Goal: Use online tool/utility: Utilize a website feature to perform a specific function

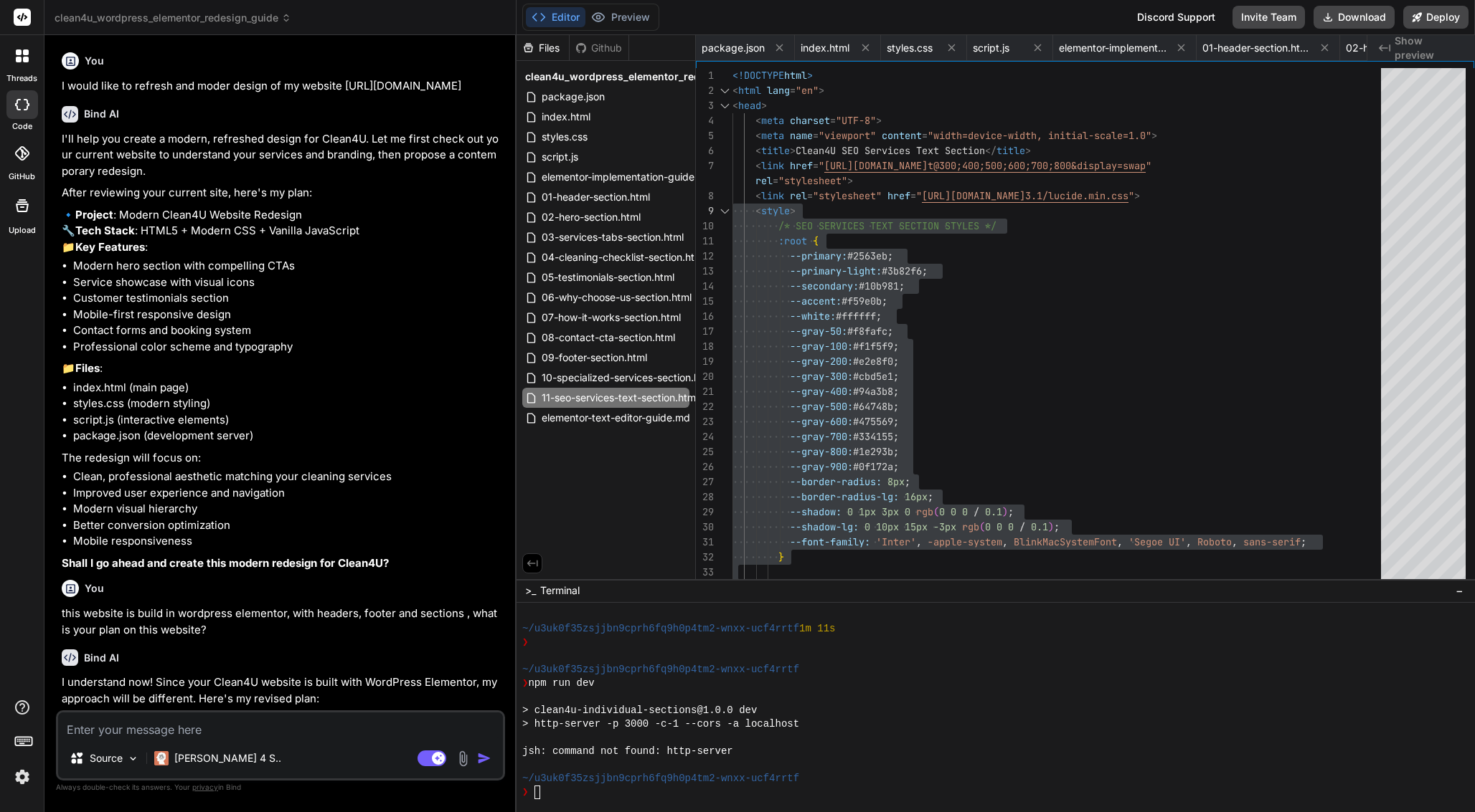
scroll to position [1117, 0]
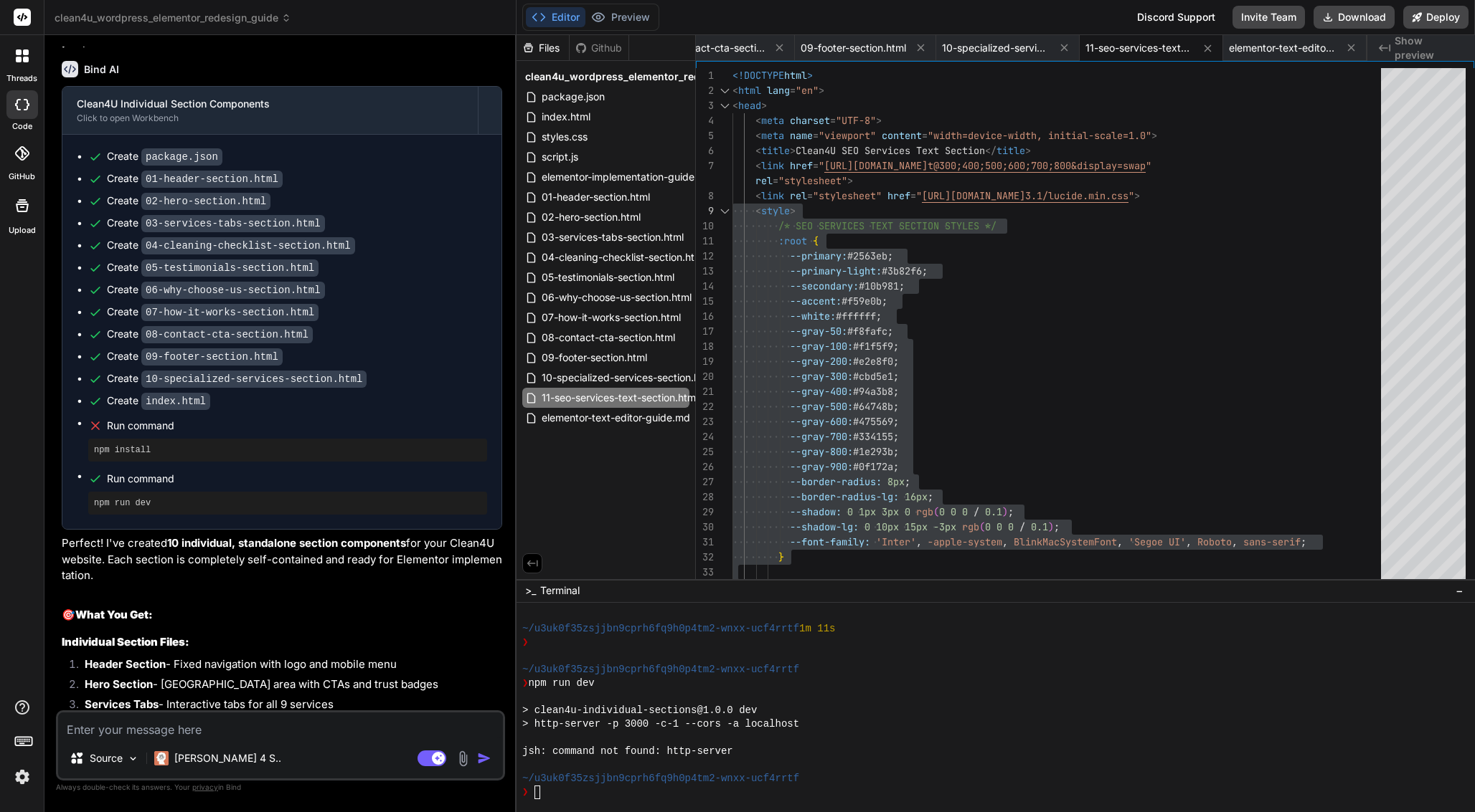
click at [24, 774] on img at bounding box center [22, 777] width 24 height 24
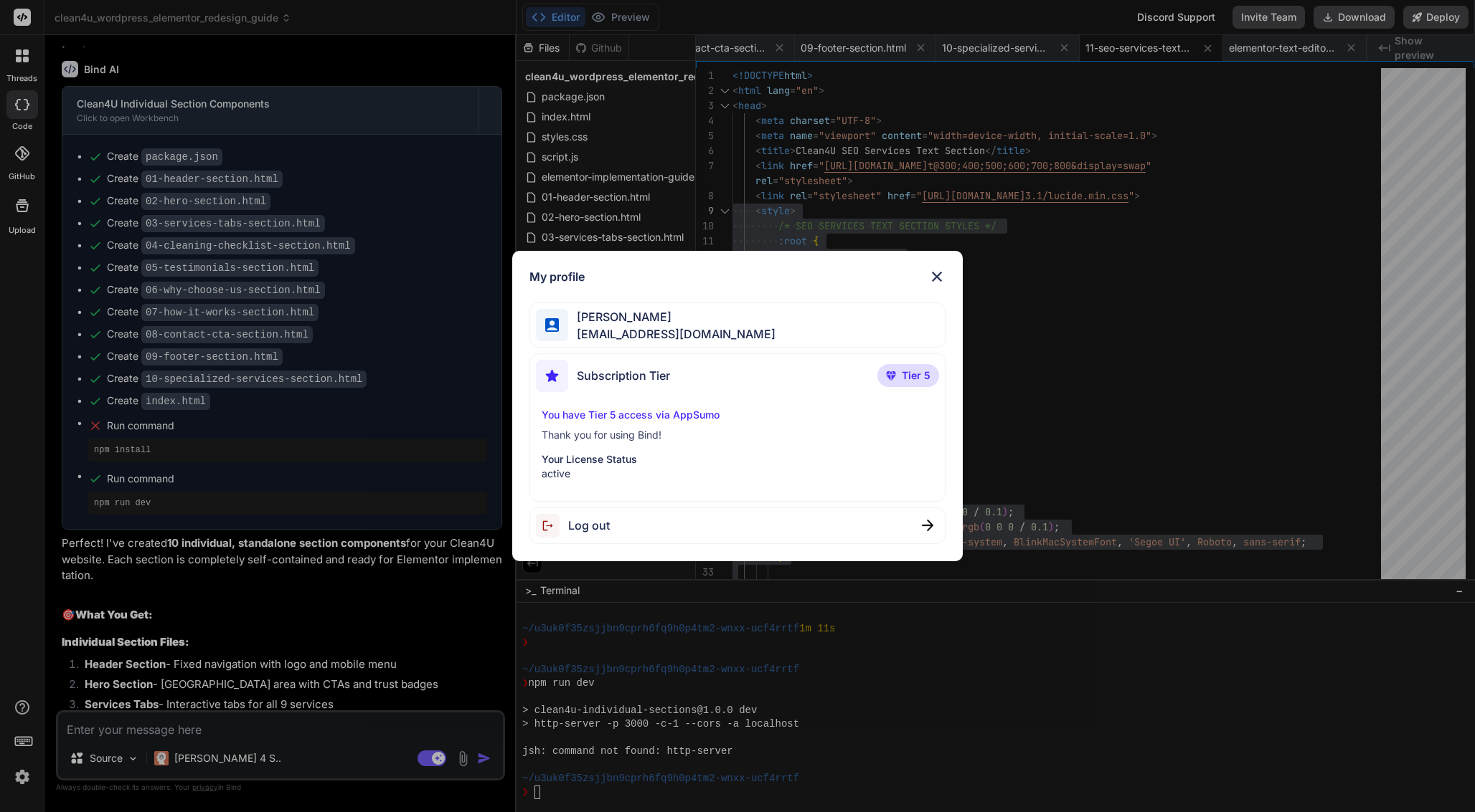
click at [941, 278] on img at bounding box center [936, 276] width 17 height 17
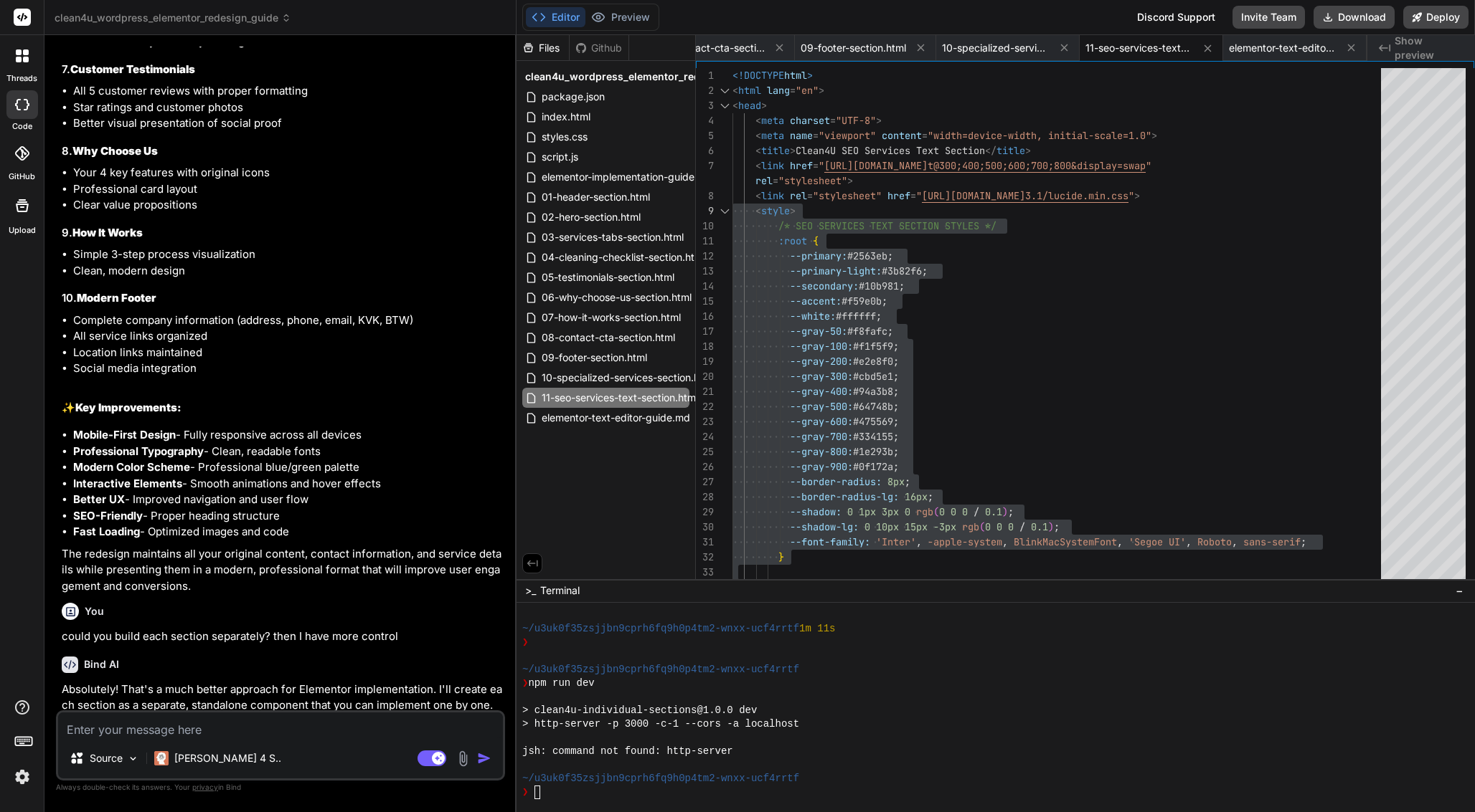
scroll to position [8081, 0]
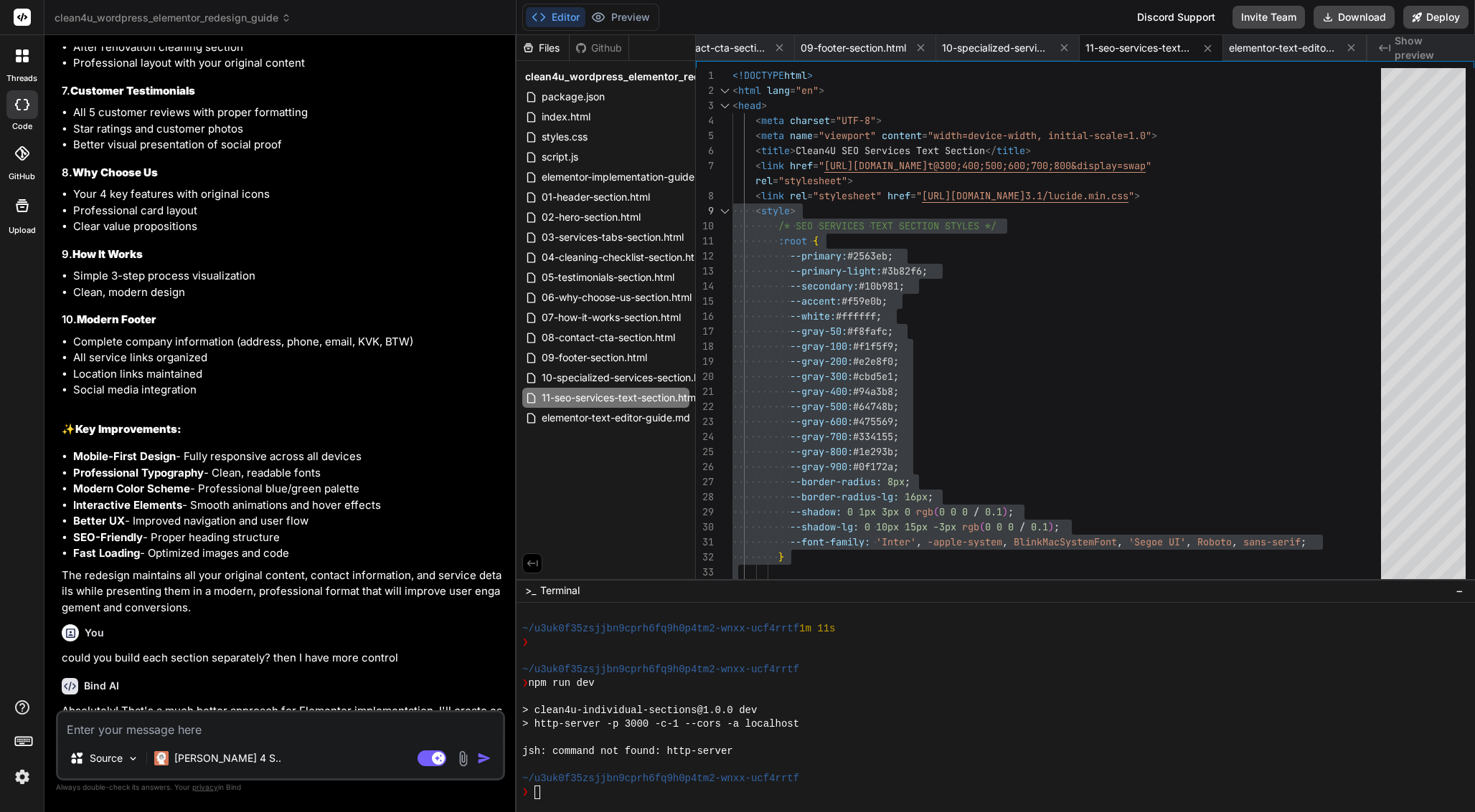
click at [194, 19] on span "clean4u_wordpress_elementor_redesign_guide" at bounding box center [173, 18] width 237 height 14
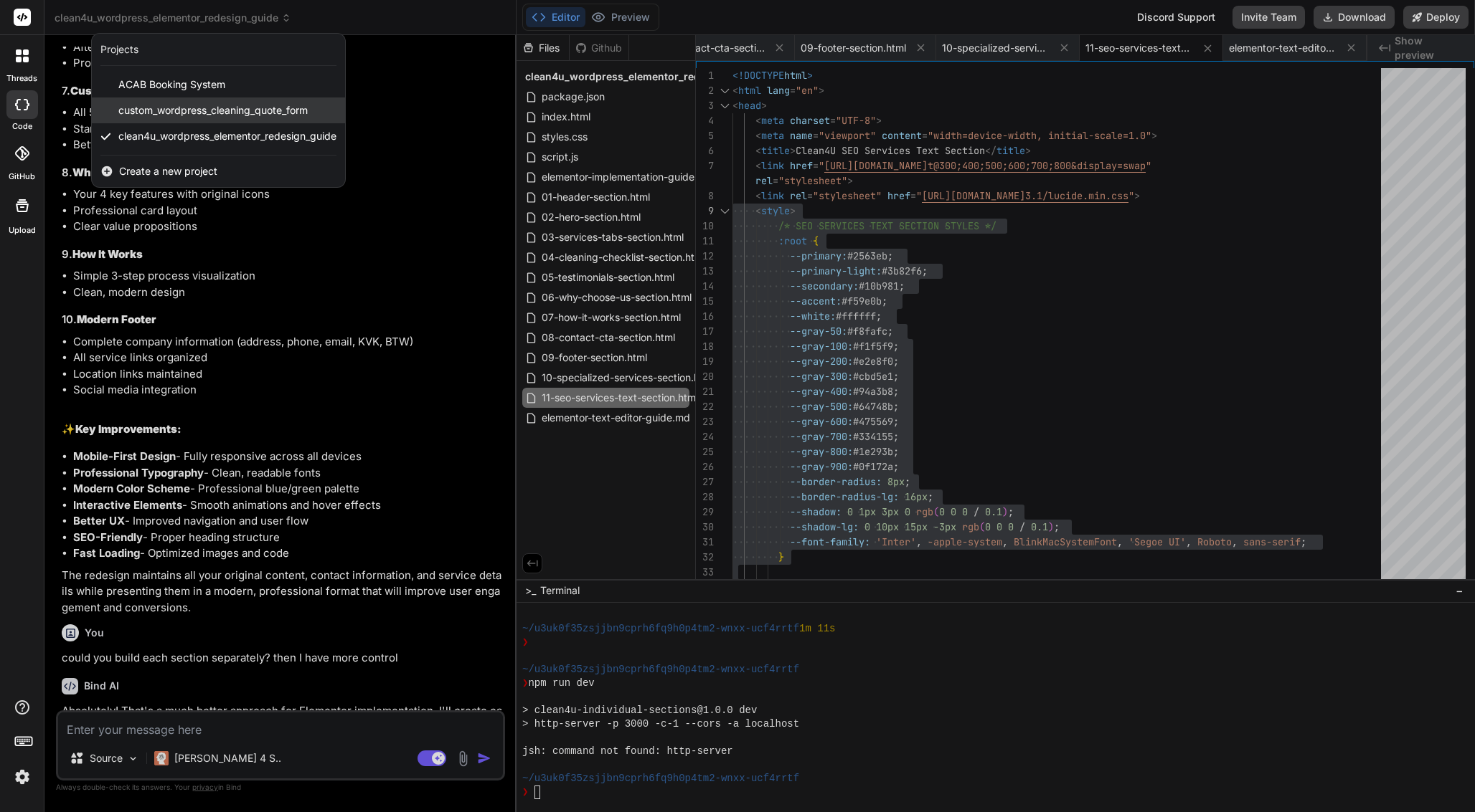
click at [246, 107] on span "custom_wordpress_cleaning_quote_form" at bounding box center [214, 110] width 190 height 14
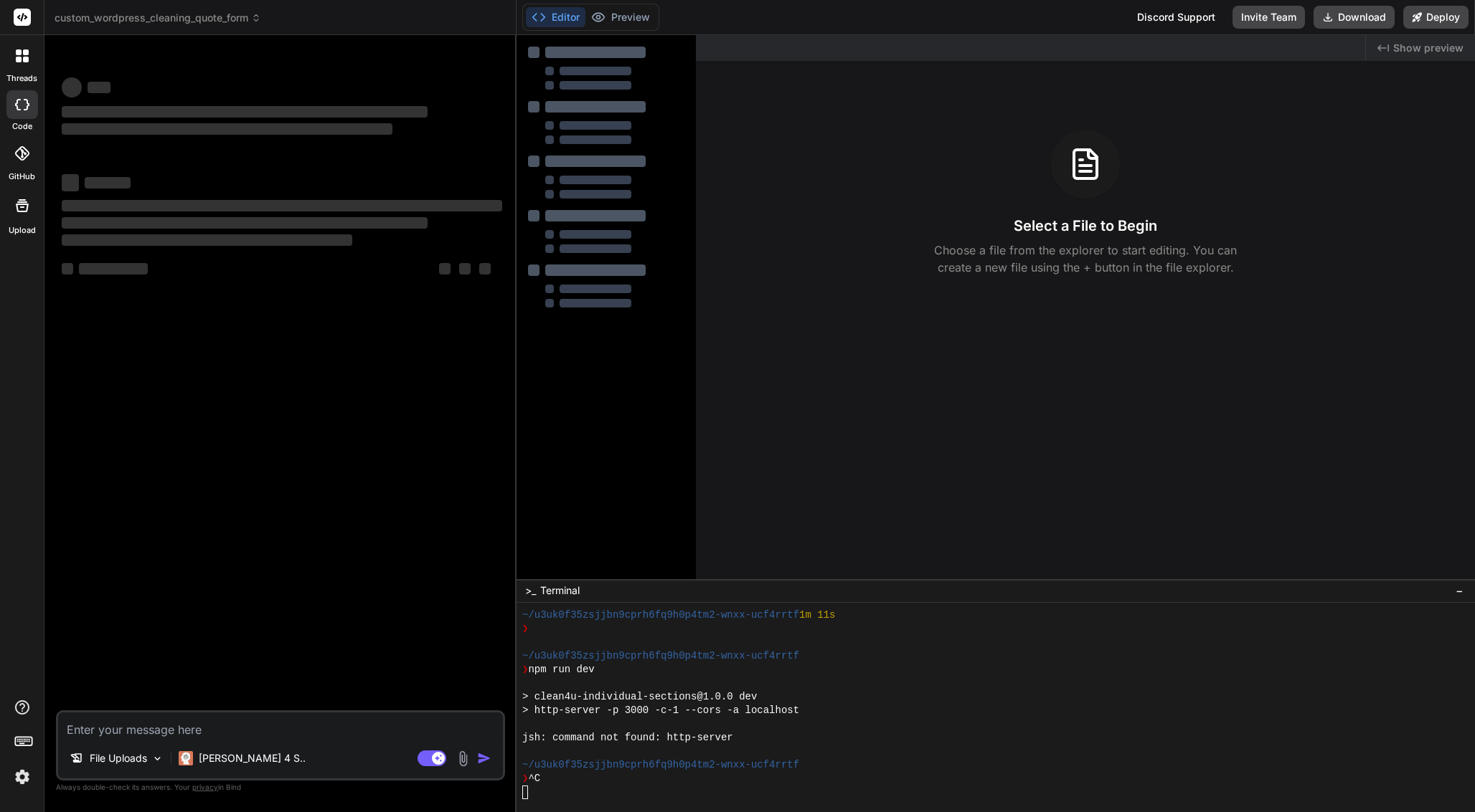
scroll to position [1171, 0]
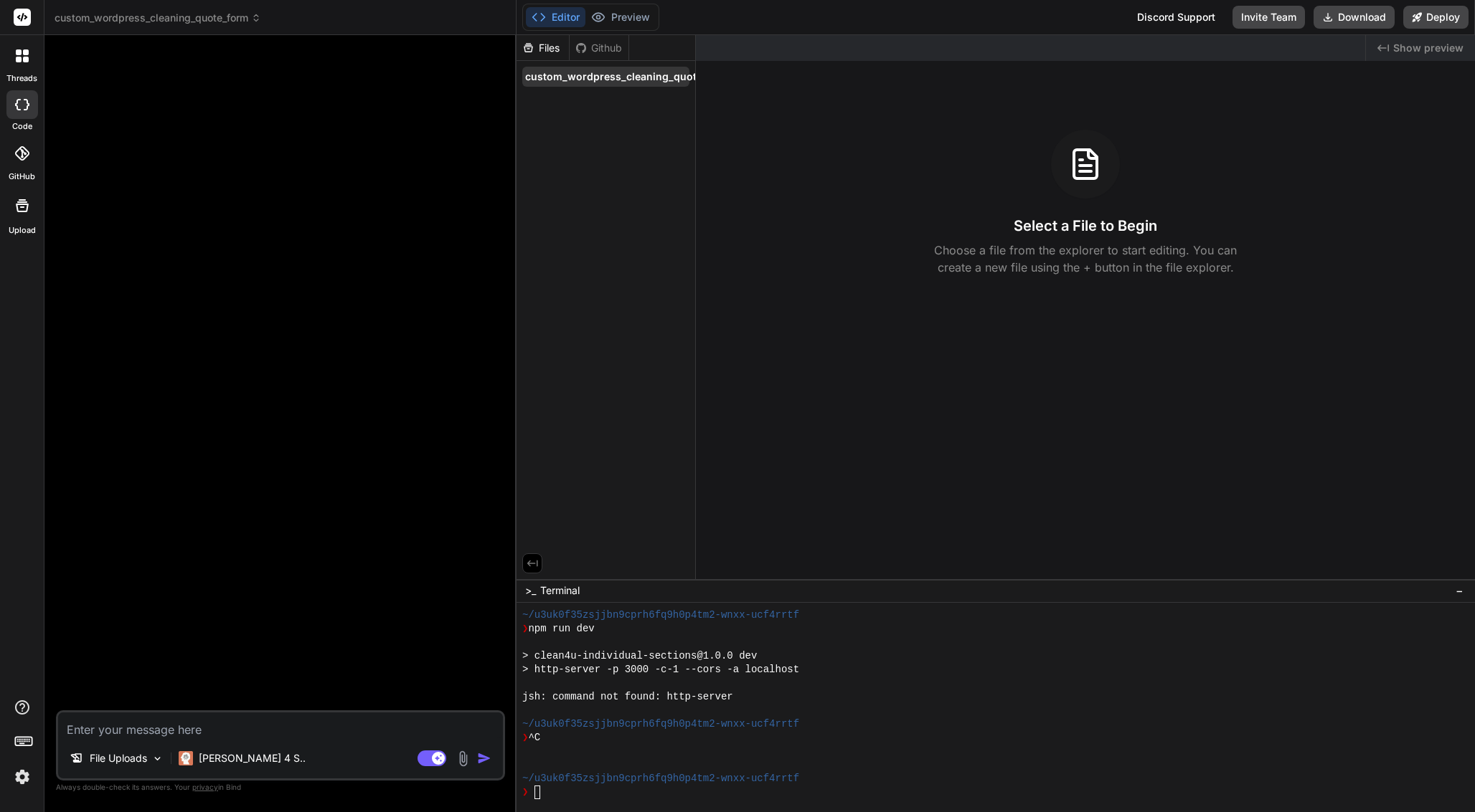
click at [648, 82] on span "custom_wordpress_cleaning_quote_form" at bounding box center [628, 77] width 206 height 14
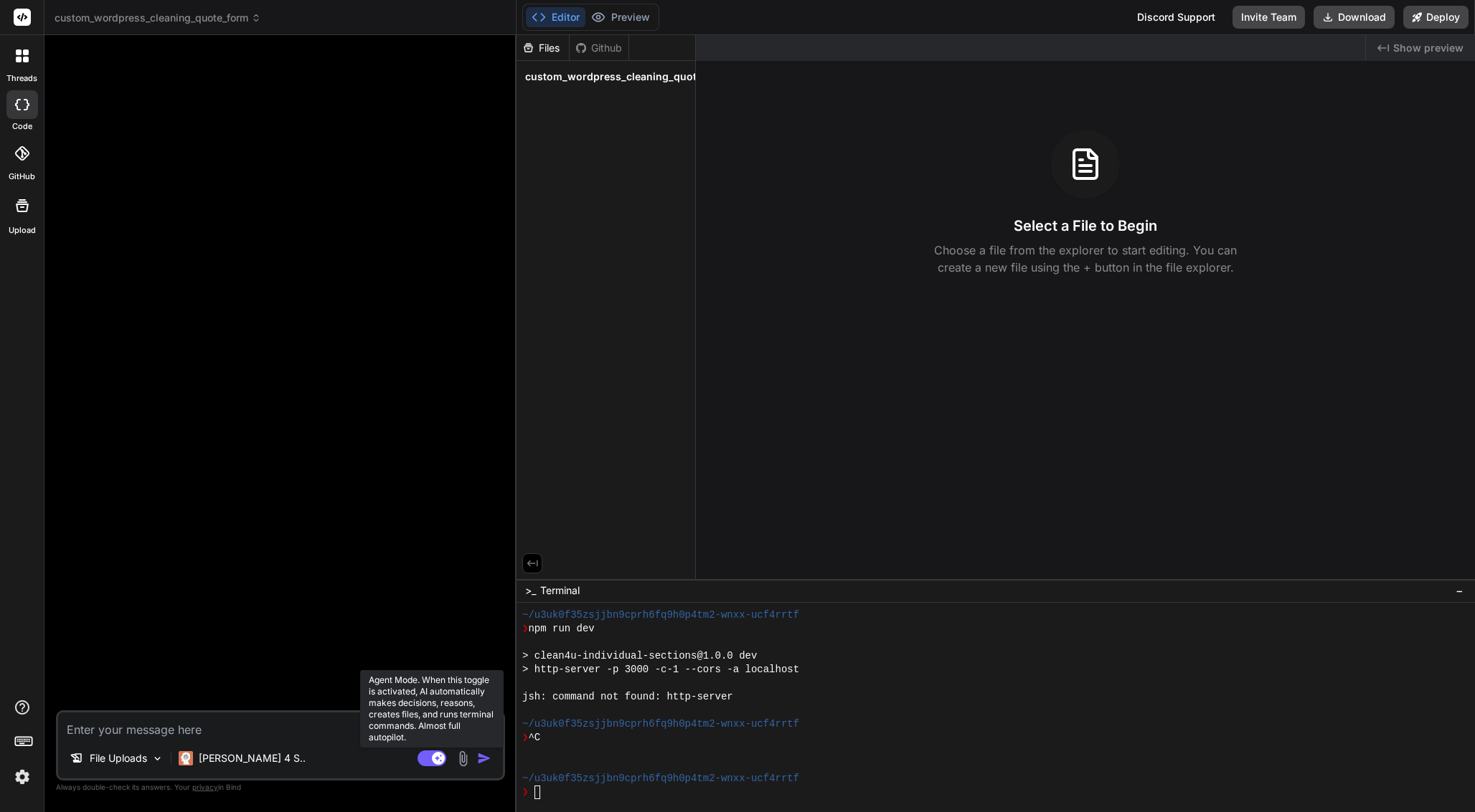
click at [440, 755] on rect at bounding box center [438, 758] width 13 height 13
type textarea "x"
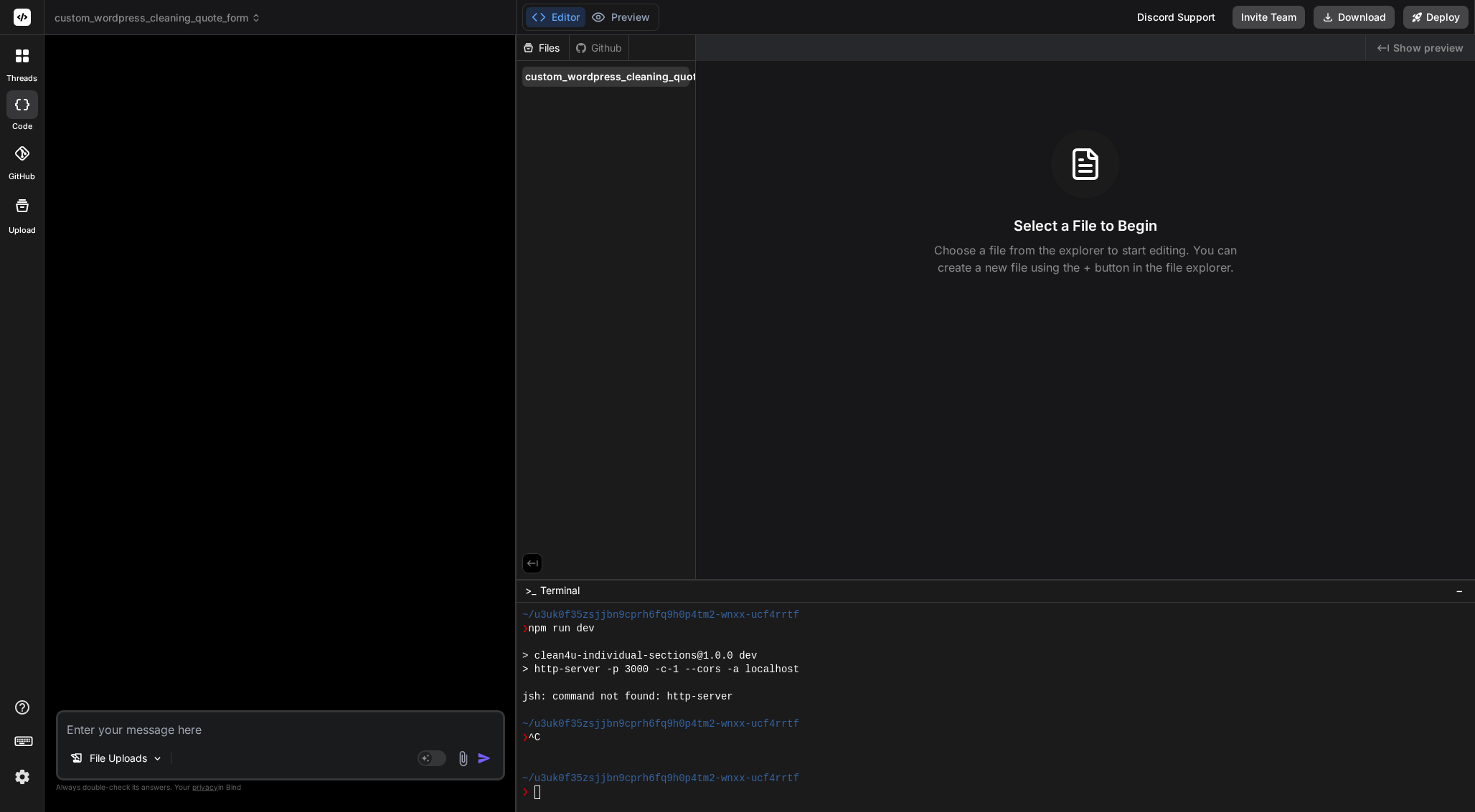
click at [674, 75] on span "custom_wordpress_cleaning_quote_form" at bounding box center [628, 77] width 206 height 14
drag, startPoint x: 697, startPoint y: 90, endPoint x: 689, endPoint y: 83, distance: 10.6
click at [695, 90] on div "Files Github custom_wordpress_cleaning_quote_form Created with Pixso. Show prev…" at bounding box center [995, 306] width 958 height 544
click at [674, 79] on icon at bounding box center [679, 76] width 11 height 11
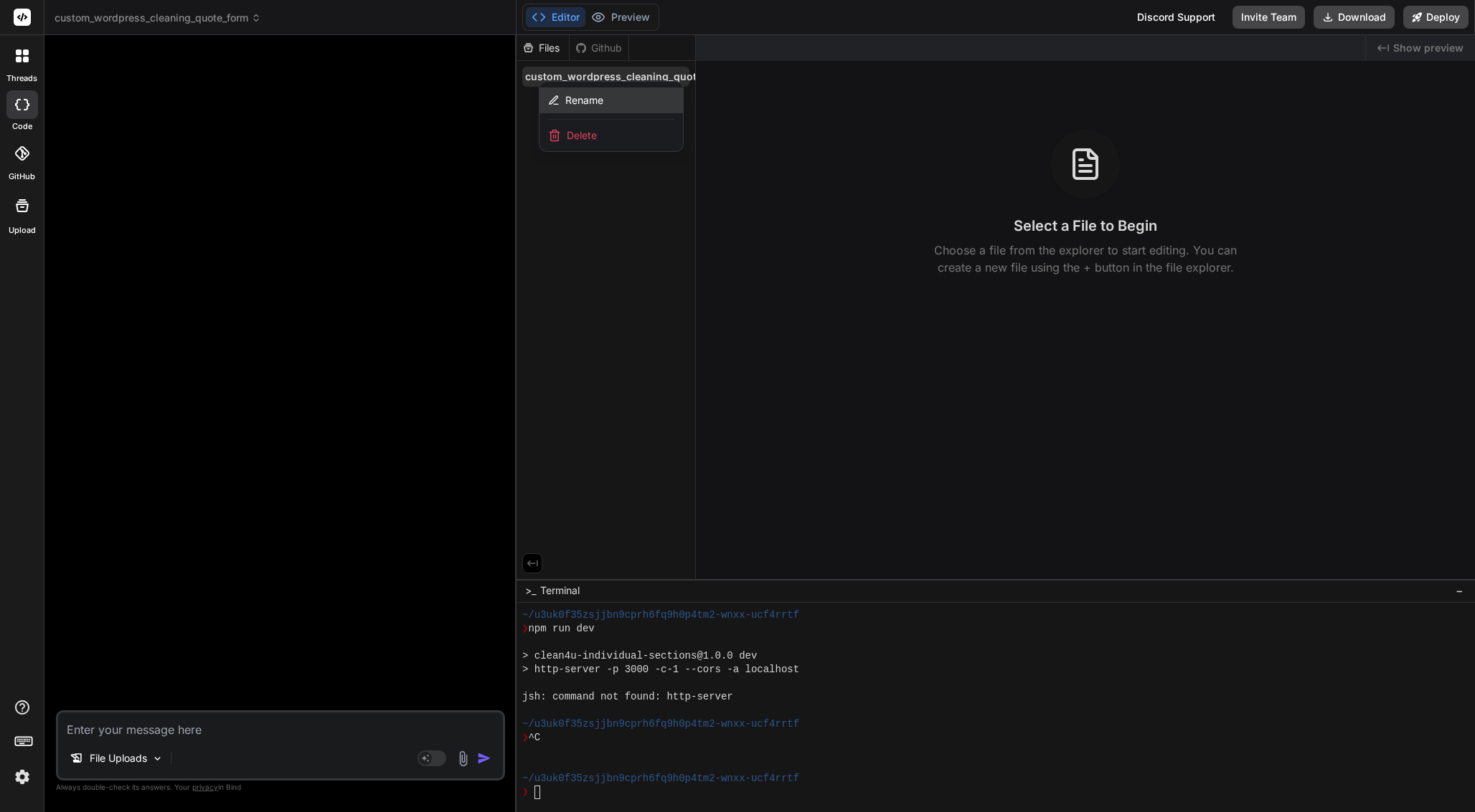
scroll to position [0, 0]
click at [574, 101] on span "Rename" at bounding box center [584, 100] width 38 height 14
click at [618, 76] on input "custom_wordpress_cleaning_quote_form" at bounding box center [603, 77] width 157 height 14
click at [613, 74] on input "custom_wordpress_cleaning_quote_form" at bounding box center [603, 77] width 157 height 14
click at [619, 80] on input "custom_wordpress_cleaning_quote_form" at bounding box center [603, 77] width 157 height 14
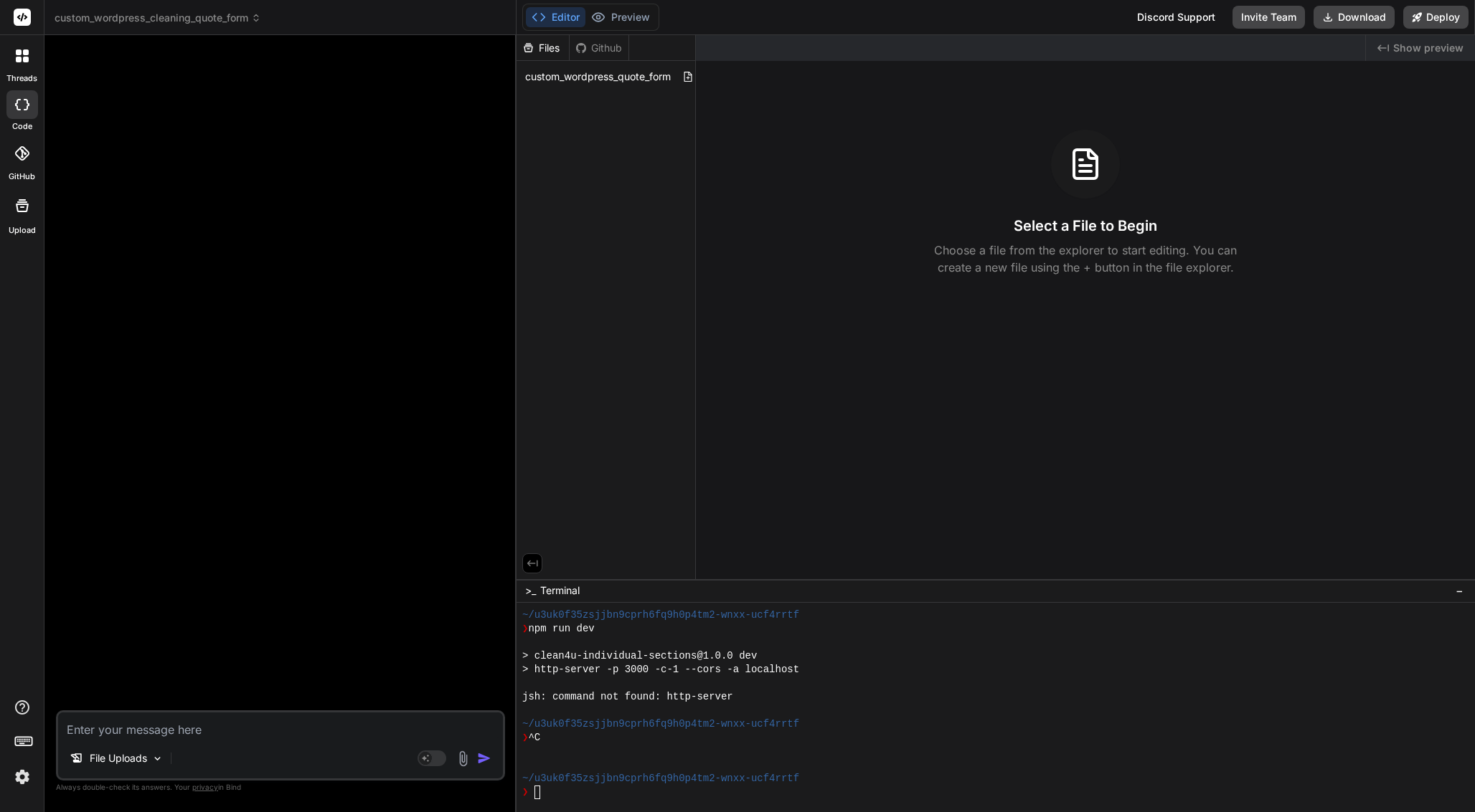
click at [574, 210] on div "Files Github custom_wordpress_quote_form" at bounding box center [606, 306] width 180 height 544
click at [149, 734] on textarea at bounding box center [280, 725] width 445 height 26
click at [131, 14] on span "custom_wordpress_quote_form" at bounding box center [136, 18] width 162 height 14
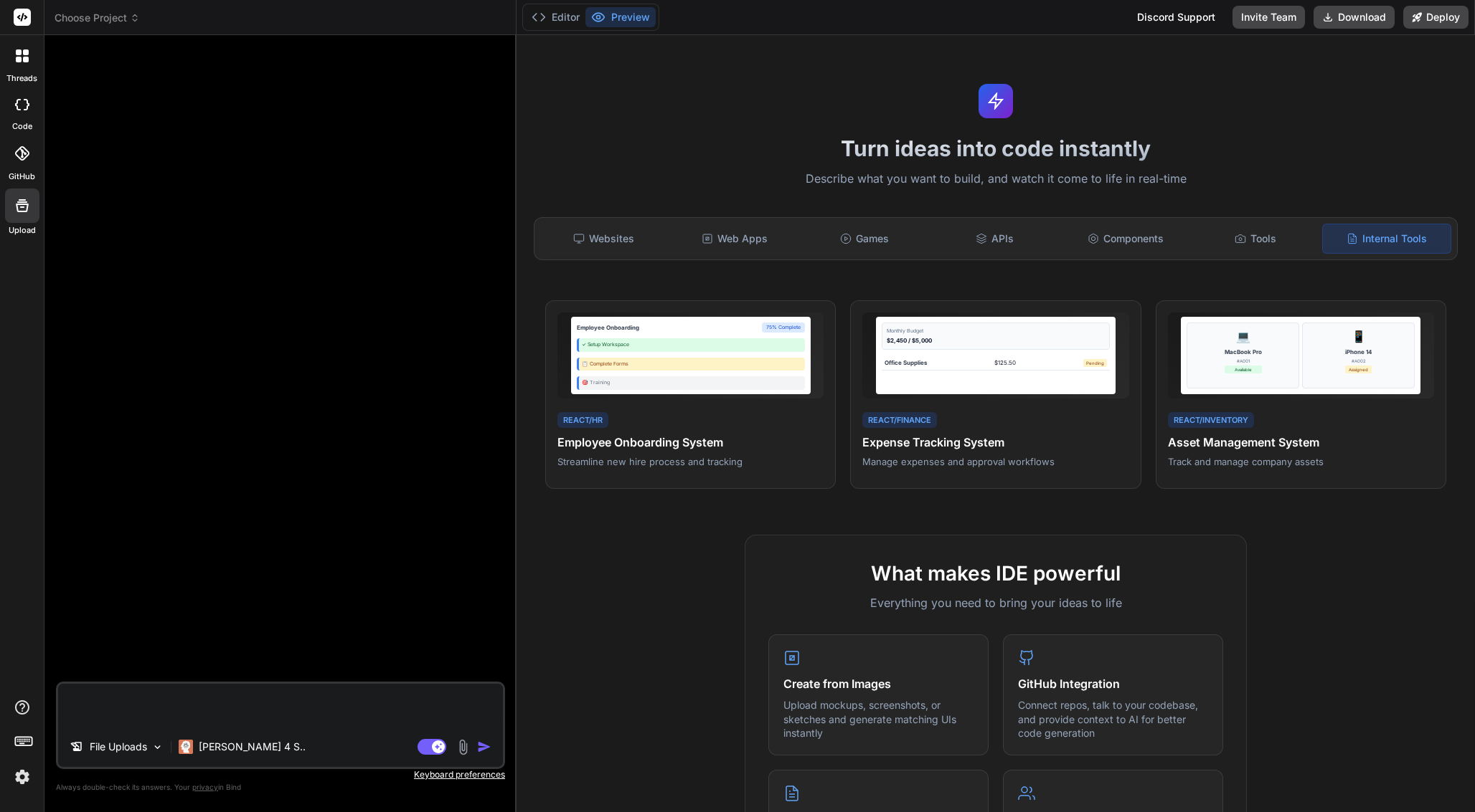
click at [201, 695] on textarea at bounding box center [280, 705] width 445 height 43
type textarea "p"
type textarea "x"
type textarea "pl"
type textarea "x"
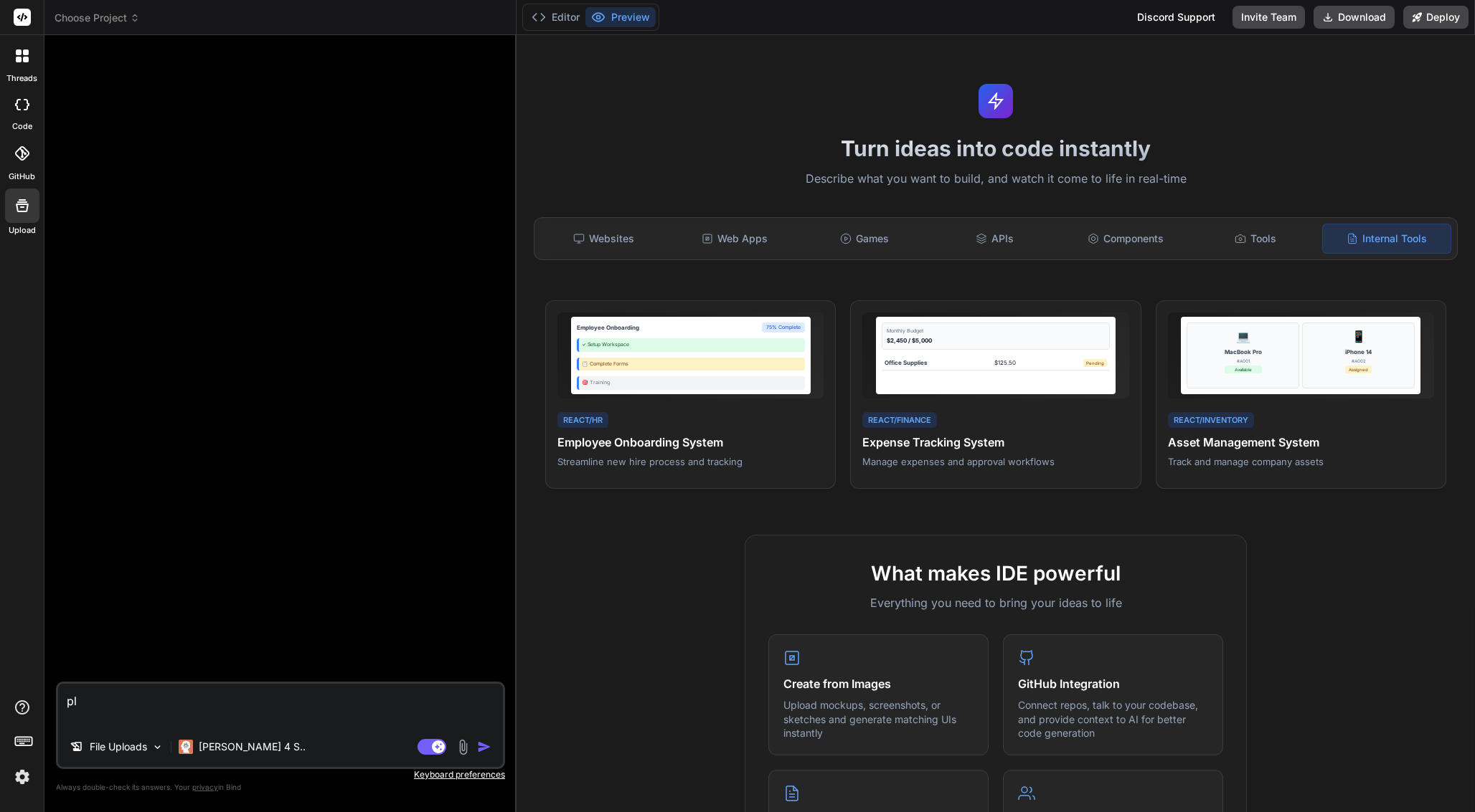
type textarea "ple"
type textarea "x"
type textarea "plea"
type textarea "x"
type textarea "pleas"
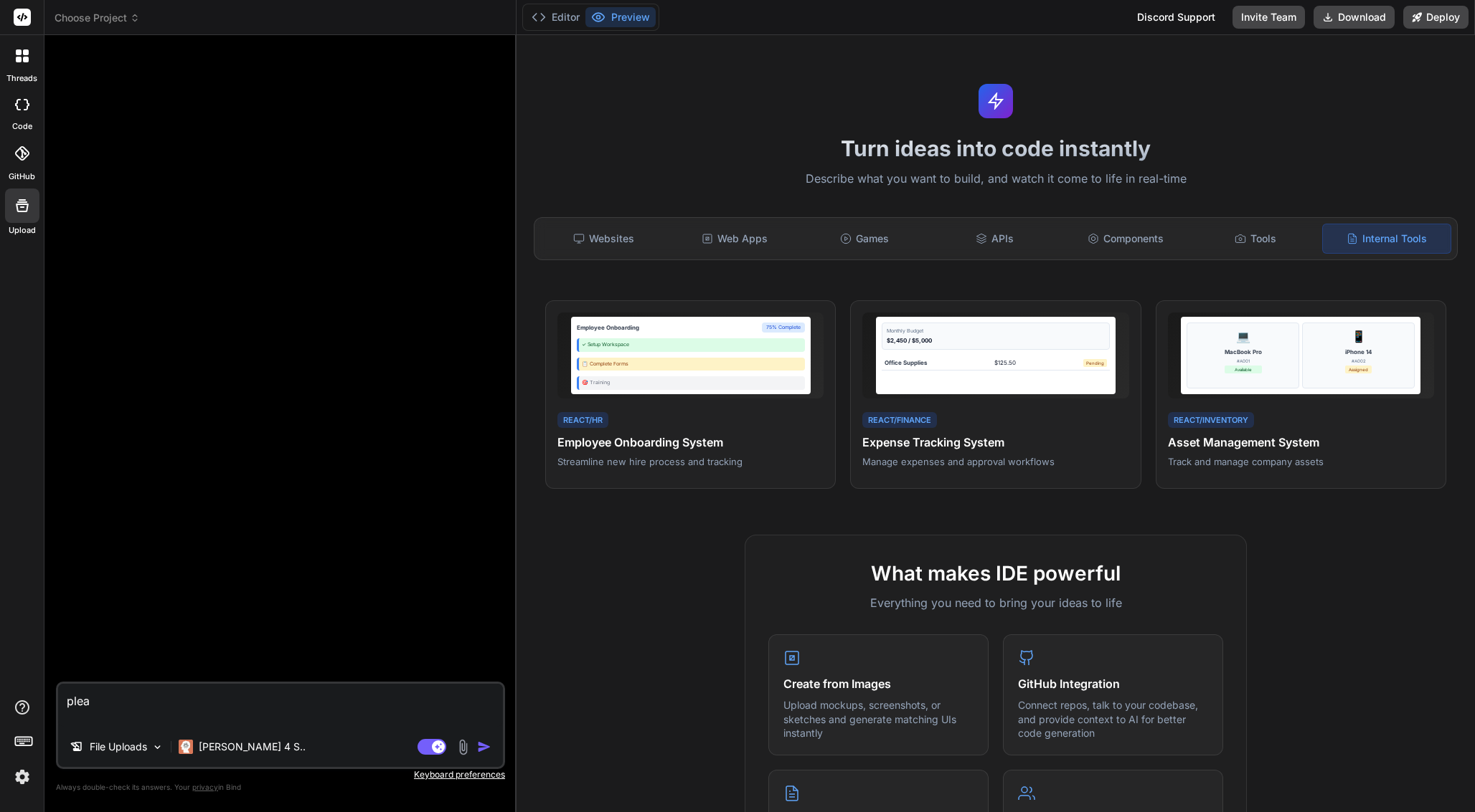
type textarea "x"
type textarea "please"
type textarea "x"
type textarea "please"
type textarea "x"
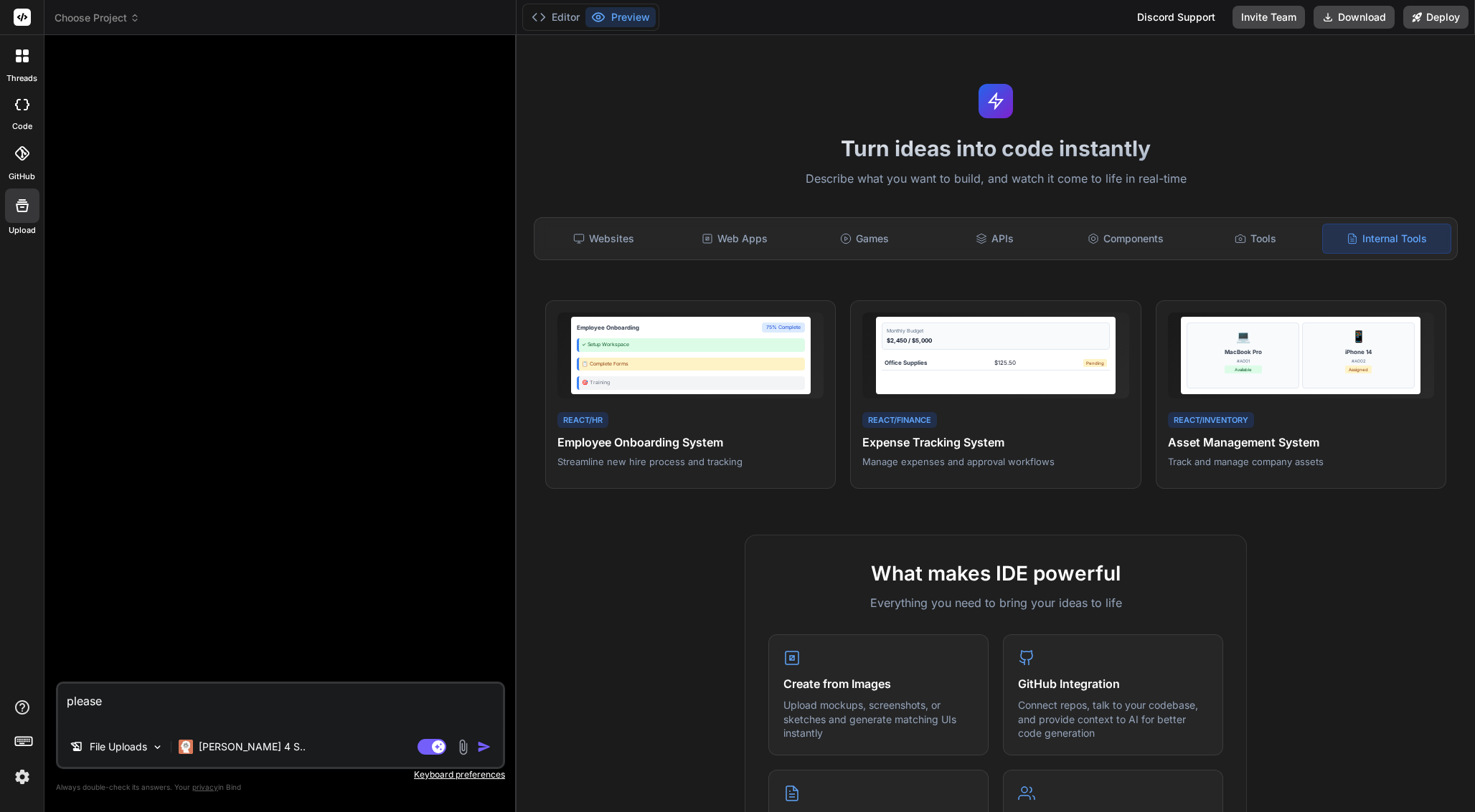
type textarea "please c"
type textarea "x"
type textarea "please cr"
type textarea "x"
type textarea "please cre"
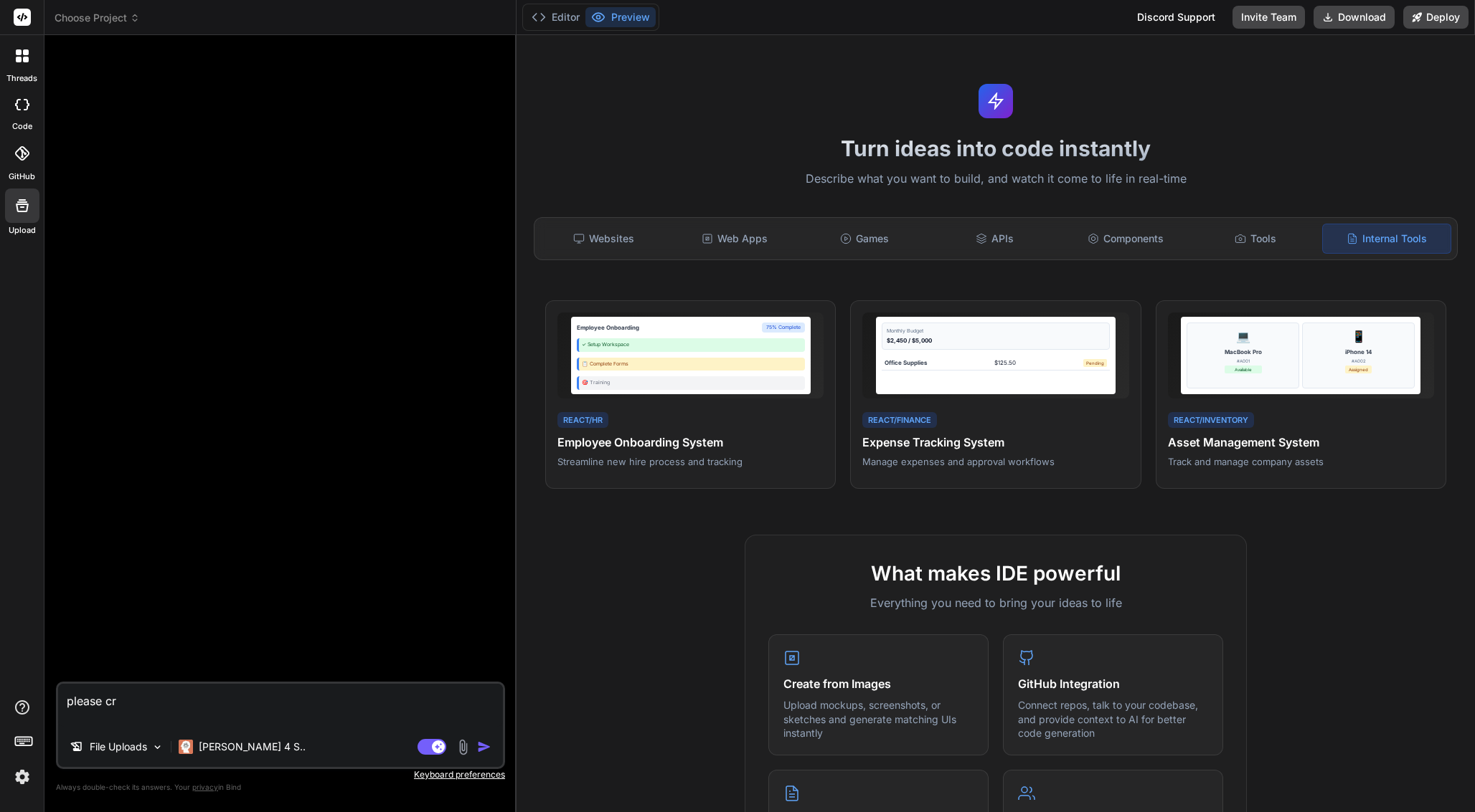
type textarea "x"
type textarea "please crea"
type textarea "x"
type textarea "please creat"
type textarea "x"
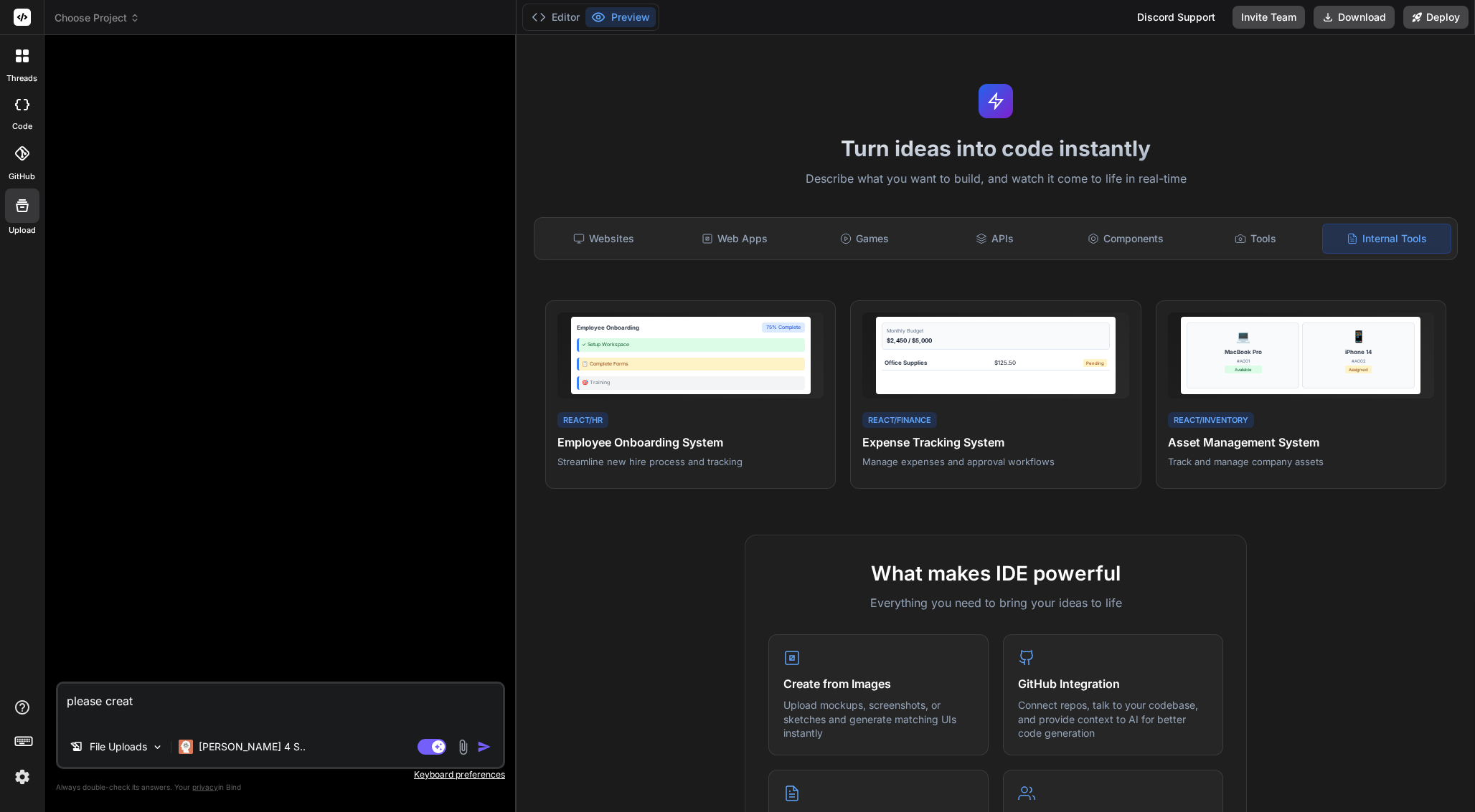
type textarea "please create"
type textarea "x"
type textarea "please create"
type textarea "x"
type textarea "please create f"
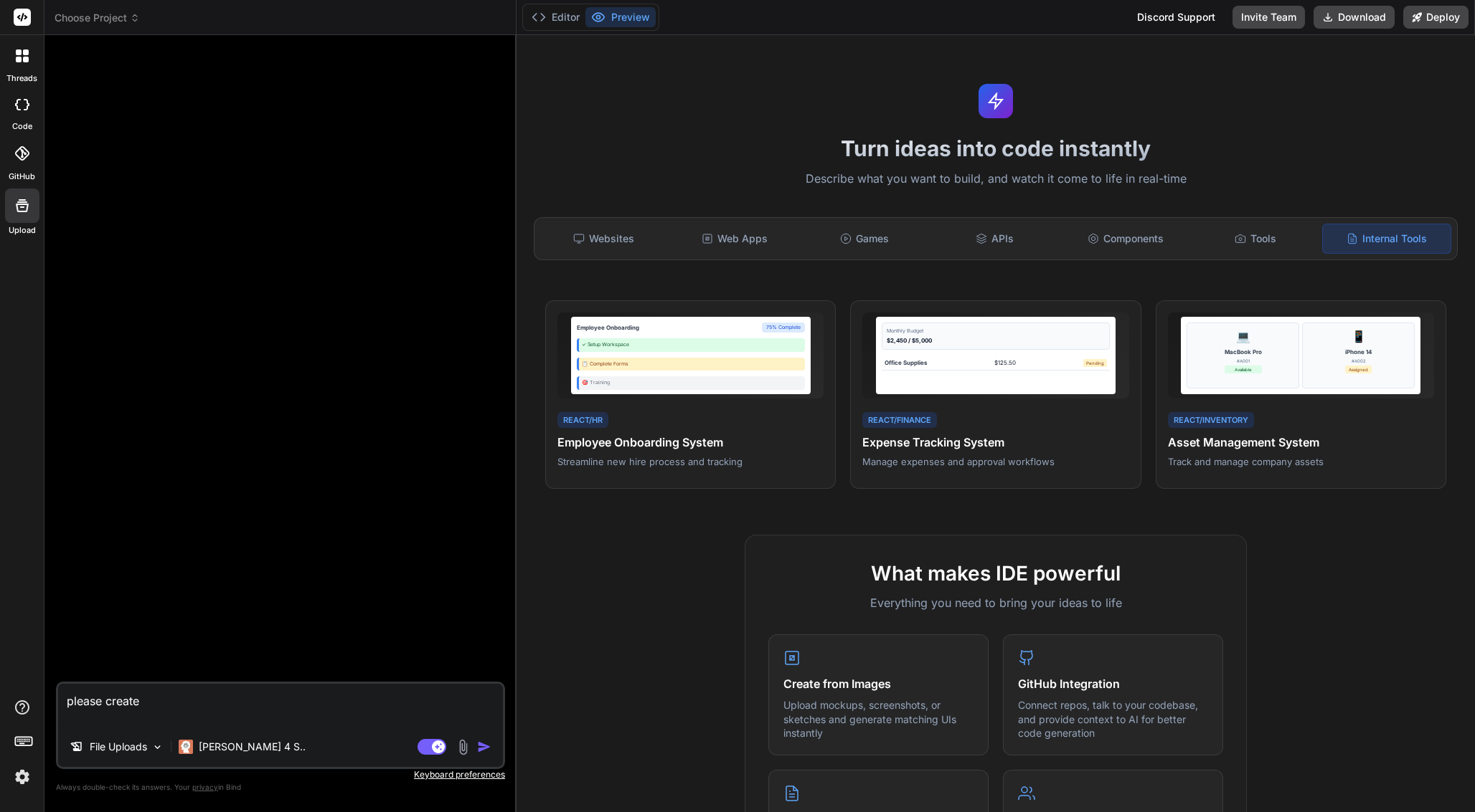
type textarea "x"
type textarea "please create fi"
type textarea "x"
type textarea "please create fie"
type textarea "x"
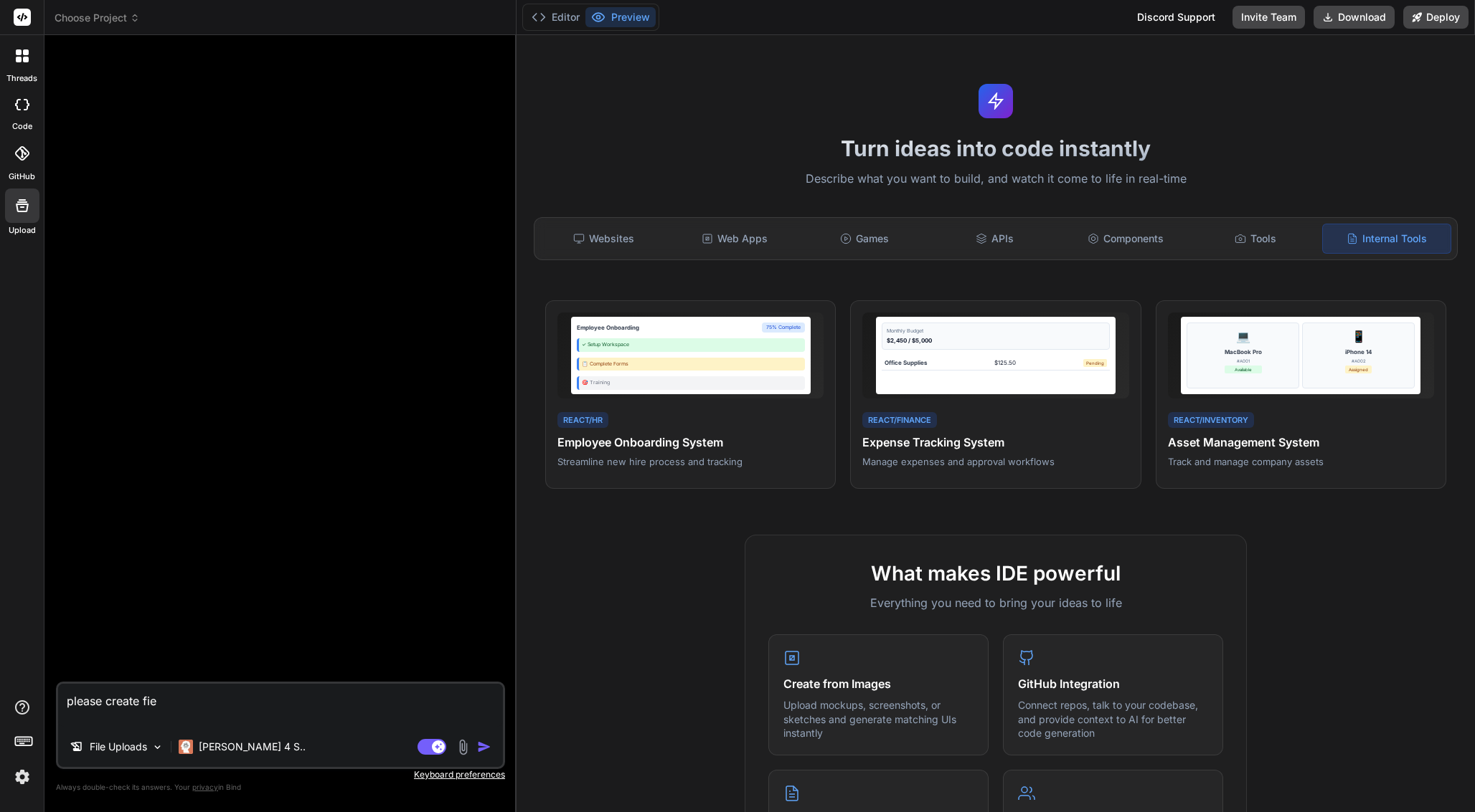
type textarea "please create fiel"
type textarea "x"
type textarea "please create file"
type textarea "x"
paste textarea "assets/css/quote.css"
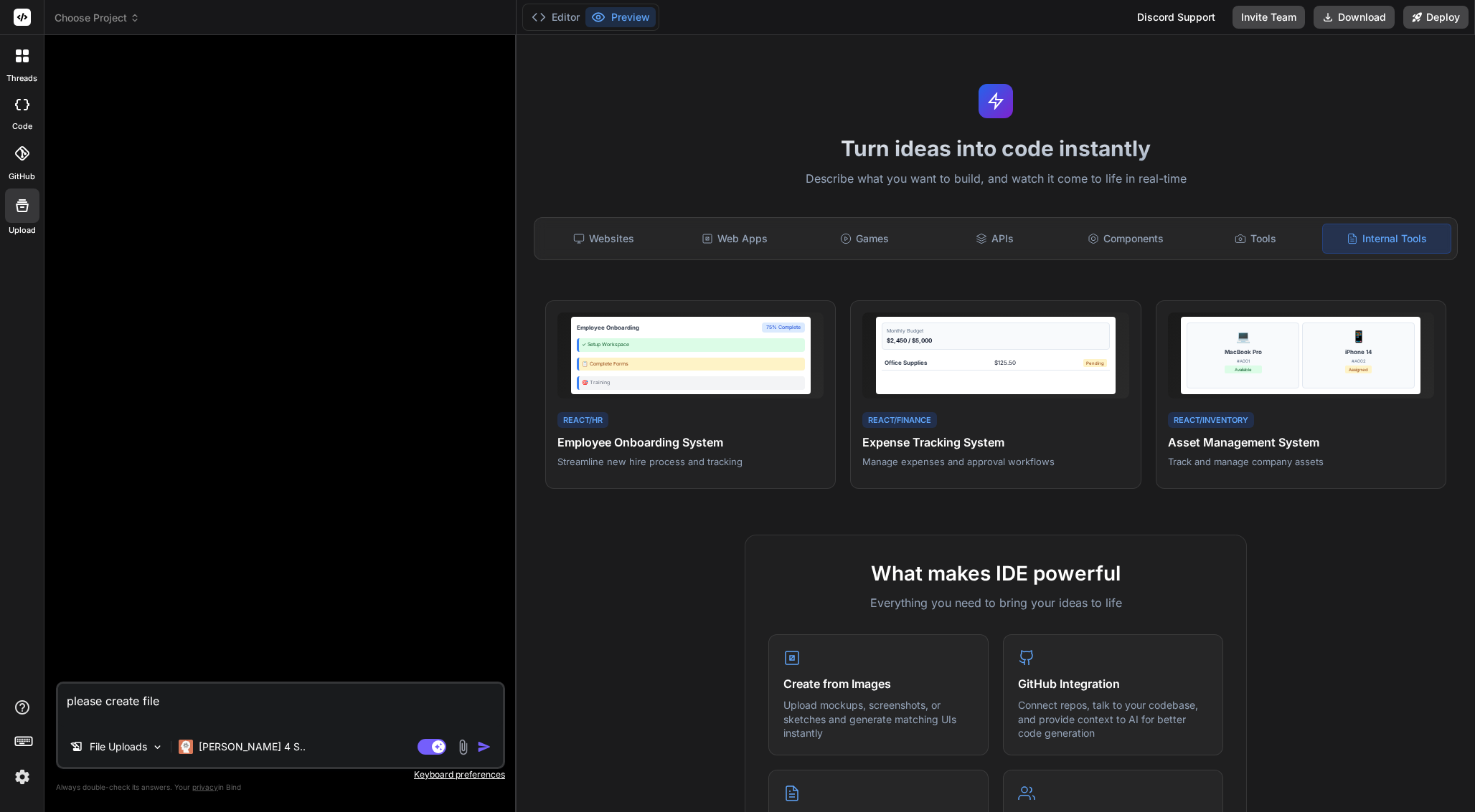
type textarea "please create file assets/css/quote.css"
type textarea "x"
paste textarea "/* Quote Form Styles - Clean4U Brand - Enhanced & Performance Optimized */ :roo…"
type textarea "please create file assets/css/quote.css /* Quote Form Styles - Clean4U Brand - …"
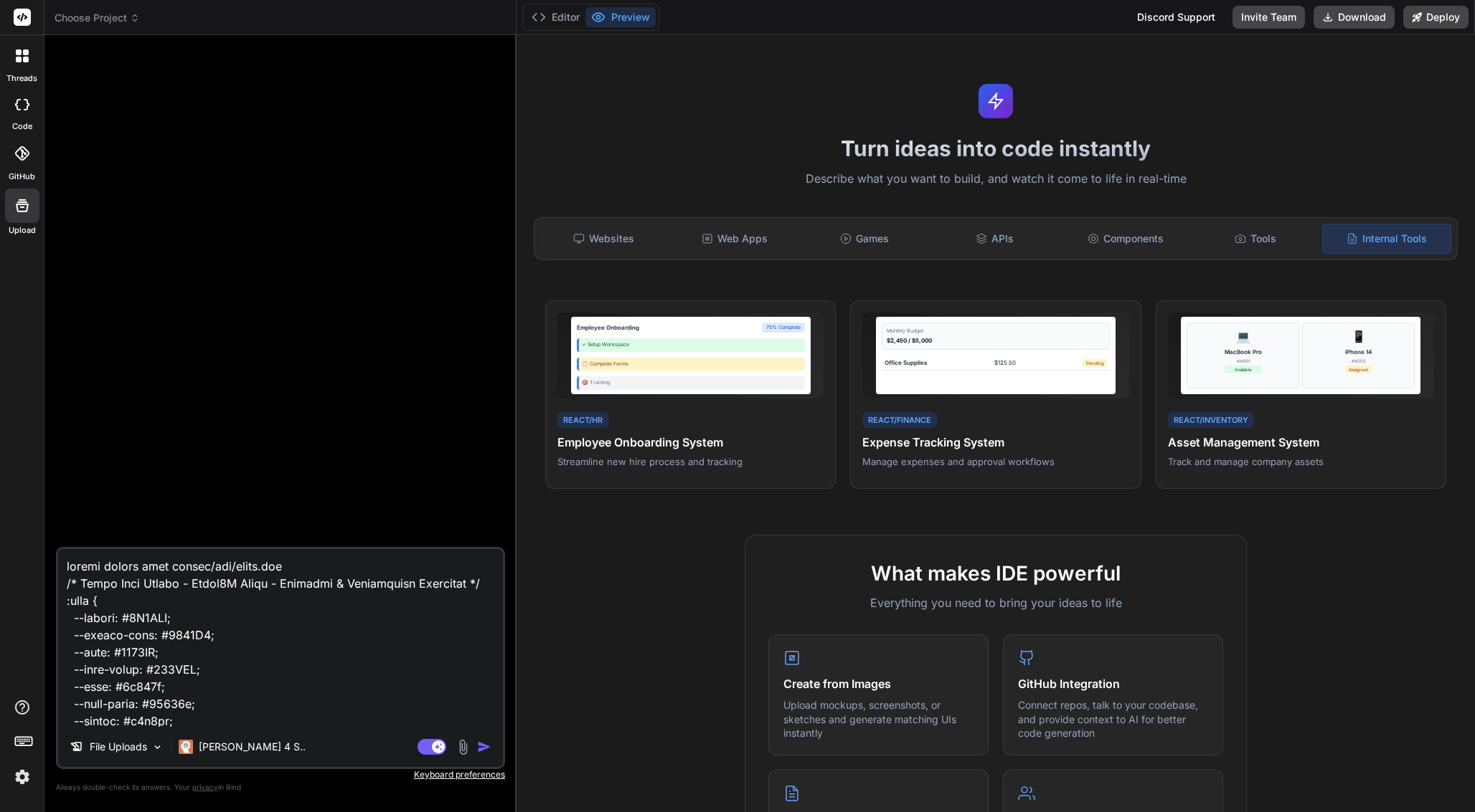
type textarea "x"
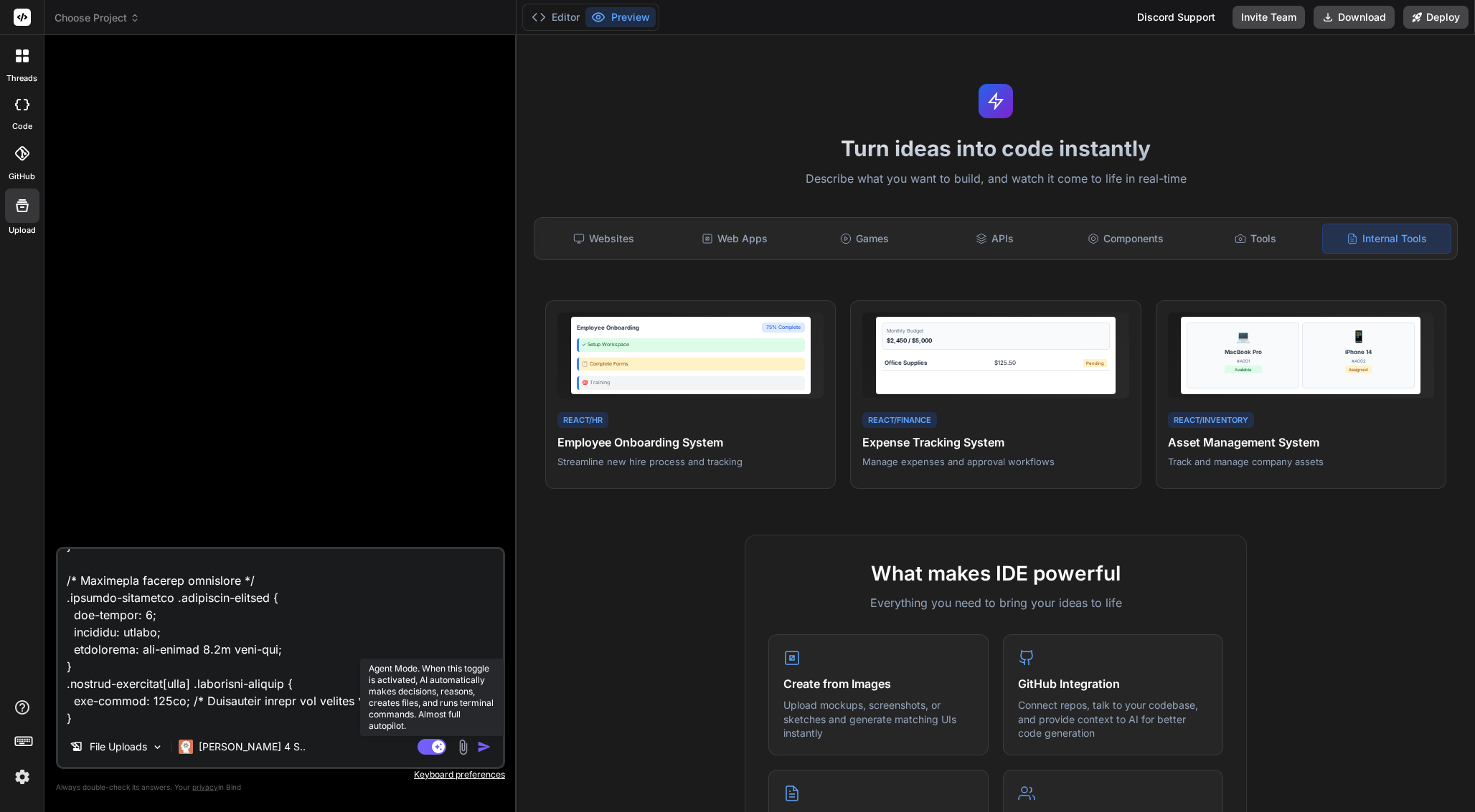
type textarea "please create file assets/css/quote.css /* Quote Form Styles - Clean4U Brand - …"
click at [442, 750] on rect at bounding box center [438, 746] width 13 height 13
click at [121, 9] on header "Choose Project Created with Pixso." at bounding box center [280, 17] width 472 height 35
click at [118, 19] on span "Choose Project" at bounding box center [98, 18] width 86 height 14
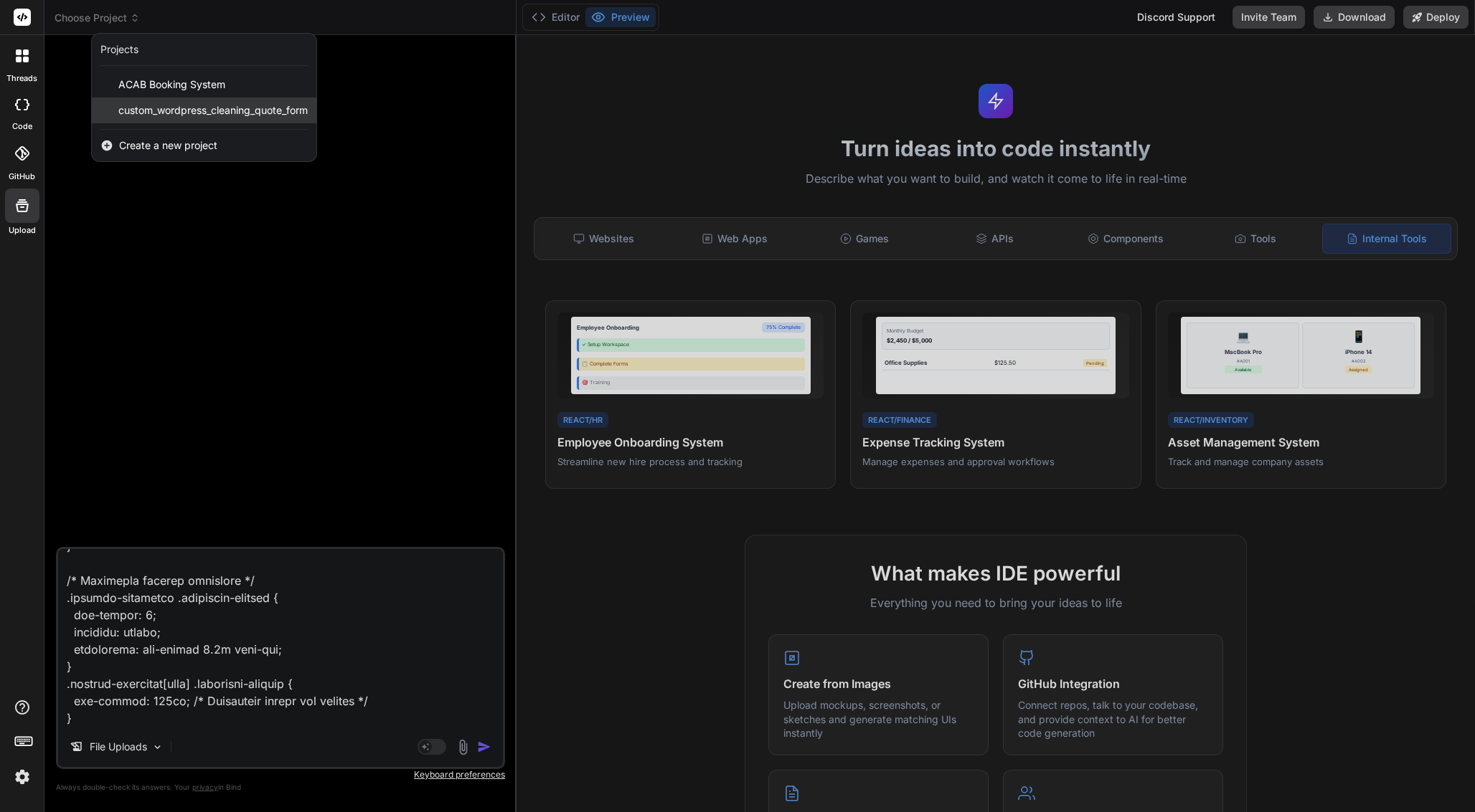
click at [234, 102] on div "custom_wordpress_cleaning_quote_form" at bounding box center [204, 111] width 225 height 26
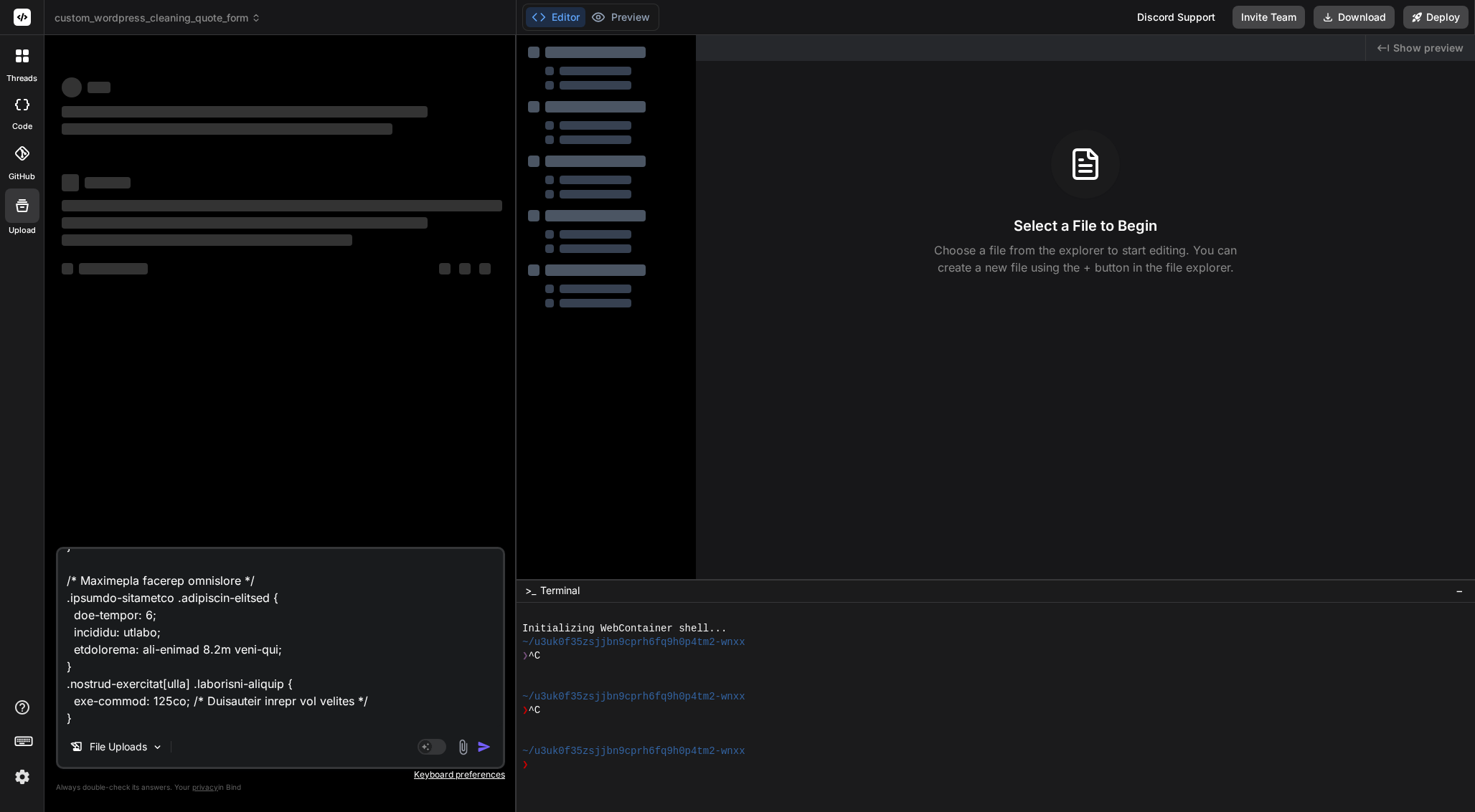
scroll to position [27, 0]
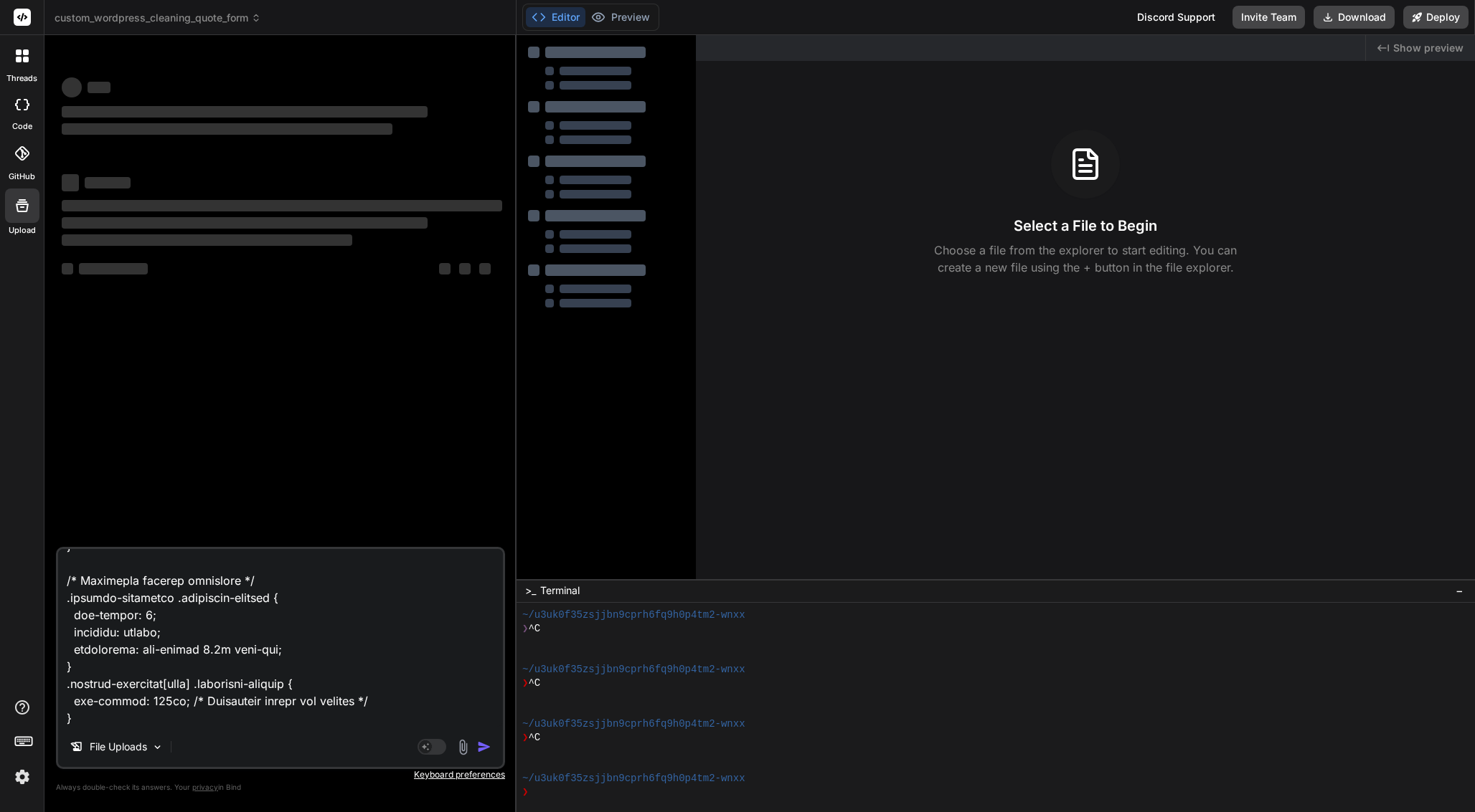
type textarea "x"
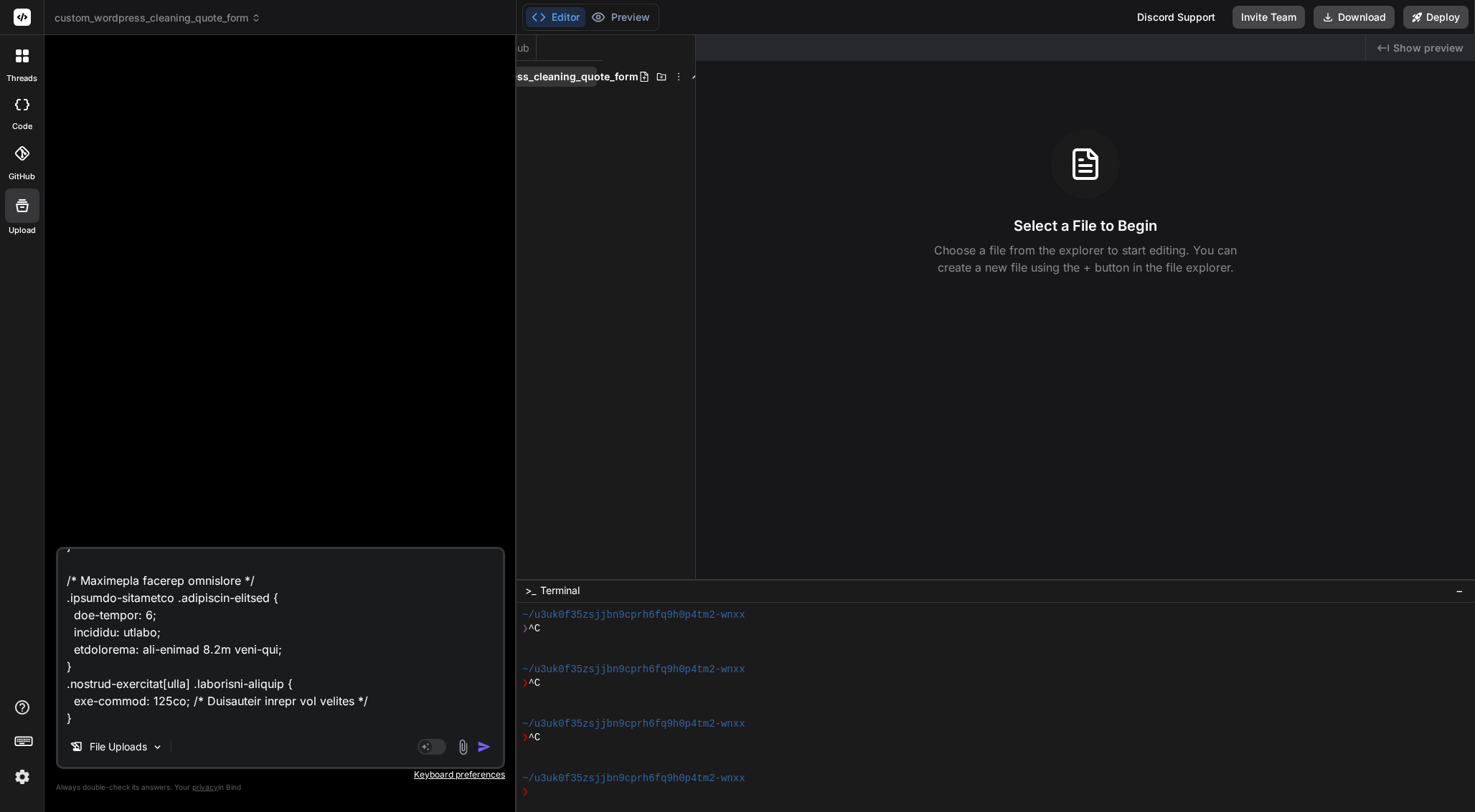
scroll to position [0, 92]
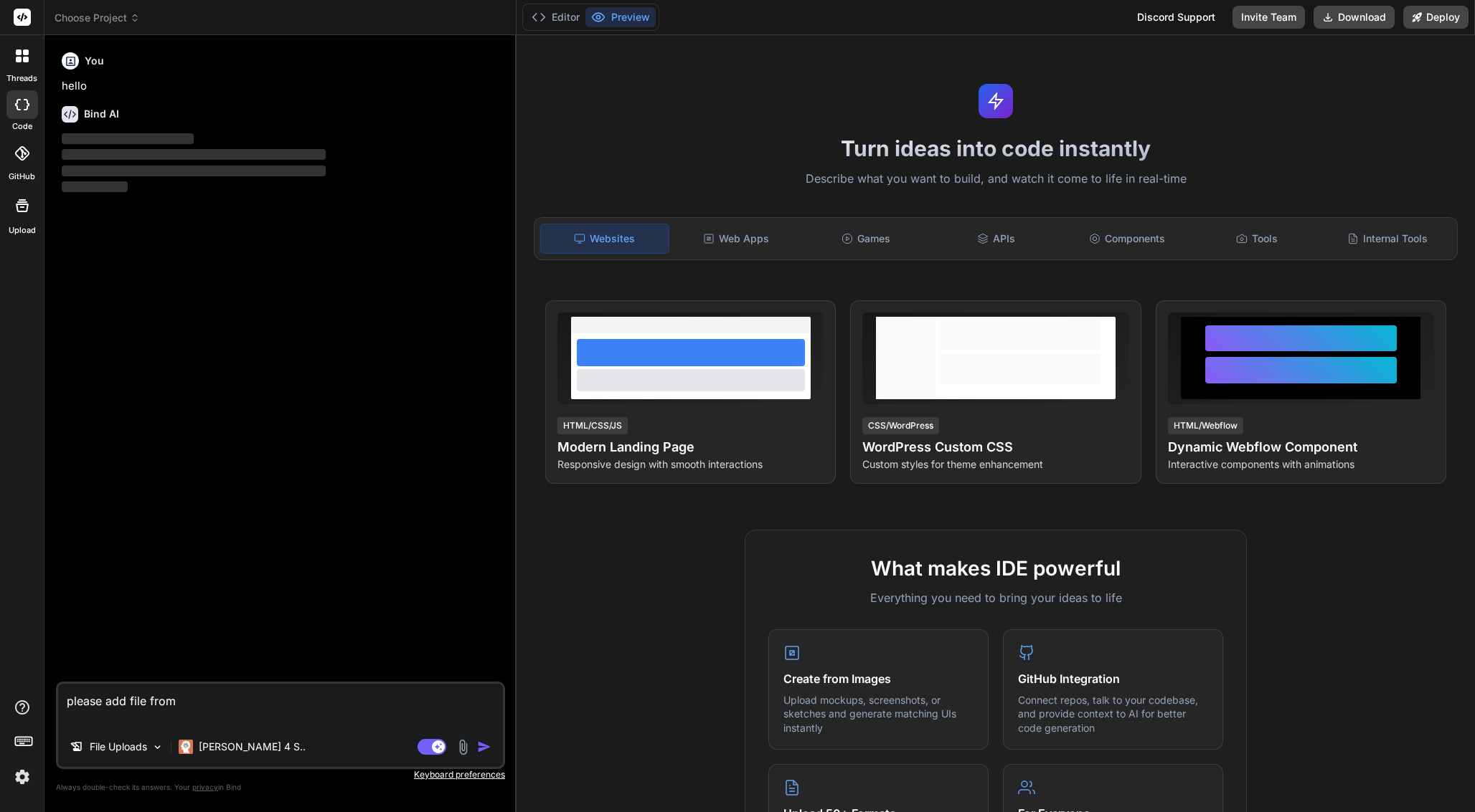
type textarea "x"
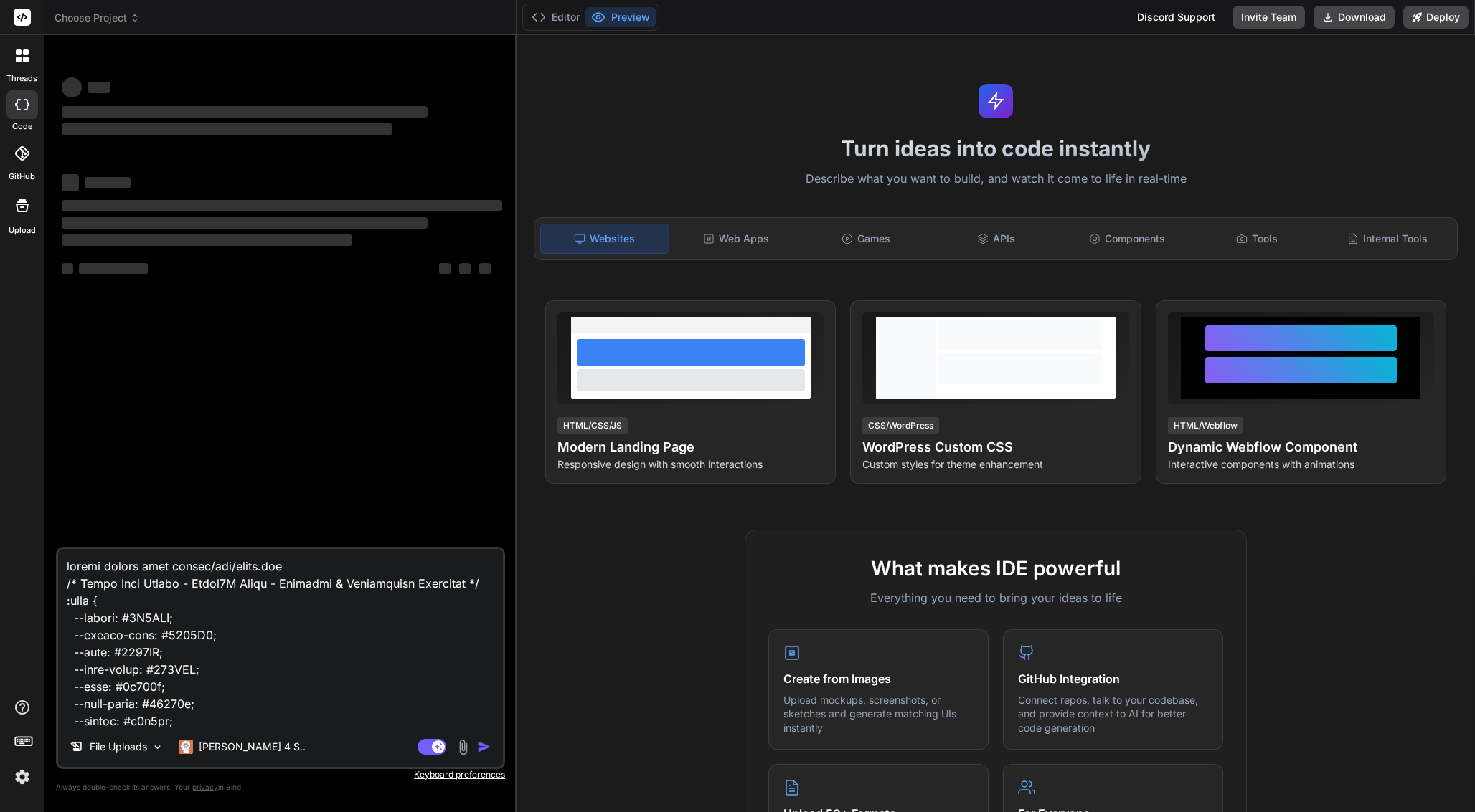
click at [98, 11] on span "Choose Project" at bounding box center [98, 18] width 86 height 14
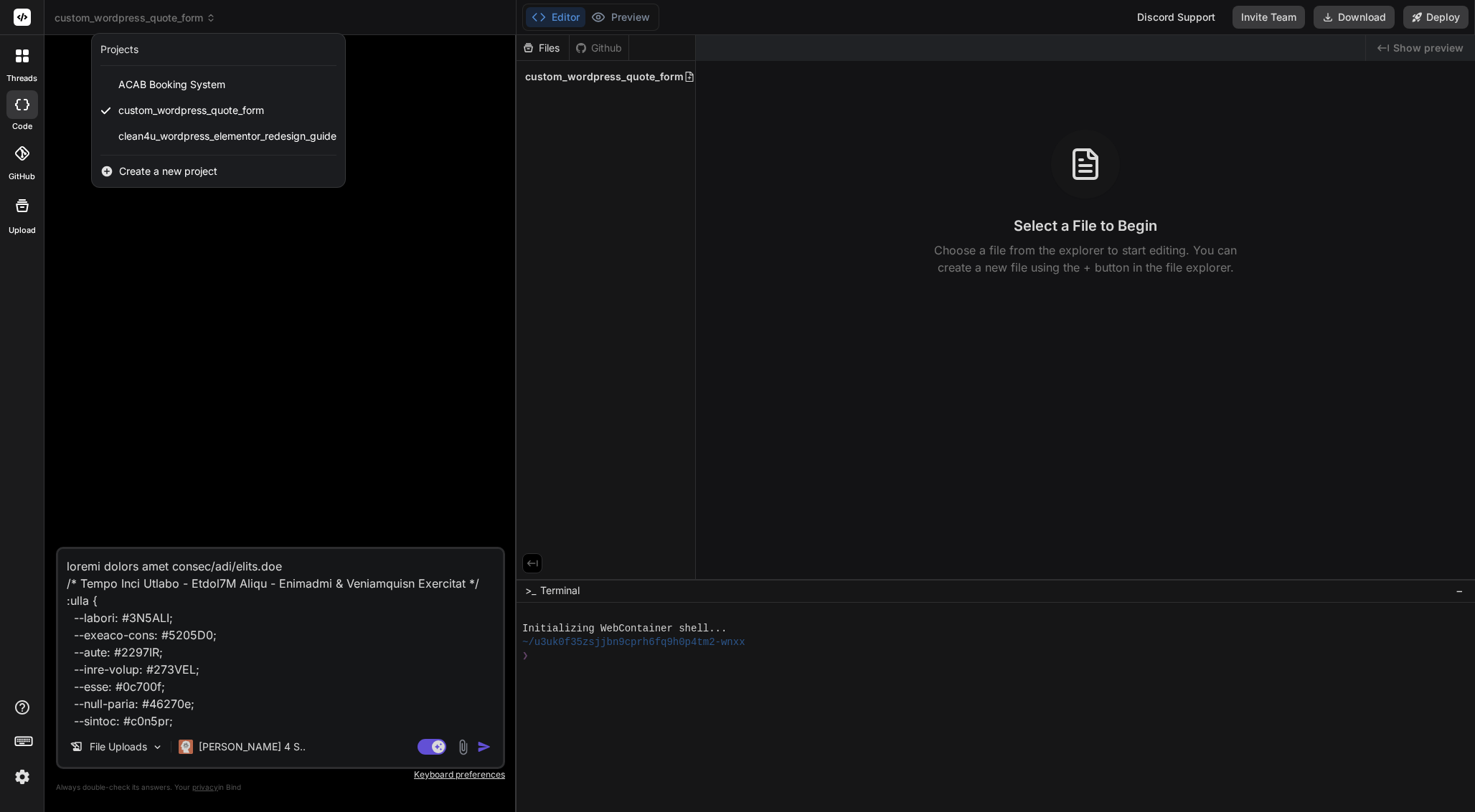
click at [432, 745] on div at bounding box center [738, 406] width 1475 height 812
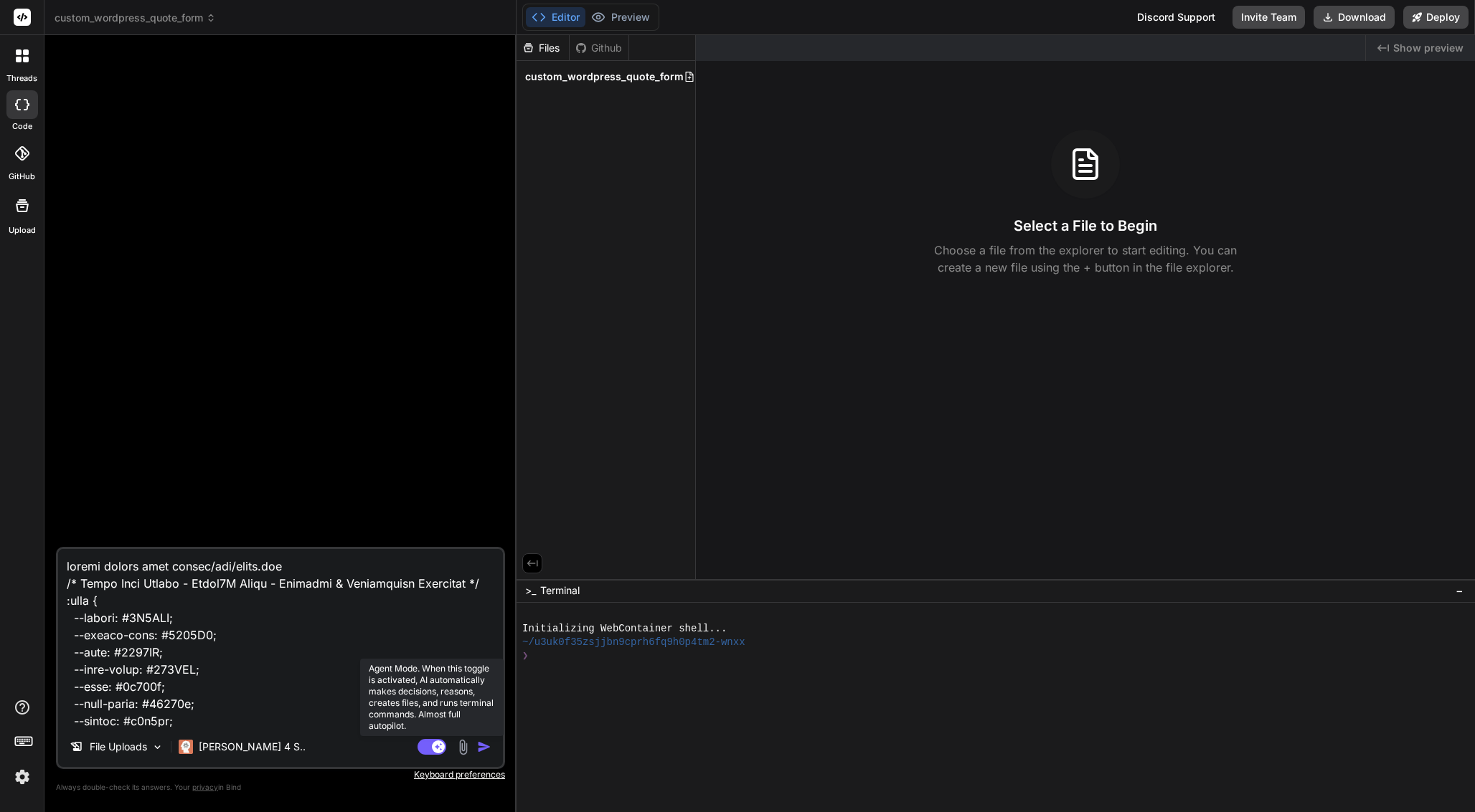
click at [434, 745] on rect at bounding box center [438, 746] width 13 height 13
click at [162, 563] on textarea at bounding box center [280, 638] width 445 height 178
type textarea "x"
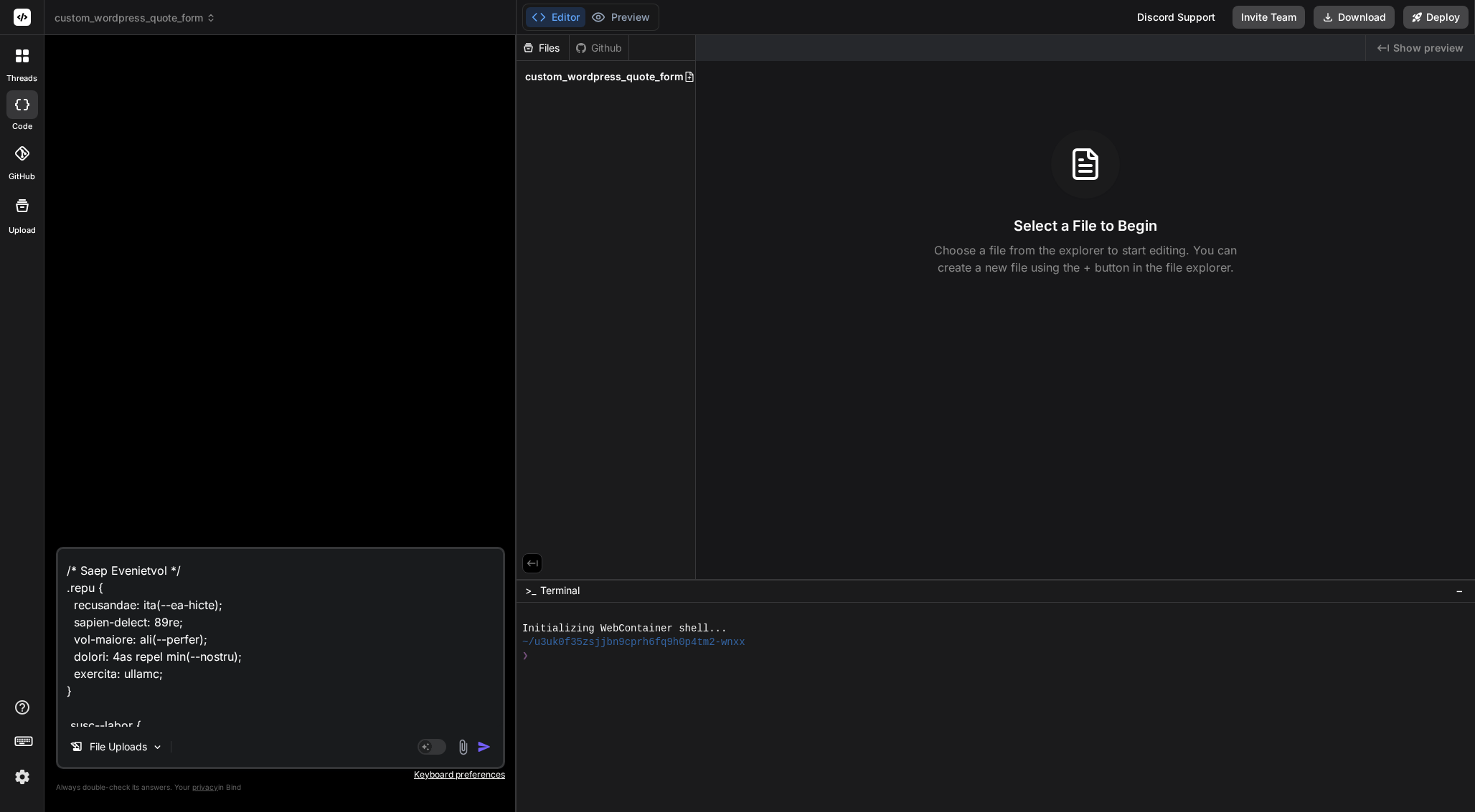
scroll to position [2010, 0]
type textarea "please create file: assets/css/quote.css /* Quote Form Styles - Clean4U Brand -…"
click at [483, 741] on img "button" at bounding box center [484, 747] width 14 height 14
type textarea "x"
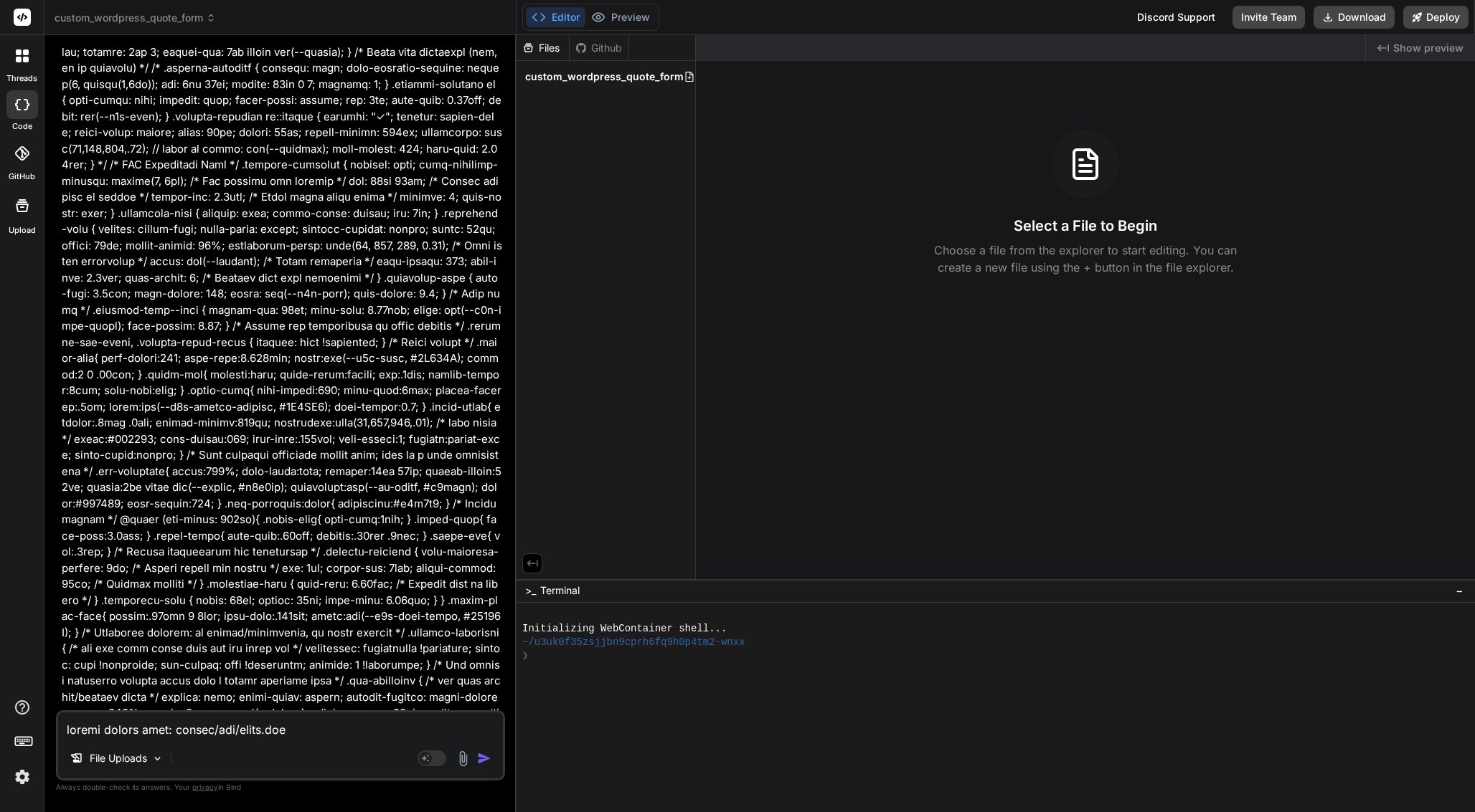
scroll to position [0, 0]
click at [221, 726] on textarea at bounding box center [280, 725] width 445 height 26
type textarea "x"
type textarea "p"
type textarea "x"
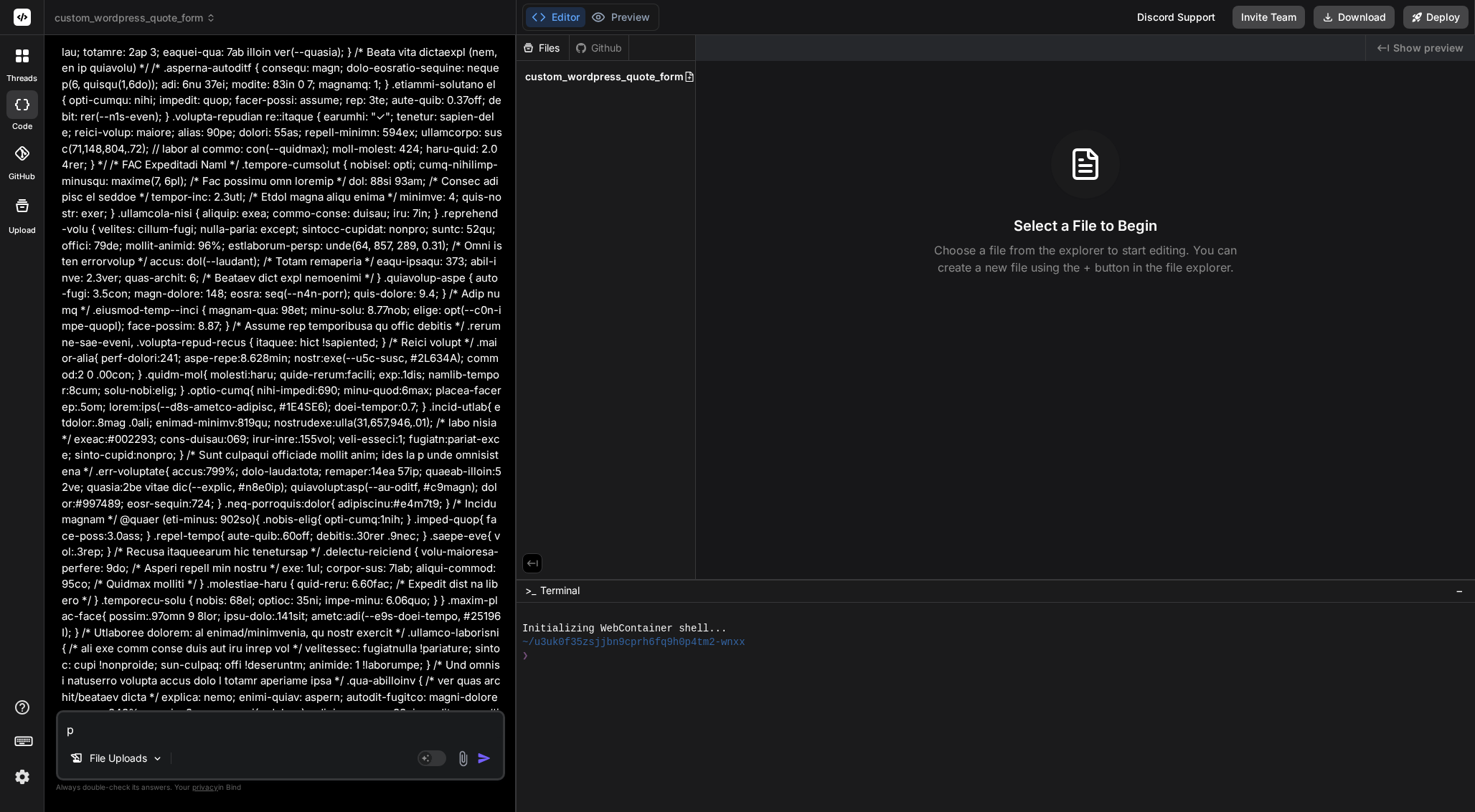
type textarea "pl"
type textarea "x"
type textarea "ple"
type textarea "x"
type textarea "plea"
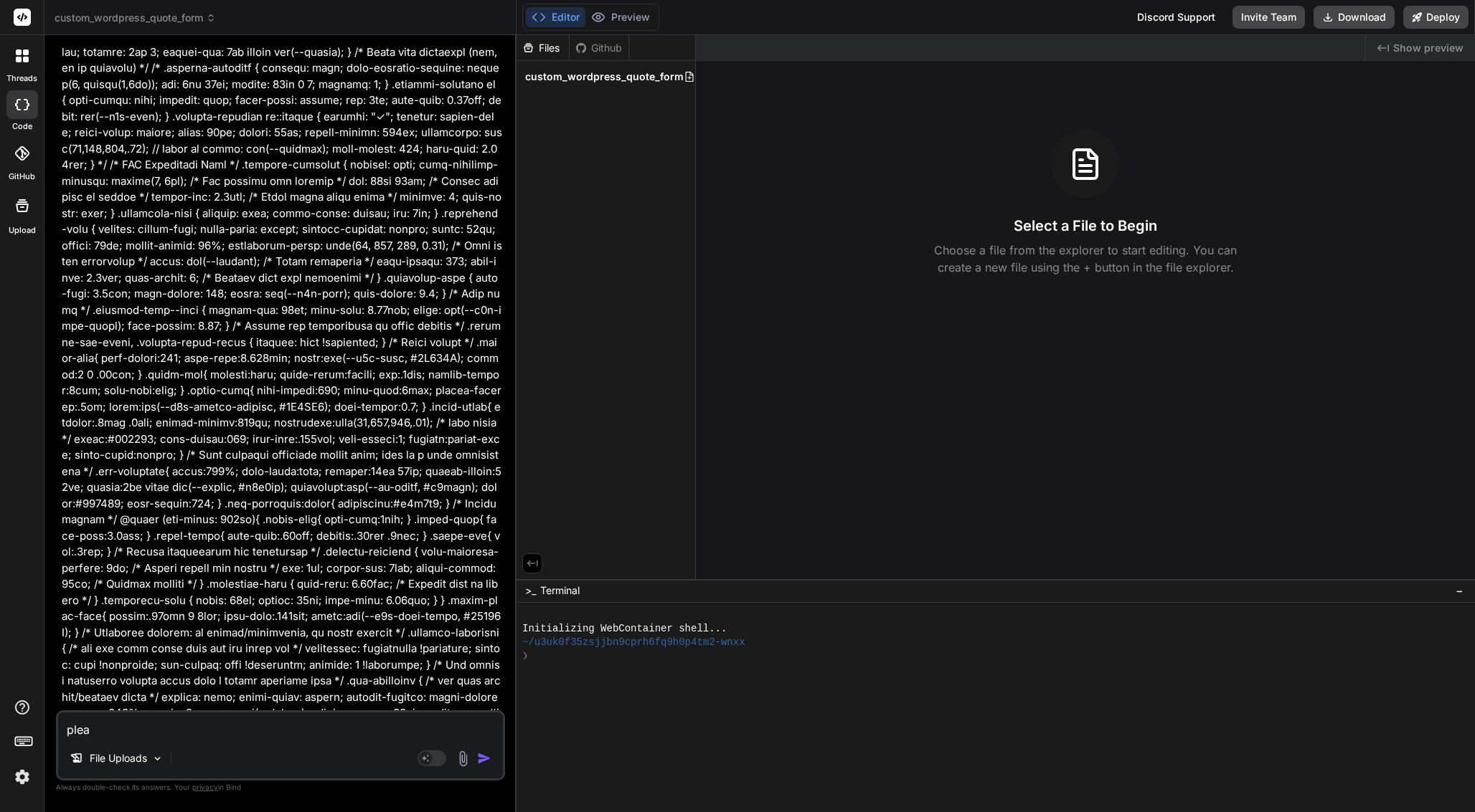
type textarea "x"
type textarea "pleas"
type textarea "x"
type textarea "please"
type textarea "x"
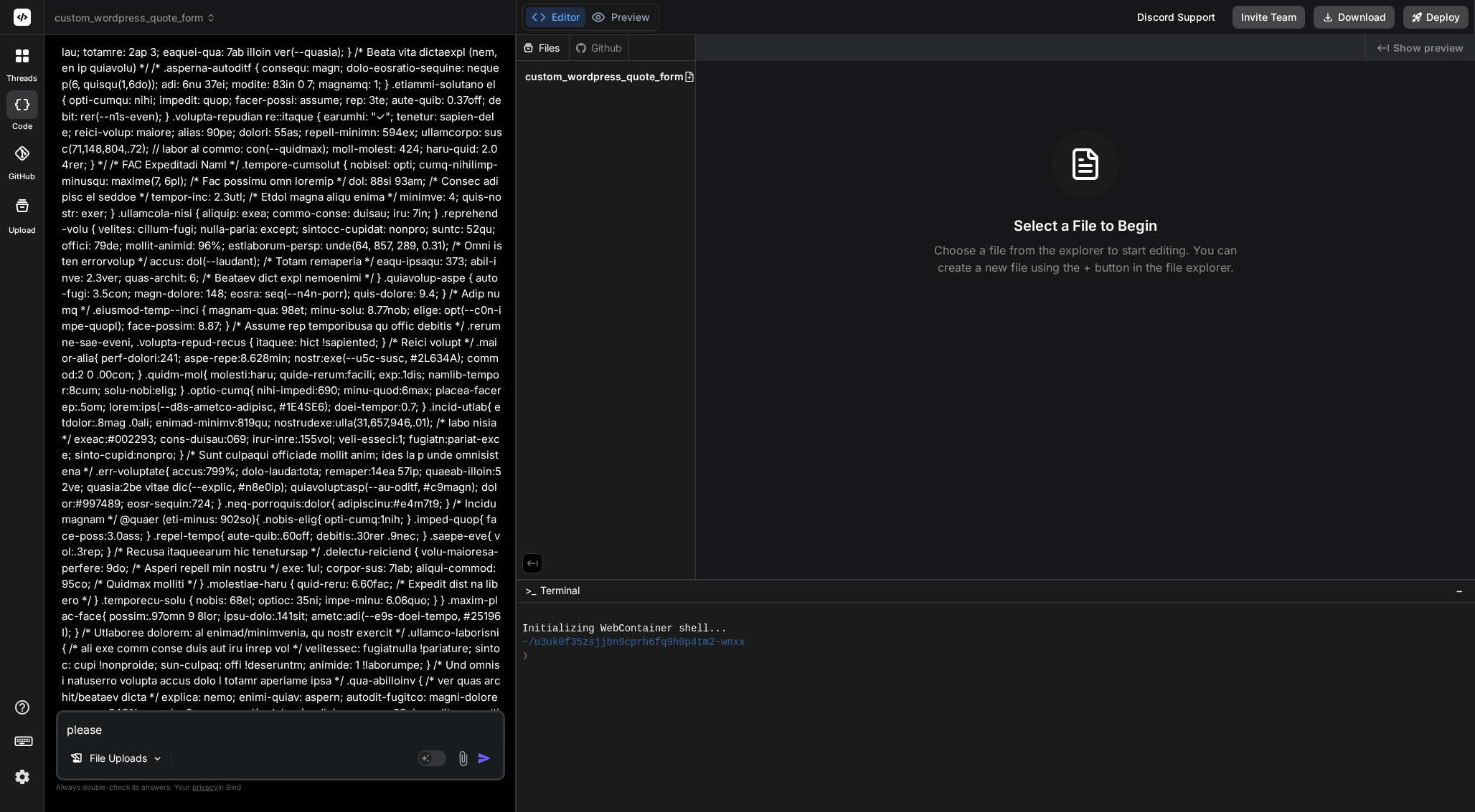
type textarea "please"
type textarea "x"
type textarea "please c"
type textarea "x"
type textarea "please cr"
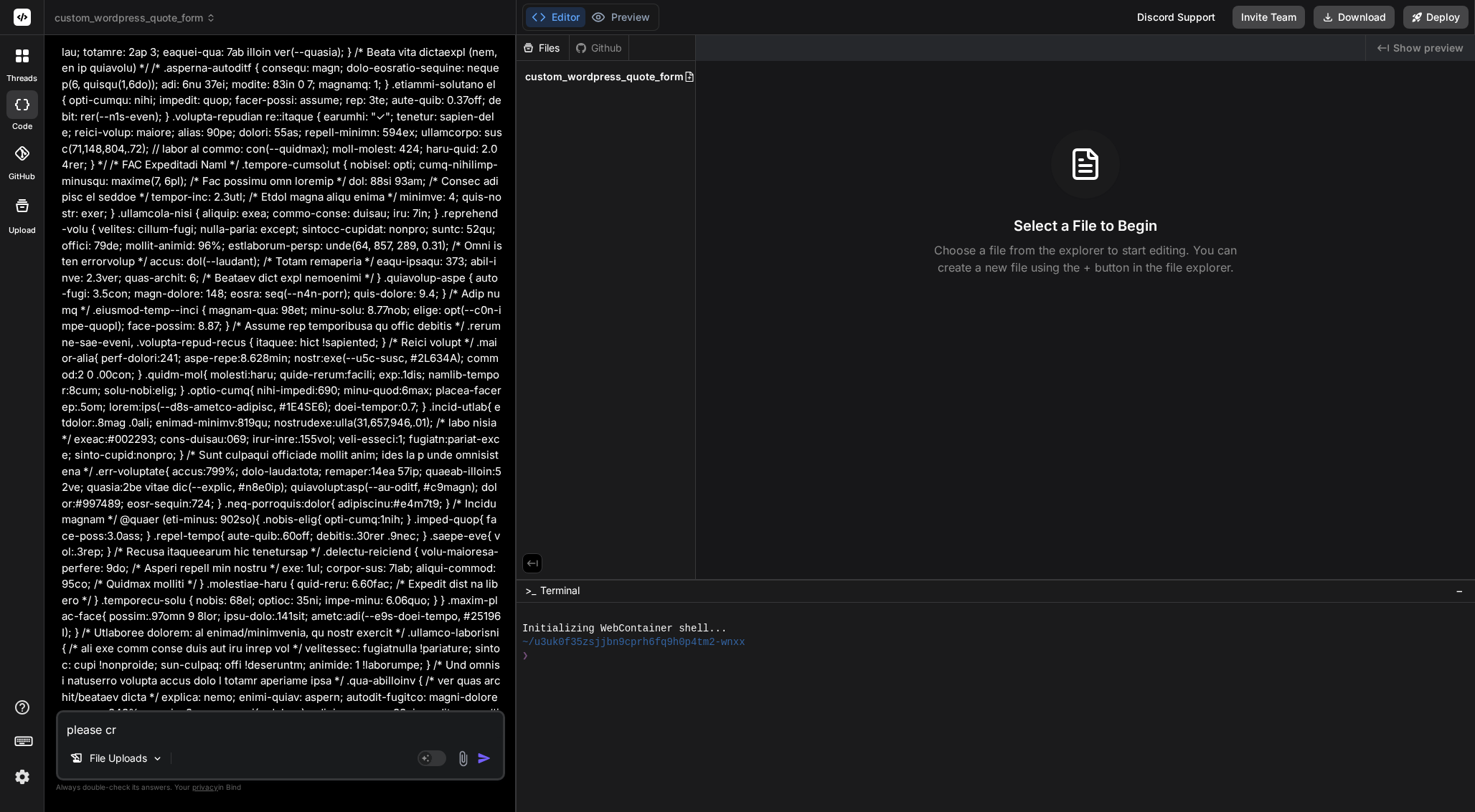
type textarea "x"
type textarea "please cre"
type textarea "x"
type textarea "please crea"
type textarea "x"
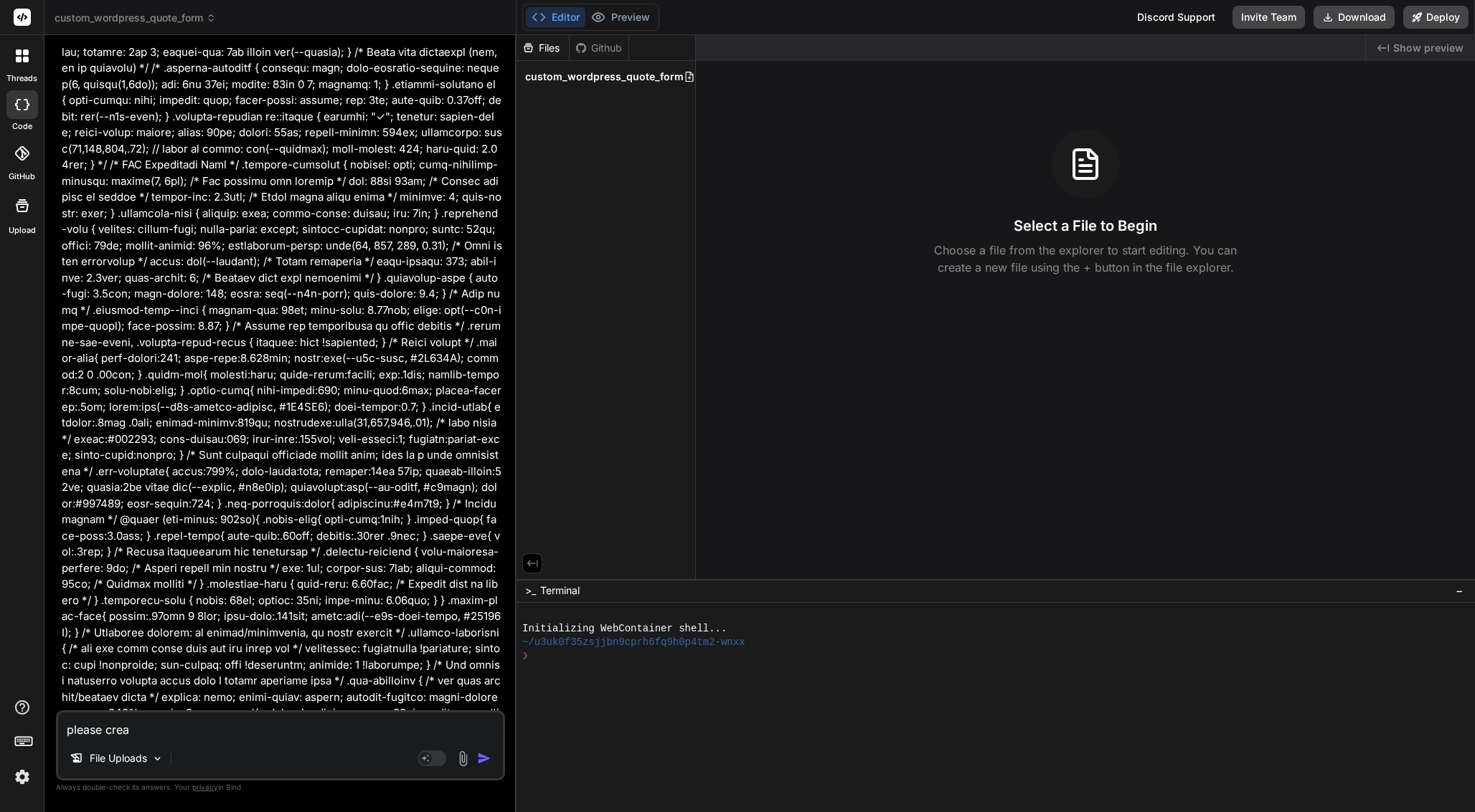
type textarea "please creat"
type textarea "x"
type textarea "please create"
type textarea "x"
type textarea "please create"
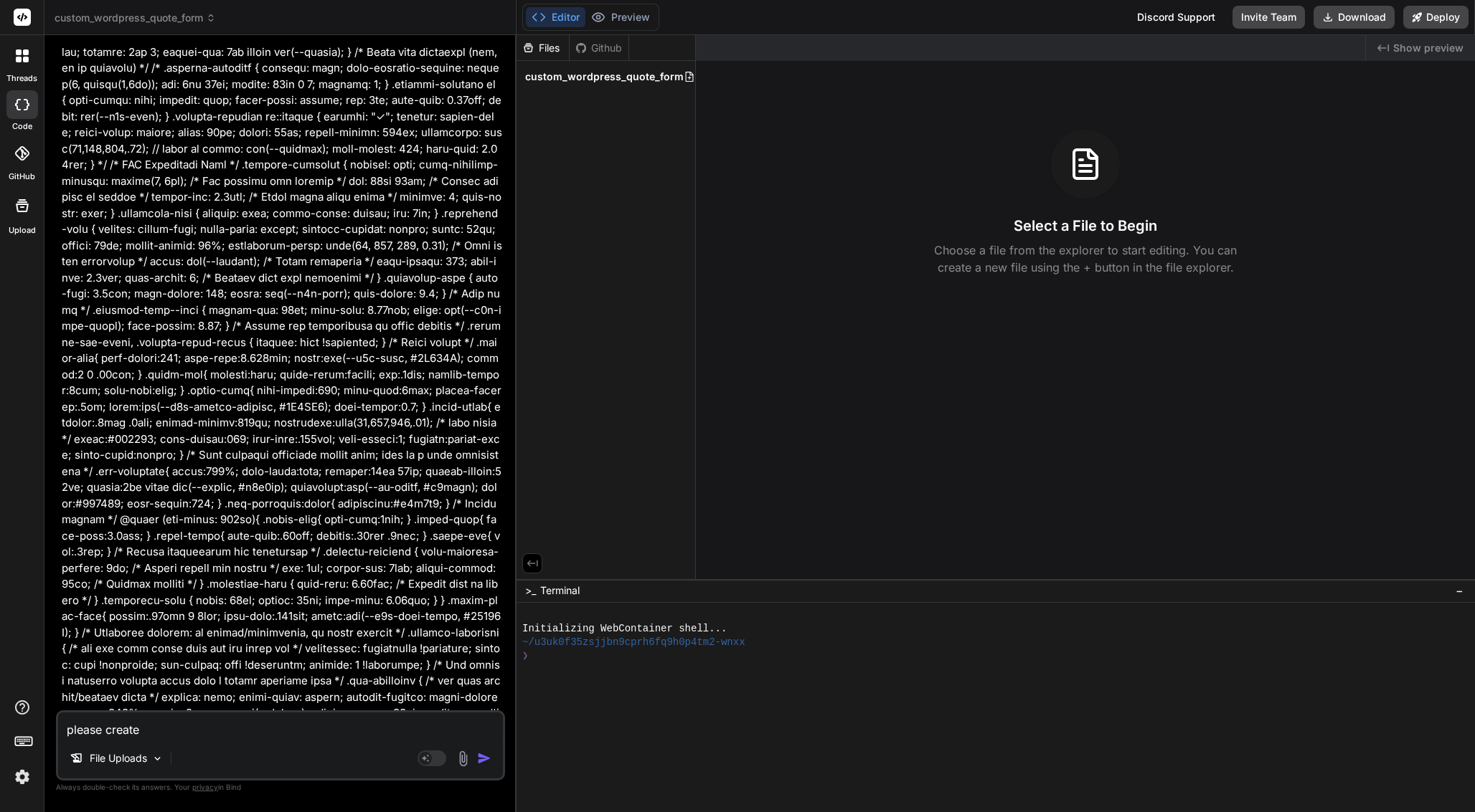
type textarea "x"
type textarea "please create f"
type textarea "x"
type textarea "please create fi"
type textarea "x"
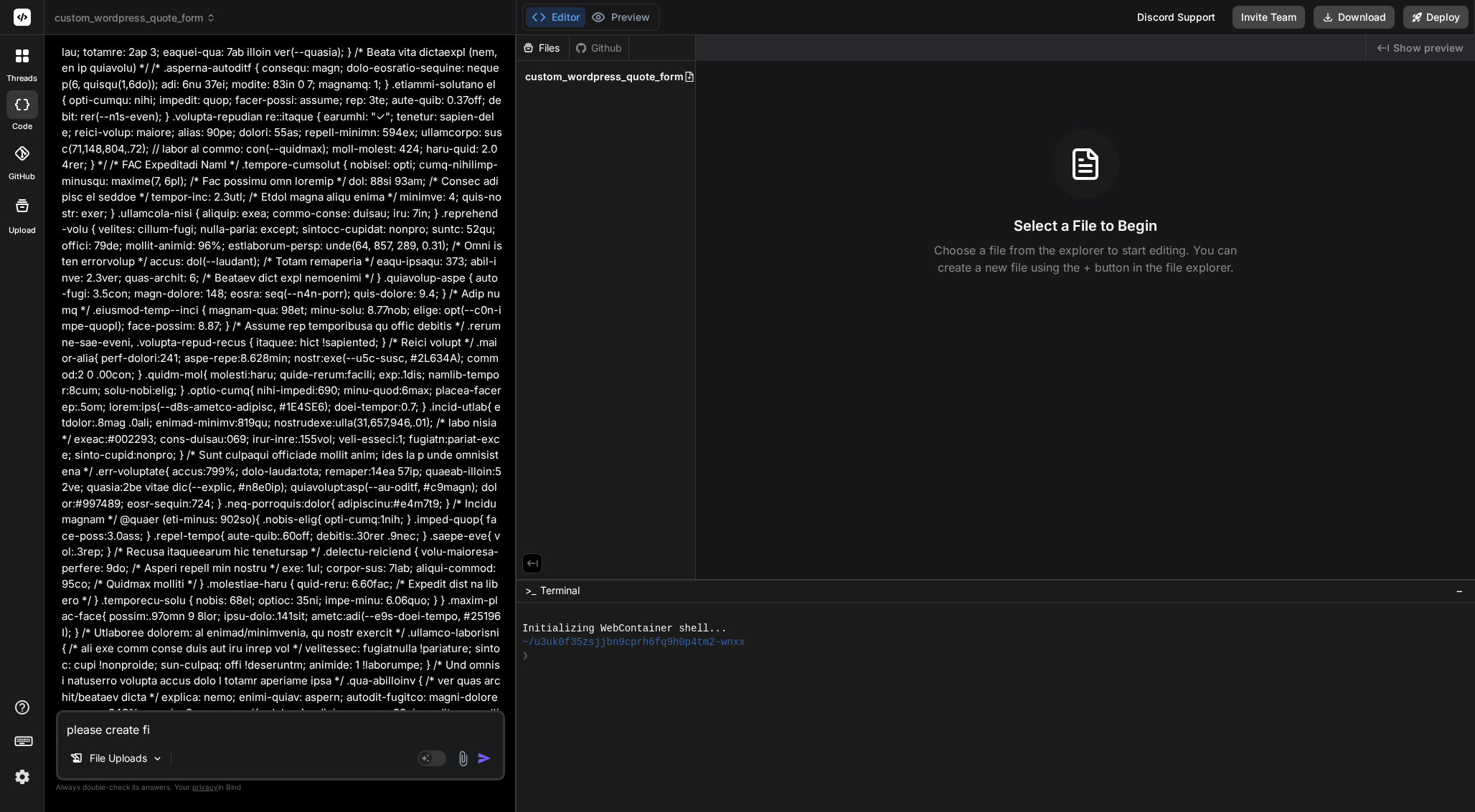
type textarea "please create fil"
type textarea "x"
type textarea "please create file"
type textarea "x"
type textarea "please create file:"
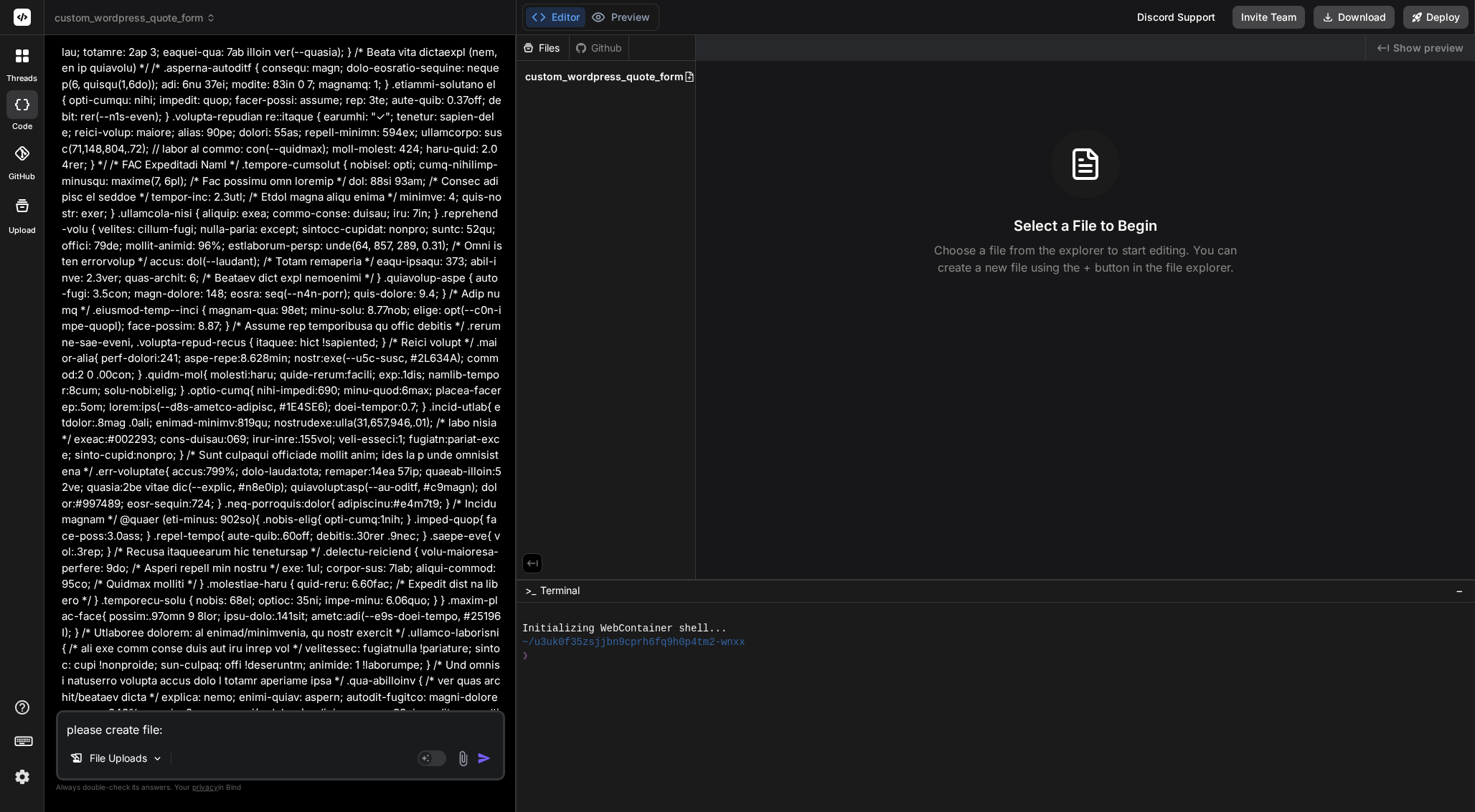
type textarea "x"
type textarea "please create file:"
type textarea "x"
type textarea "please create file:"
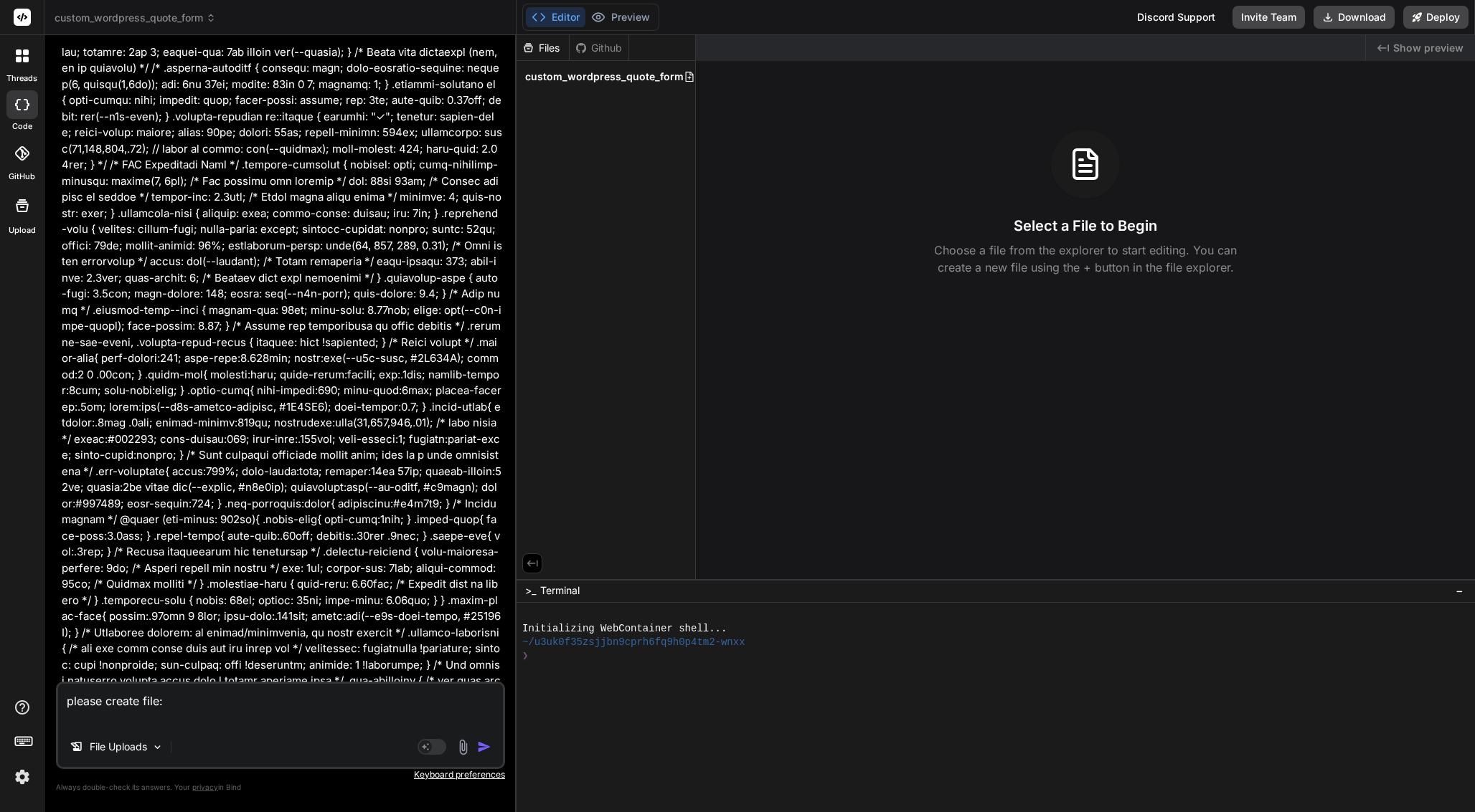
type textarea "x"
paste textarea "(function() { 'use strict'; // --- Google Places Autocomplete Global Callback -…"
type textarea "please create file: (function() { 'use strict'; // --- Google Places Autocomple…"
type textarea "x"
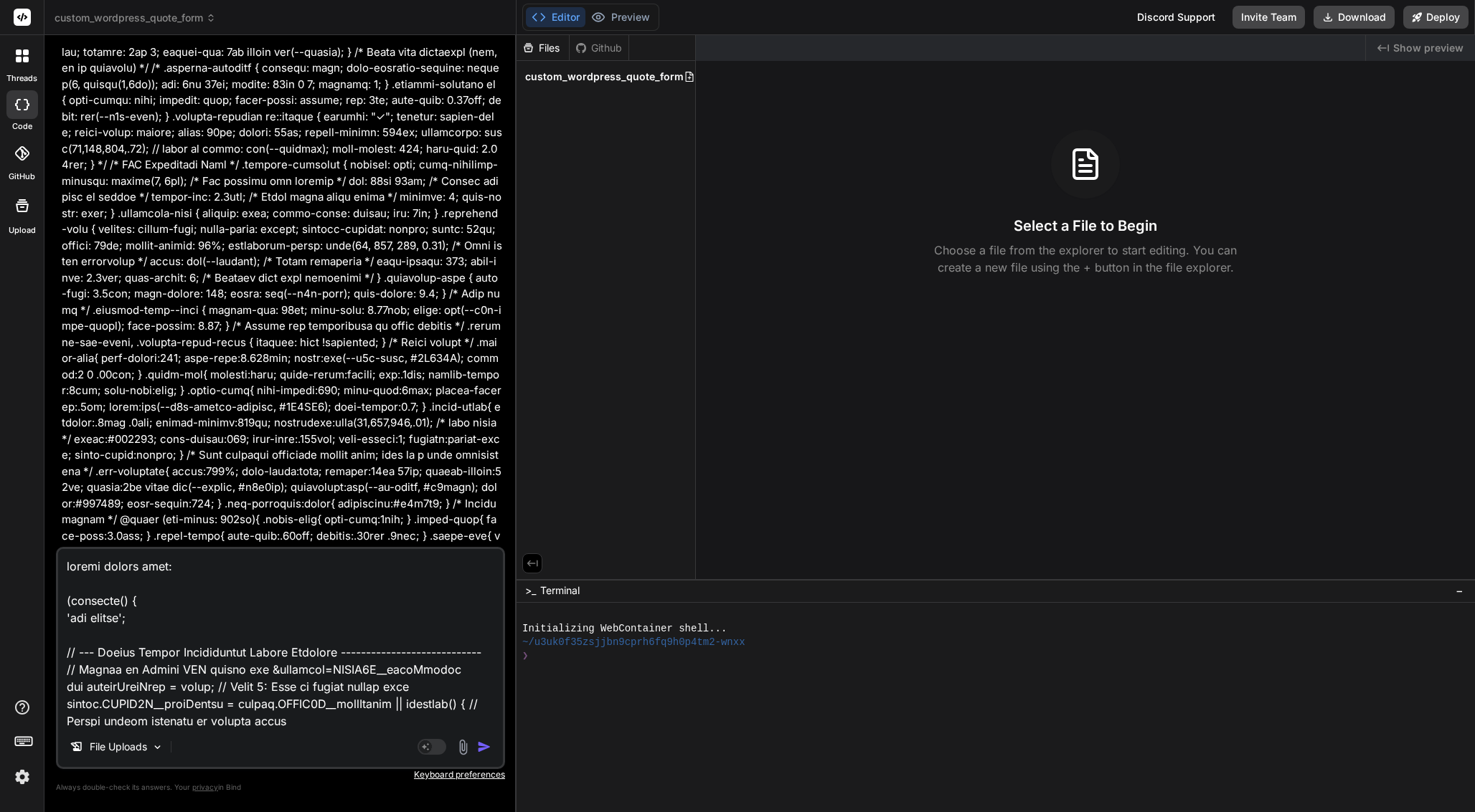
click at [182, 570] on textarea at bounding box center [280, 638] width 445 height 178
paste textarea "assets/js/quote.js"
type textarea "please create file: assets/js/quote.js (function() { 'use strict'; // --- Googl…"
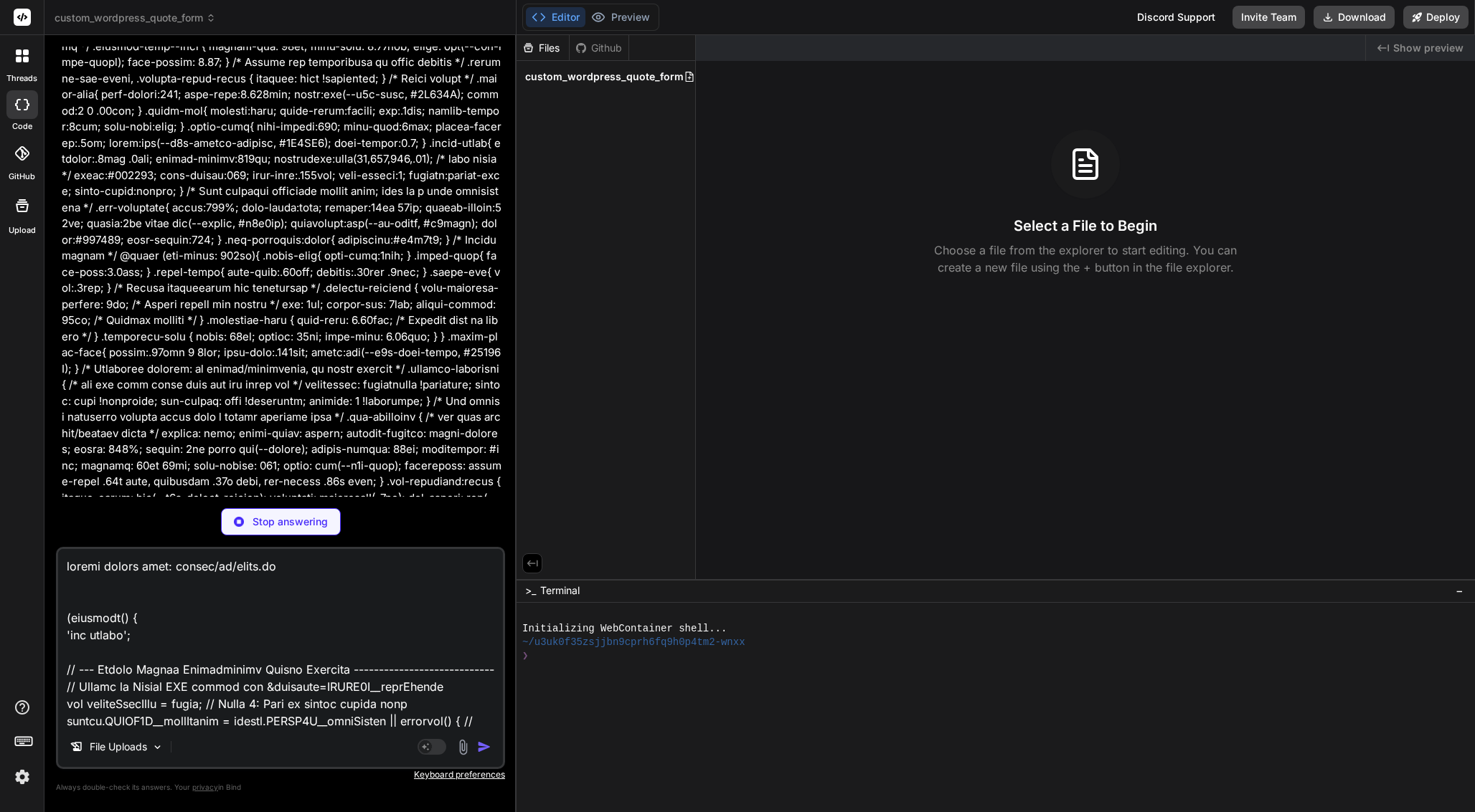
scroll to position [7443, 0]
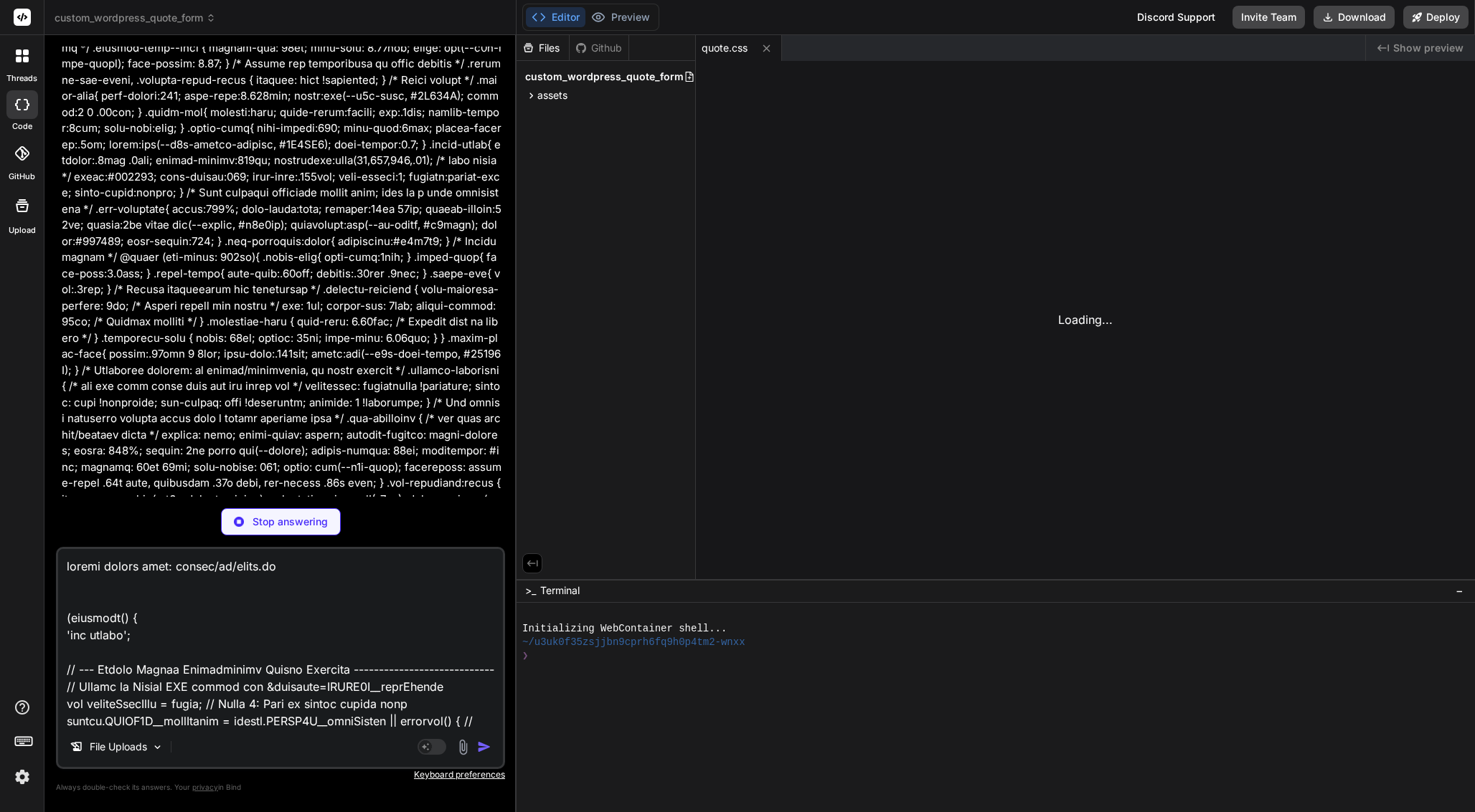
type textarea "x"
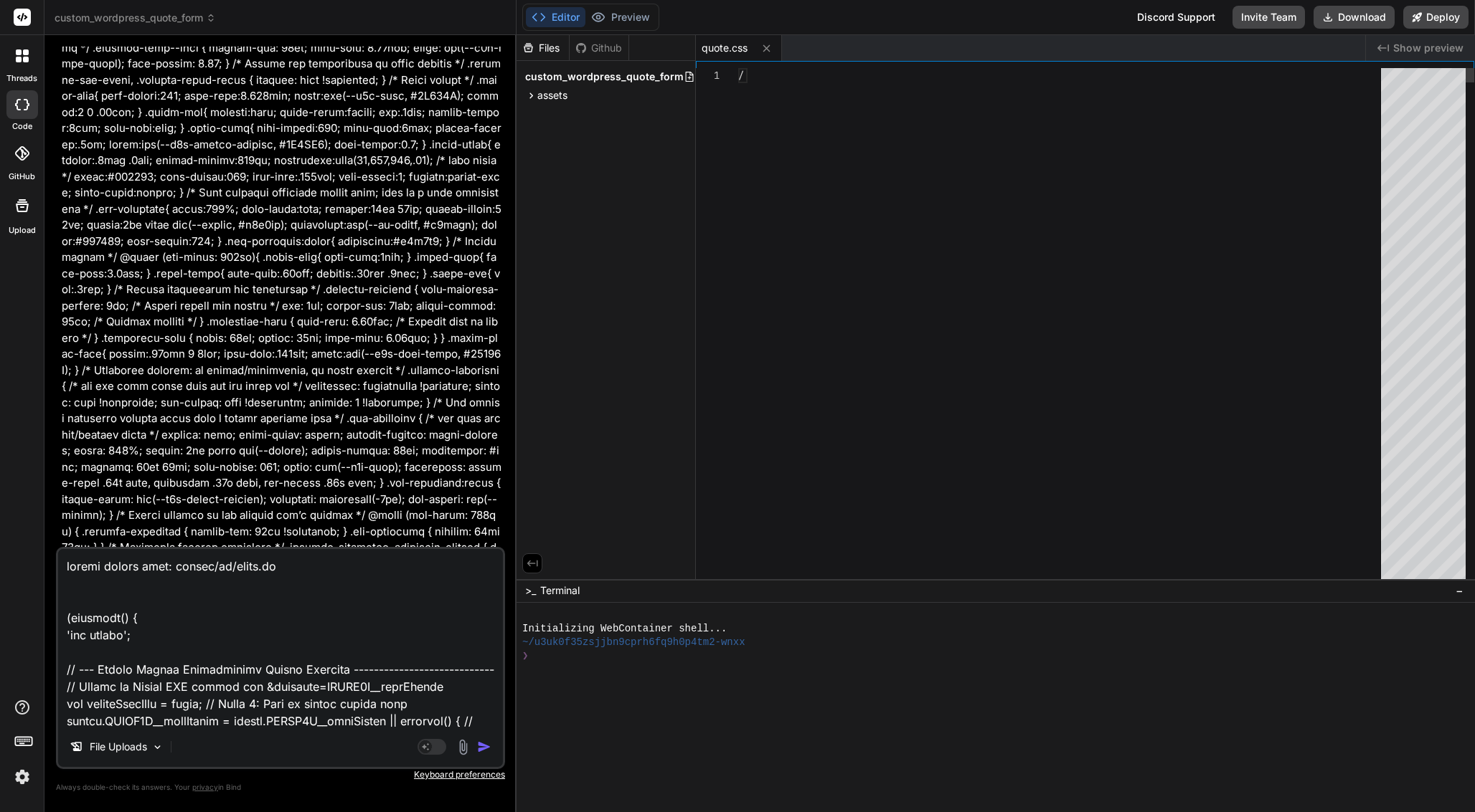
scroll to position [7392, 0]
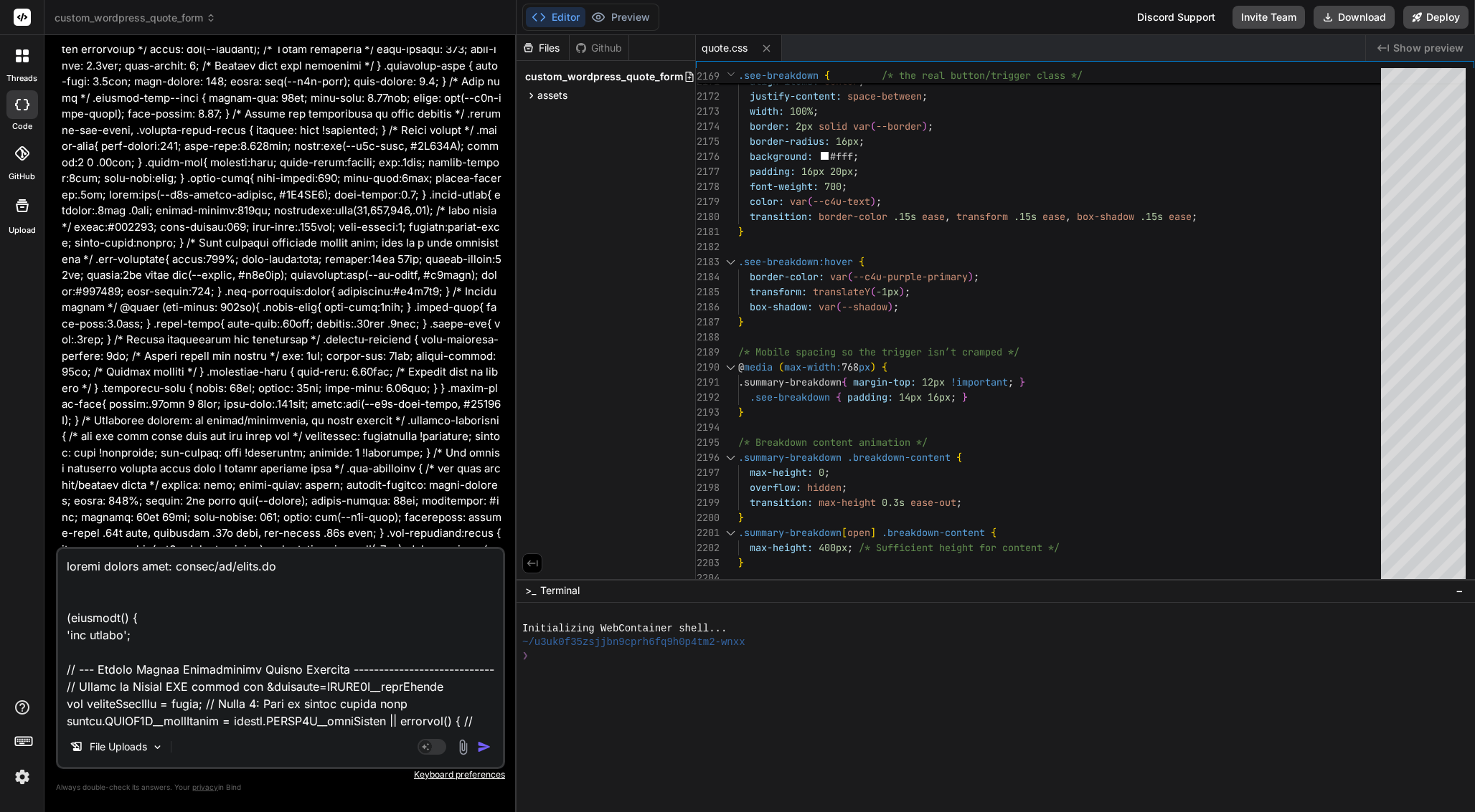
type textarea "please create file: assets/js/quote.js (function() { 'use strict'; // --- Googl…"
click at [487, 744] on img "button" at bounding box center [484, 747] width 14 height 14
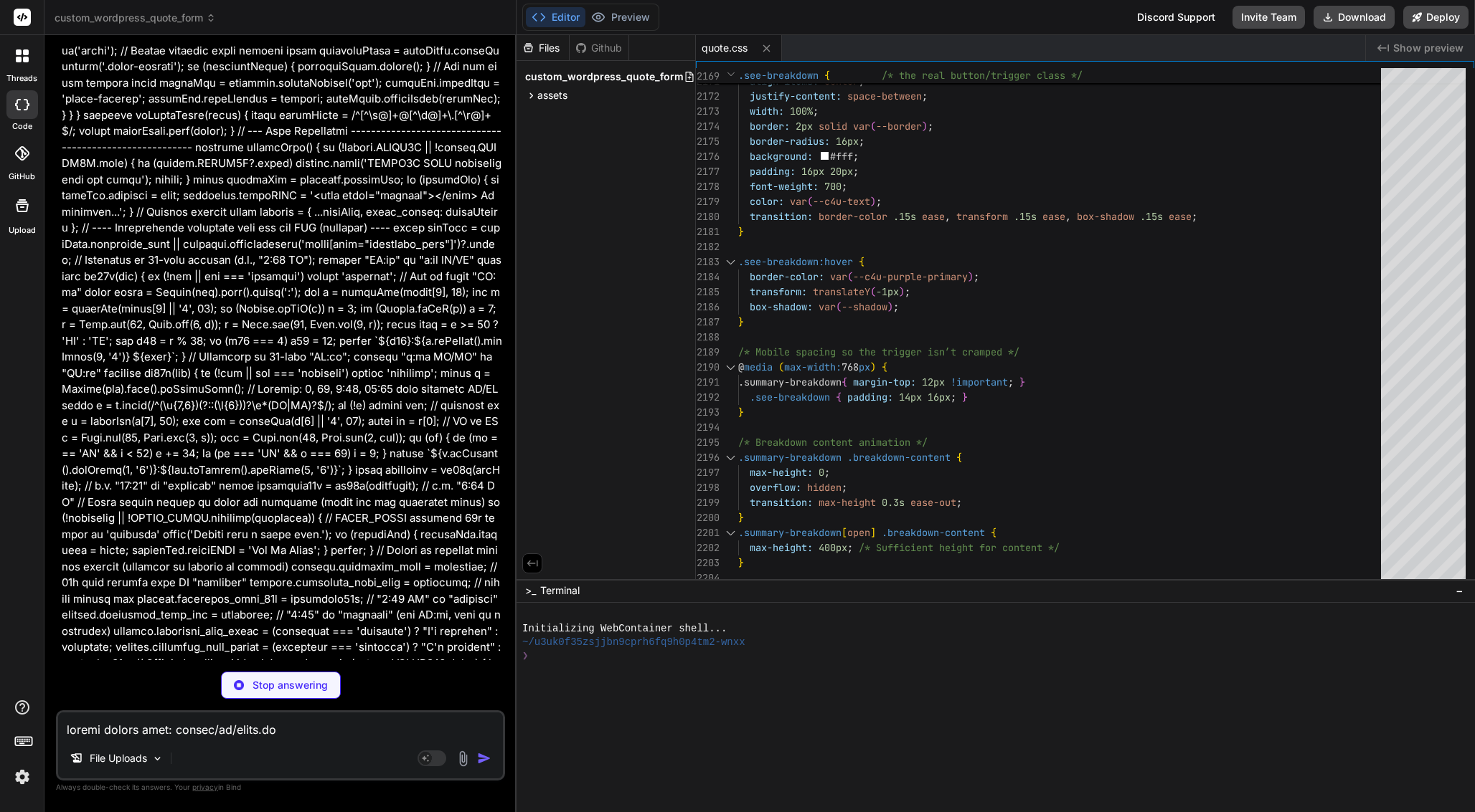
scroll to position [20927, 0]
click at [543, 89] on span "assets" at bounding box center [552, 95] width 30 height 14
click at [546, 118] on icon at bounding box center [543, 115] width 12 height 12
click at [116, 725] on textarea at bounding box center [280, 725] width 445 height 26
type textarea "x"
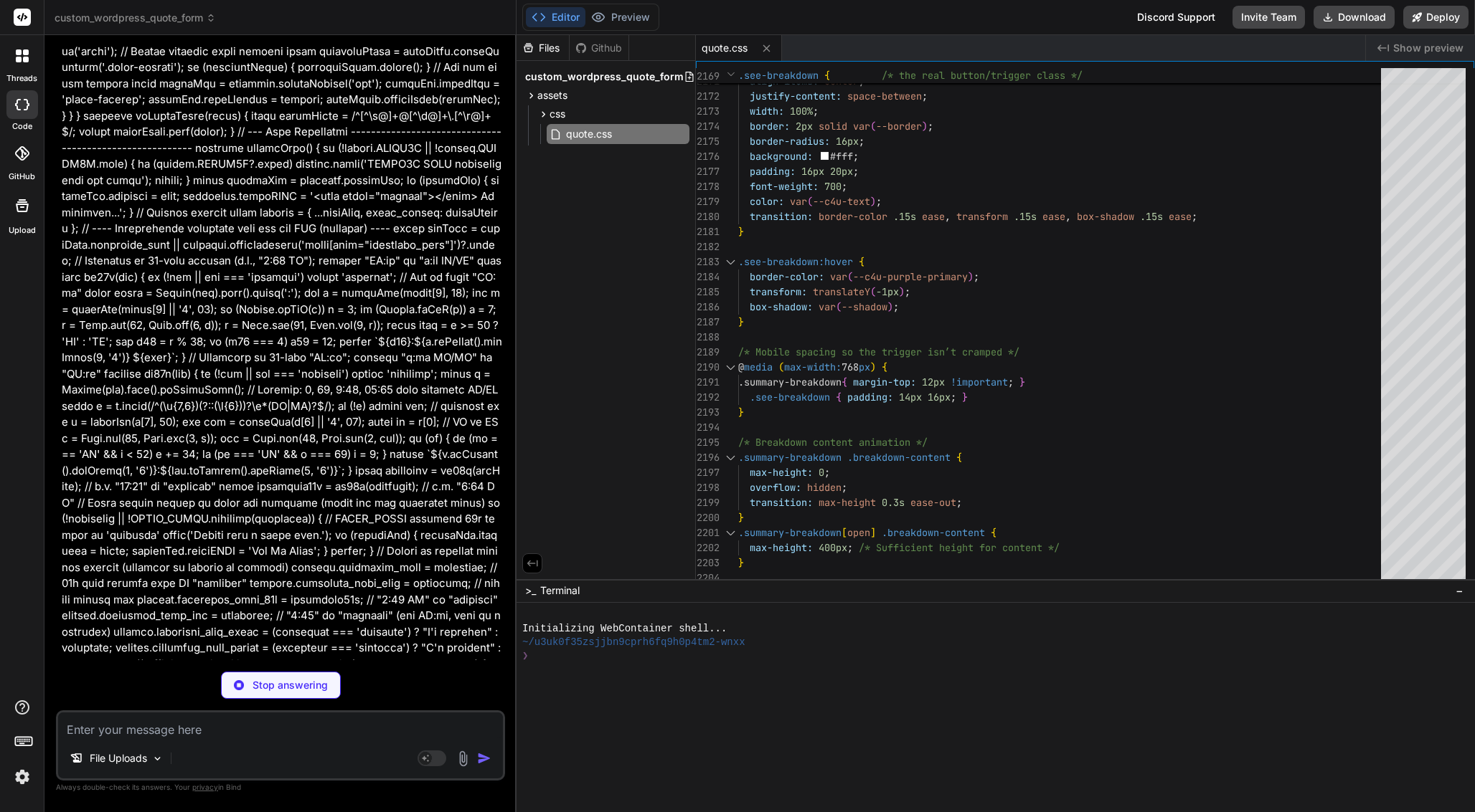
type textarea "x"
type textarea "p"
type textarea "x"
type textarea "pl"
type textarea "x"
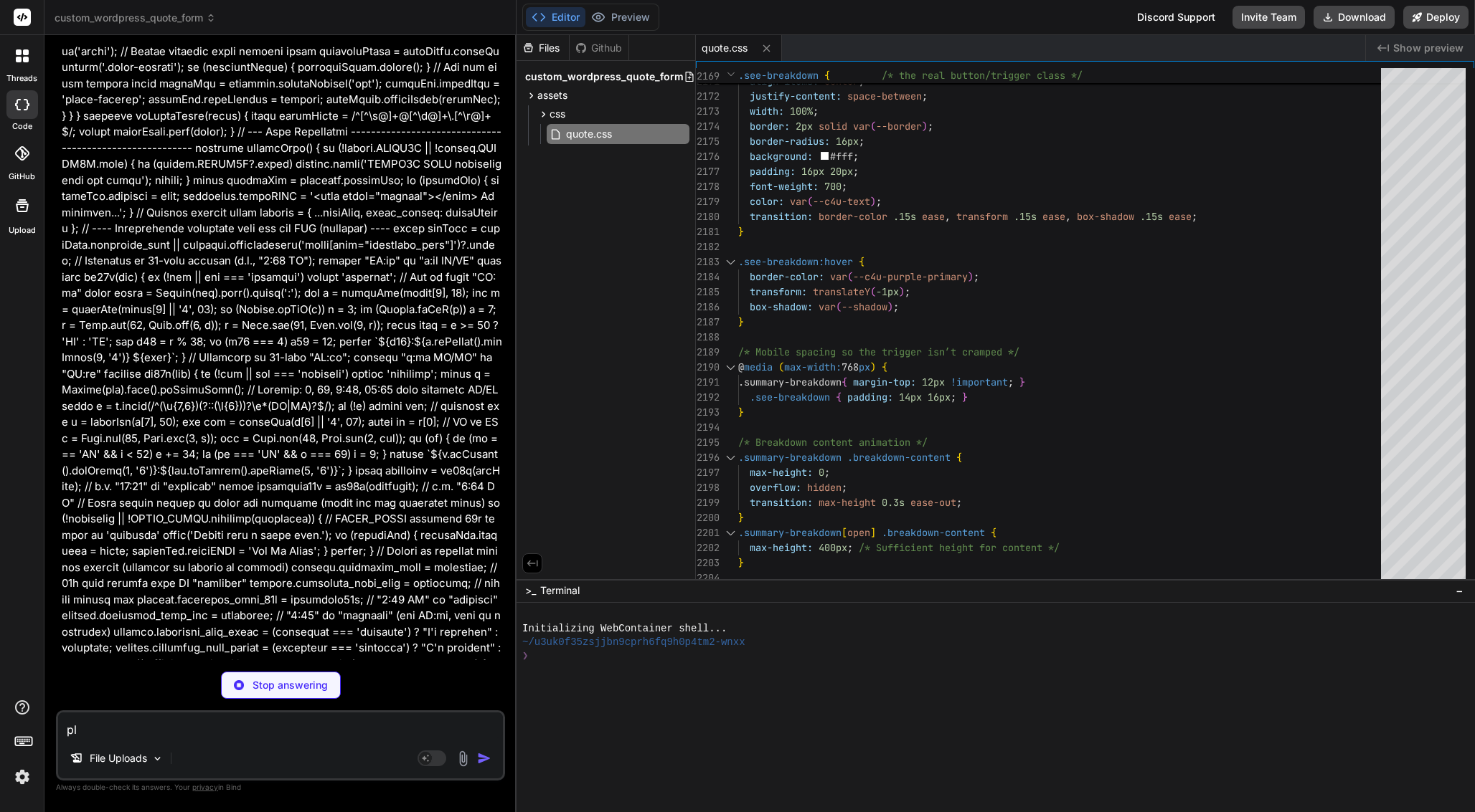
type textarea "ple"
type textarea "x"
type textarea "plea"
type textarea "x"
type textarea "pleas"
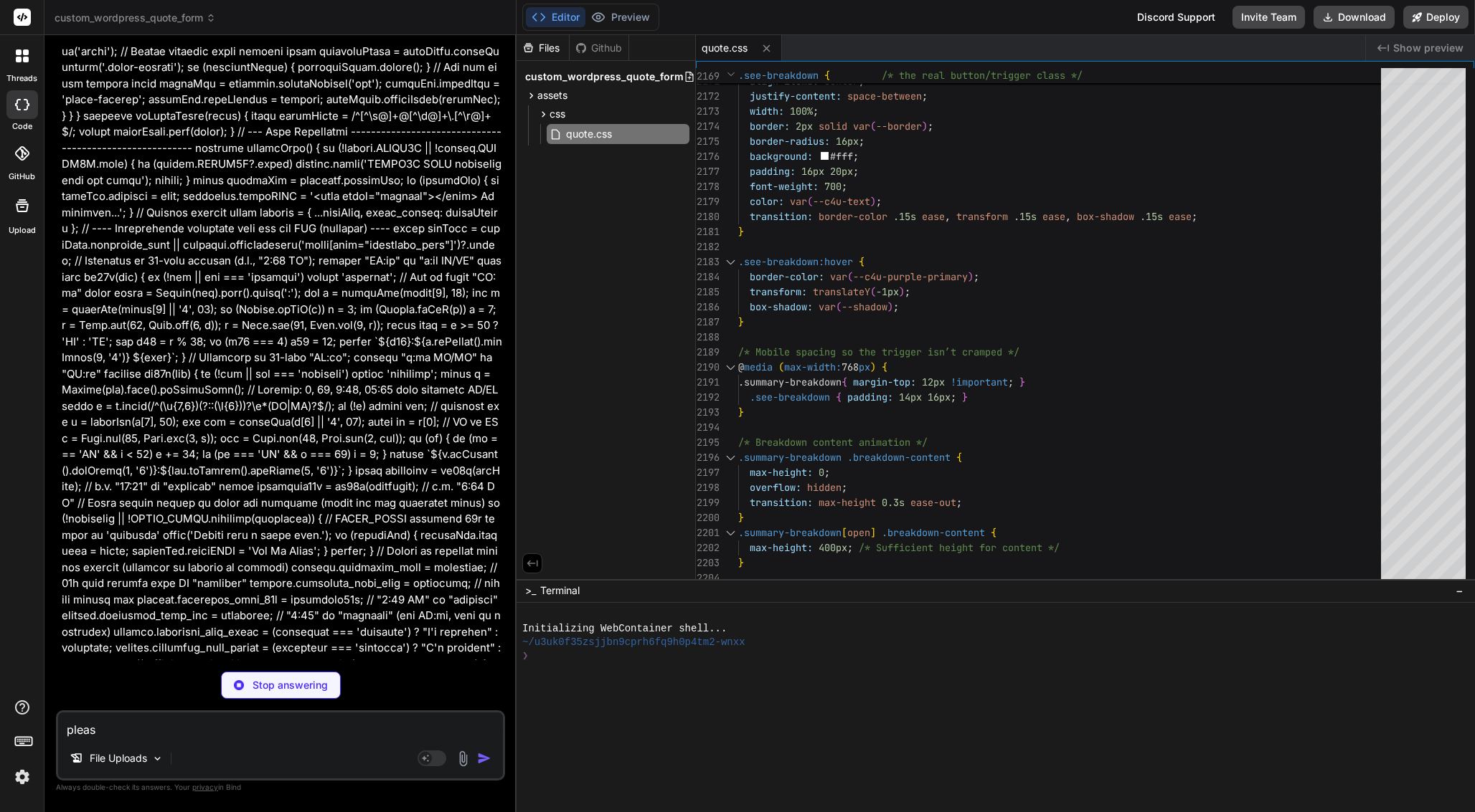
type textarea "x"
type textarea "please"
type textarea "x"
type textarea "please"
type textarea "x"
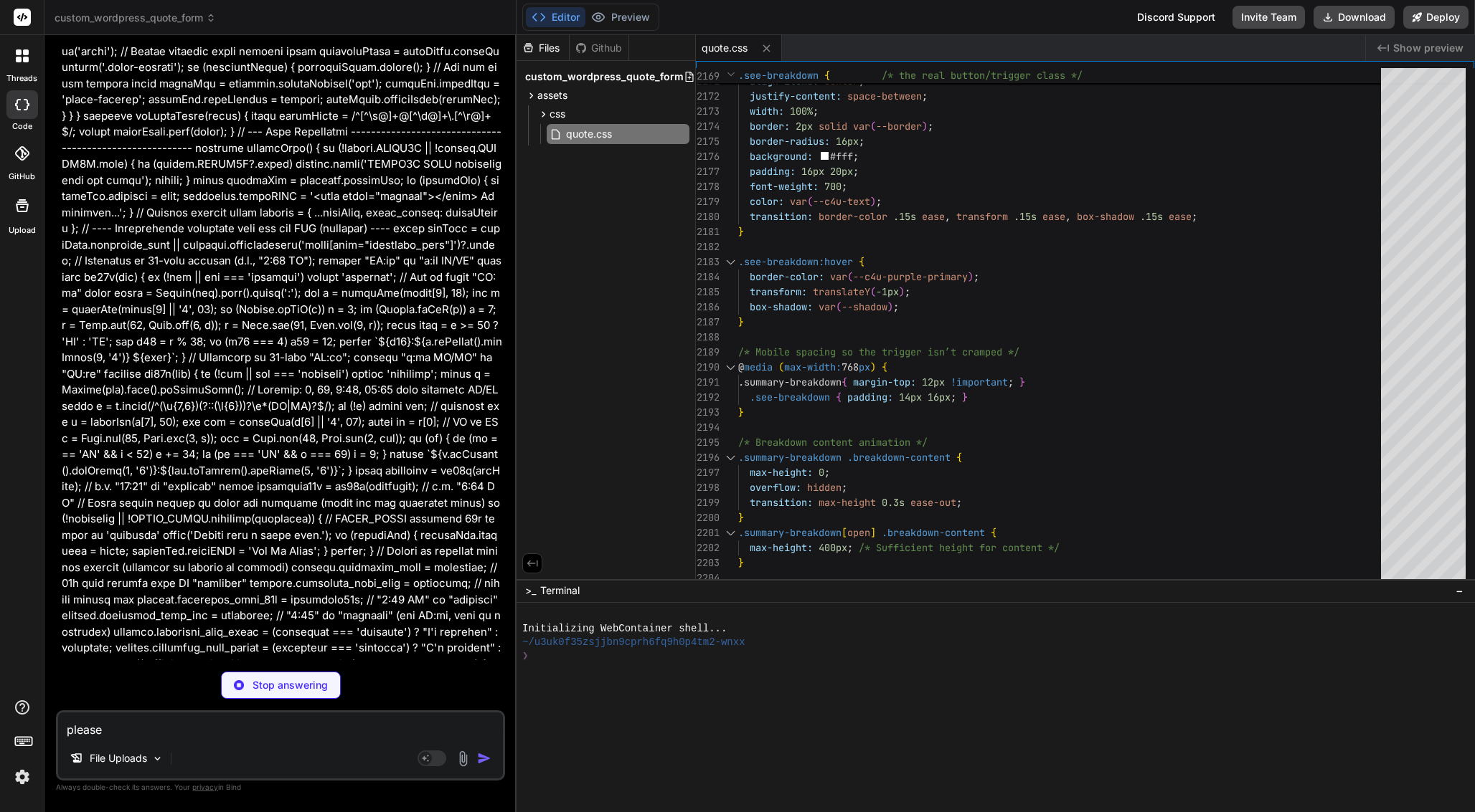
type textarea "please c"
type textarea "x"
type textarea "please cr"
type textarea "x"
type textarea "please cre"
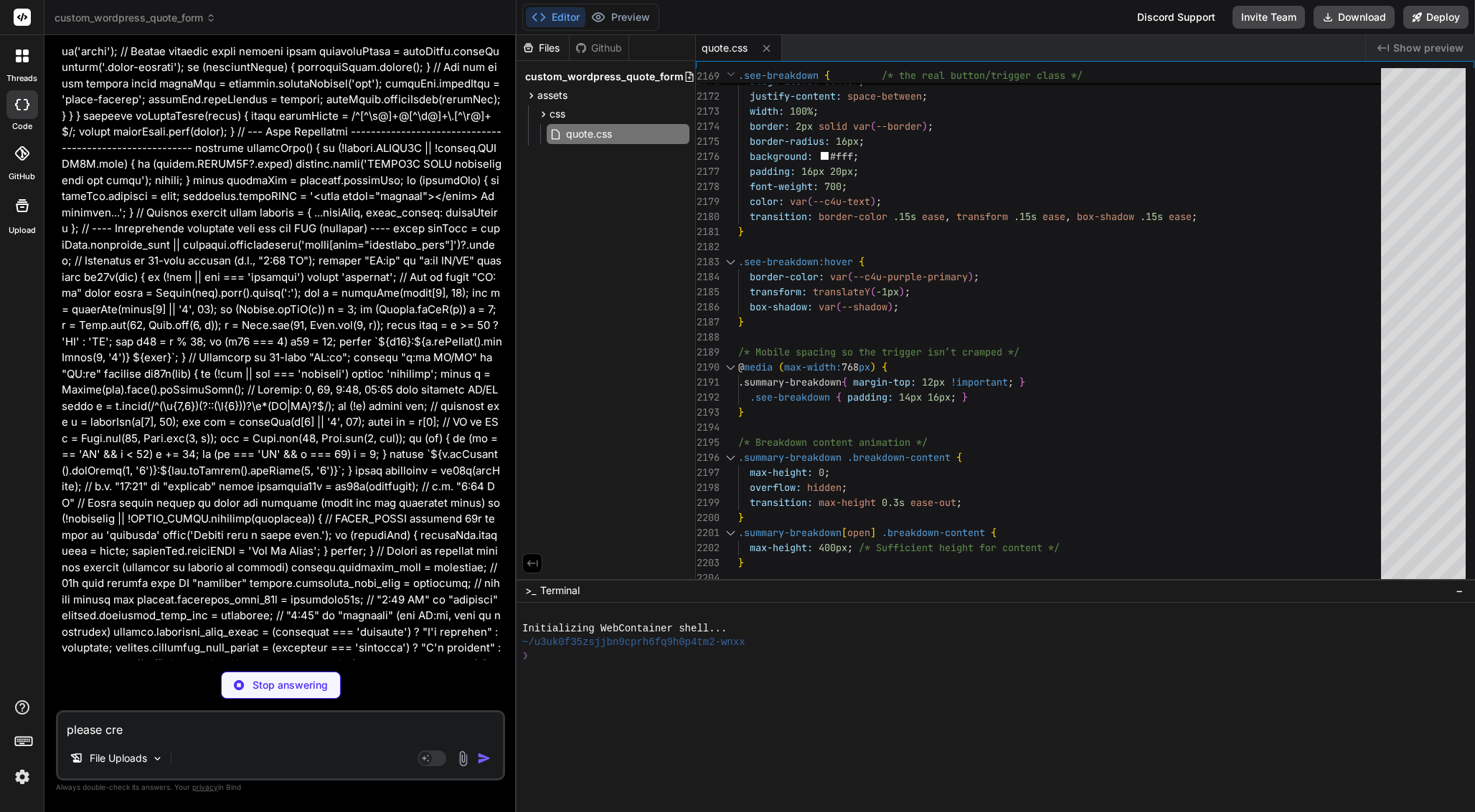
type textarea "x"
type textarea "please crea"
type textarea "x"
type textarea "please creat"
type textarea "x"
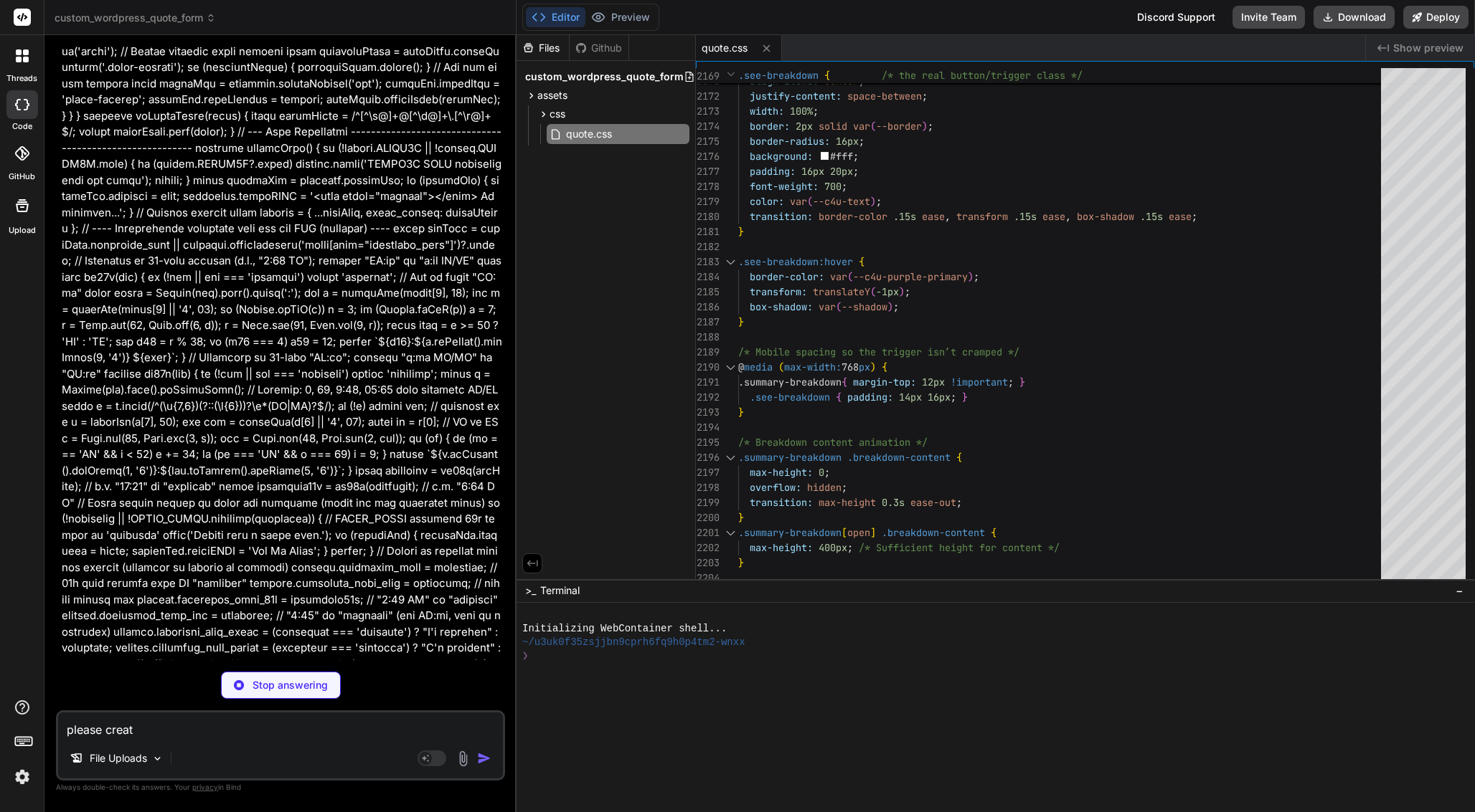
type textarea "please create"
type textarea "x"
type textarea "}; // Auto-initialize init(); })();"
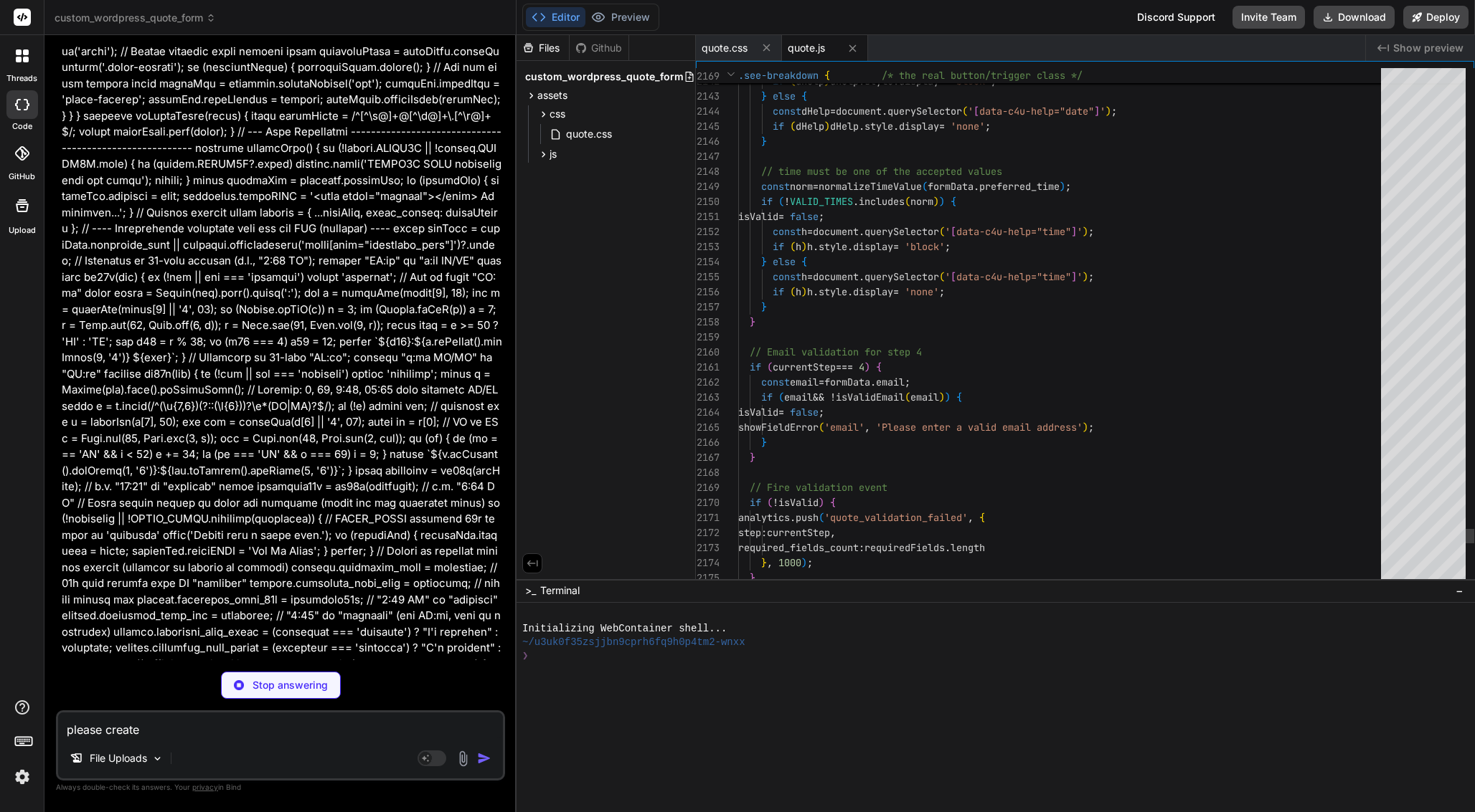
scroll to position [20878, 0]
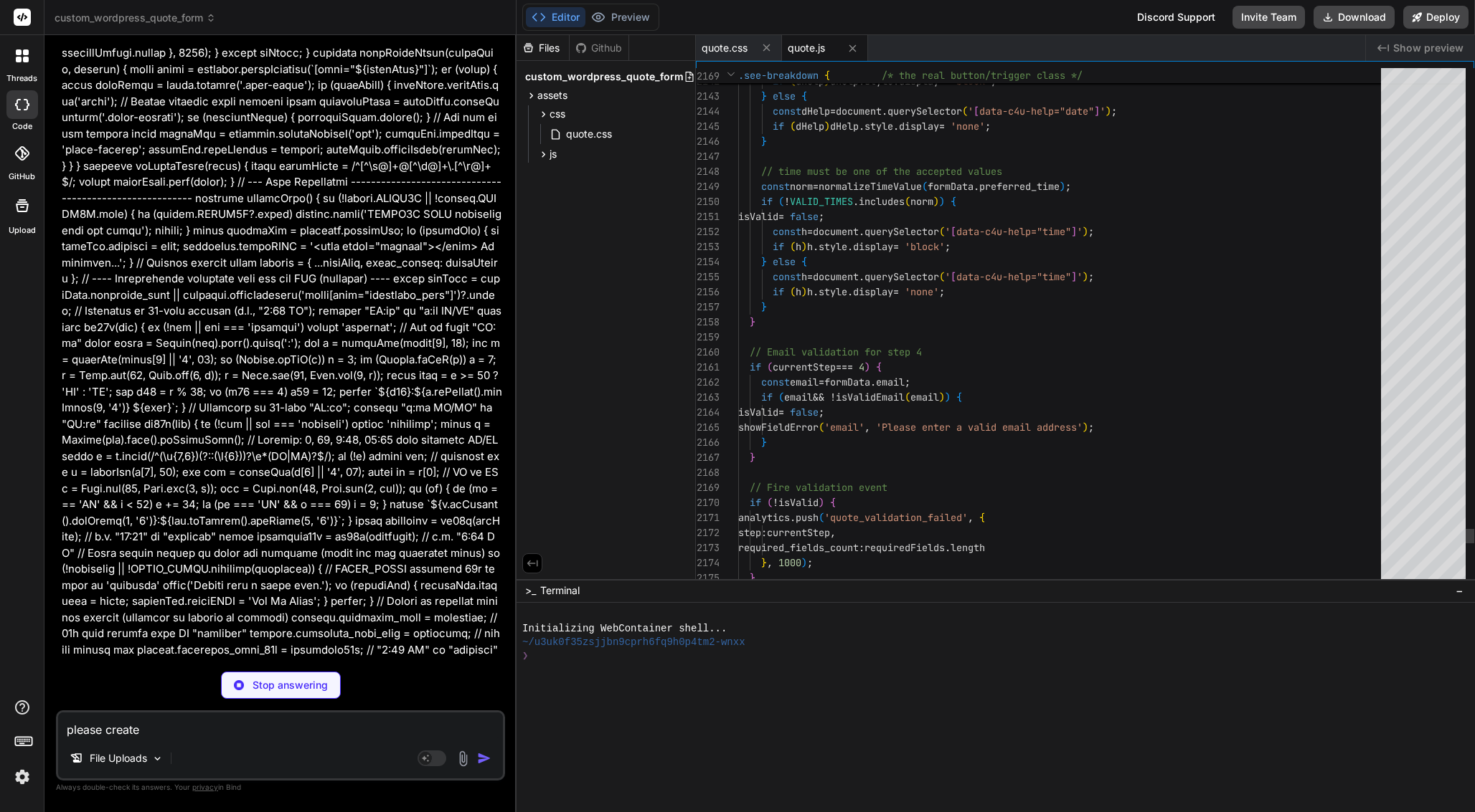
type textarea "x"
type textarea "please create"
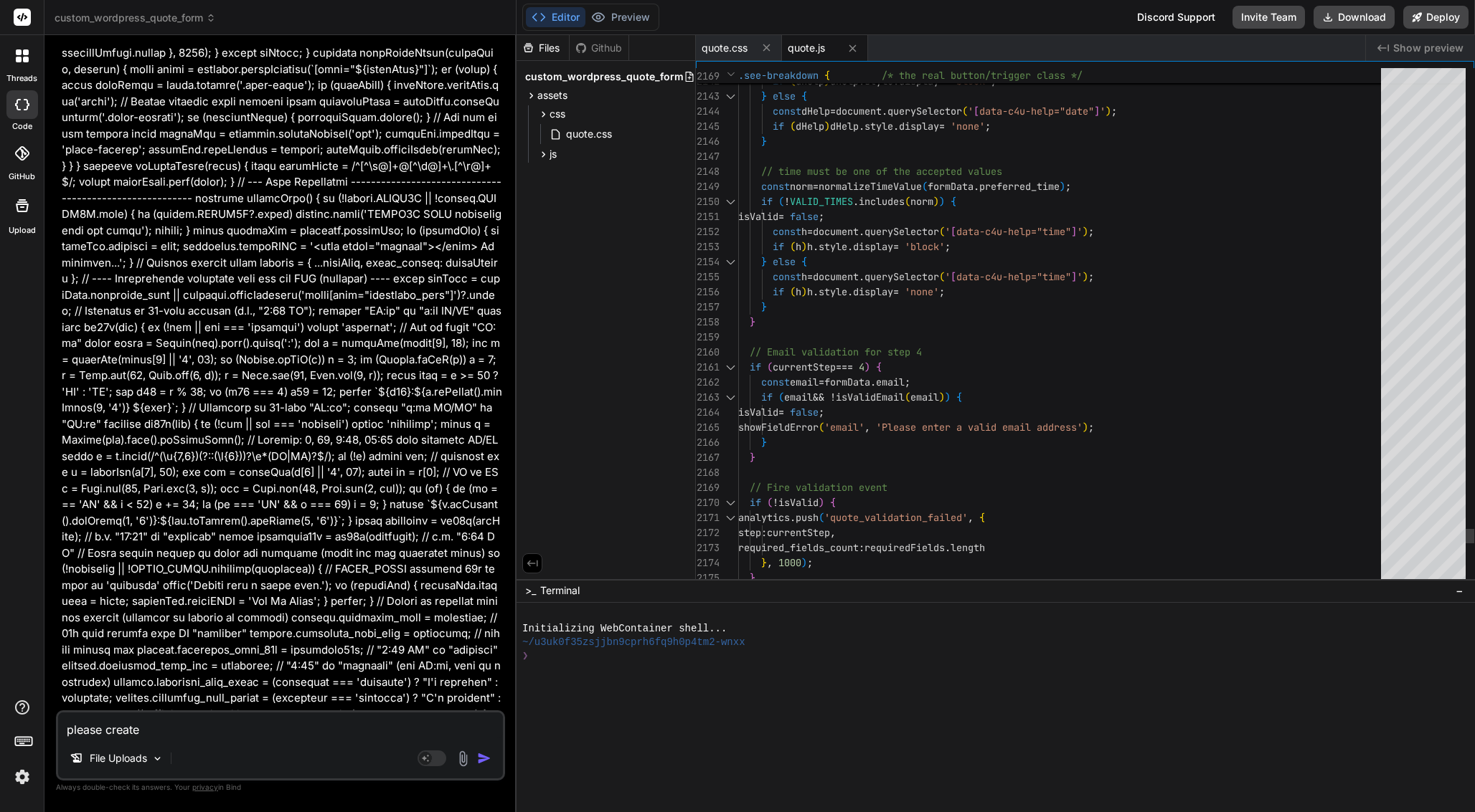
type textarea "x"
type textarea "please create f"
type textarea "x"
type textarea "please create fi"
type textarea "x"
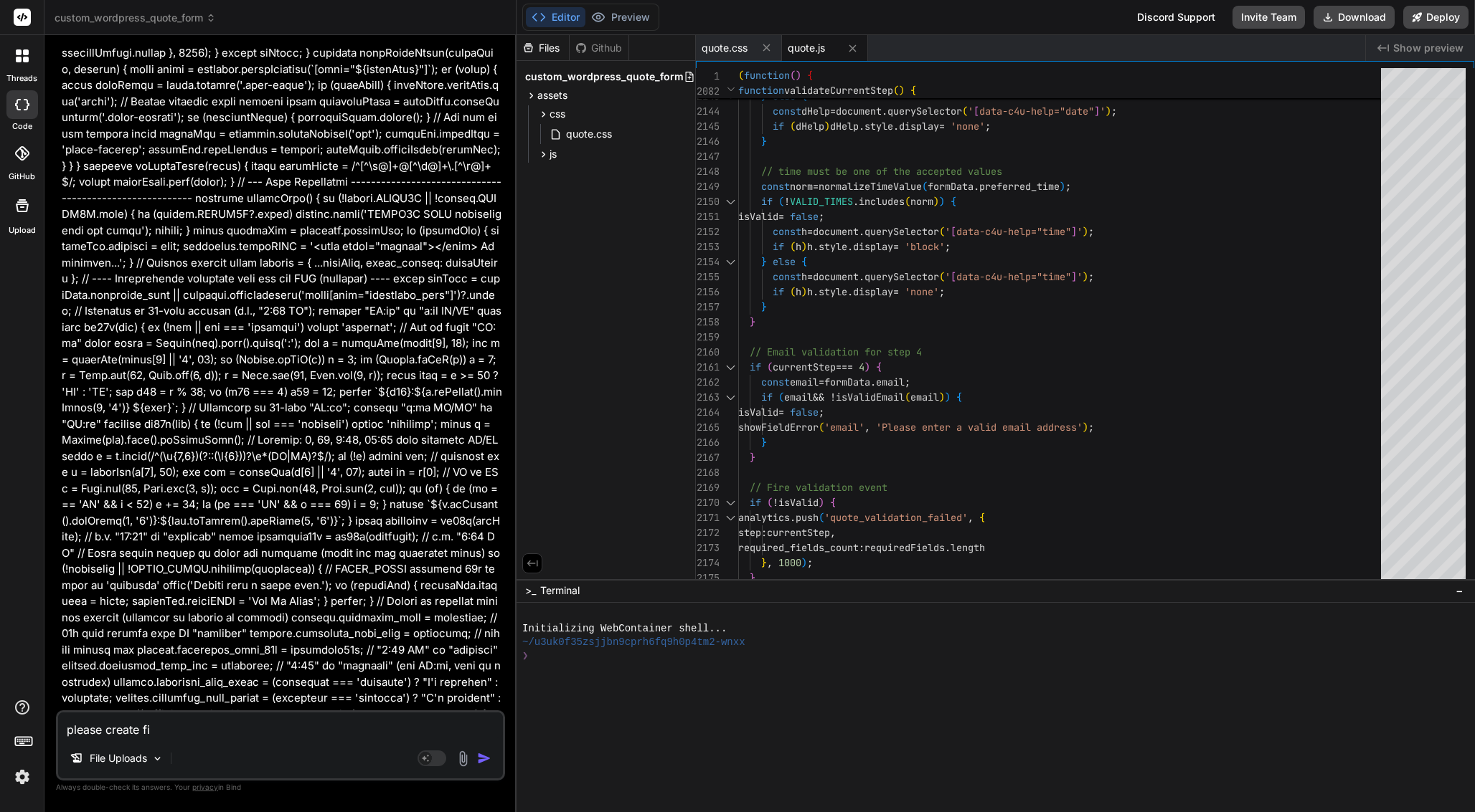
type textarea "please create fil"
type textarea "x"
type textarea "please create file"
type textarea "x"
type textarea "please create file"
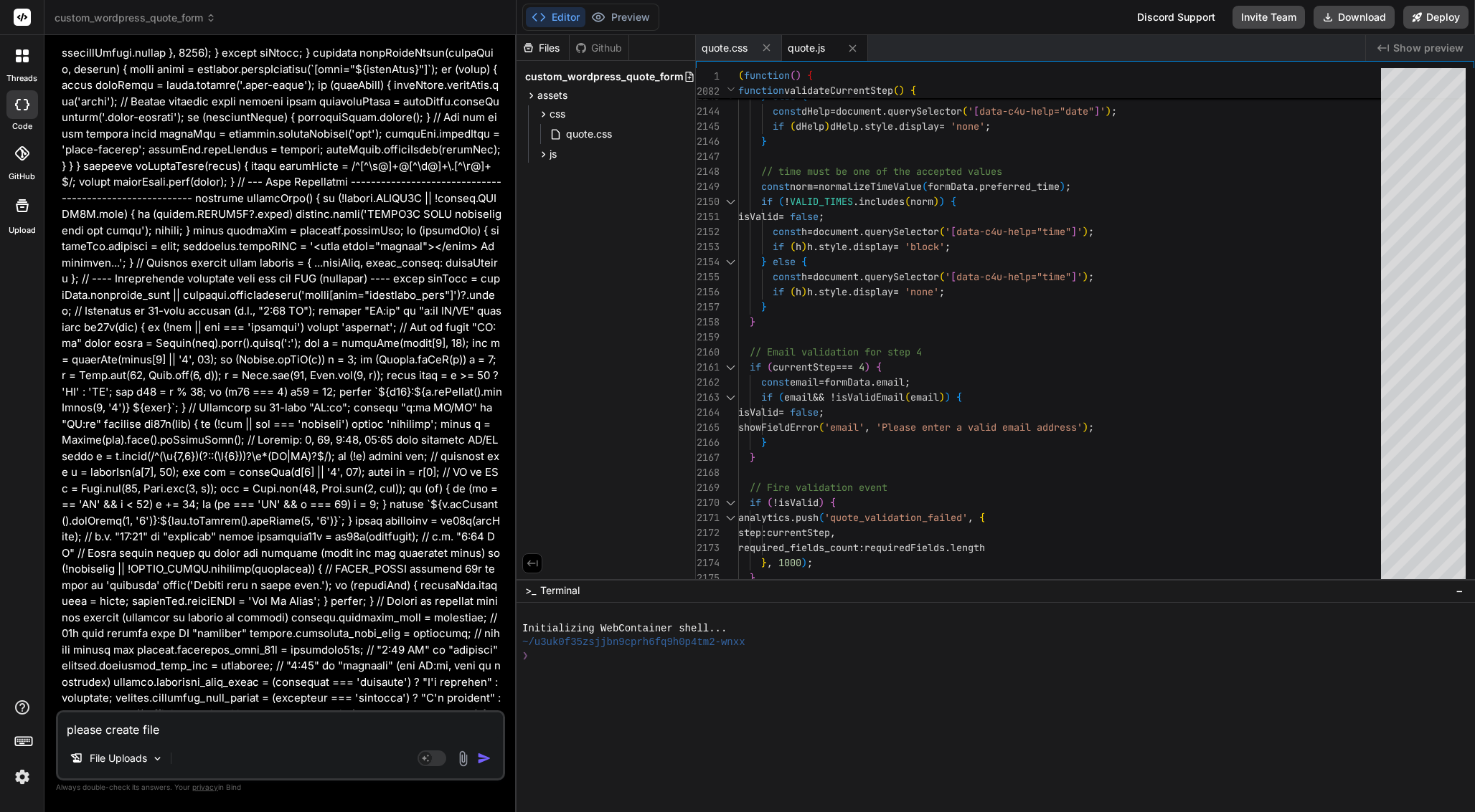
paste textarea "includes/class-clean4u-rest.php"
type textarea "x"
type textarea "please create file includes/class-clean4u-rest.php"
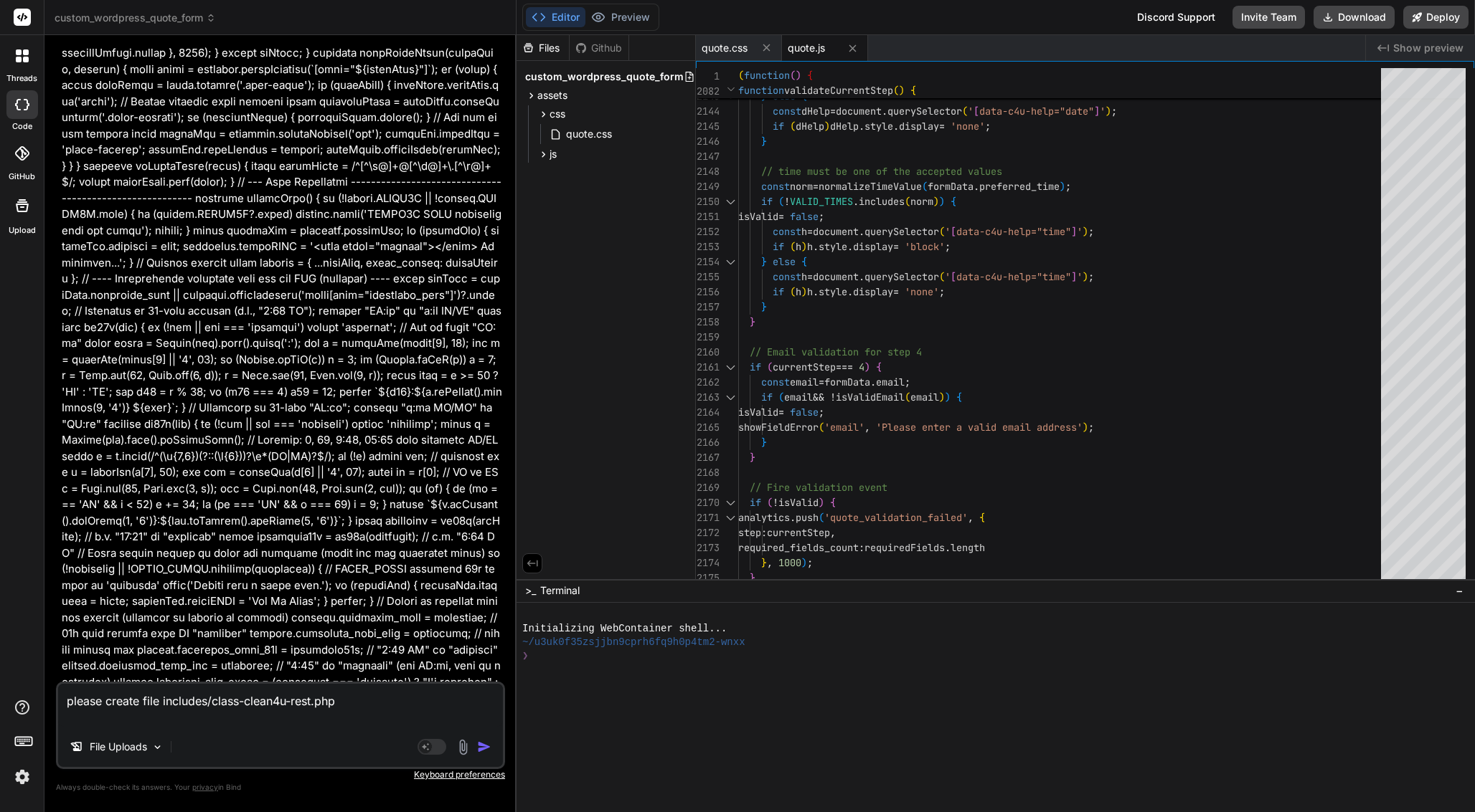
type textarea "x"
type textarea "please create file includes/class-clean4u-rest.php"
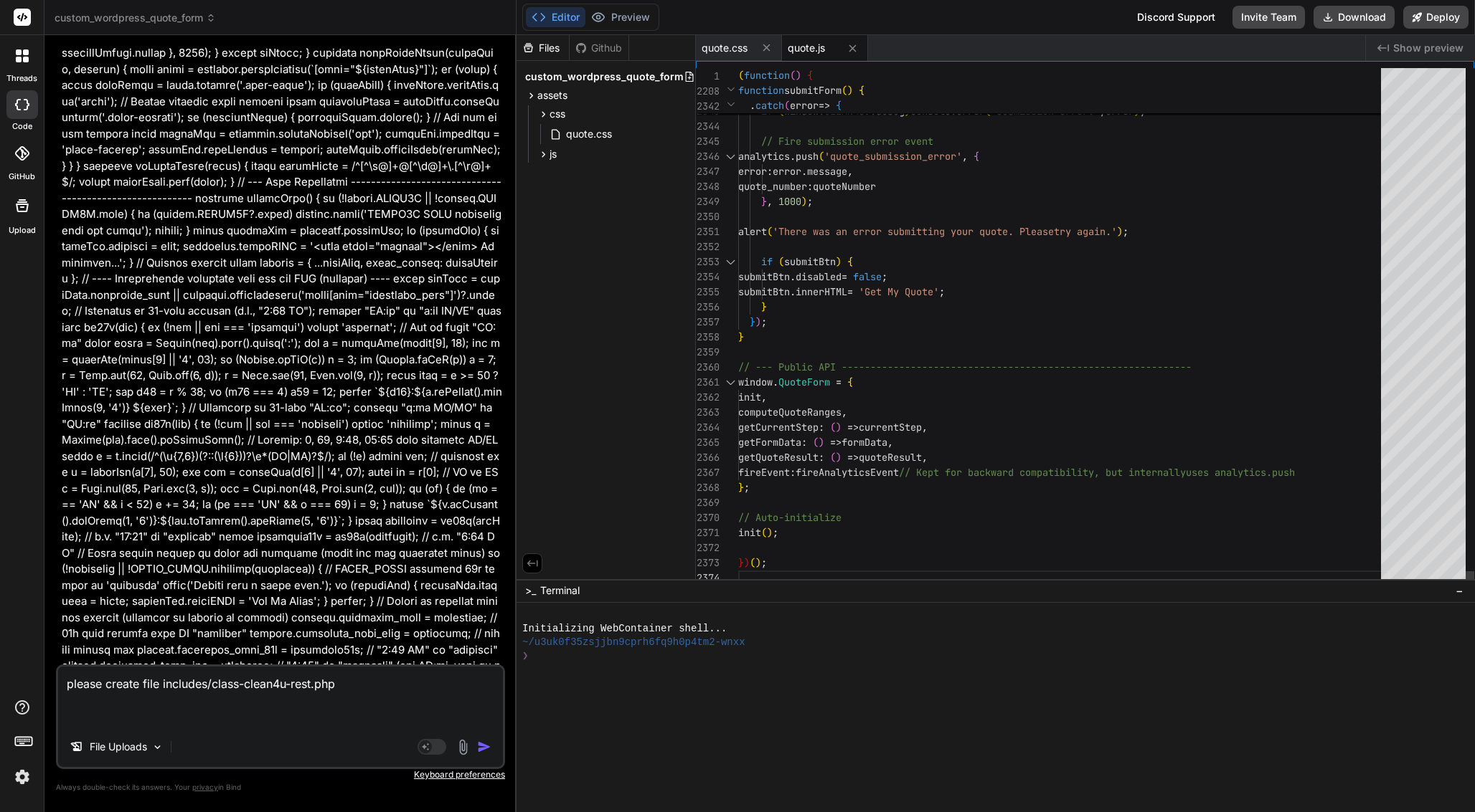
scroll to position [91, 0]
paste textarea "<?php /** * Clean4U REST API Handler * * Handles REST API endpoints for quote s…"
type textarea "x"
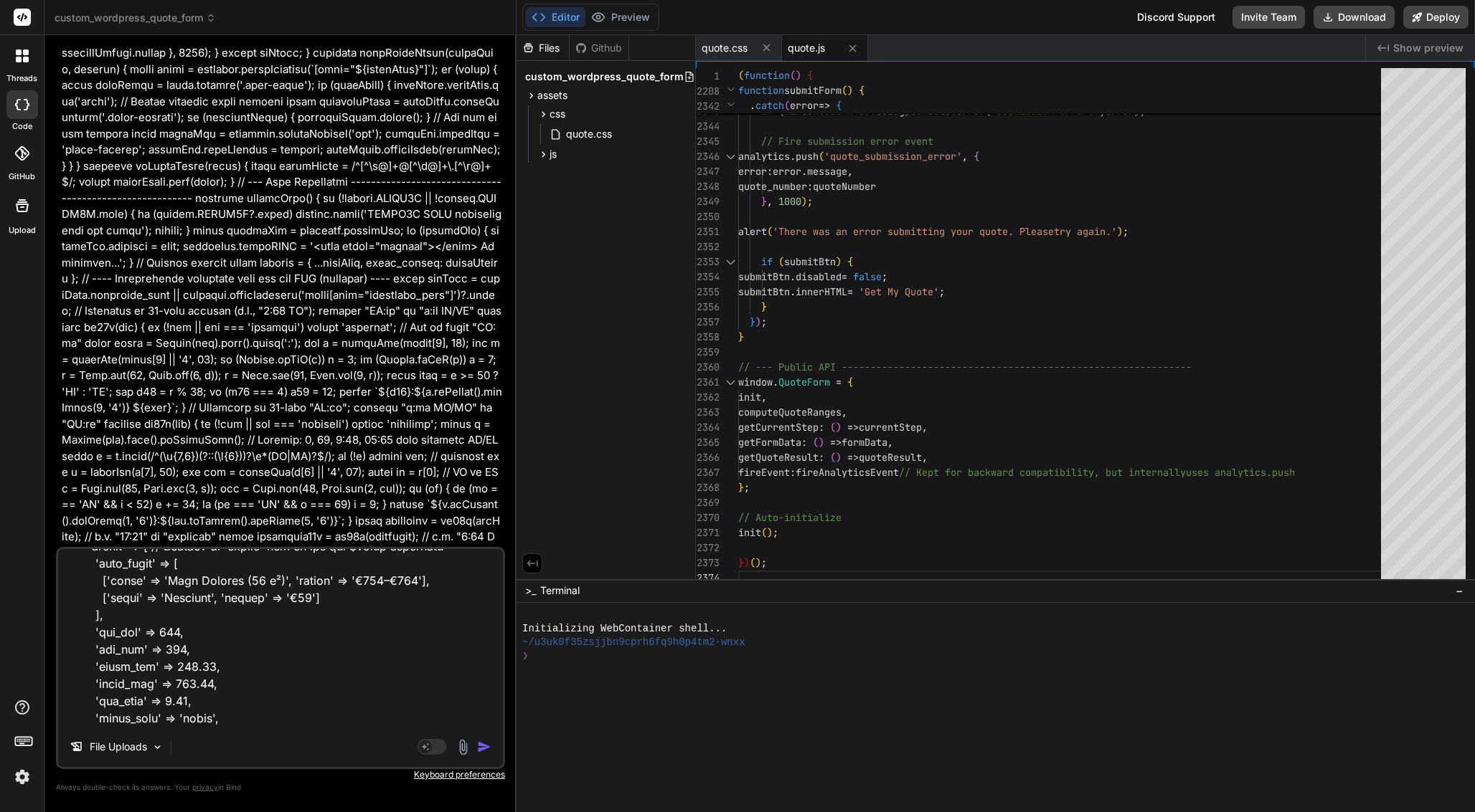
type textarea "please create file includes/class-clean4u-rest.php <?php /** * Clean4U REST API…"
click at [487, 747] on img "button" at bounding box center [484, 747] width 14 height 14
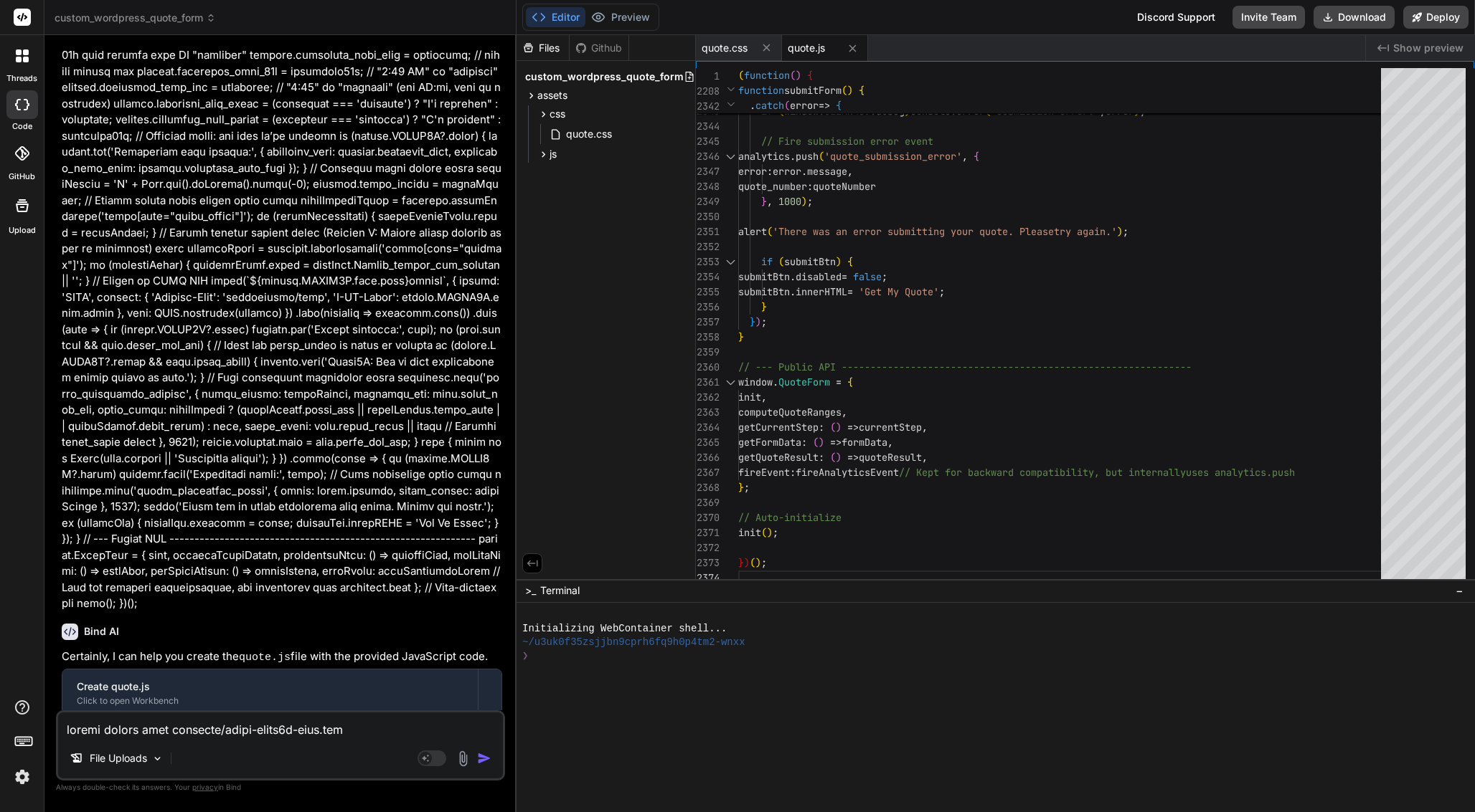
scroll to position [21542, 0]
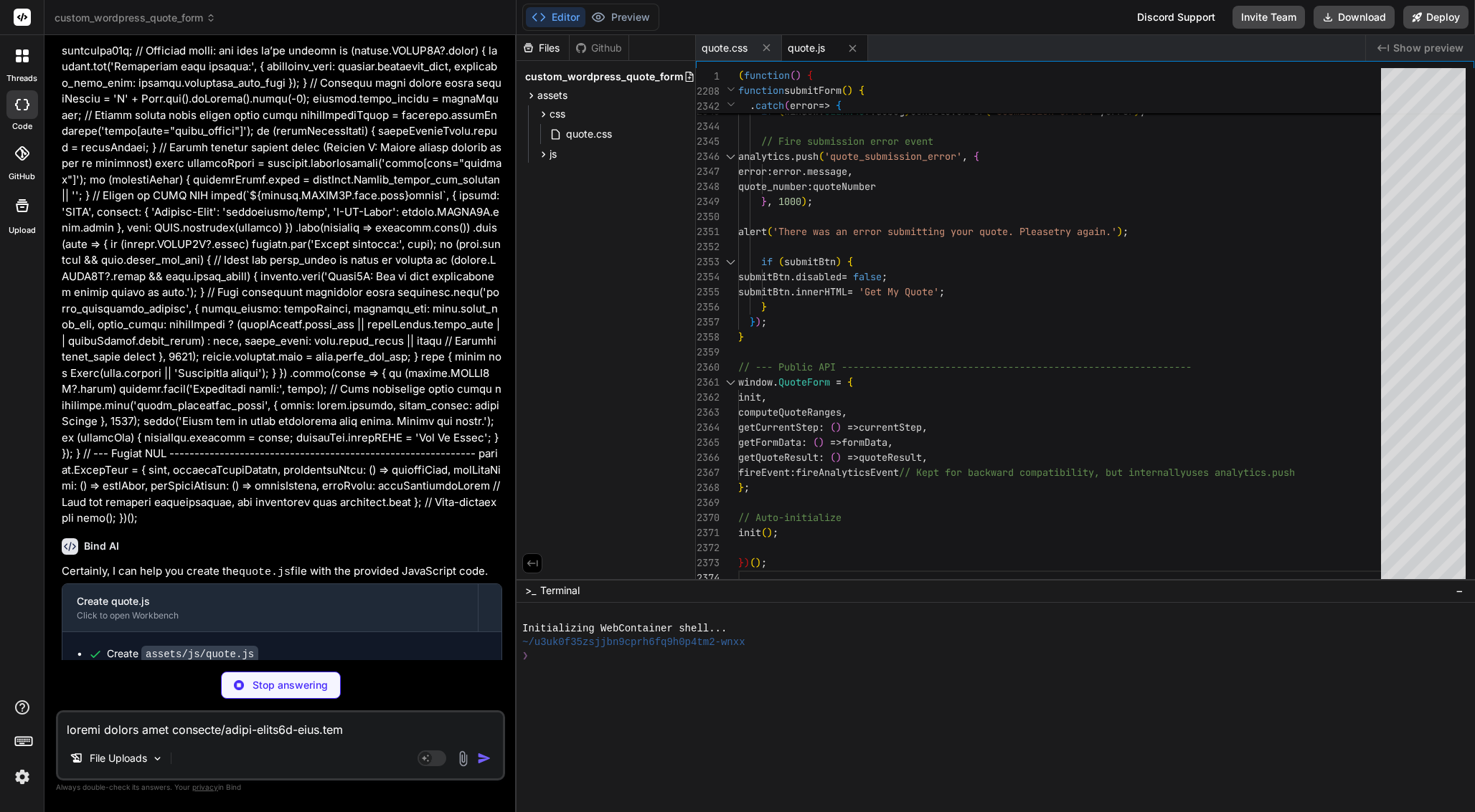
type textarea "x"
type textarea "'created_at' => current_time('mysql') ]; } }"
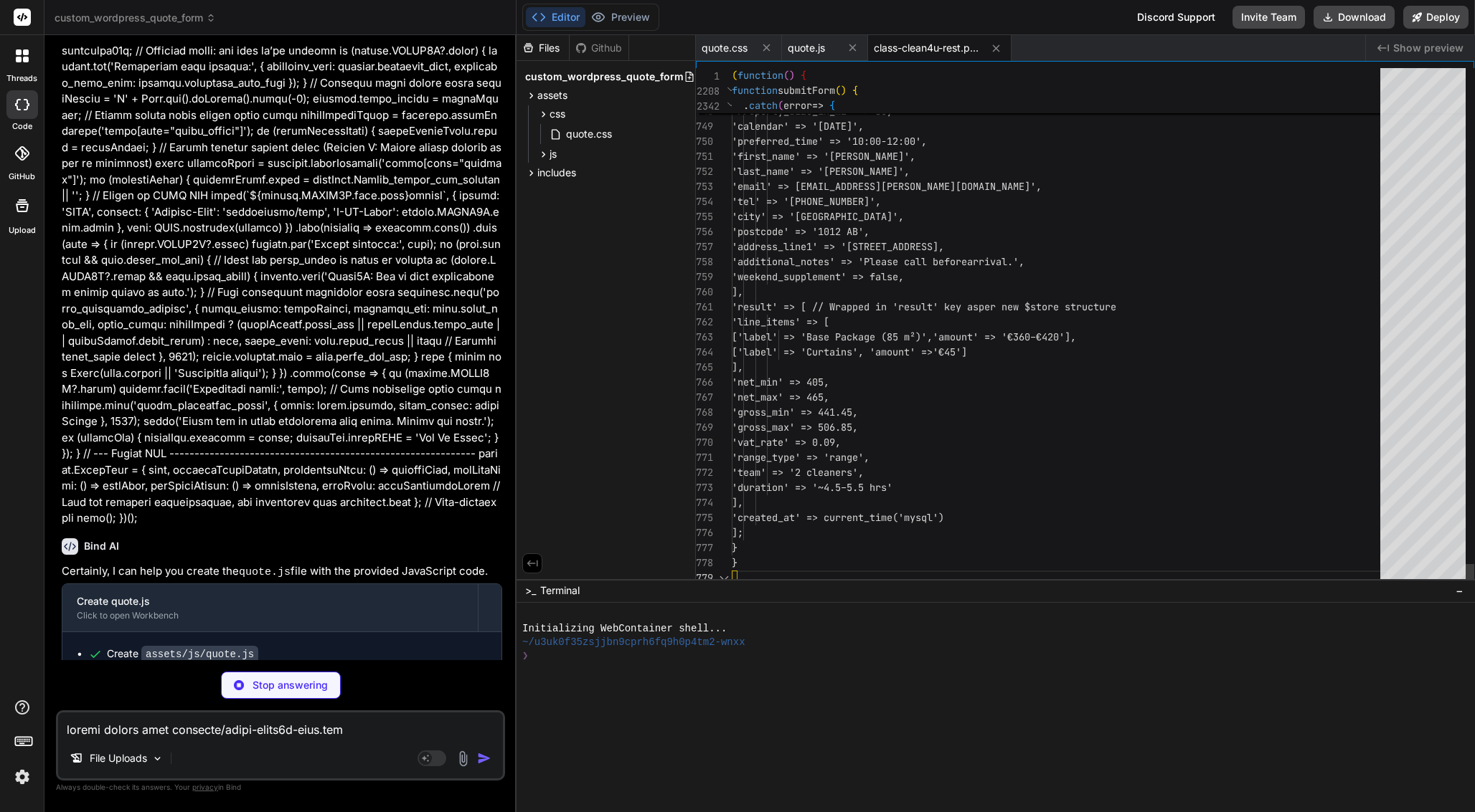
scroll to position [60, 0]
type textarea "x"
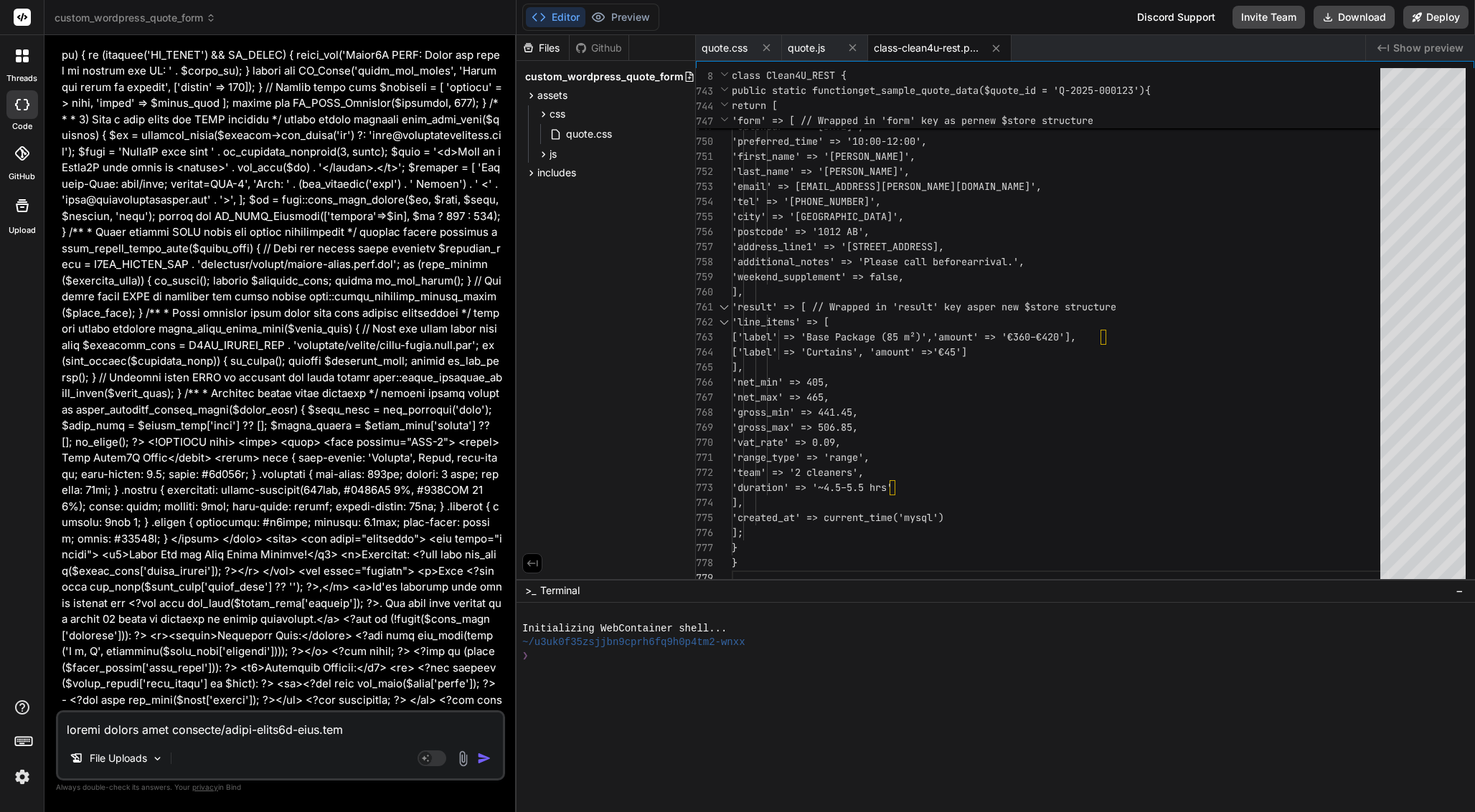
scroll to position [26058, 0]
click at [226, 726] on textarea at bounding box center [280, 725] width 445 height 26
type textarea "x"
type textarea "p"
type textarea "x"
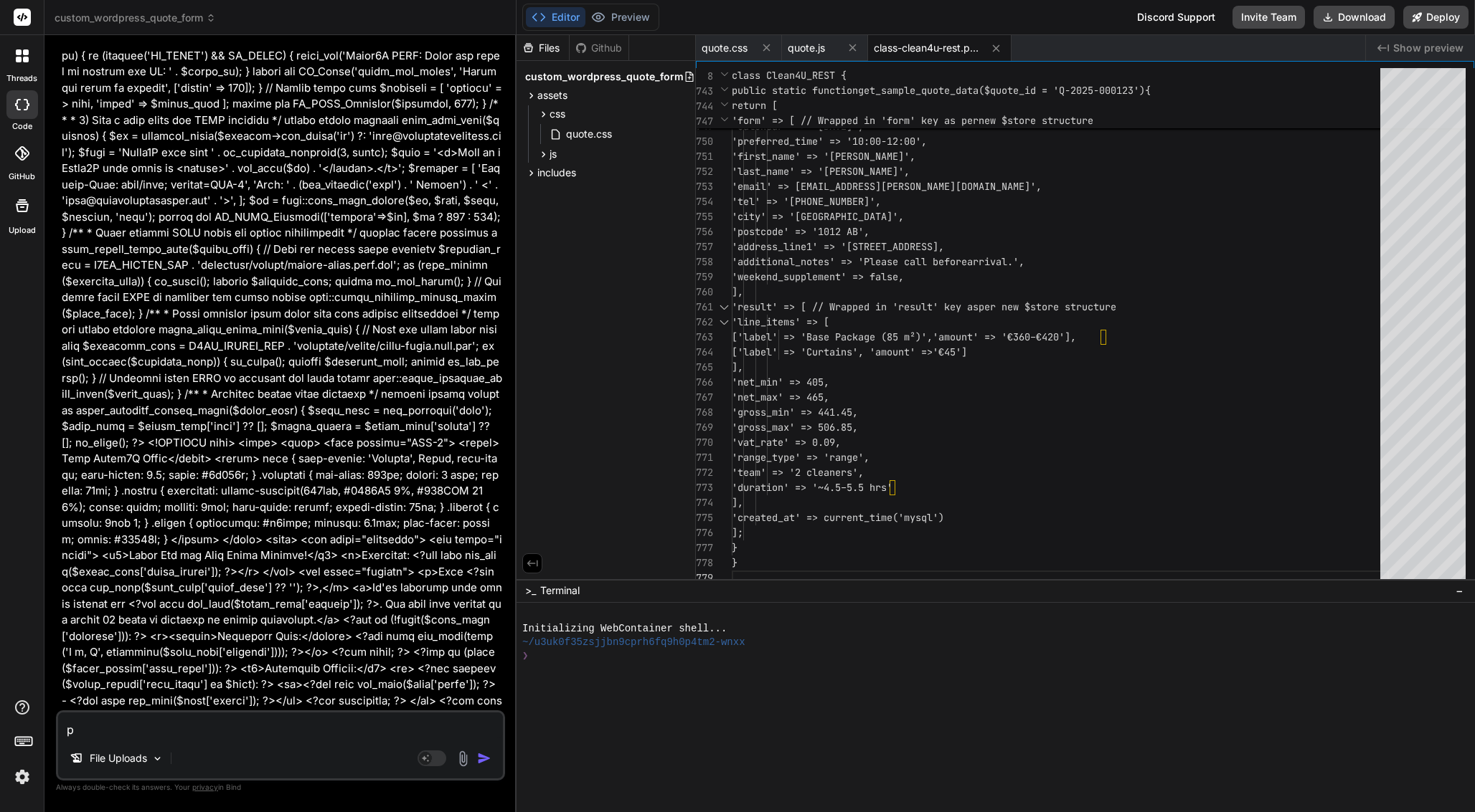
type textarea "pl"
type textarea "x"
type textarea "ple"
type textarea "x"
type textarea "plea"
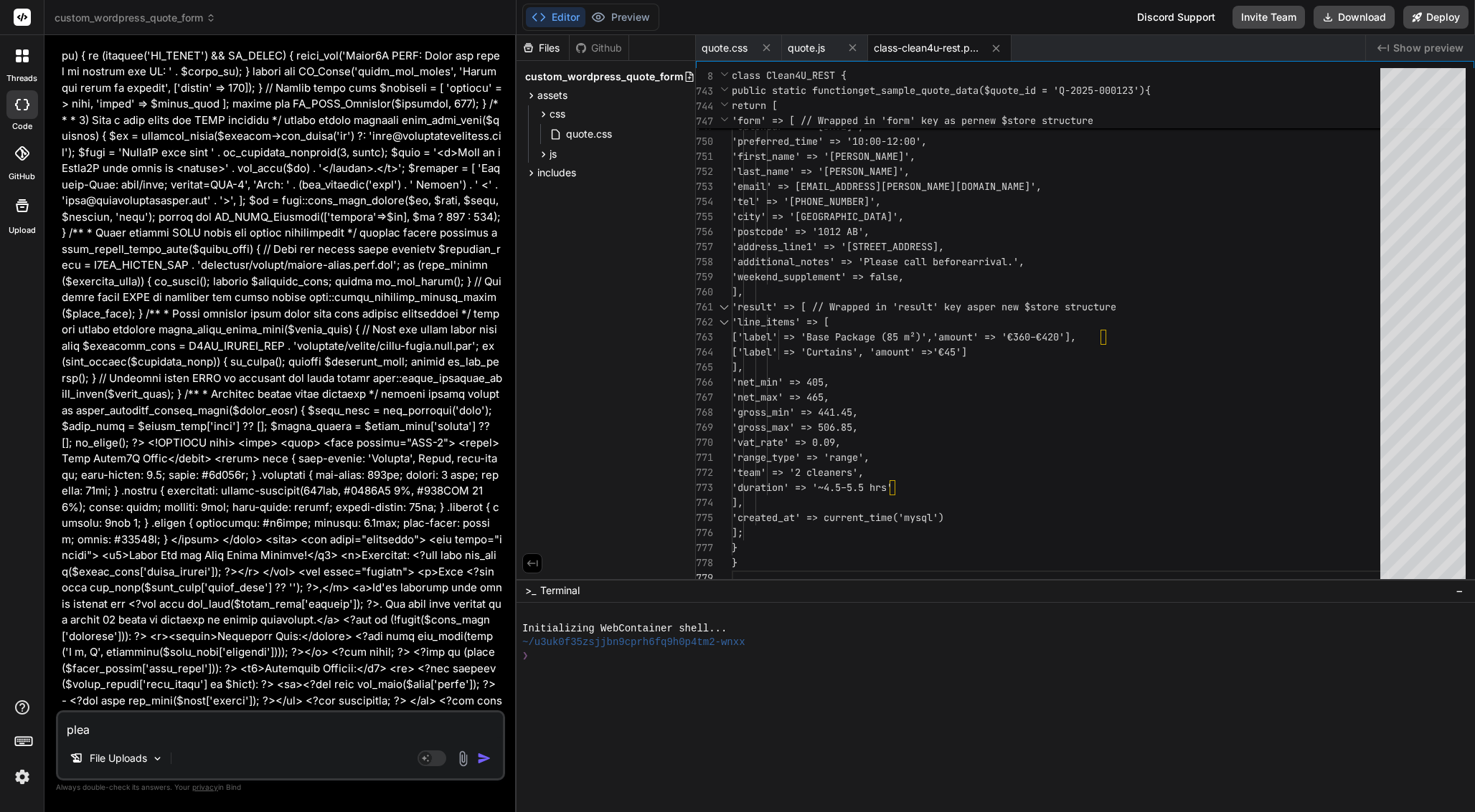
type textarea "x"
type textarea "pleas"
type textarea "x"
type textarea "please"
type textarea "x"
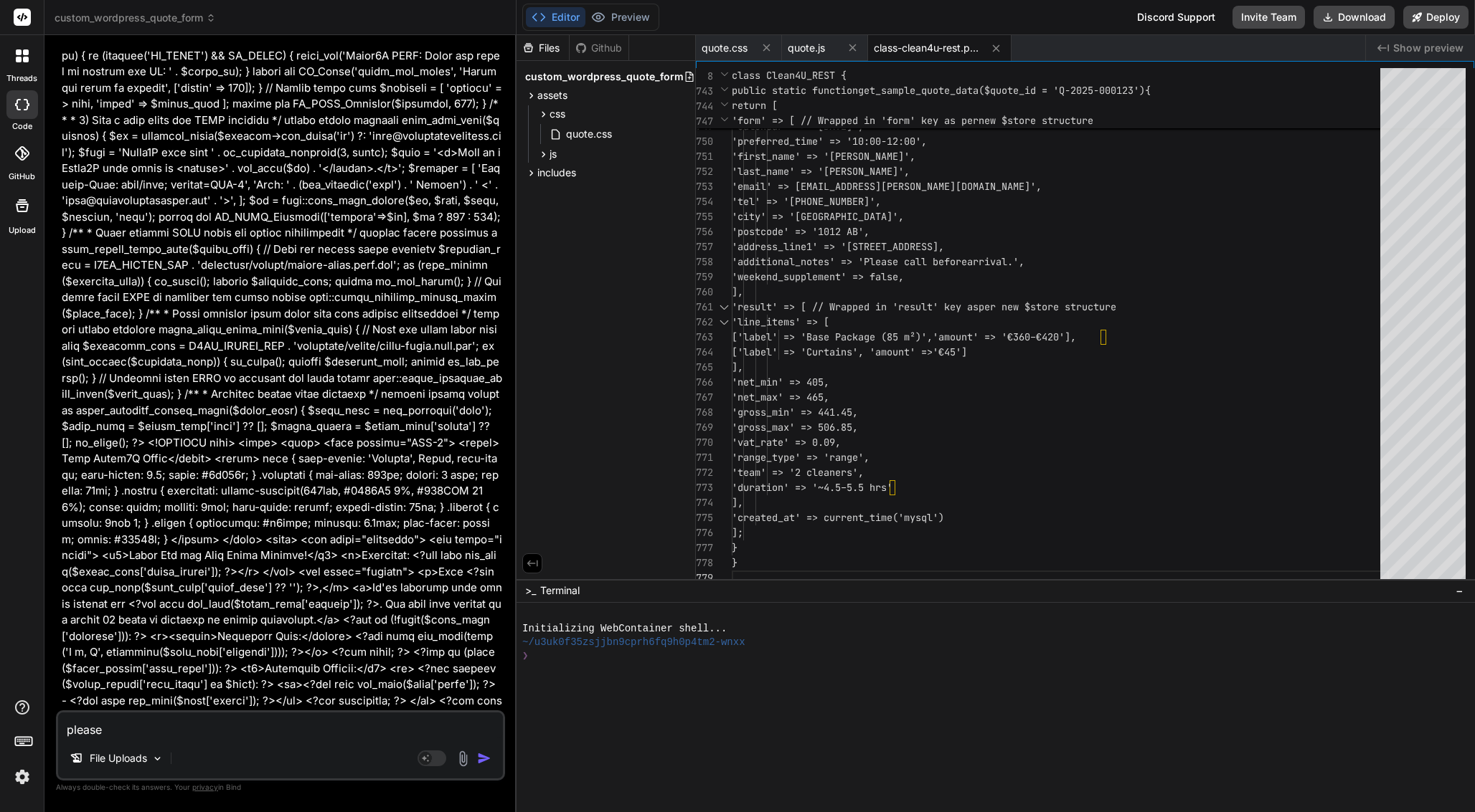
type textarea "please"
type textarea "x"
type textarea "please c"
type textarea "x"
type textarea "please cr"
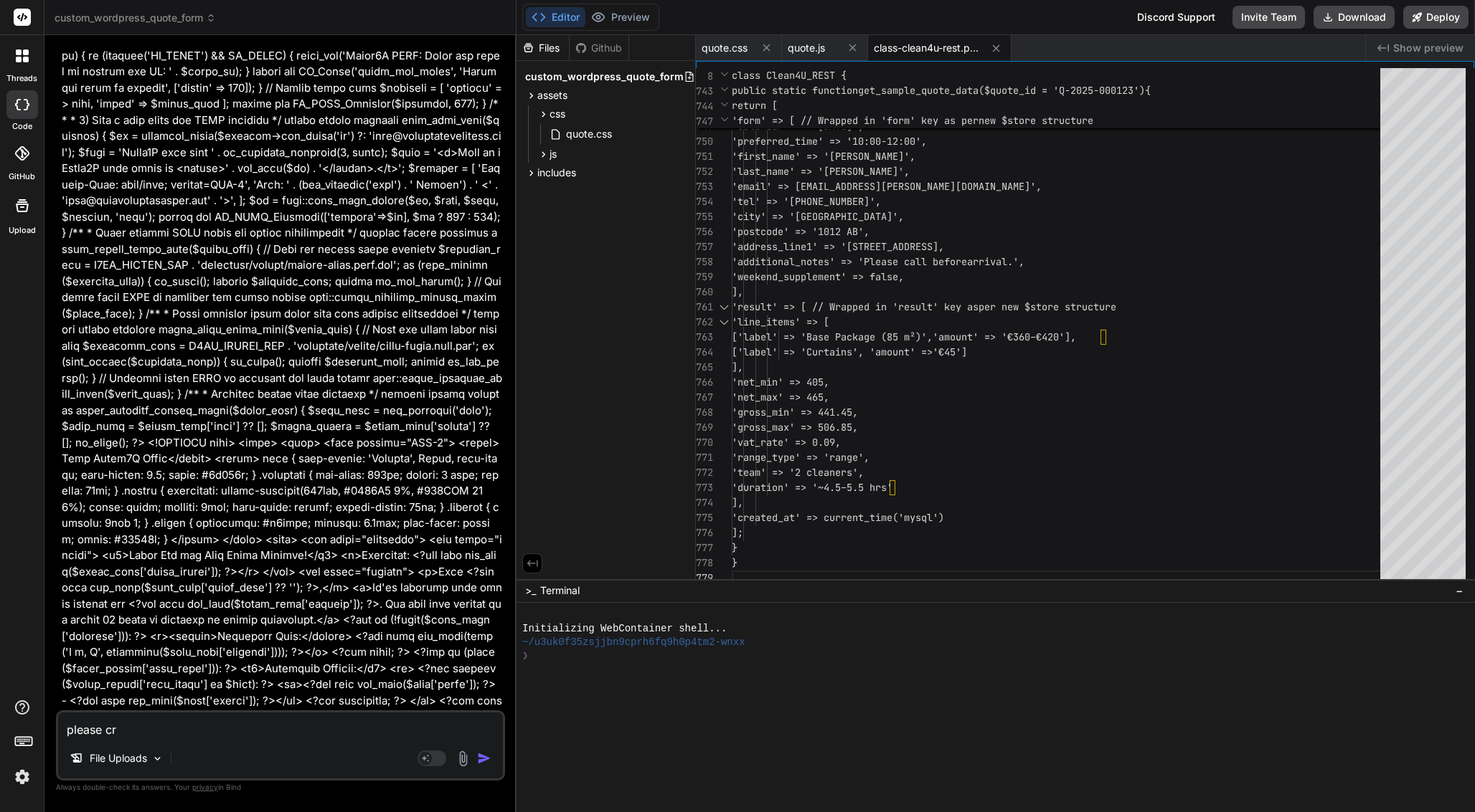
type textarea "x"
type textarea "please cre"
type textarea "x"
type textarea "please cret"
type textarea "x"
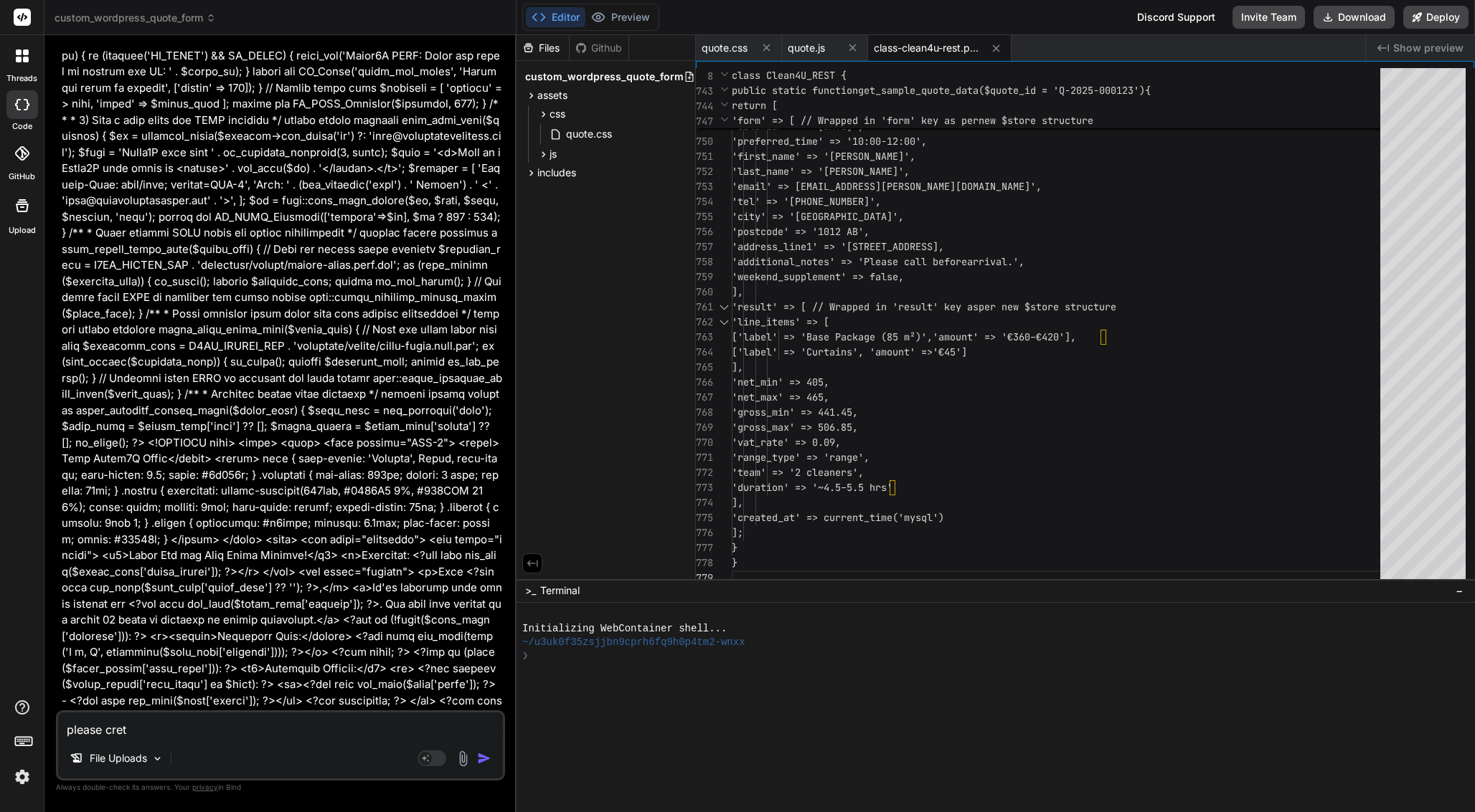
type textarea "please crete"
type textarea "x"
type textarea "please Crete"
type textarea "x"
type textarea "please Crete"
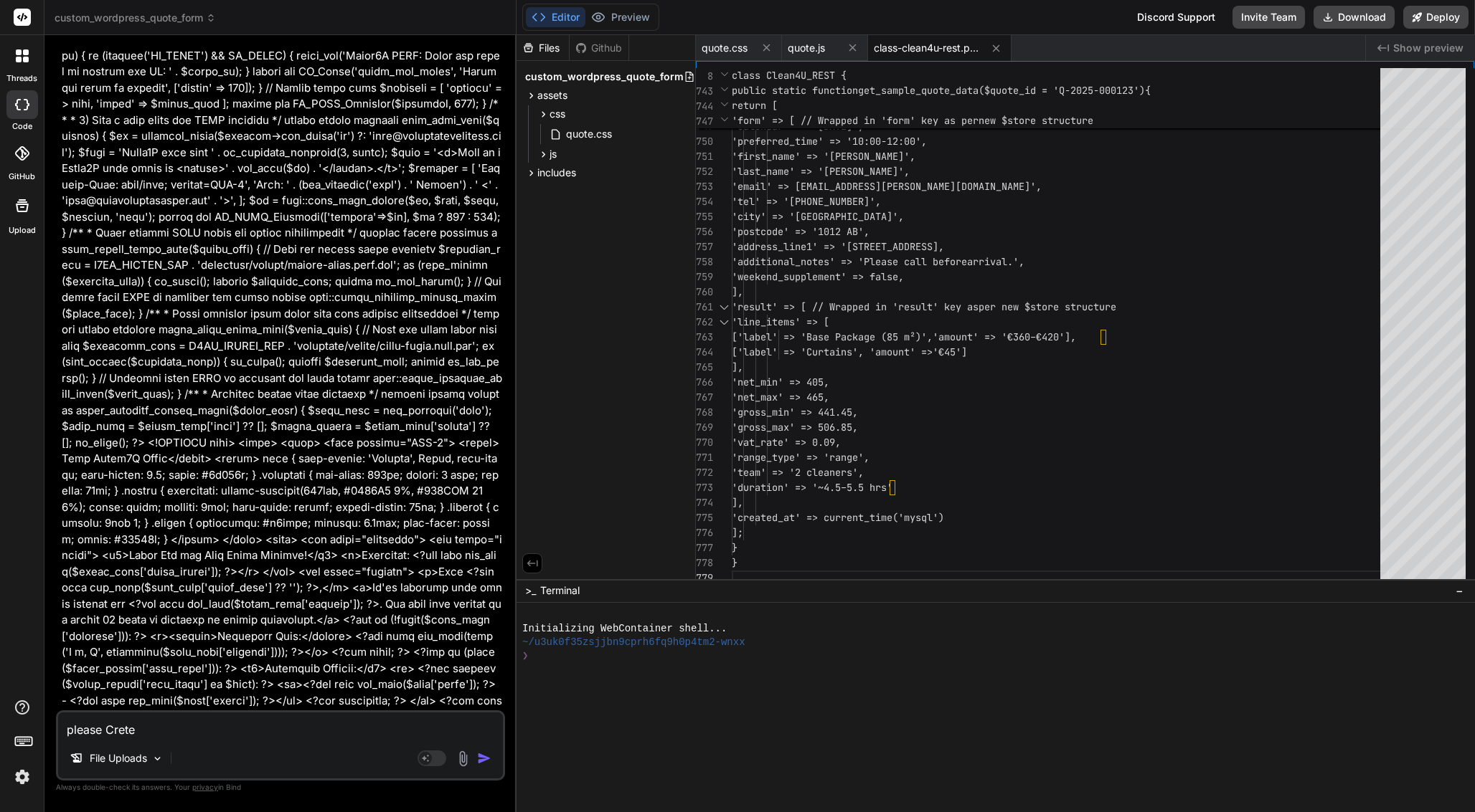
type textarea "x"
type textarea "please Cret"
type textarea "x"
type textarea "please Cre"
type textarea "x"
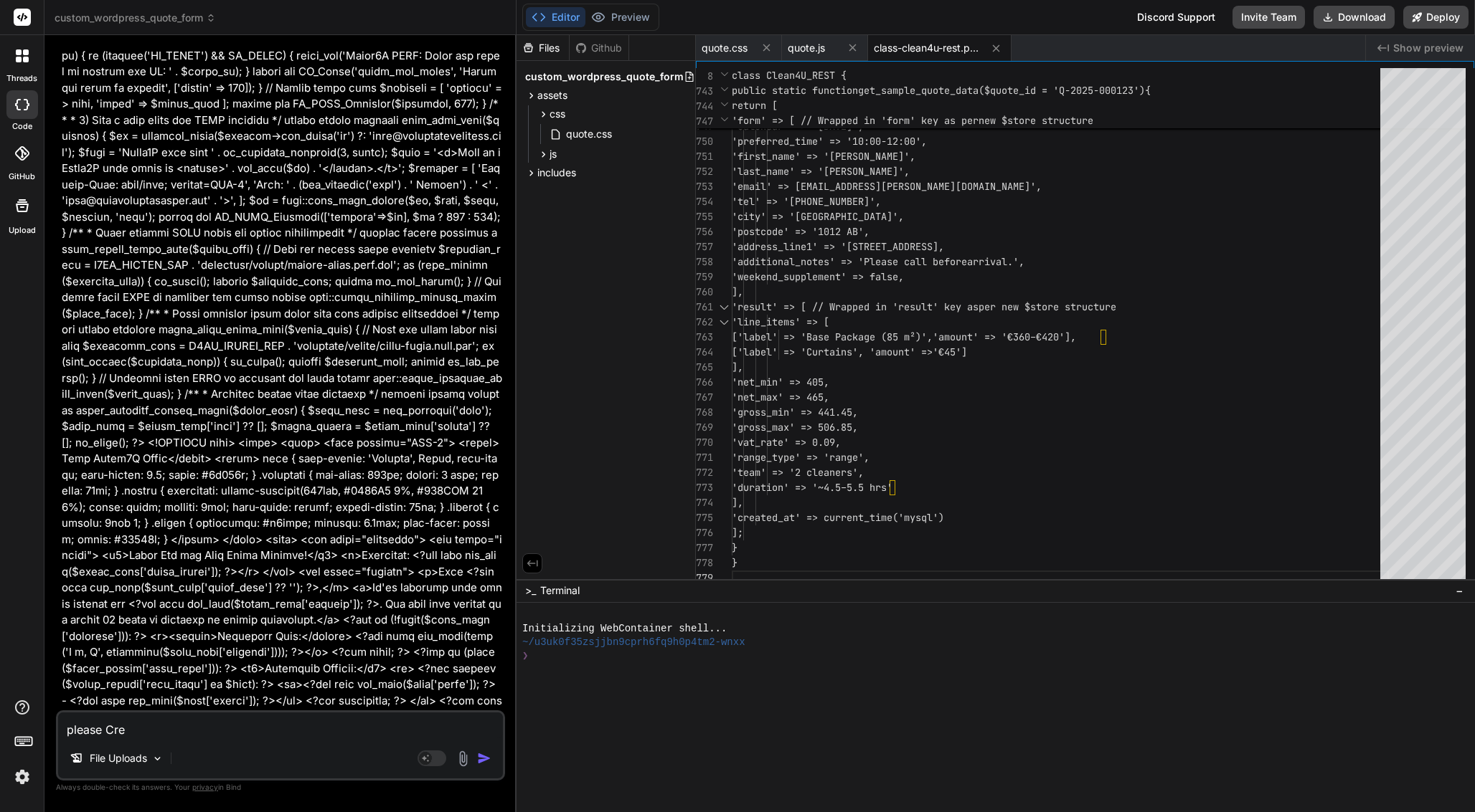
type textarea "please Crea"
type textarea "x"
type textarea "please Creat"
type textarea "x"
type textarea "please Create"
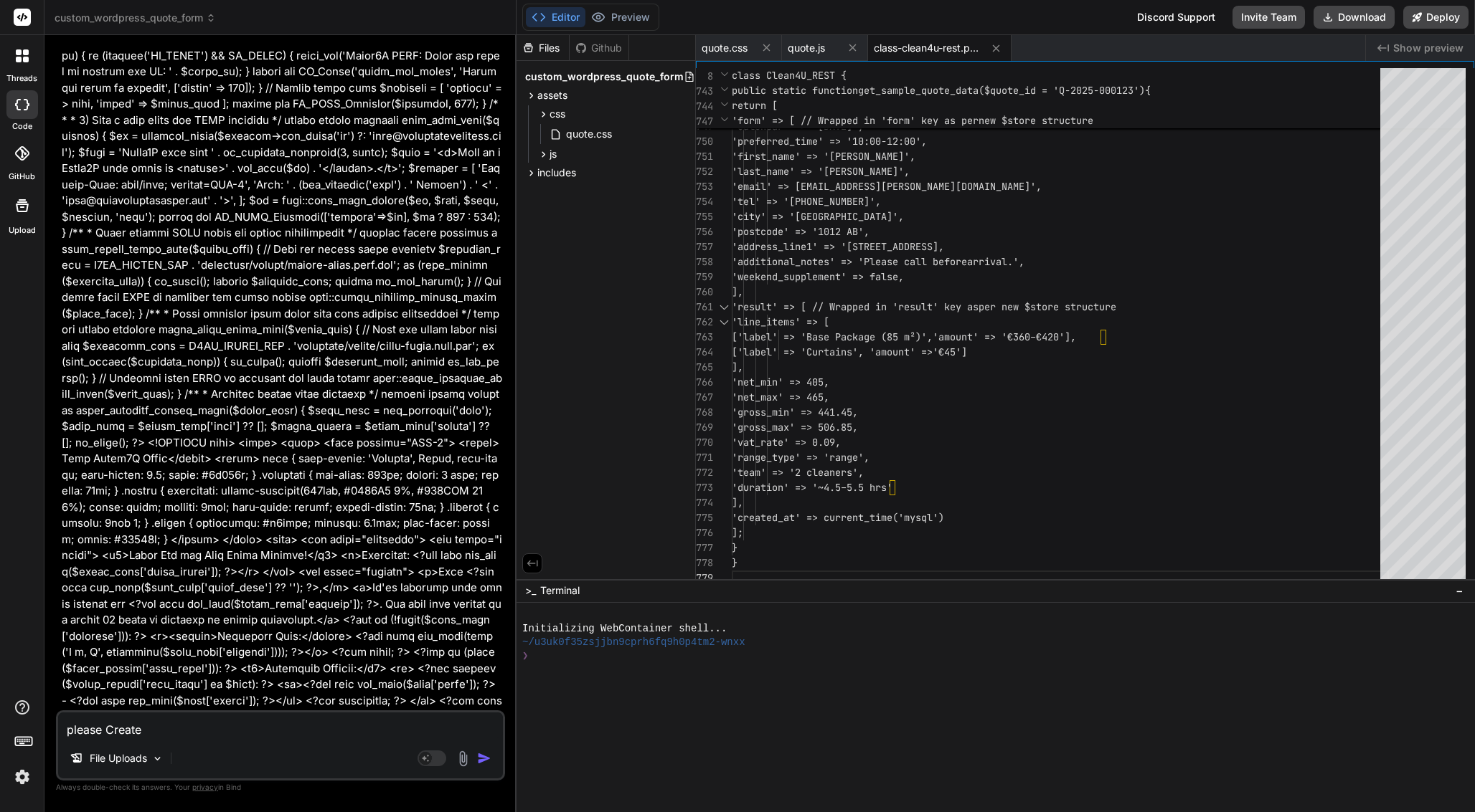
type textarea "x"
type textarea "please Create"
type textarea "x"
type textarea "please Create f"
type textarea "x"
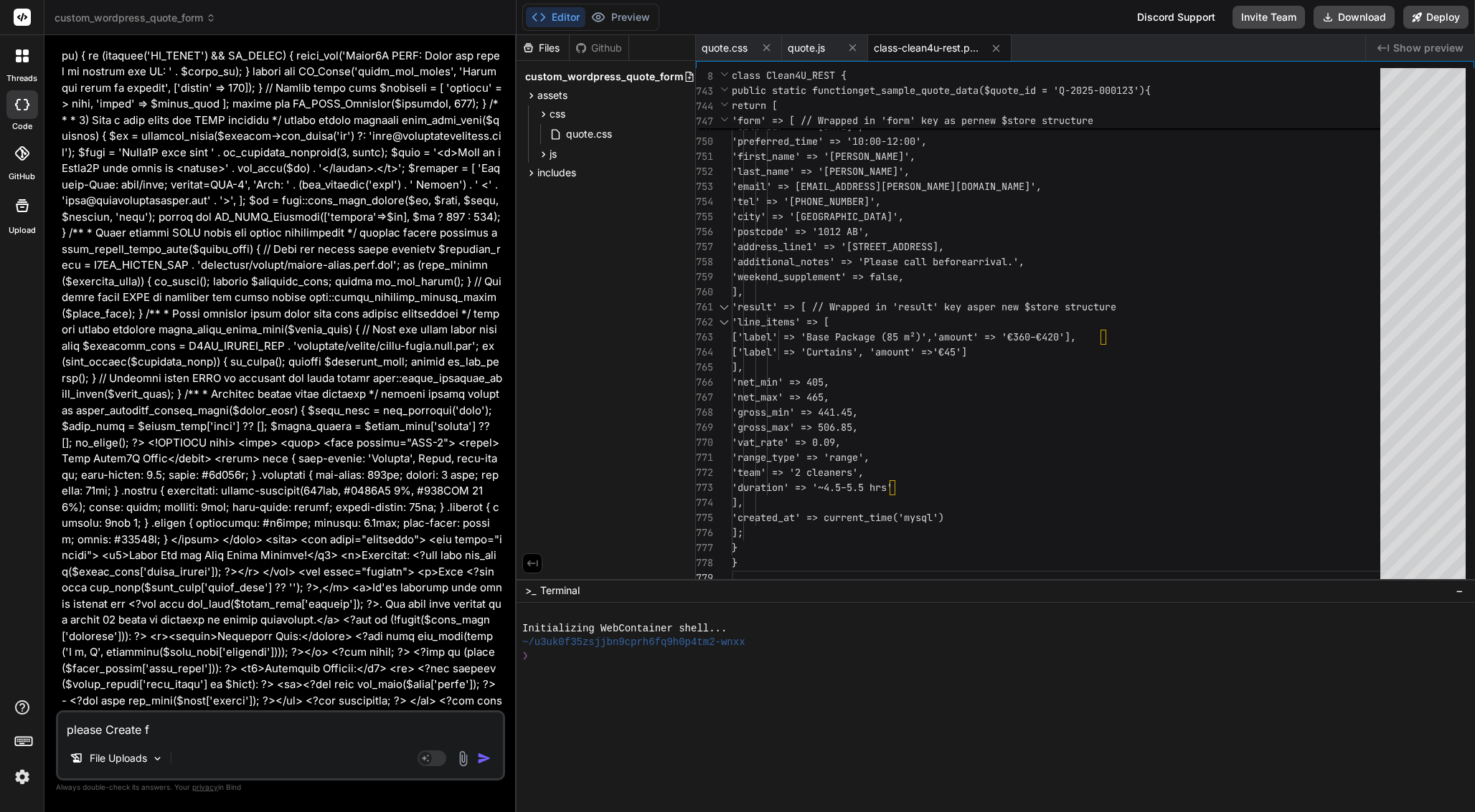
type textarea "please Create fi"
type textarea "x"
type textarea "please Create fil"
type textarea "x"
type textarea "please Create file"
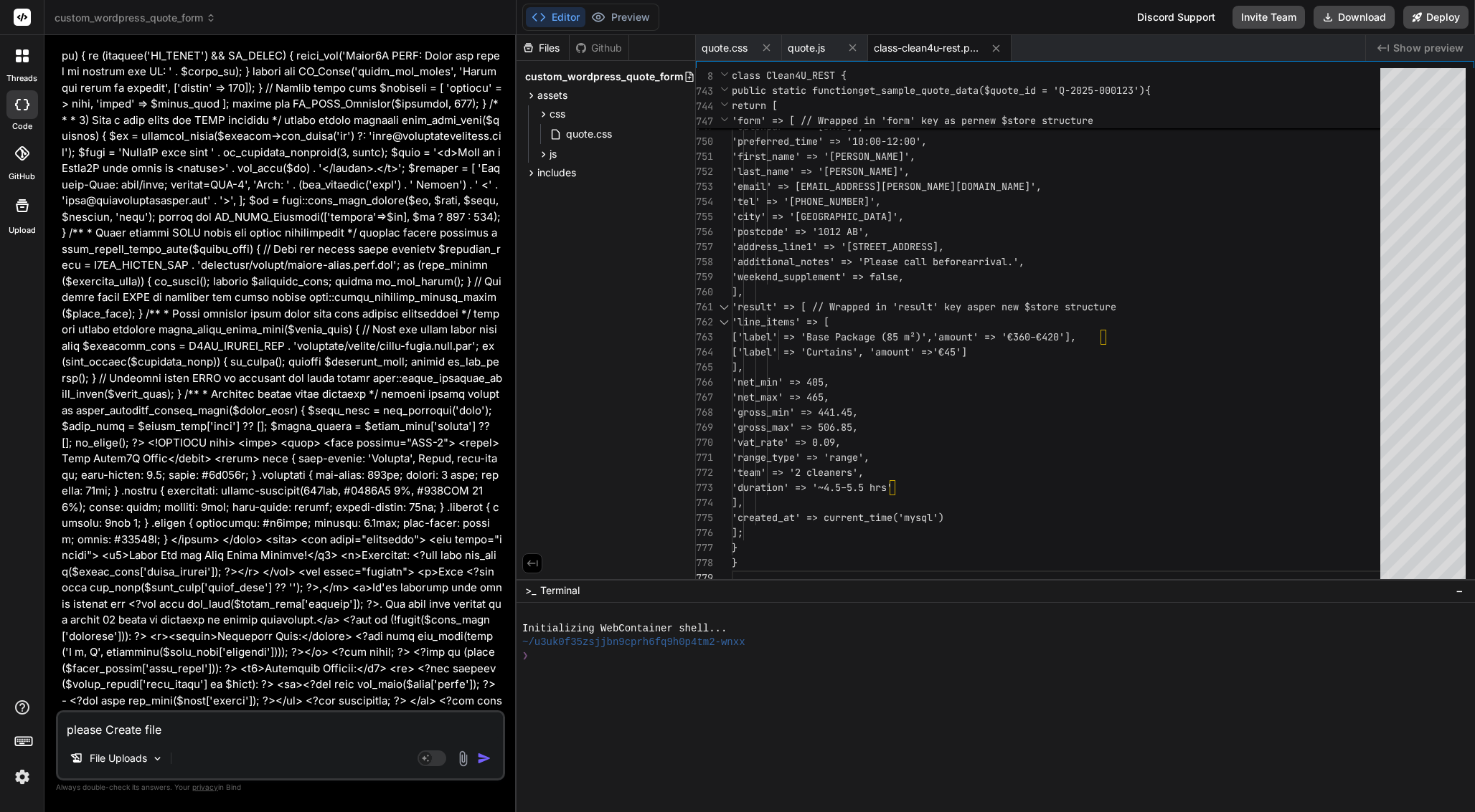
type textarea "x"
type textarea "please Create file"
type textarea "x"
type textarea "please Create file"
type textarea "x"
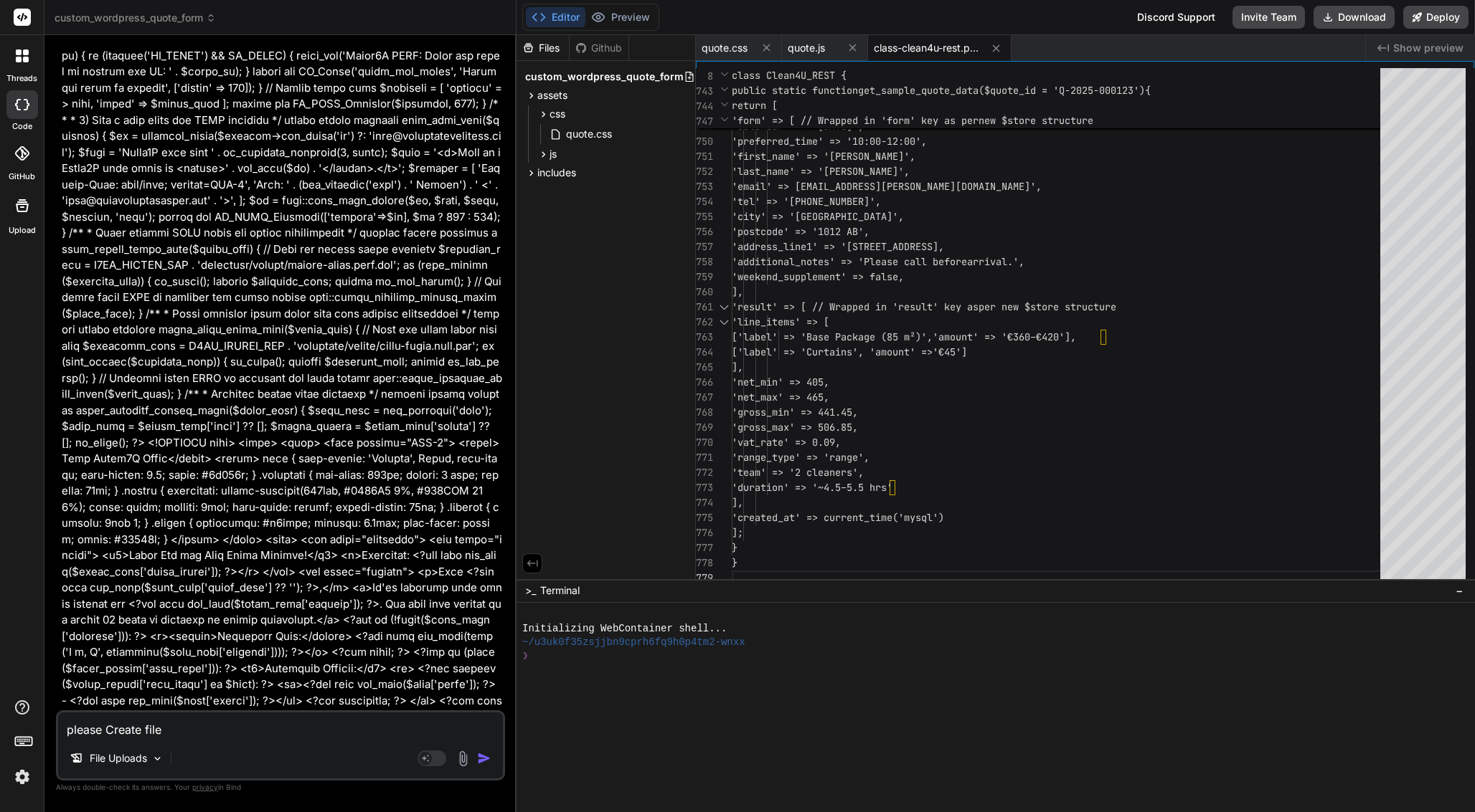
type textarea "please Create file:"
type textarea "x"
type textarea "please Create file:"
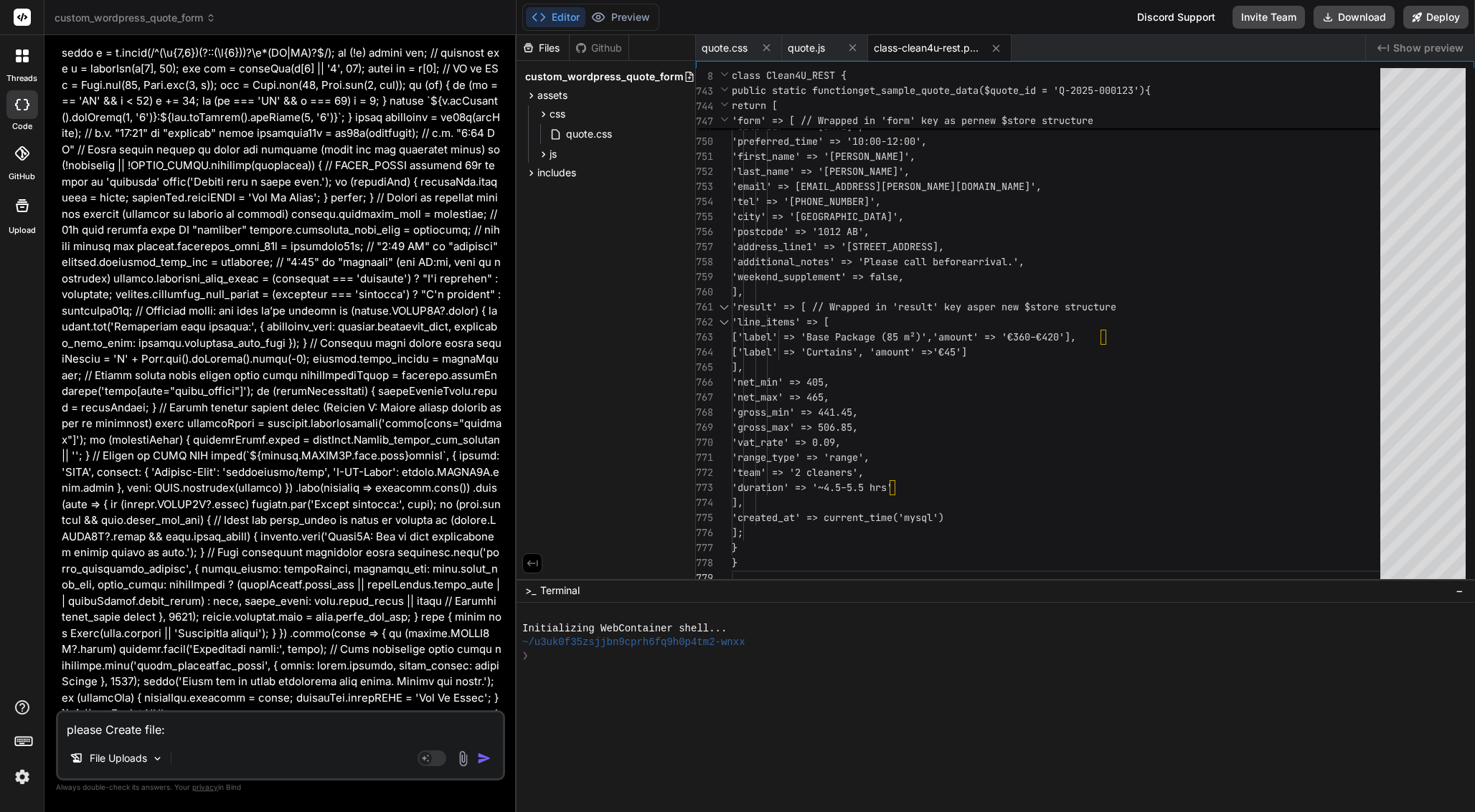
scroll to position [21379, 0]
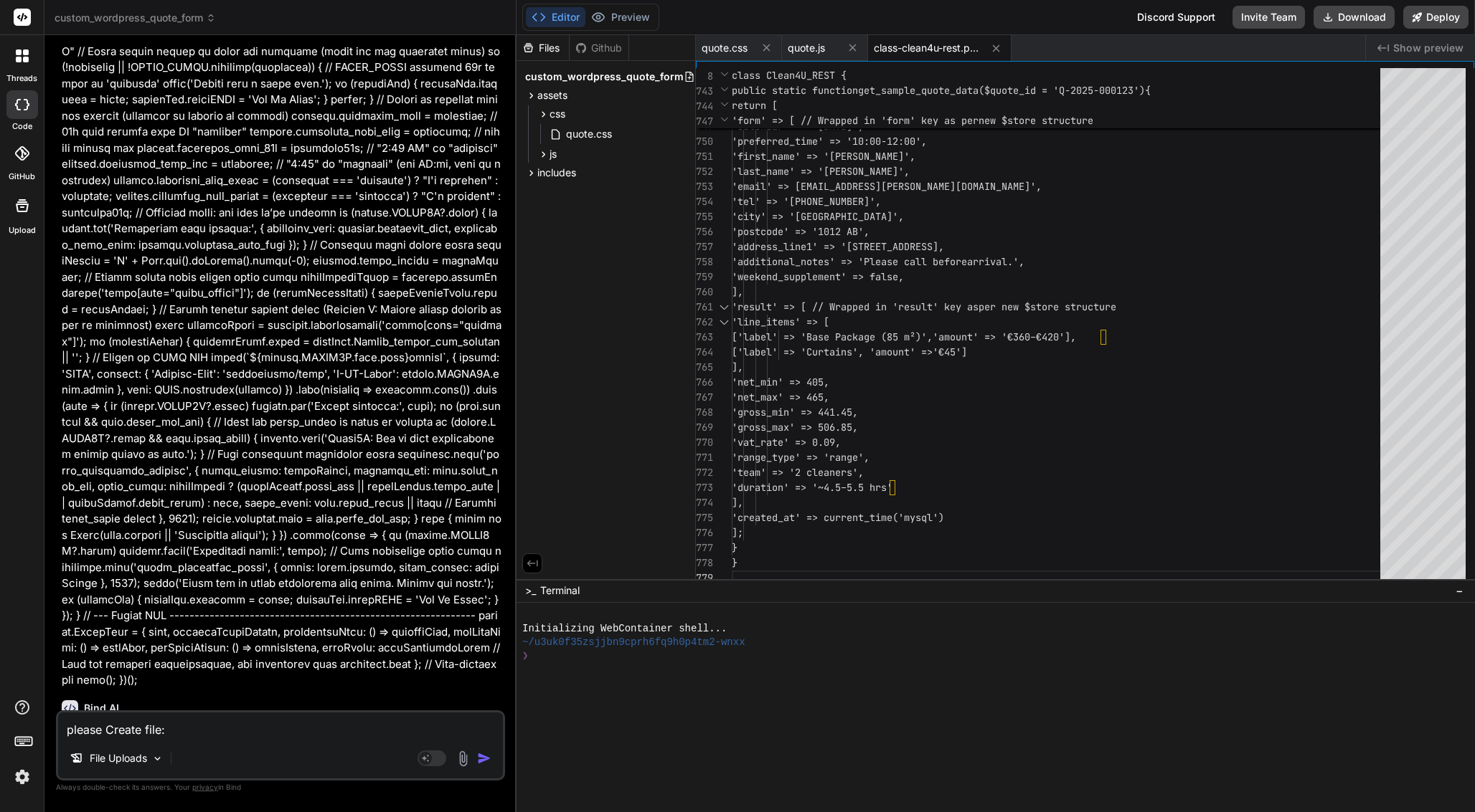
type textarea "x"
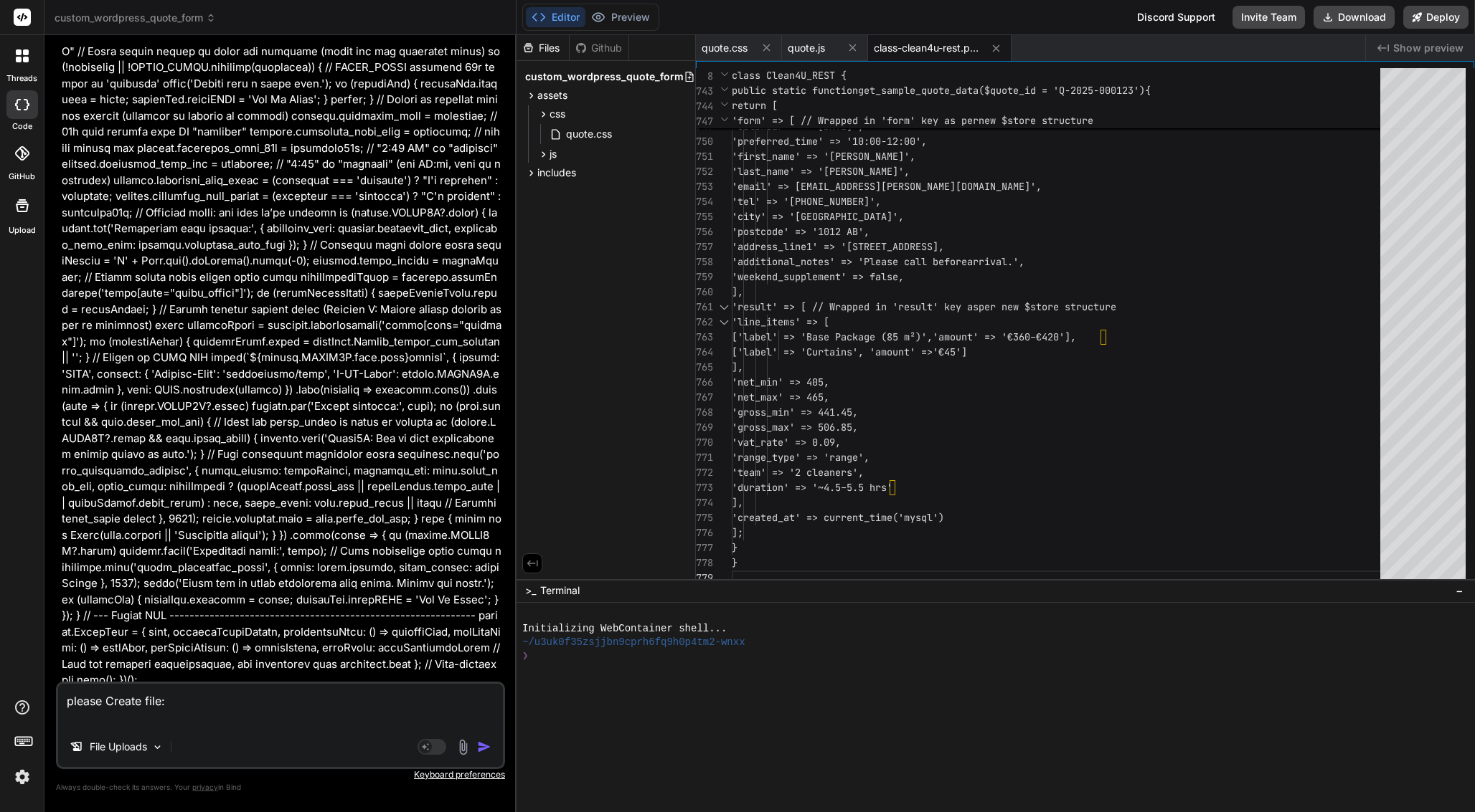
type textarea "please Create file:"
type textarea "x"
type textarea "please Create file:"
paste textarea "<?php /** * Plugin Name: Clean4U Quote (Phase 1) * Description: Custom quote fo…"
type textarea "x"
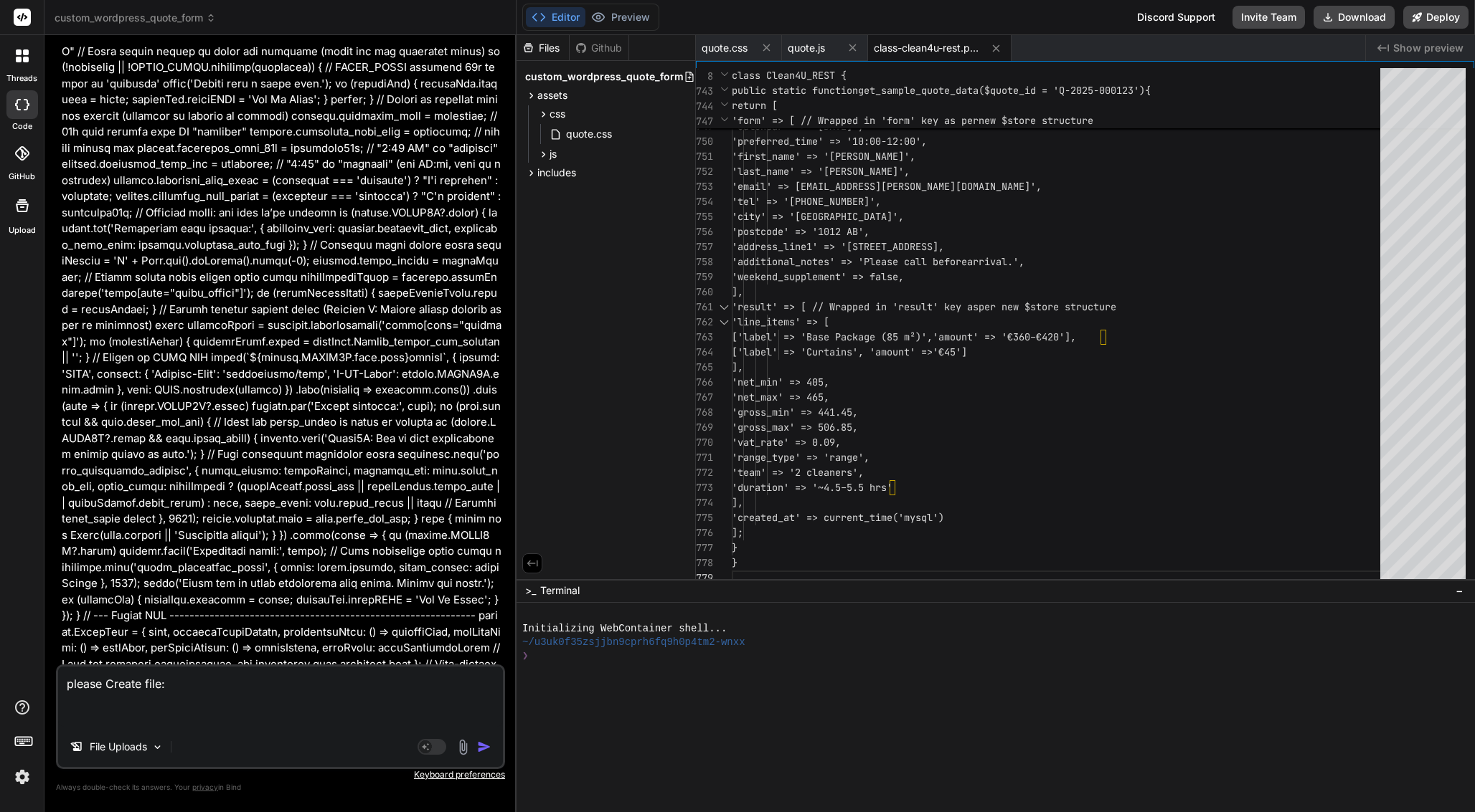
type textarea "please Create file: <?php /** * Plugin Name: Clean4U Quote (Phase 1) * Descript…"
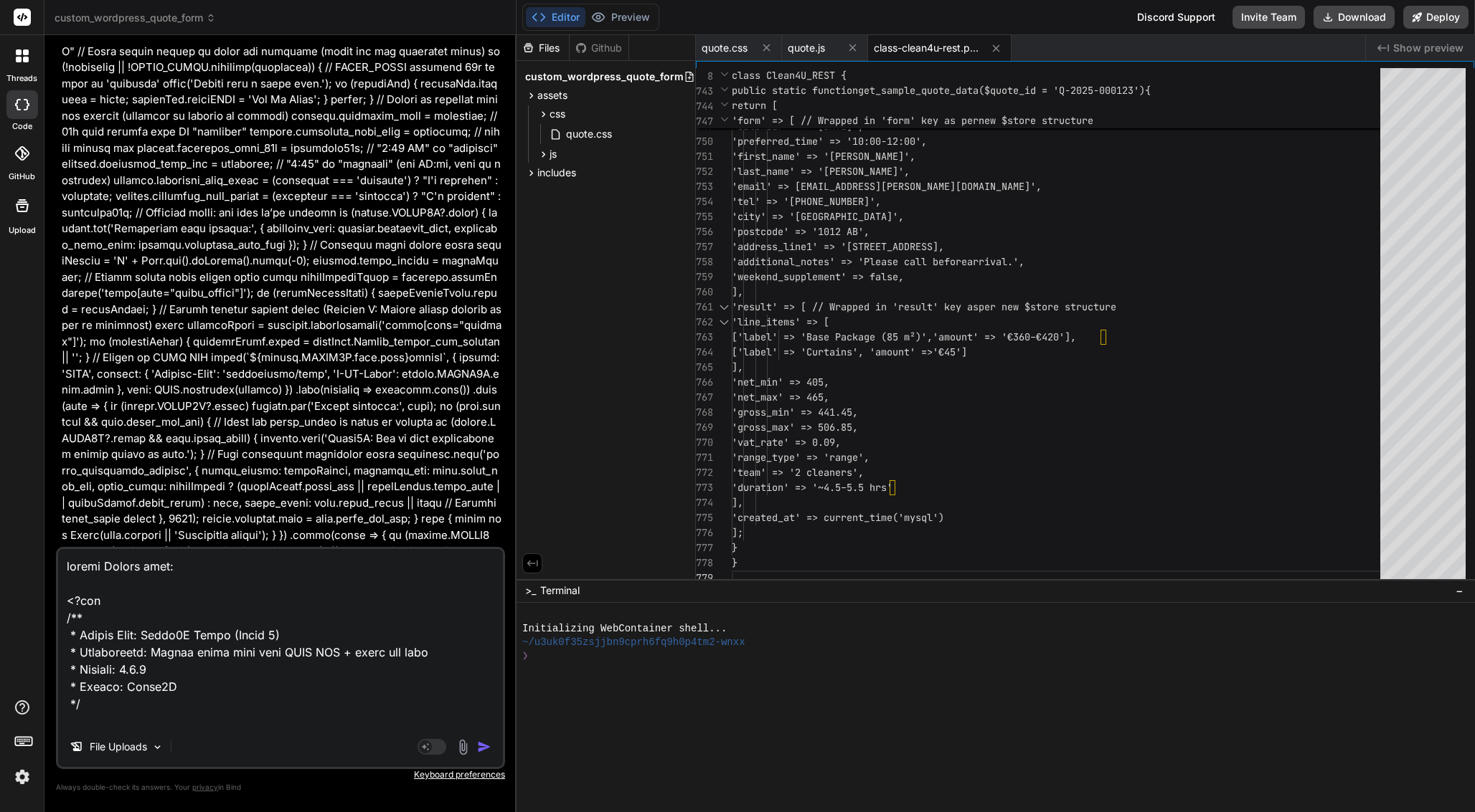
scroll to position [0, 0]
click at [221, 578] on textarea at bounding box center [280, 638] width 445 height 178
click at [214, 560] on textarea at bounding box center [280, 638] width 445 height 178
paste textarea "clean4u-quote.php"
type textarea "x"
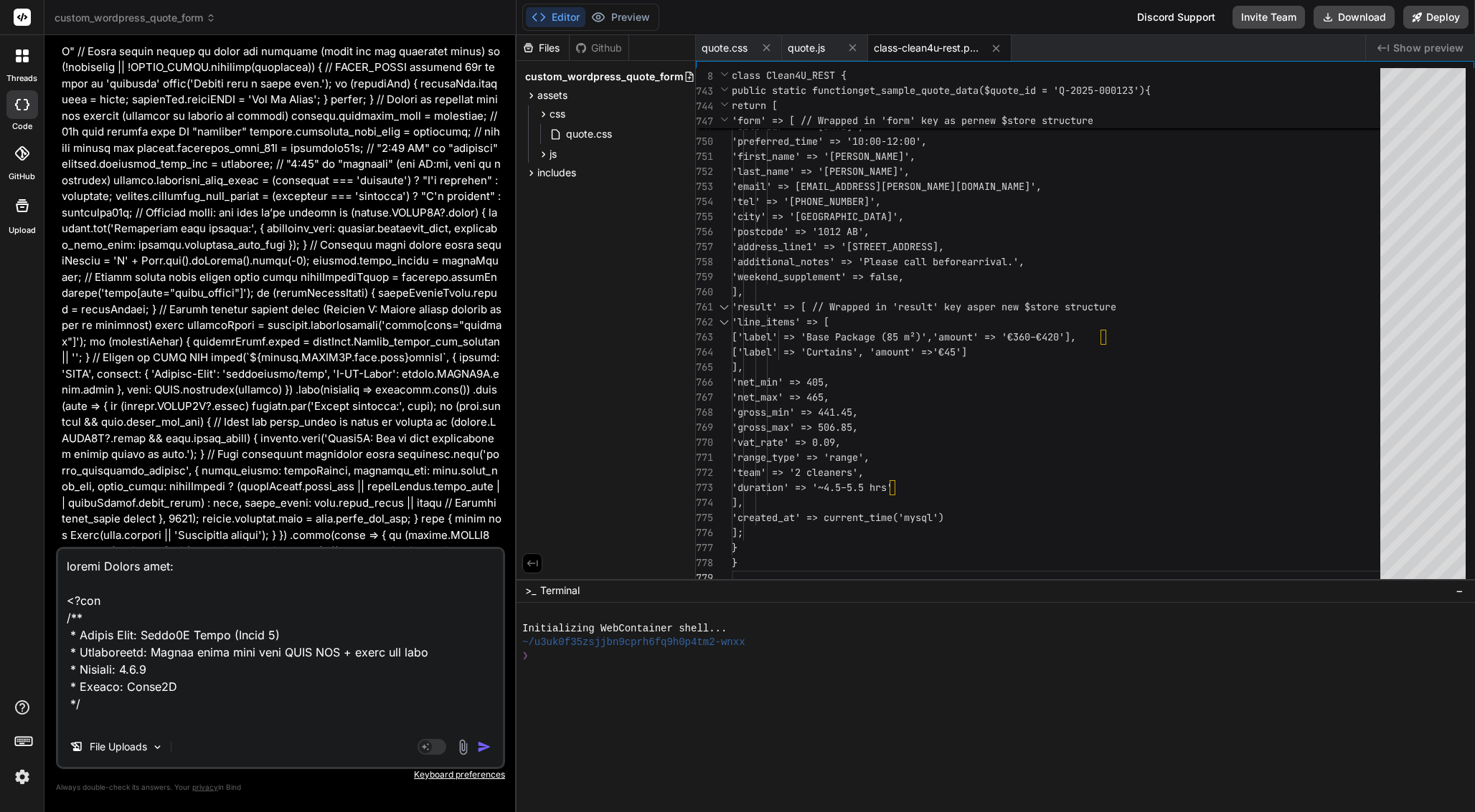
type textarea "please Create file: clean4u-quote.php <?php /** * Plugin Name: Clean4U Quote (P…"
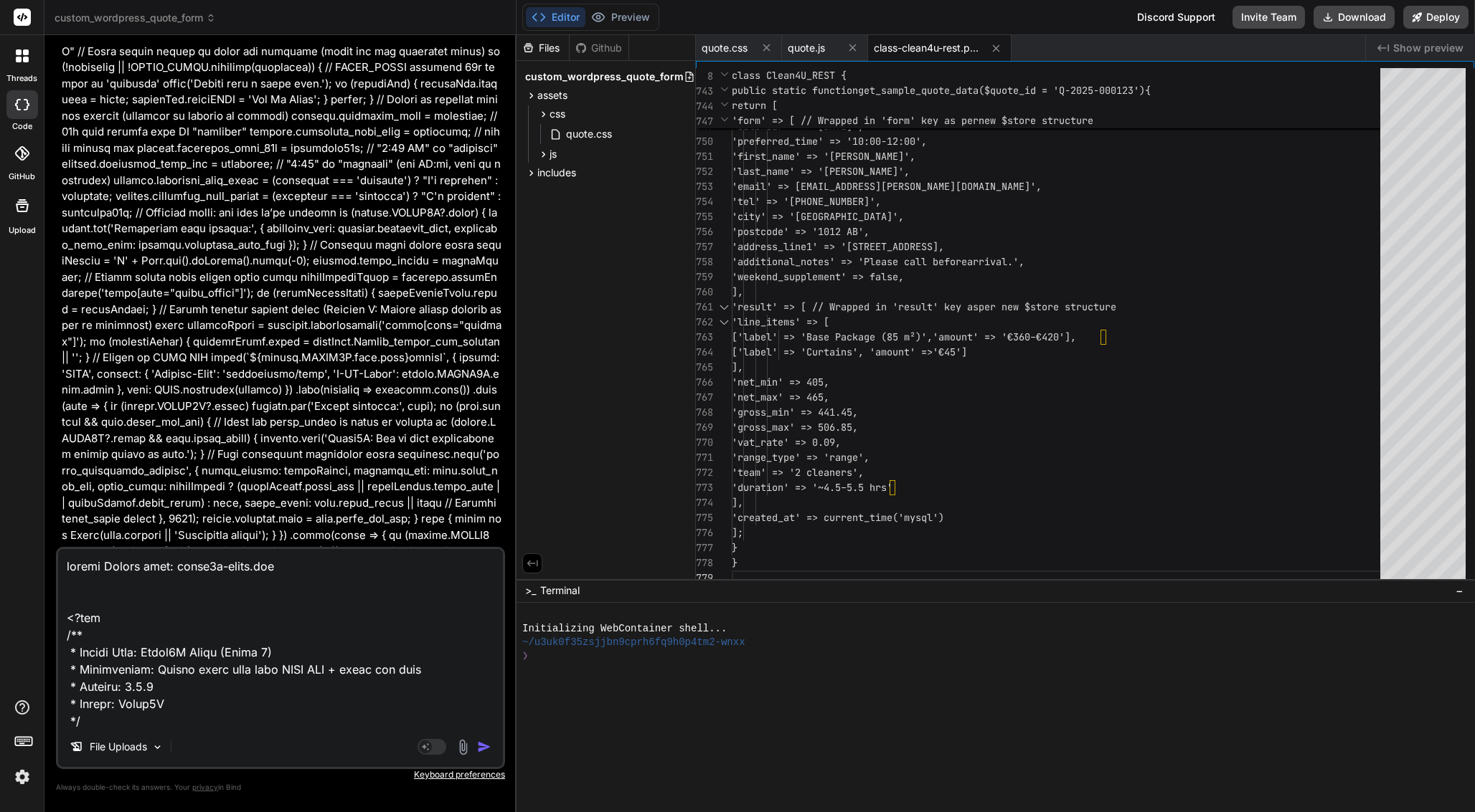
type textarea "x"
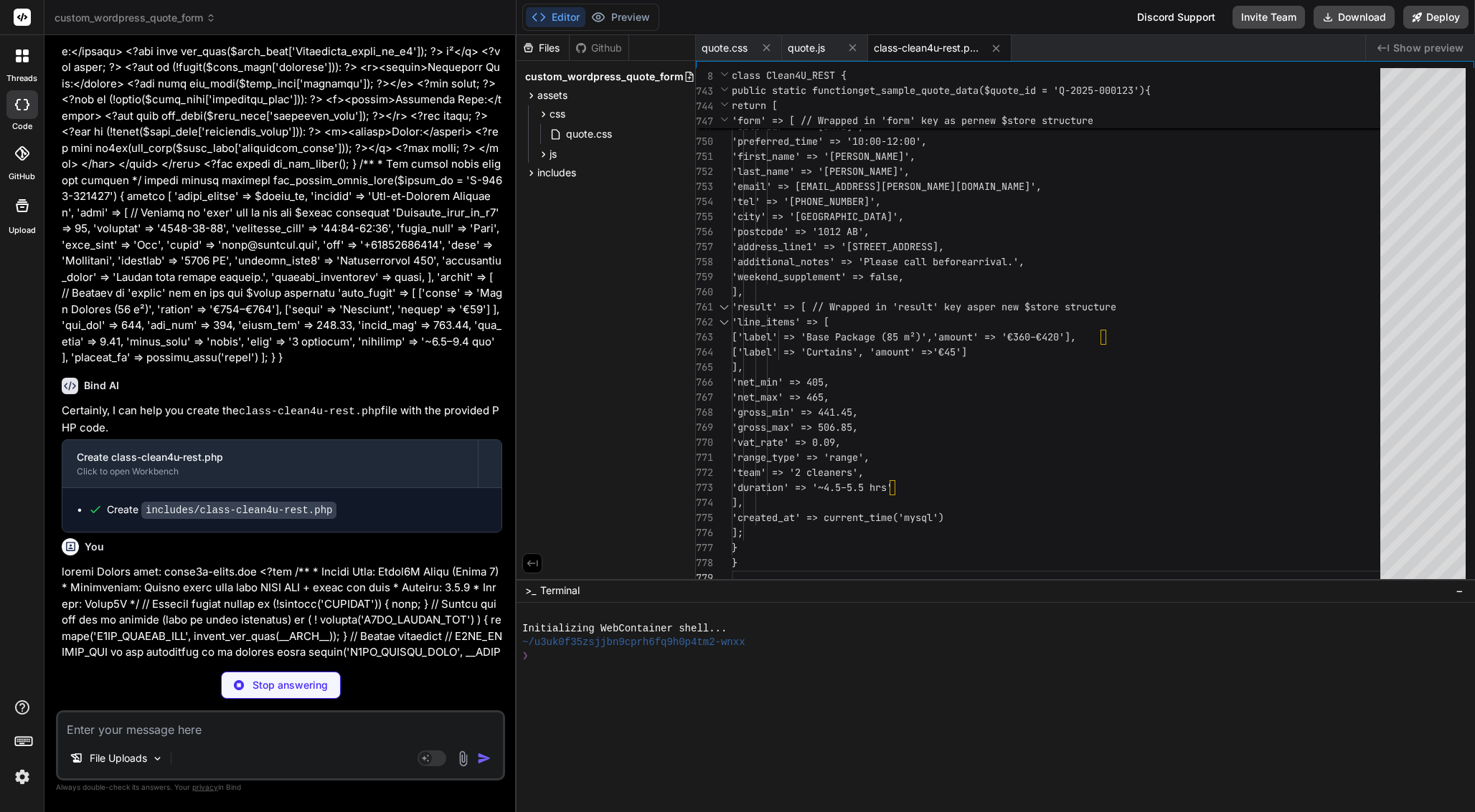
scroll to position [27060, 0]
type textarea "x"
type textarea "p"
type textarea "x"
type textarea "pl"
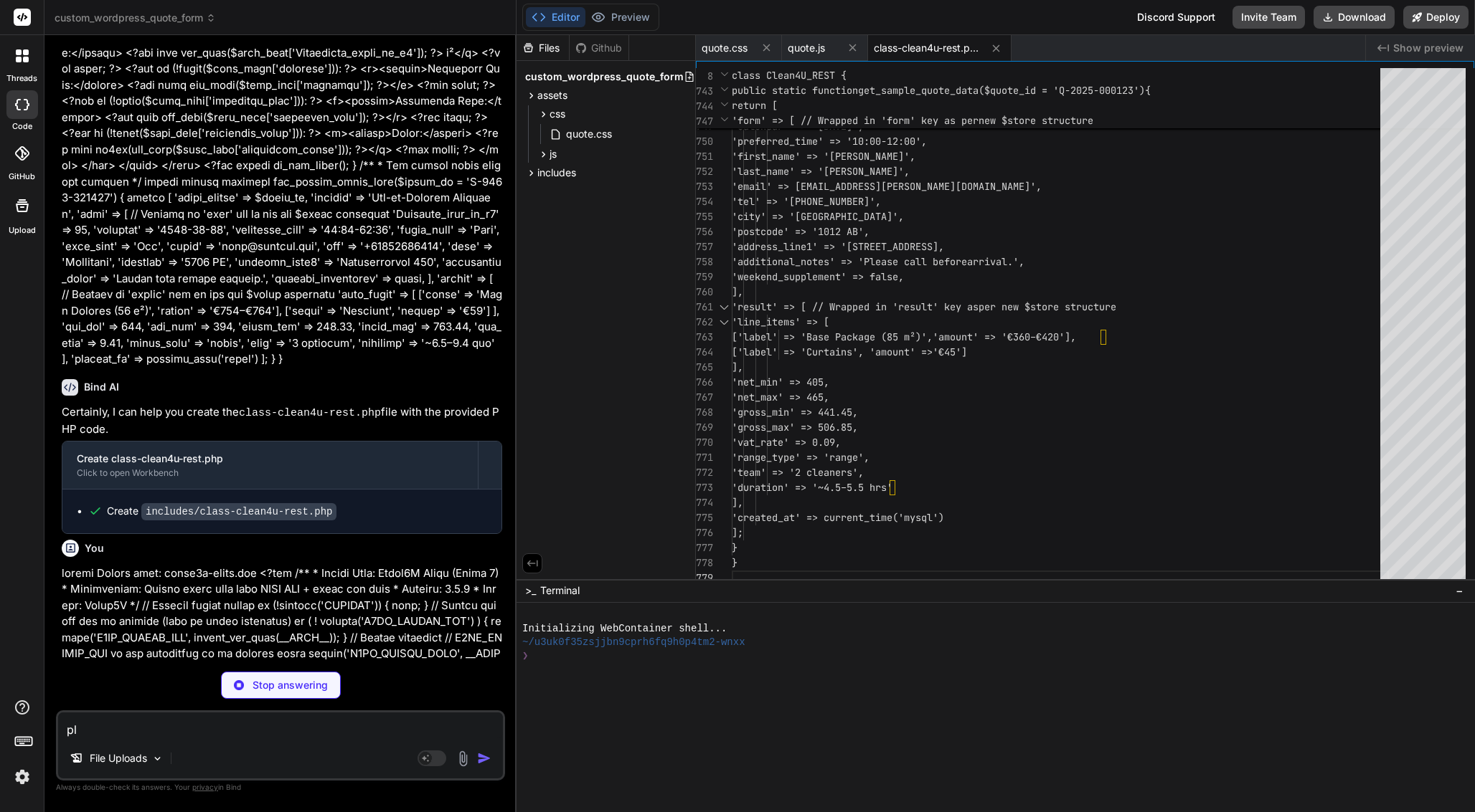
type textarea "x"
type textarea "ple"
type textarea "x"
type textarea "plea"
type textarea "x"
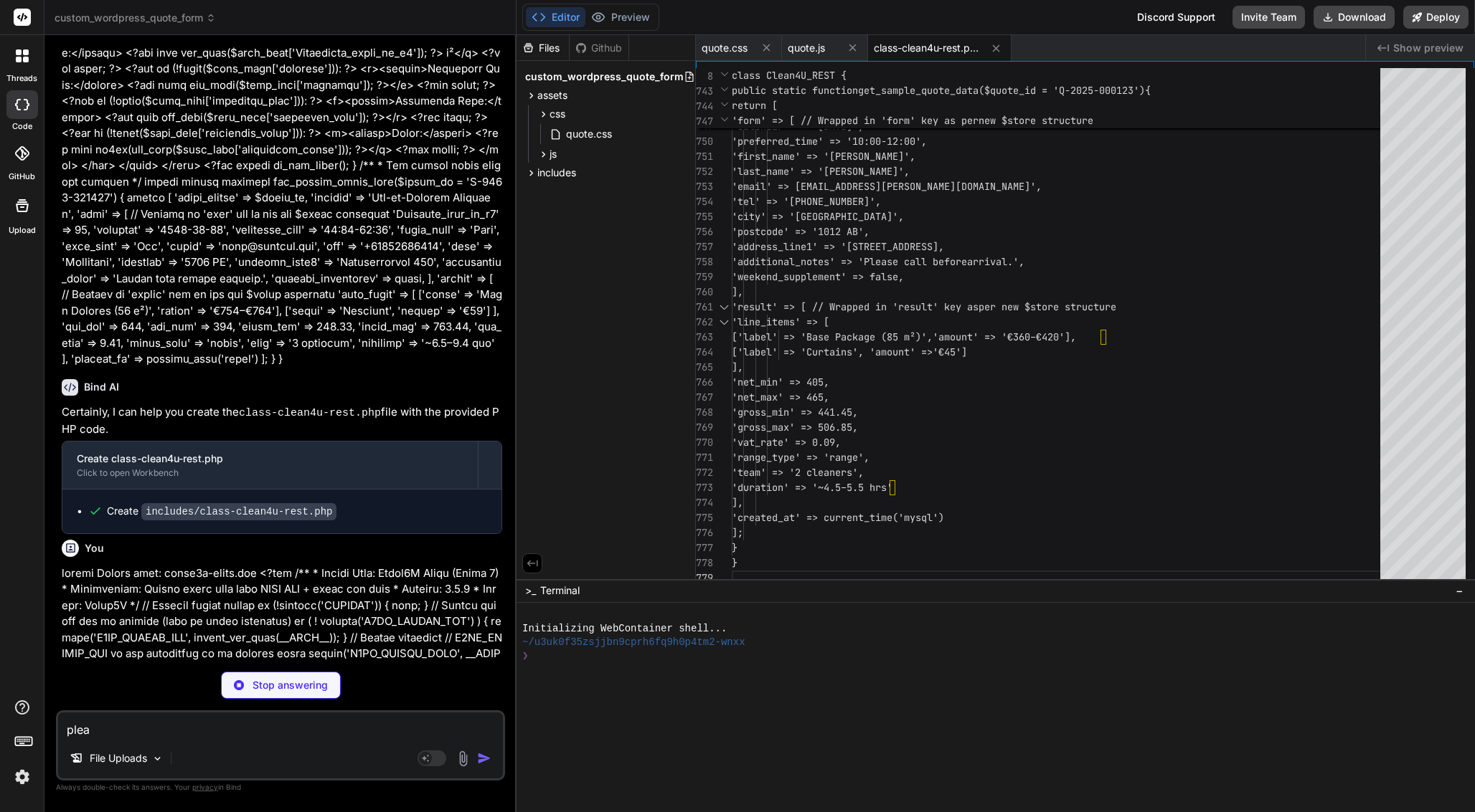
type textarea "pleas"
type textarea "x"
type textarea "please"
type textarea "x"
type textarea "please"
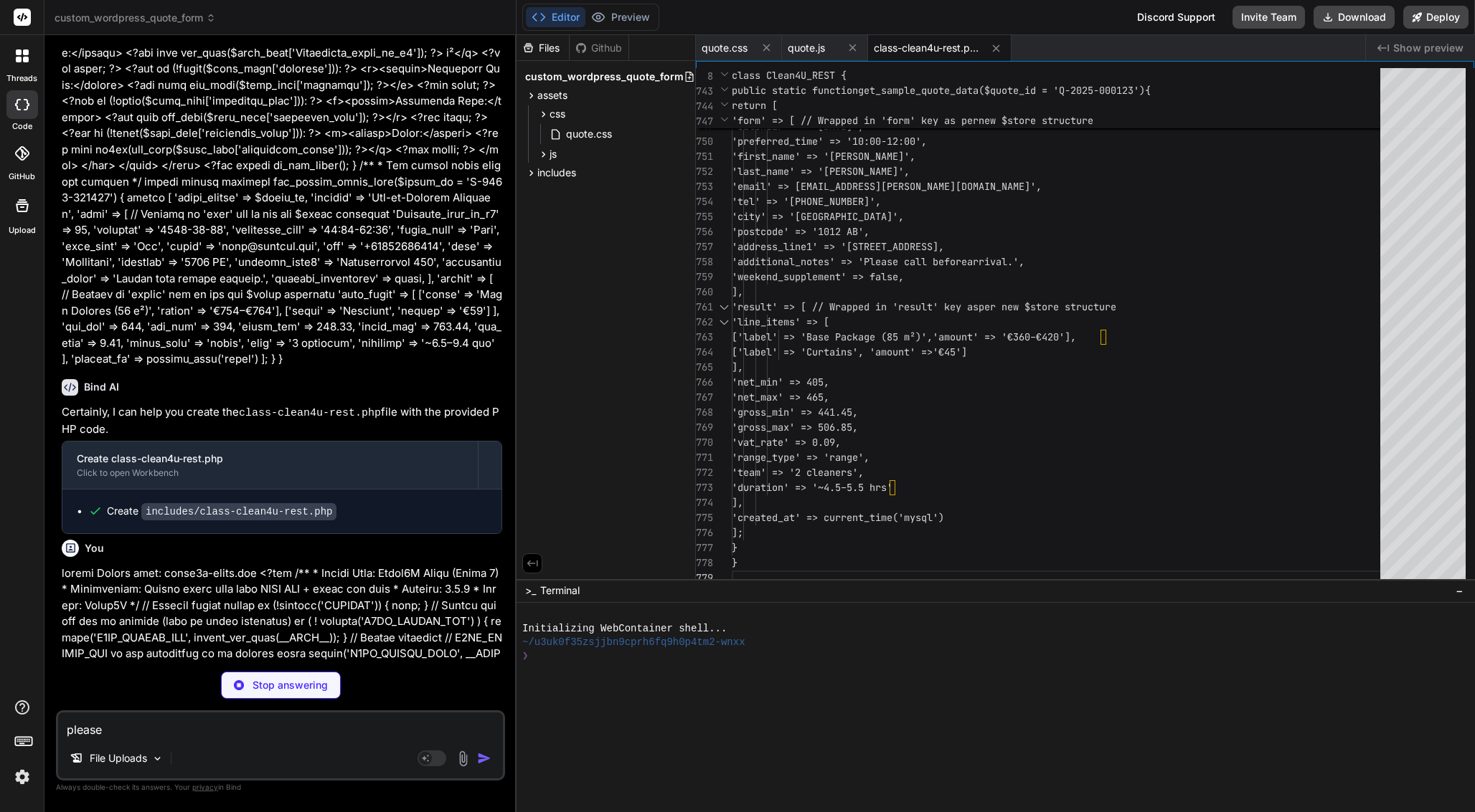
type textarea "x"
type textarea "</div> <?php } });"
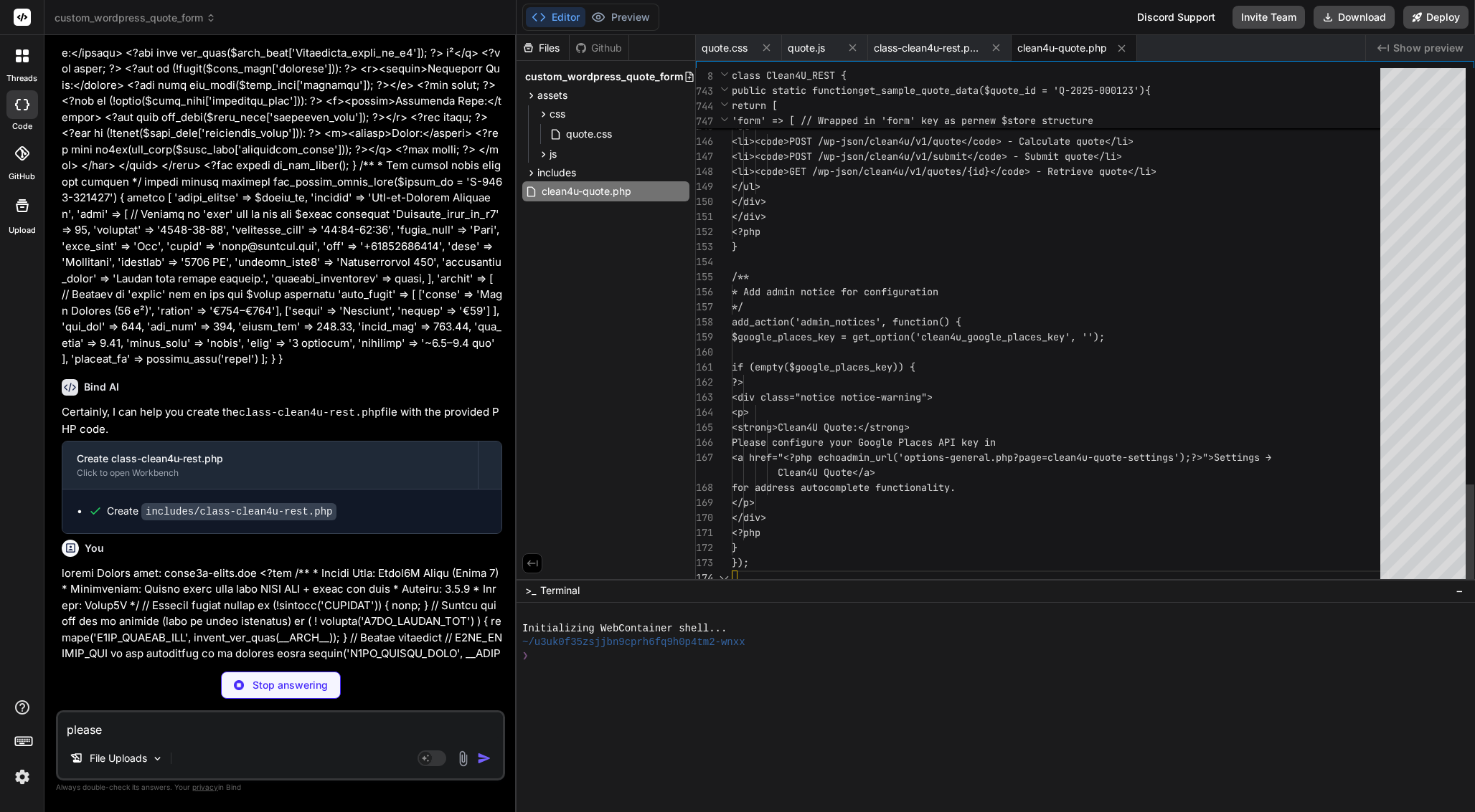
type textarea "x"
type textarea "please c"
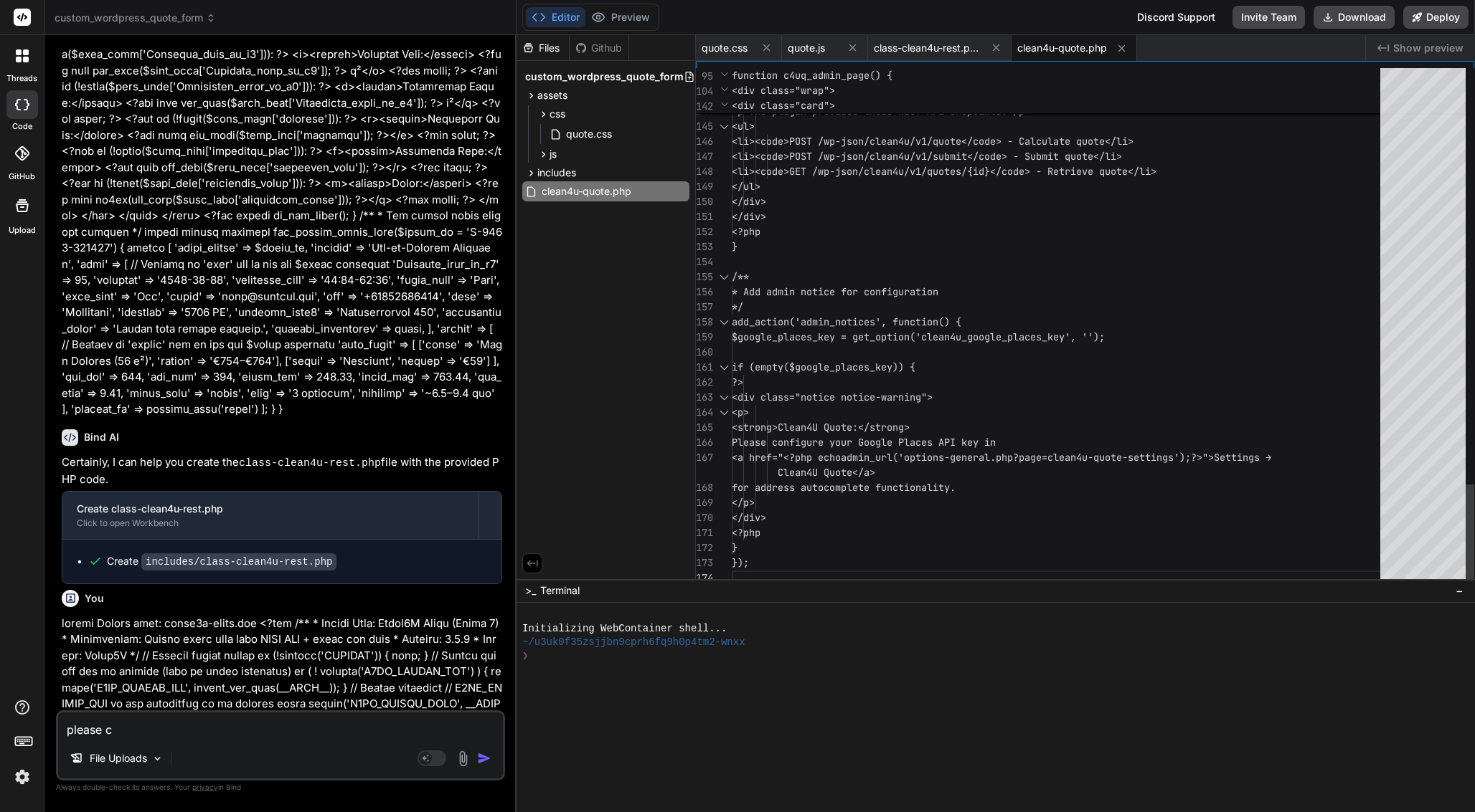
type textarea "x"
type textarea "please cr"
type textarea "x"
type textarea "please cre"
type textarea "x"
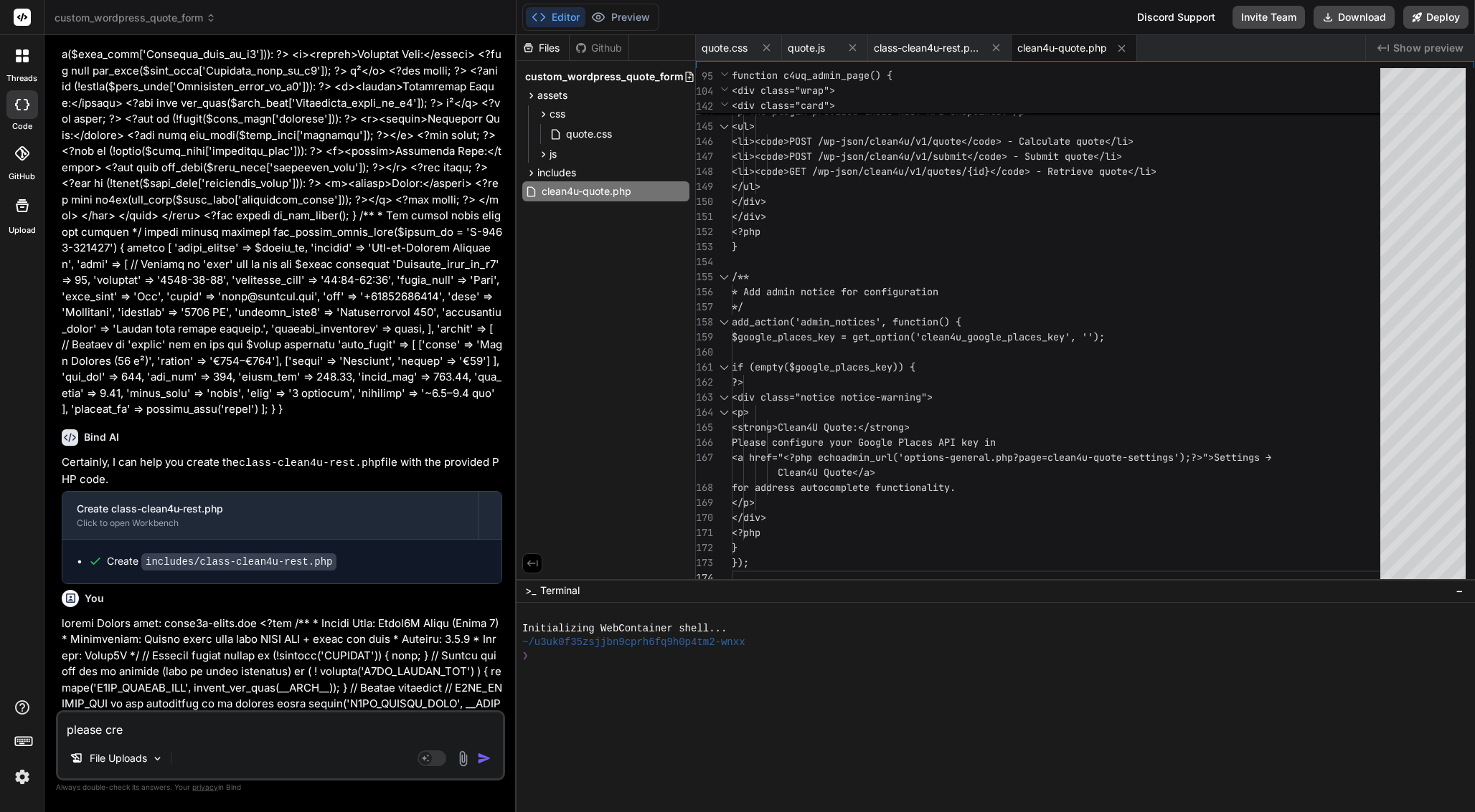
type textarea "please crea"
type textarea "x"
type textarea "please creat"
type textarea "x"
type textarea "please create"
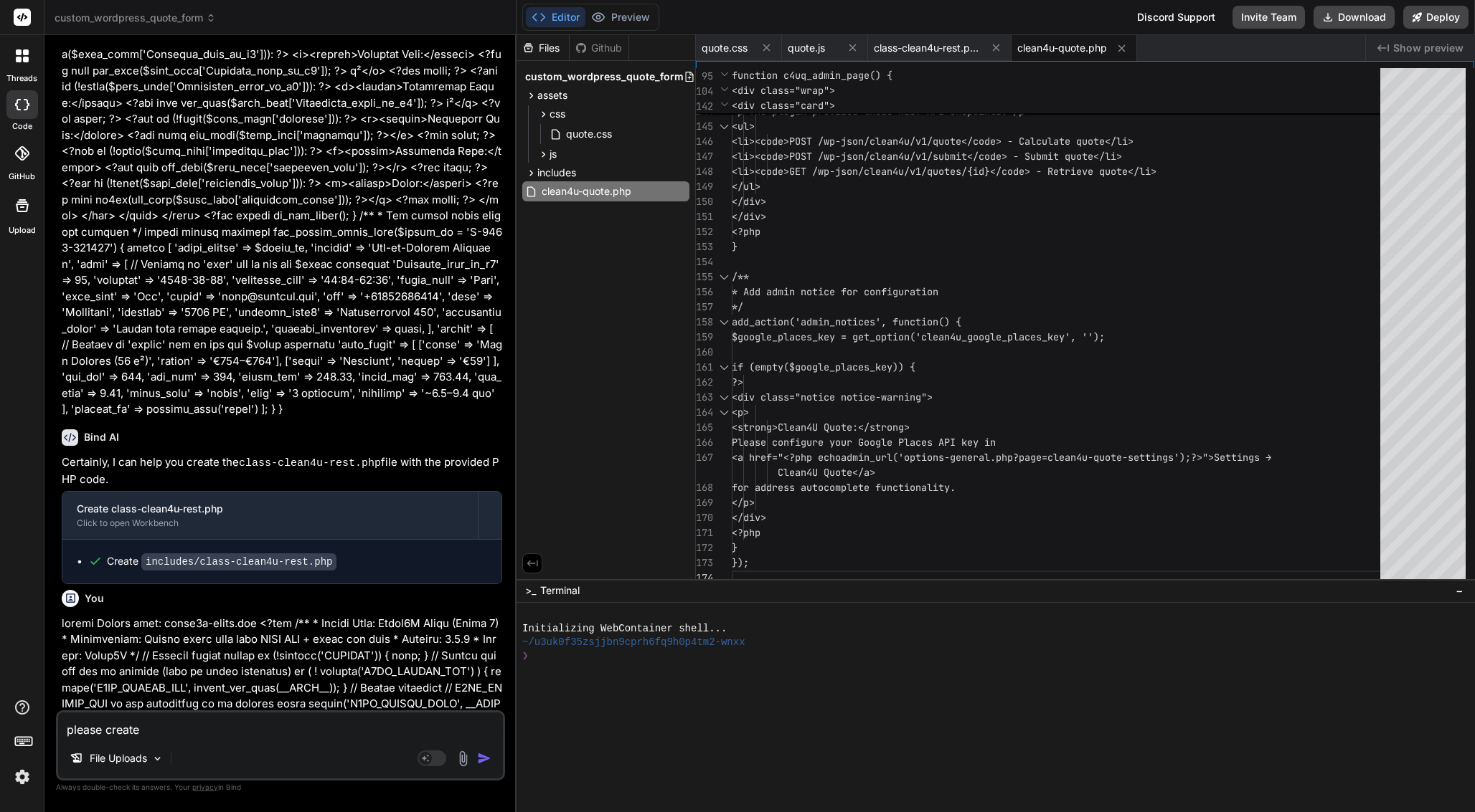
type textarea "x"
type textarea "please create"
paste textarea "templates/quote-form.php"
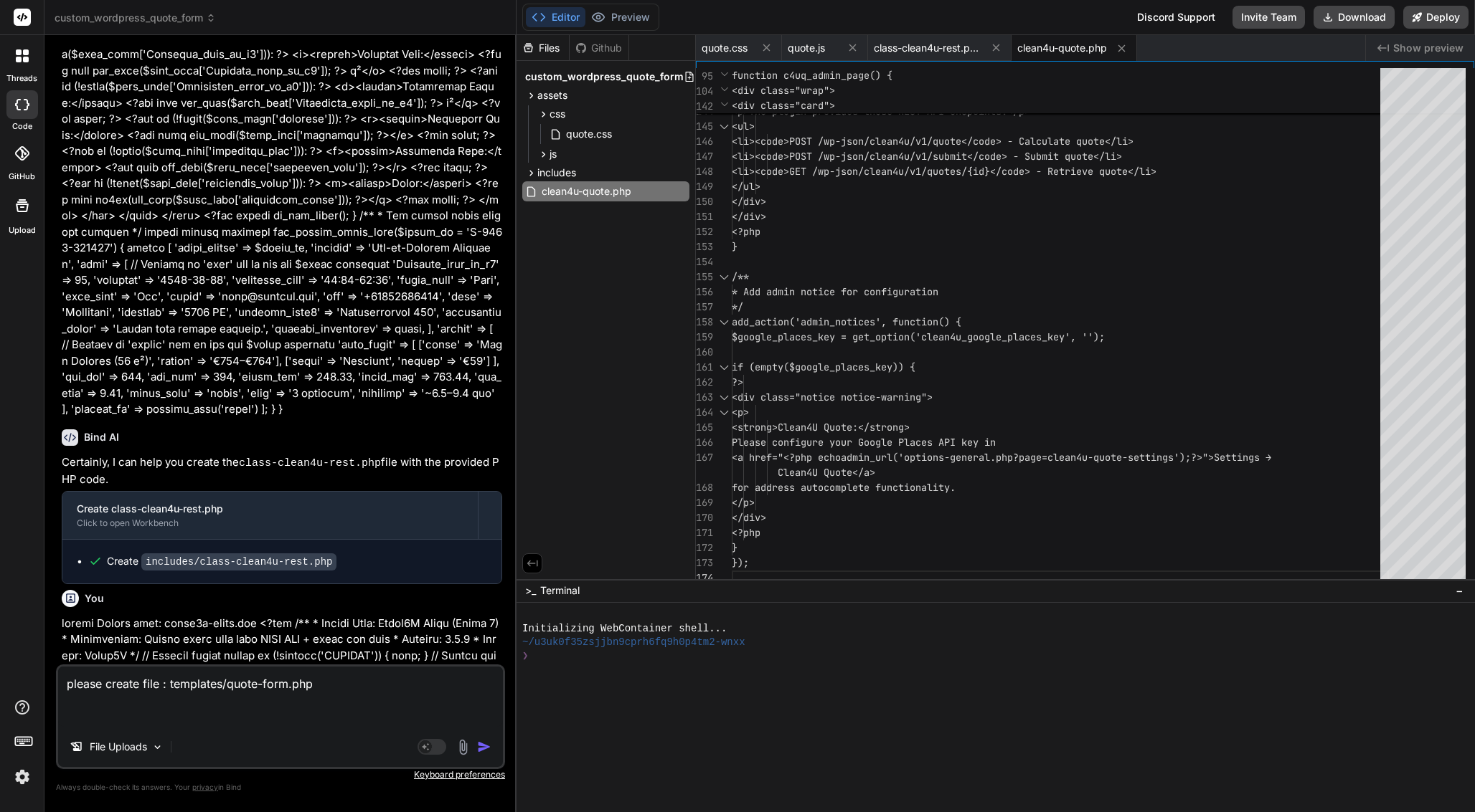
paste textarea "<?php /** * Quote Form Template * * Displays the multi-step quote form with sti…"
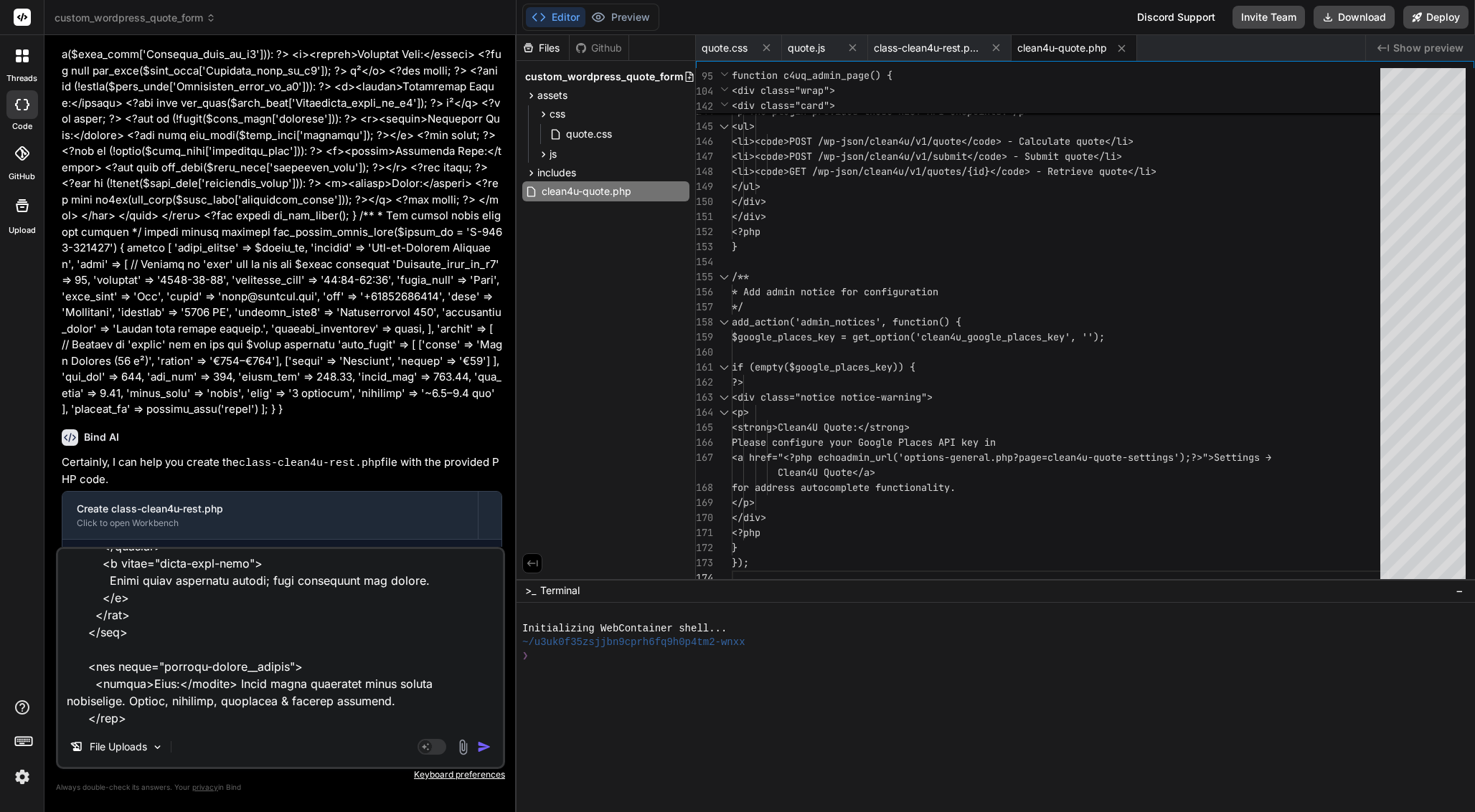
click at [486, 746] on img "button" at bounding box center [484, 747] width 14 height 14
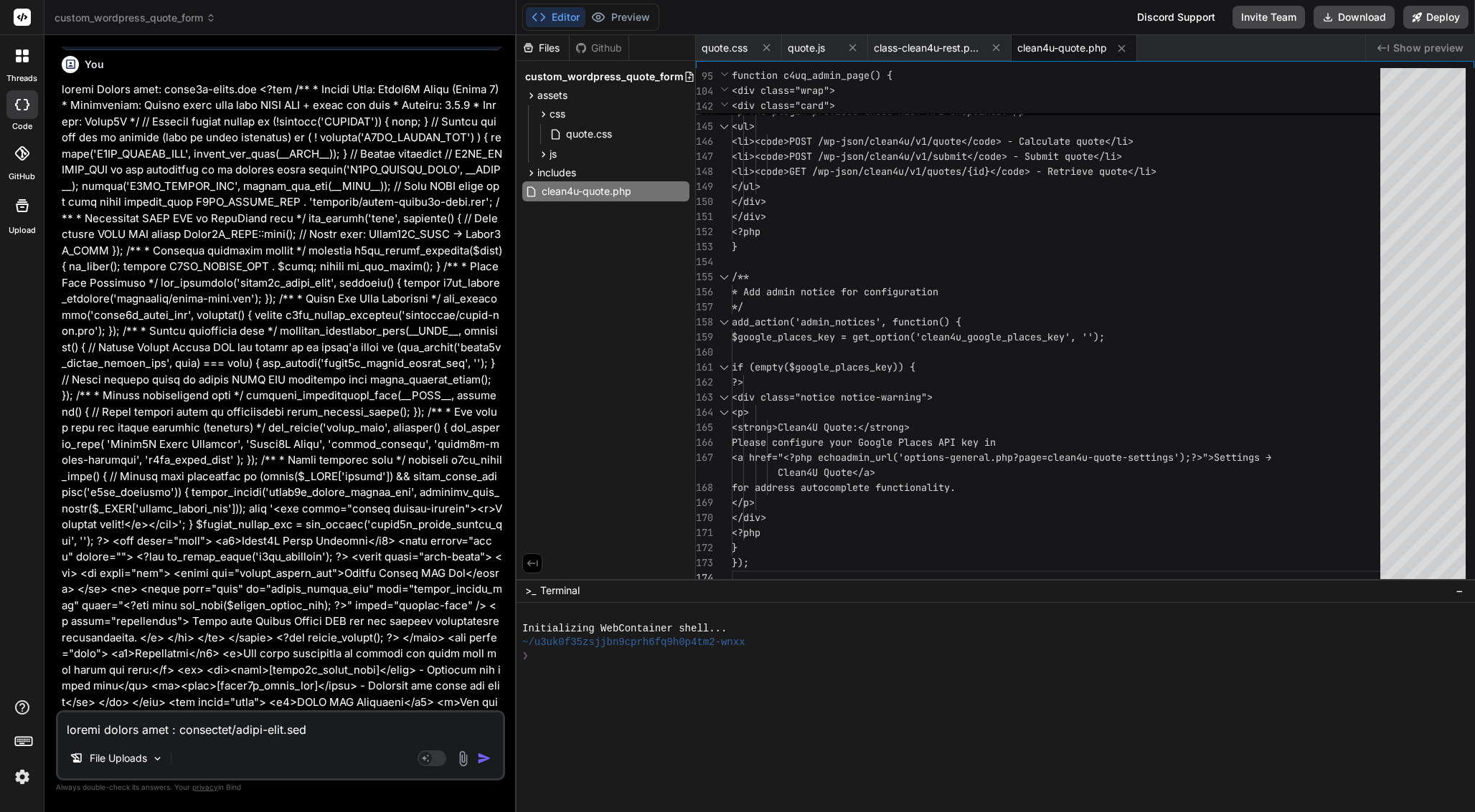
scroll to position [27674, 0]
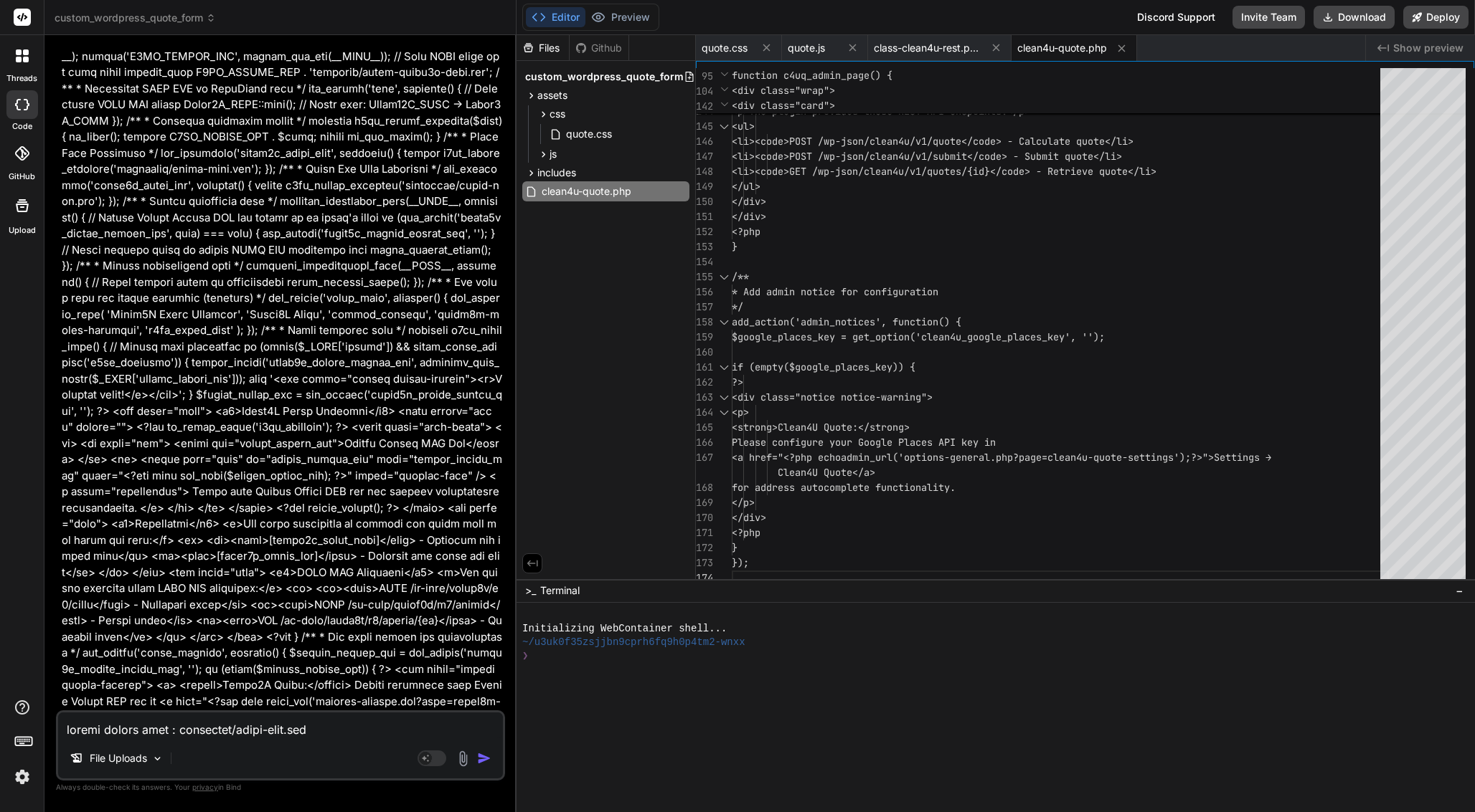
click at [239, 736] on textarea at bounding box center [280, 725] width 445 height 26
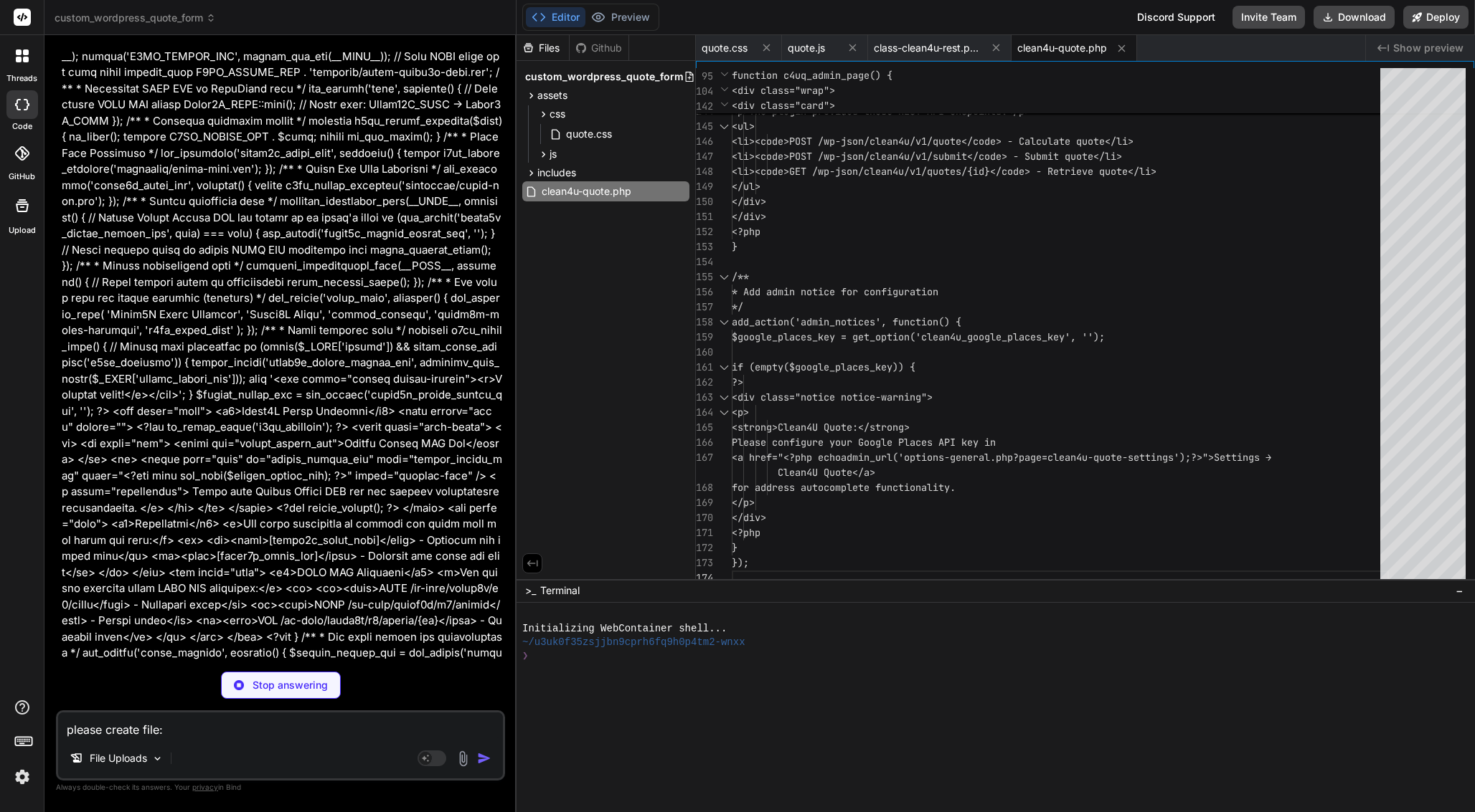
paste textarea "templates/thank-you.php"
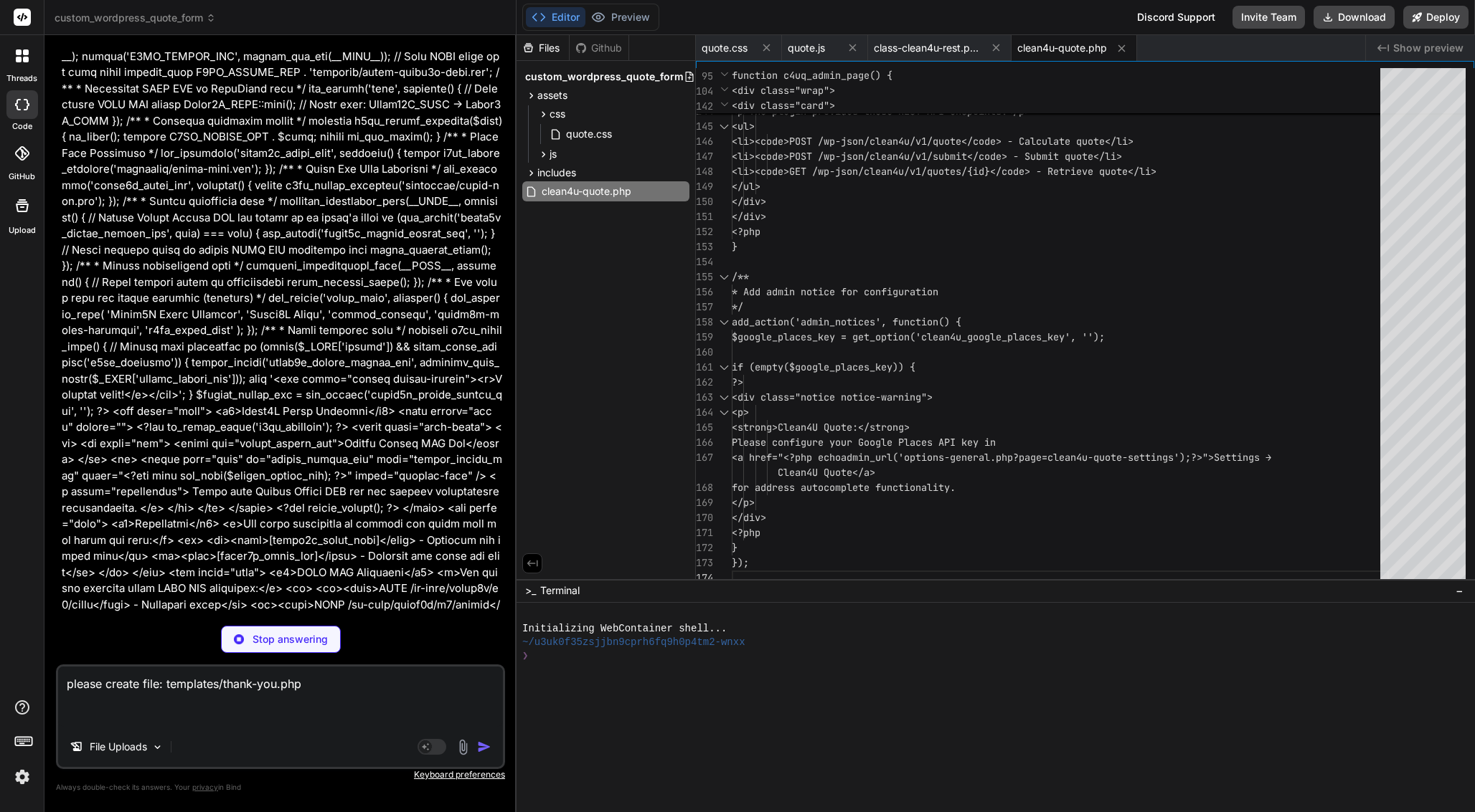
paste textarea "<?php /** * Thank You Page Template * * Displays quote confirmation and details…"
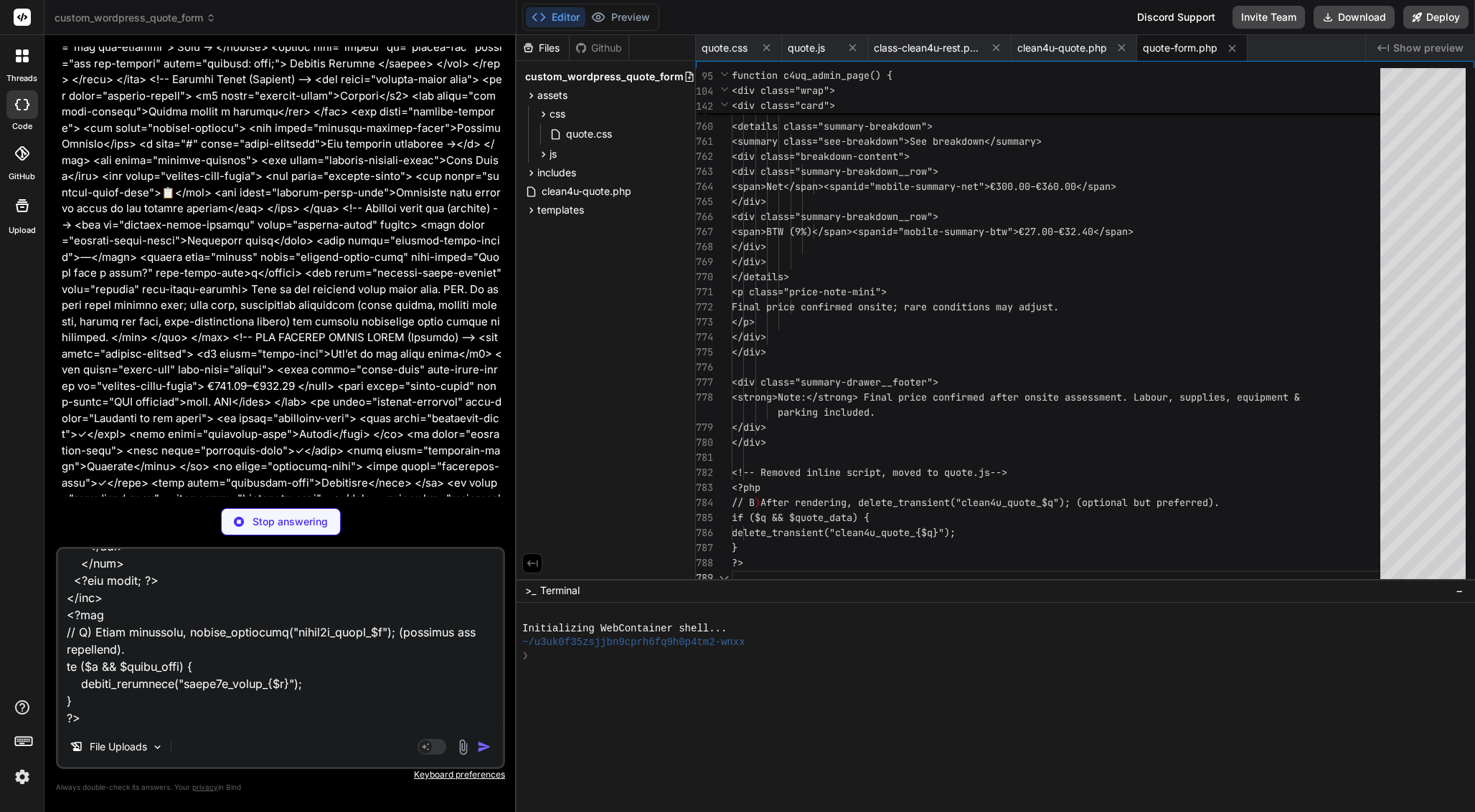
scroll to position [33331, 0]
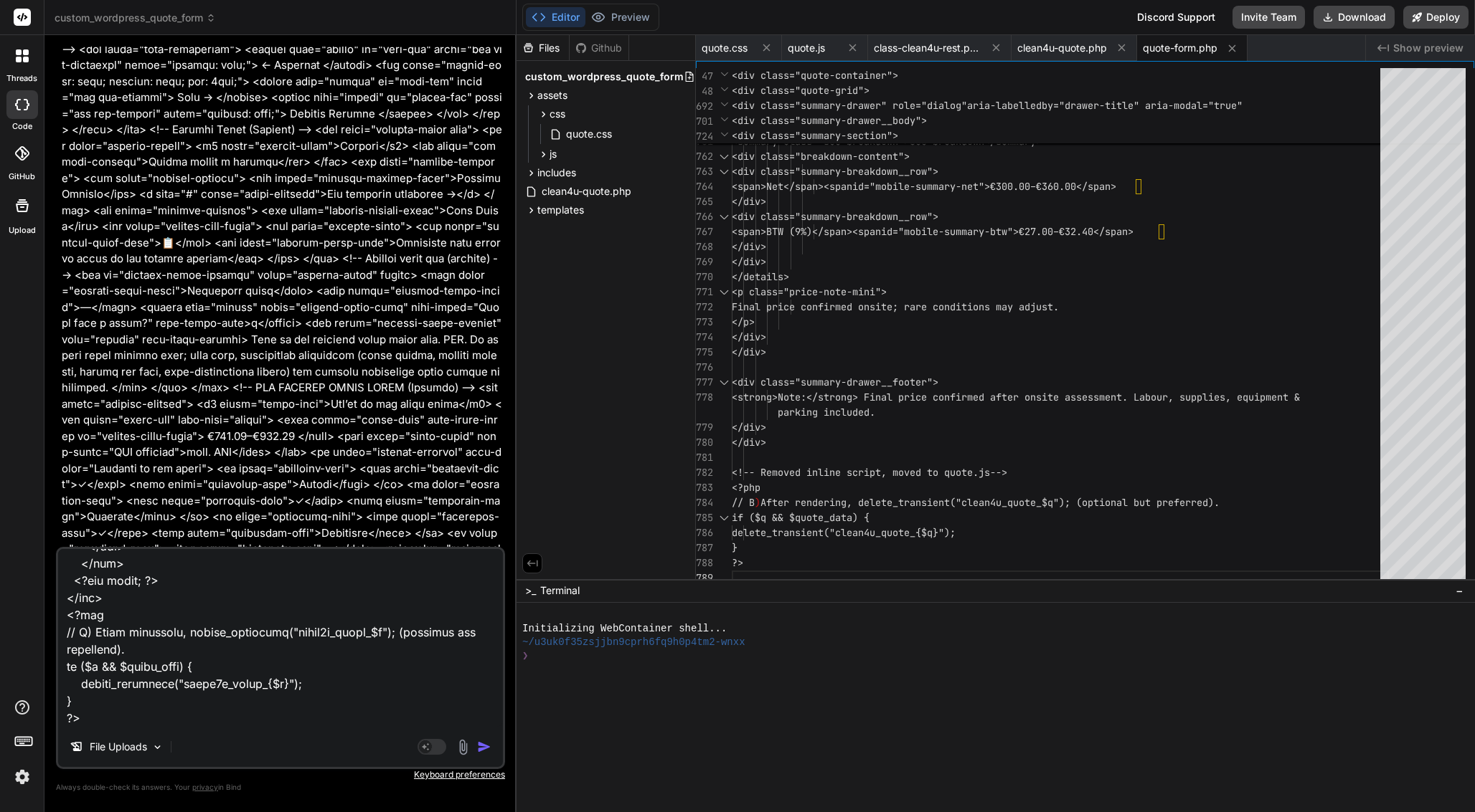
click at [486, 743] on img "button" at bounding box center [484, 747] width 14 height 14
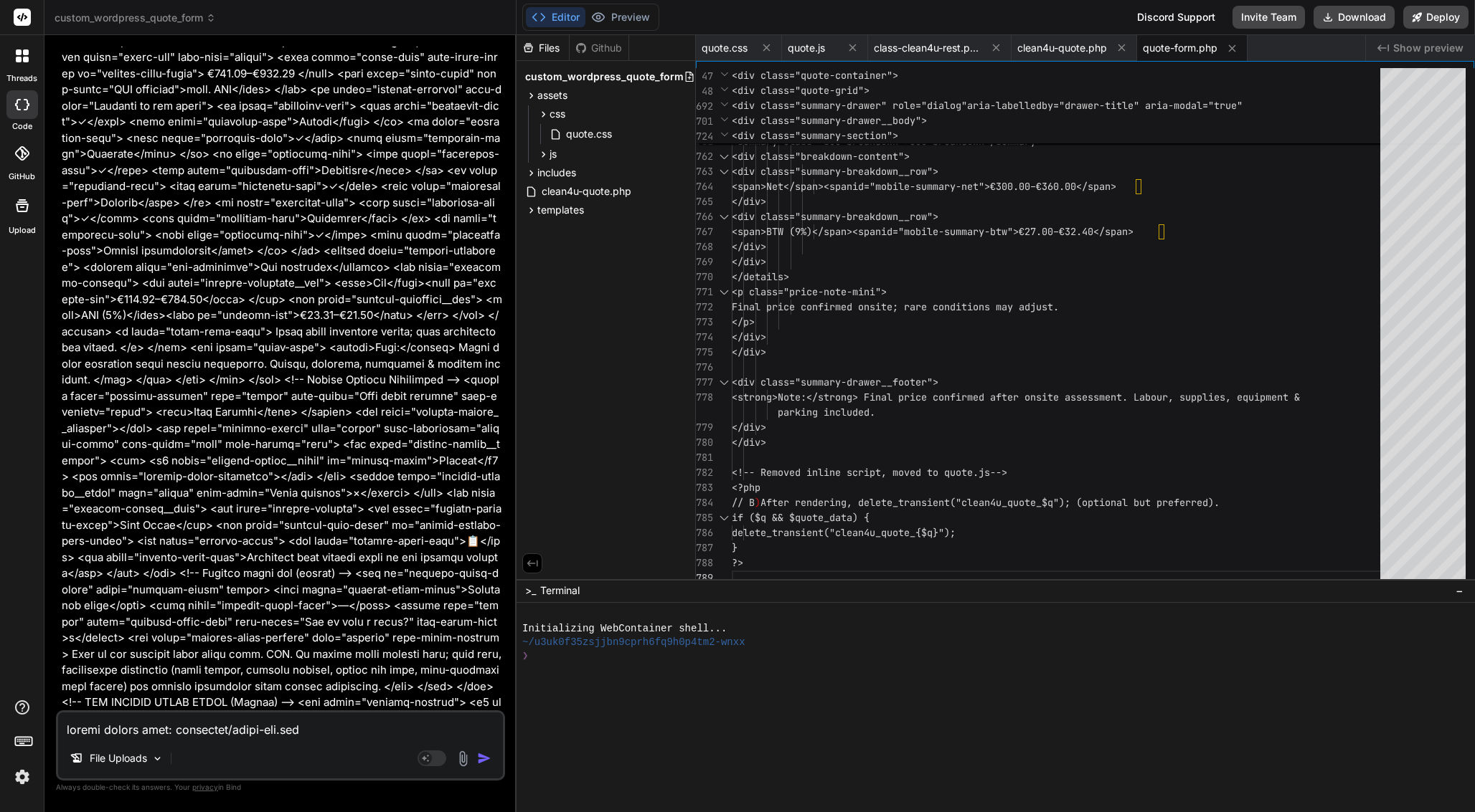
scroll to position [33832, 0]
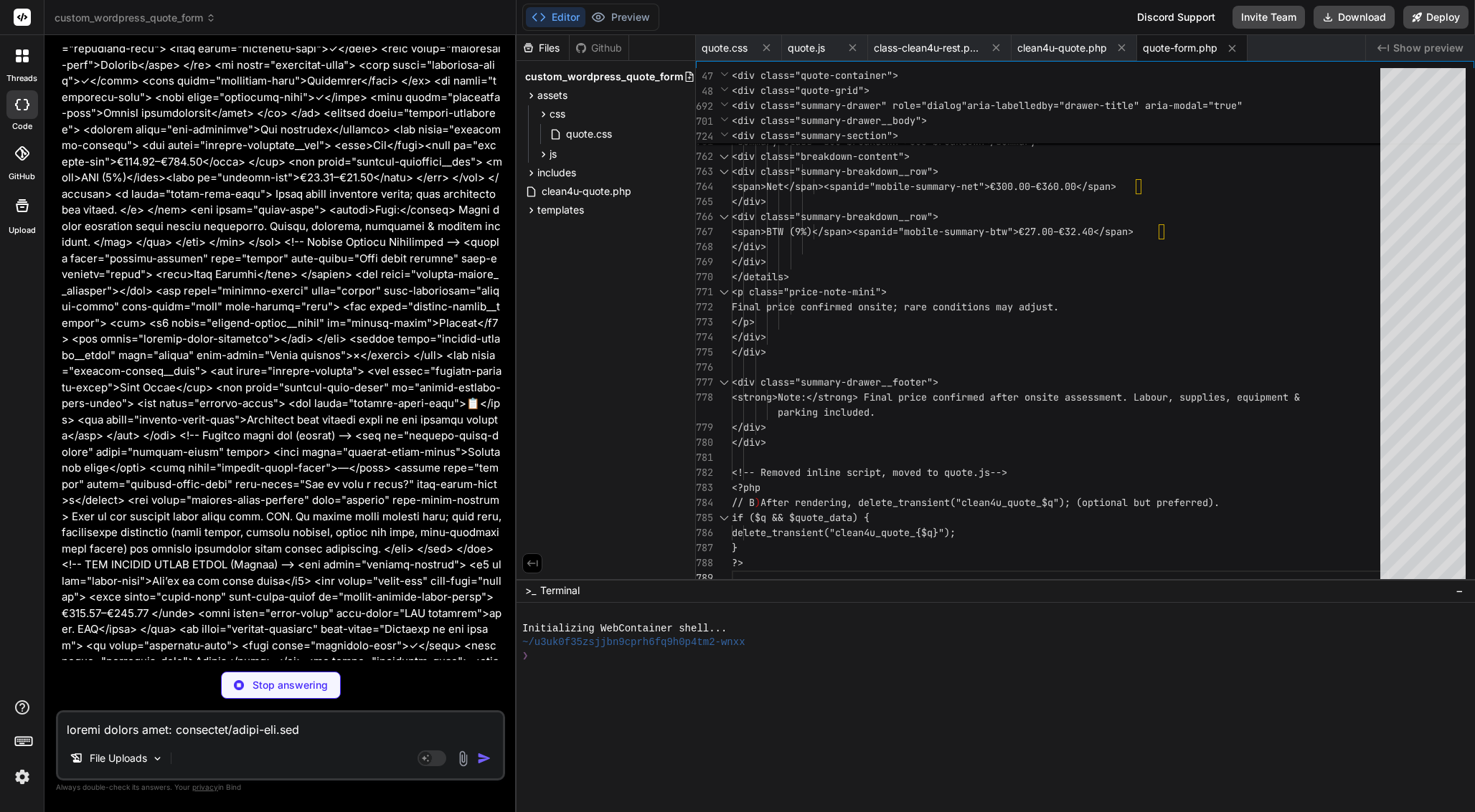
click at [172, 733] on textarea at bounding box center [280, 725] width 445 height 26
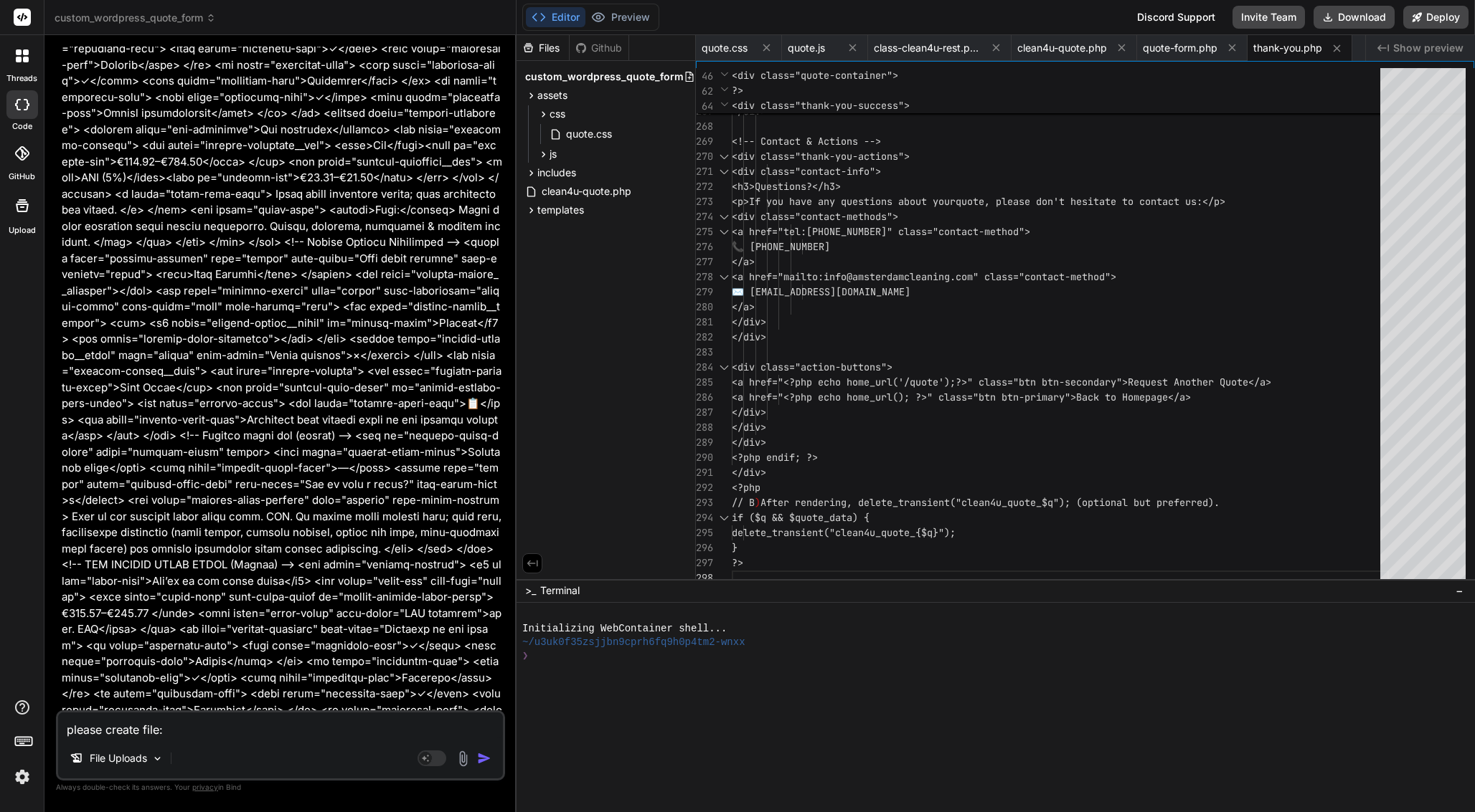
paste textarea "templates/emails/admin-quote.html.php"
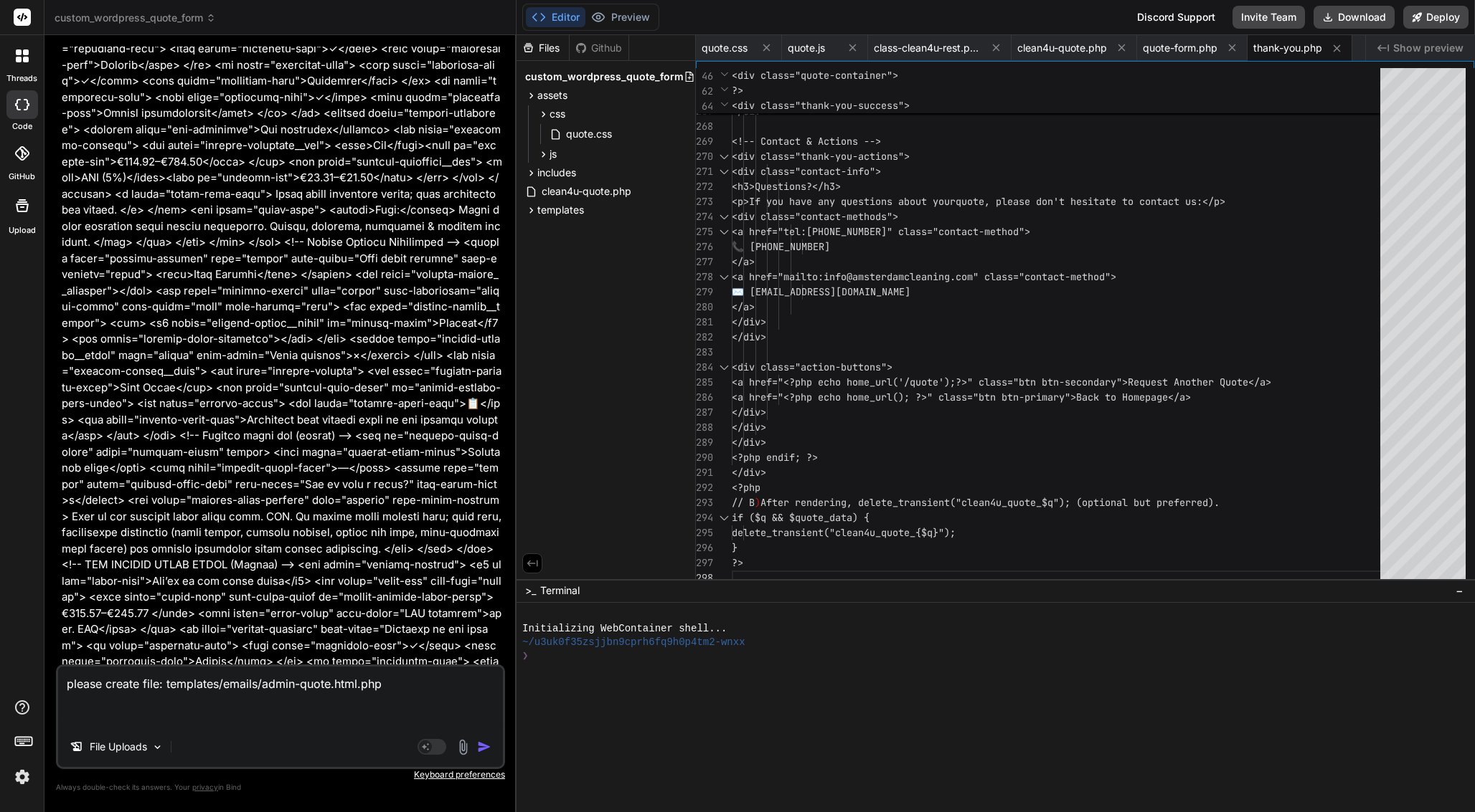
paste textarea "<?lor /** * Ipsum Dolor Sitam Consecte * * ADIP elits doeiusmo tem incid utlabo…"
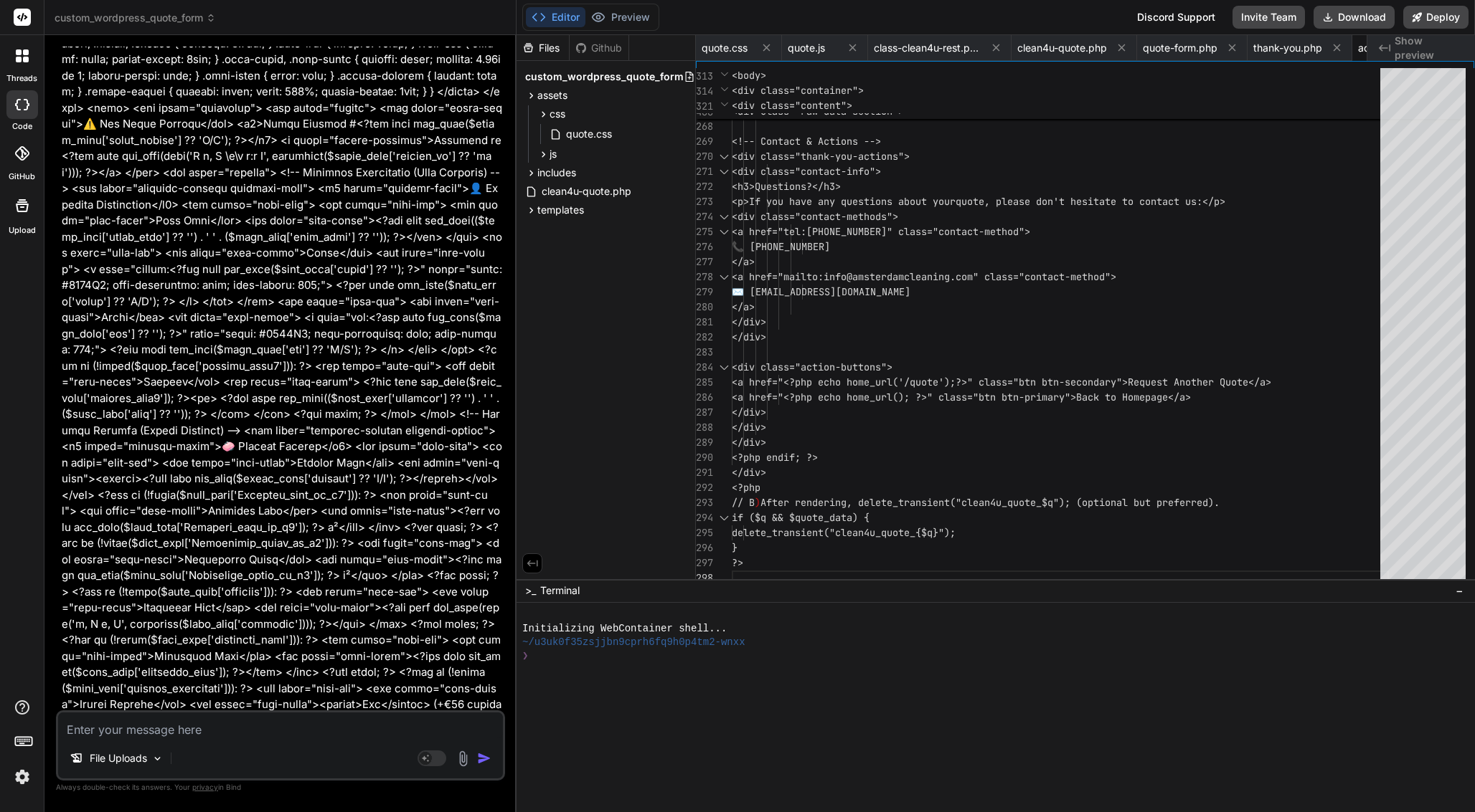
scroll to position [38070, 0]
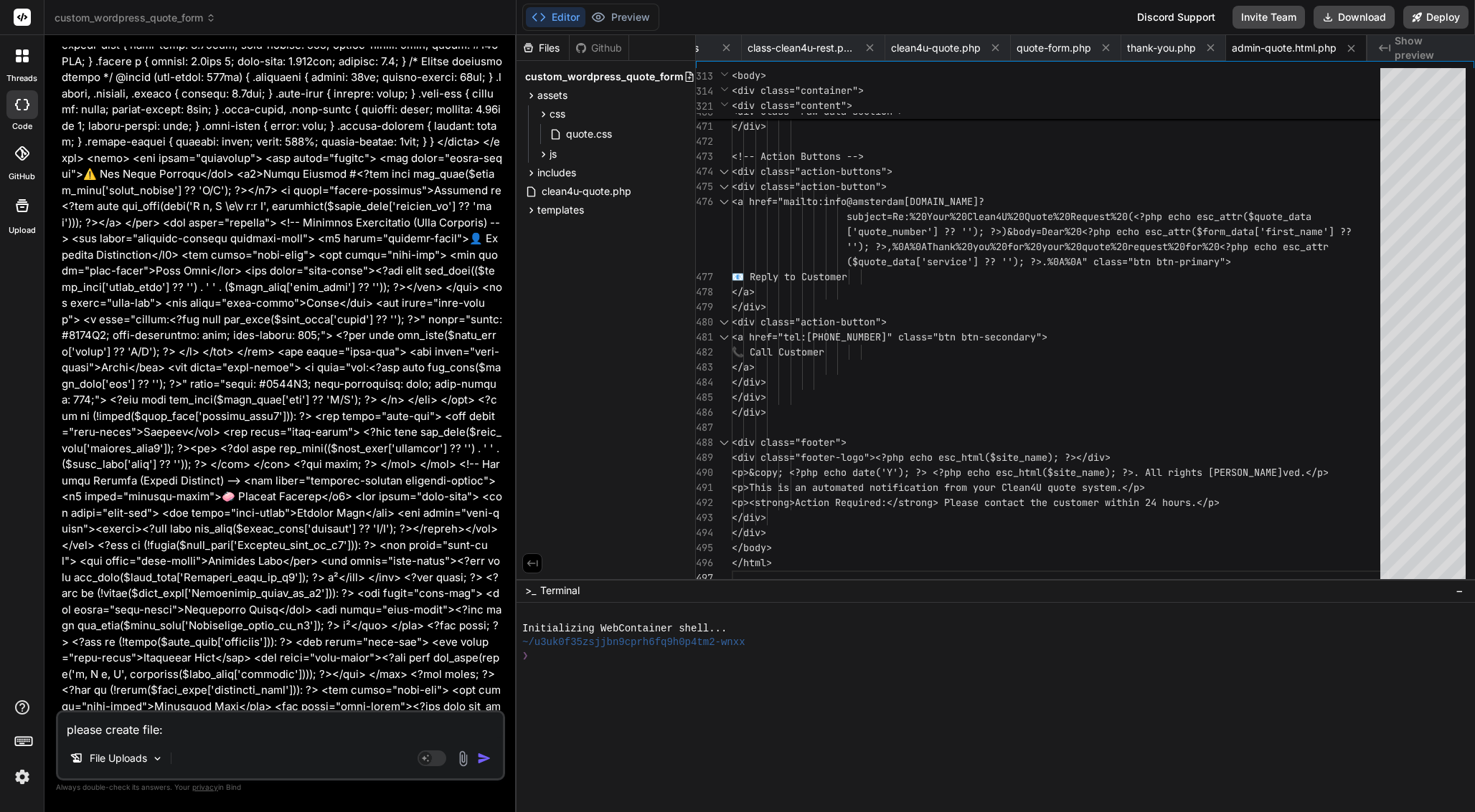
paste textarea "templates/emails/client-quote.html.php"
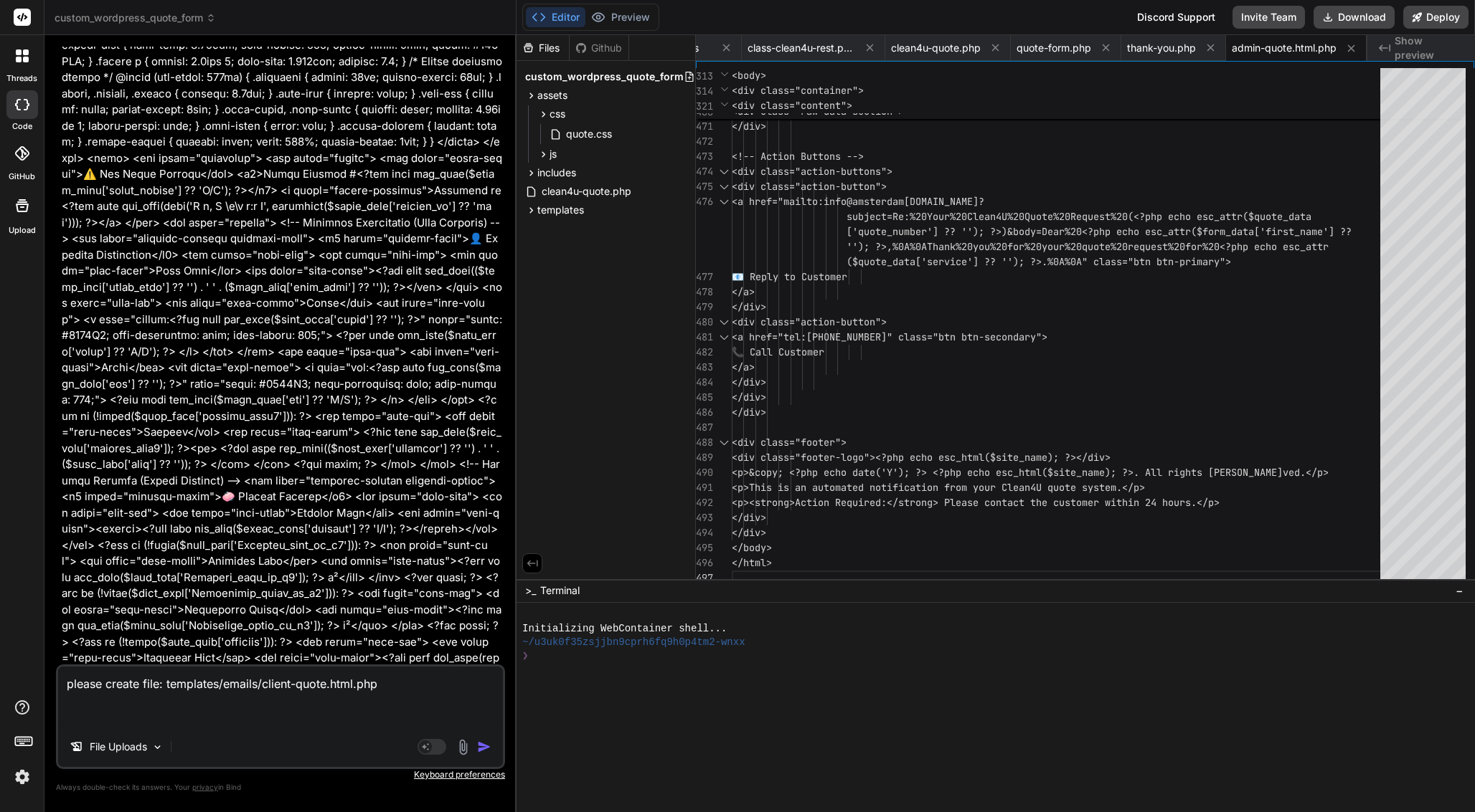
paste textarea "<?lor /** * Ipsumd Sitam Conse Adipisci * * ELIT seddo eiusmodt inc utlab etdol…"
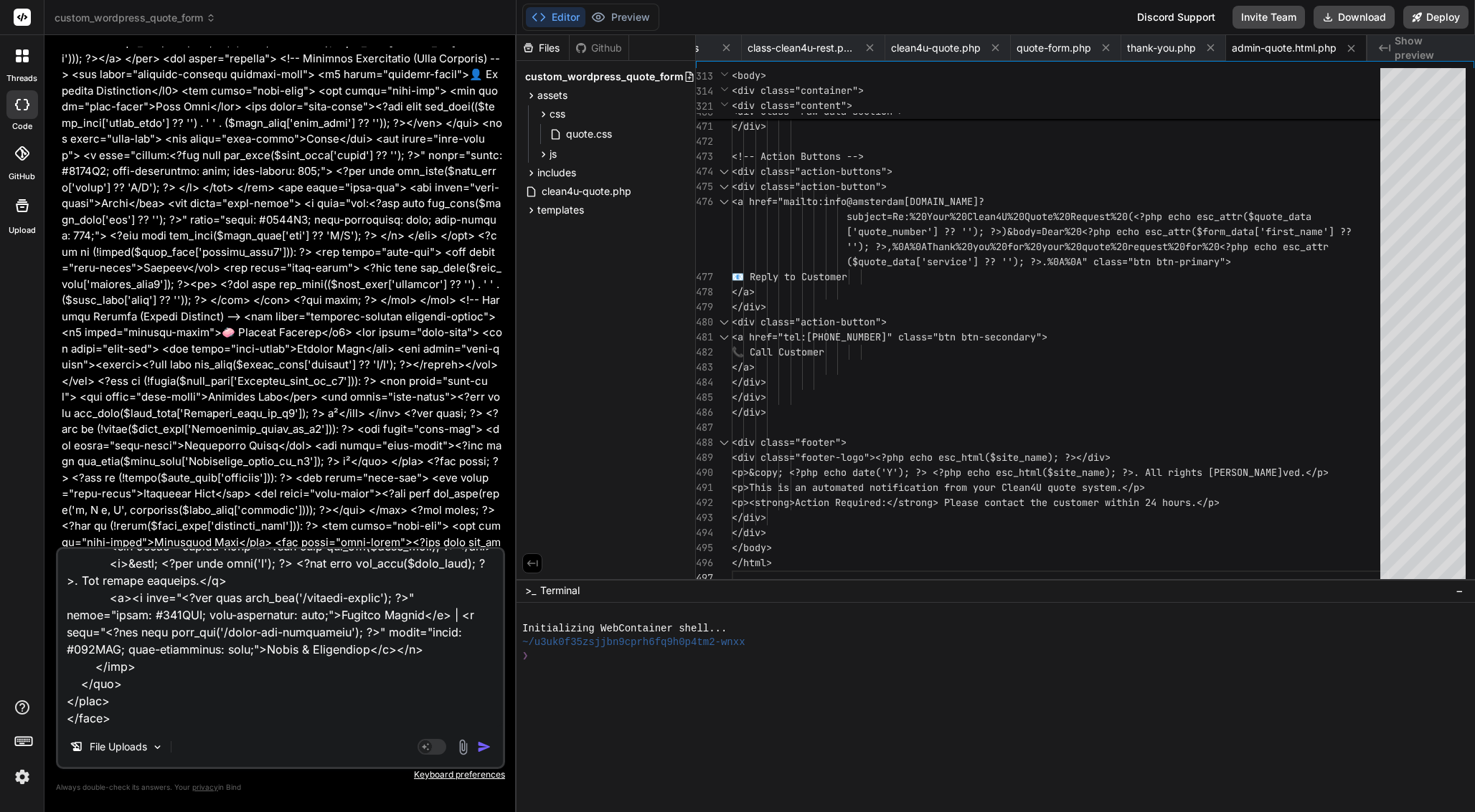
scroll to position [38234, 0]
click at [486, 742] on img "button" at bounding box center [484, 747] width 14 height 14
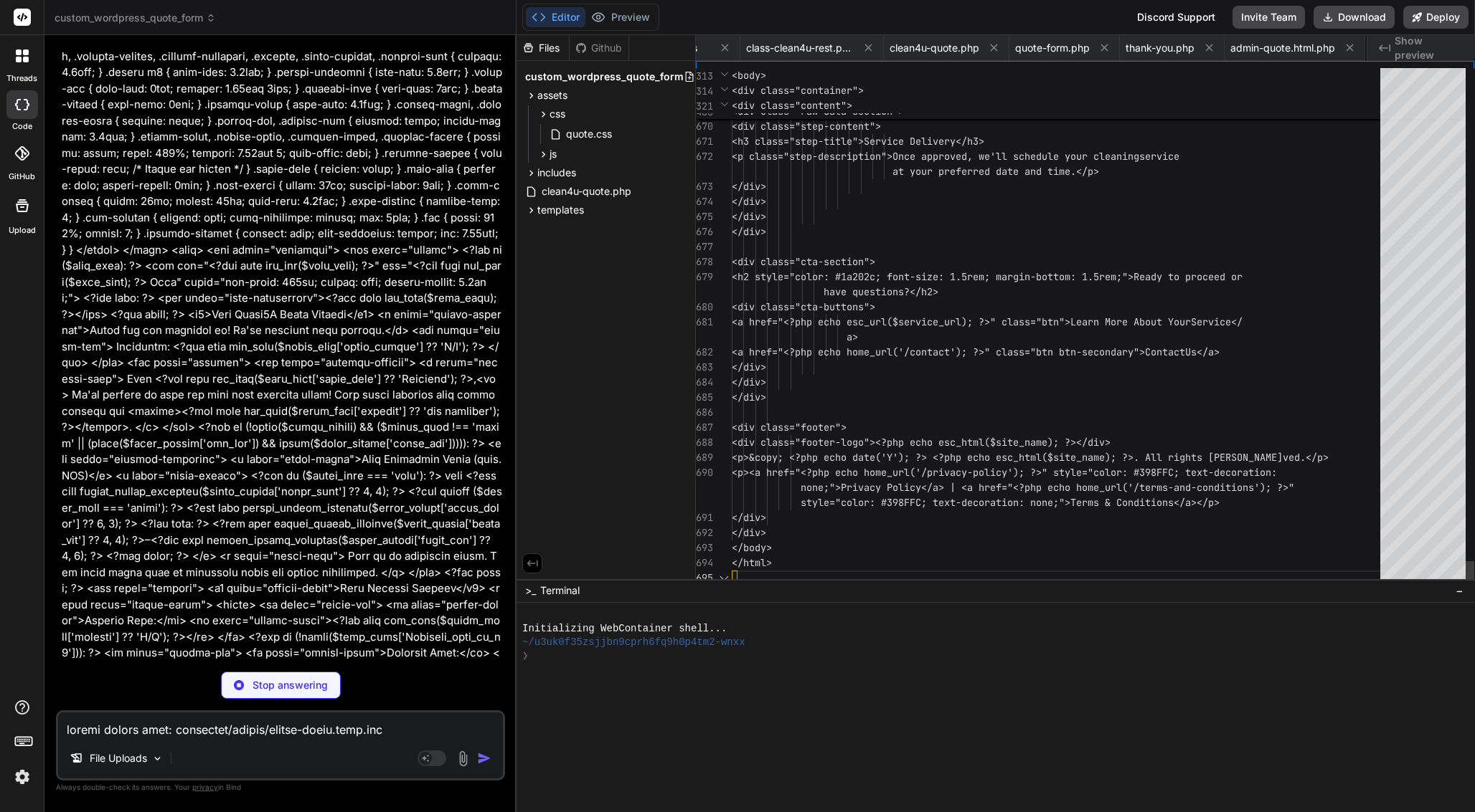
scroll to position [121, 0]
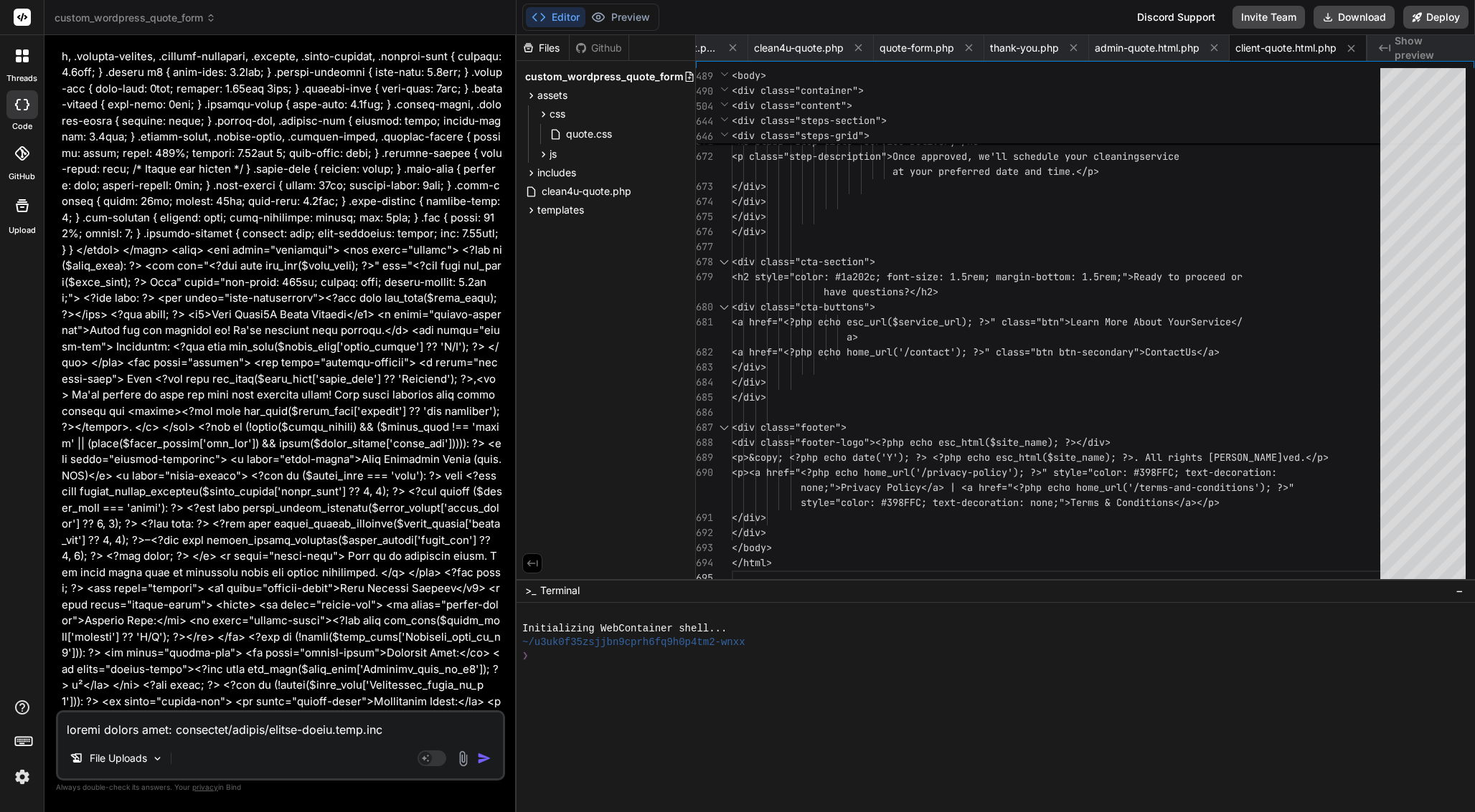
click at [235, 729] on textarea at bounding box center [280, 725] width 445 height 26
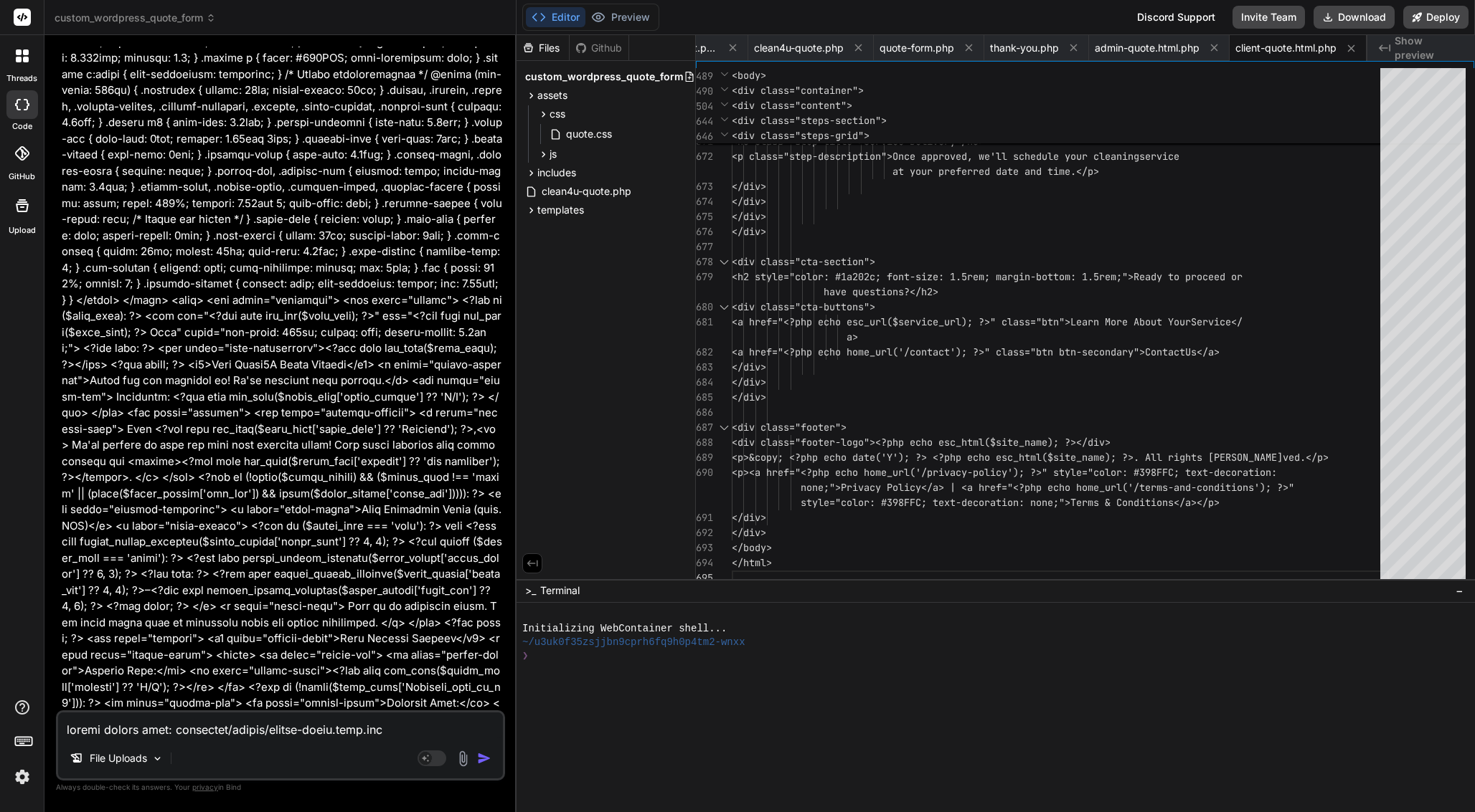
click at [267, 735] on textarea at bounding box center [280, 725] width 445 height 26
paste textarea "Please tell me what files you currently have in your system and describe the pl…"
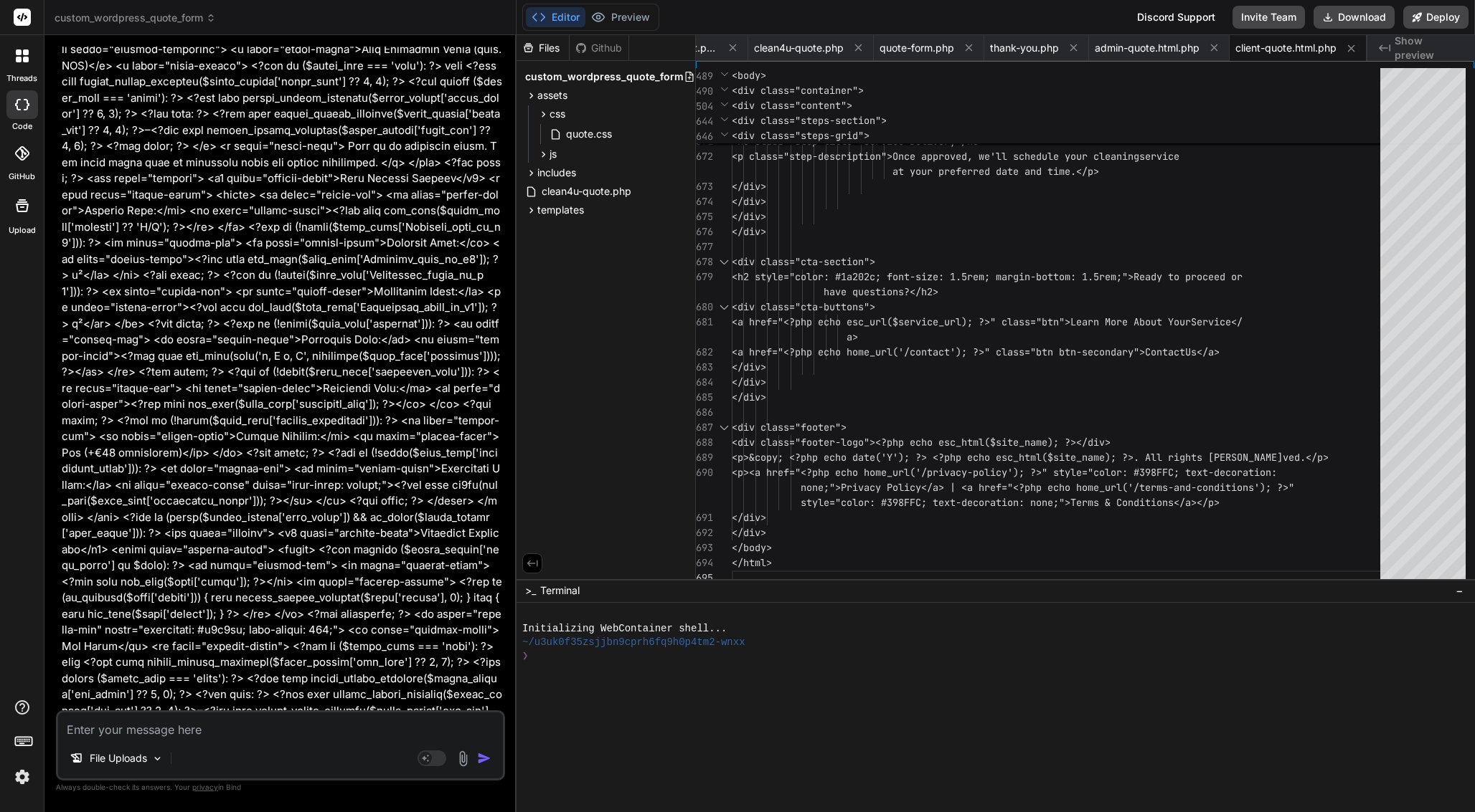
scroll to position [41957, 0]
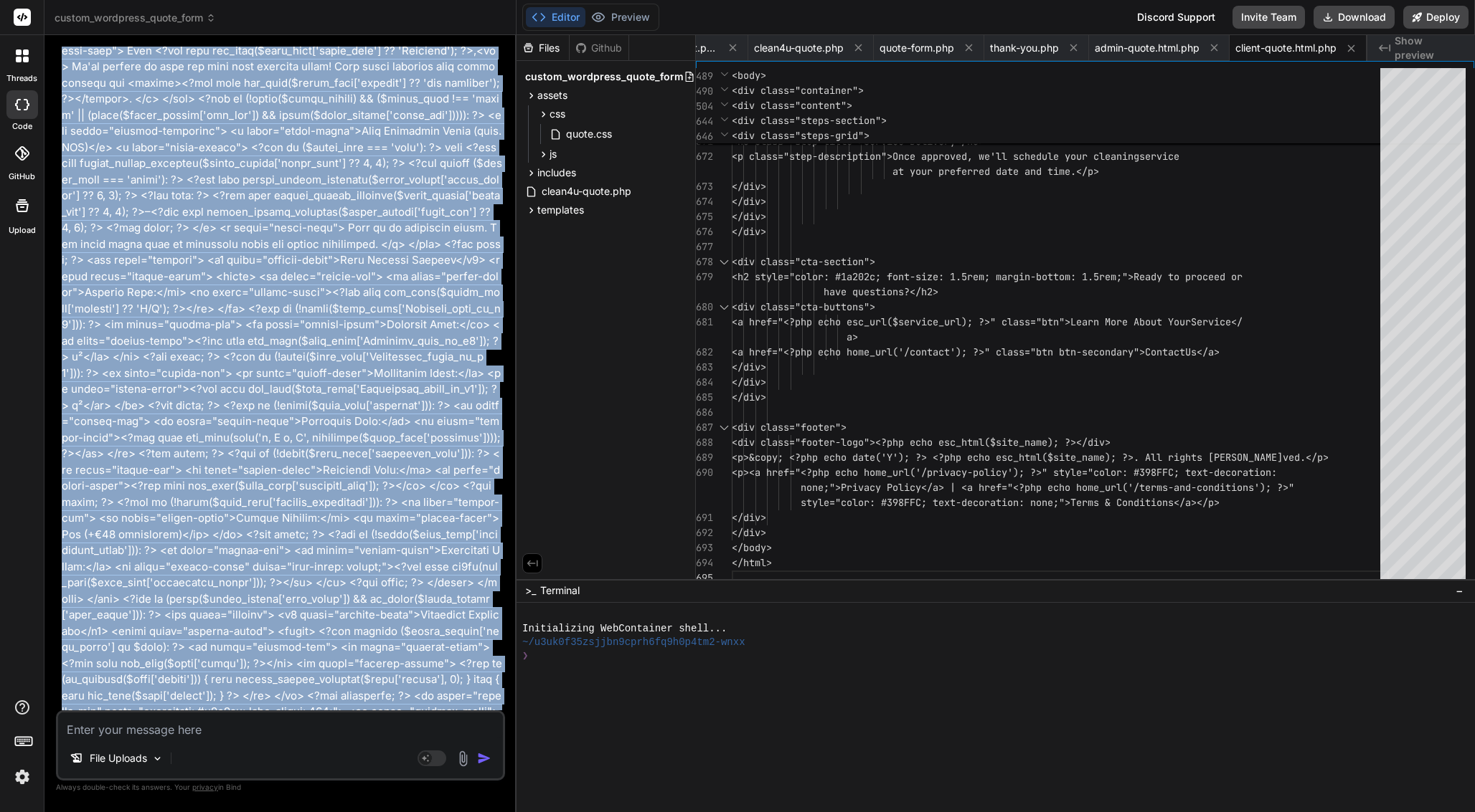
drag, startPoint x: 59, startPoint y: 439, endPoint x: 94, endPoint y: 455, distance: 38.5
click at [94, 455] on div "You Bind AI Certainly, I can help you create the quote.css file with the provid…" at bounding box center [281, 378] width 446 height 663
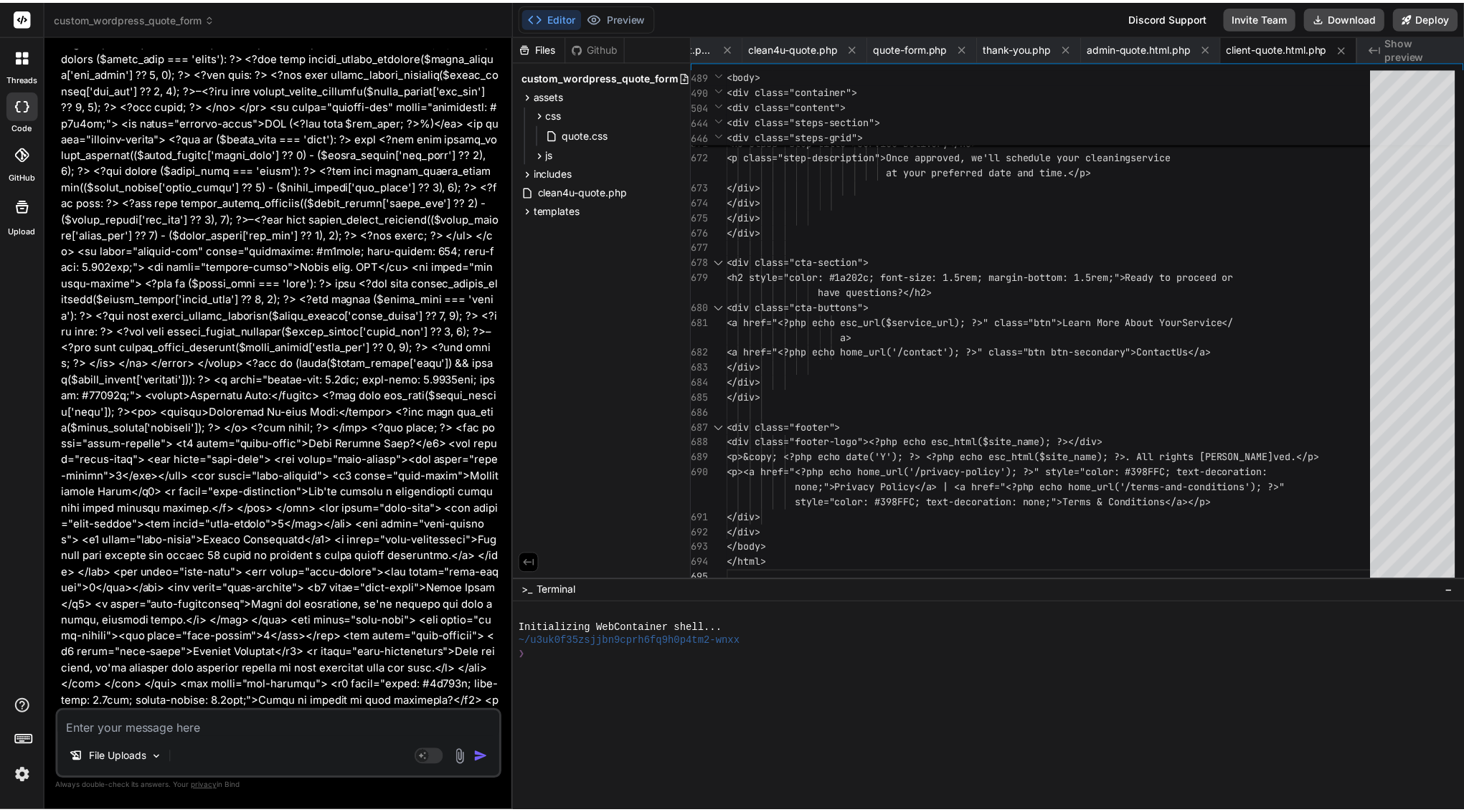
scroll to position [42670, 0]
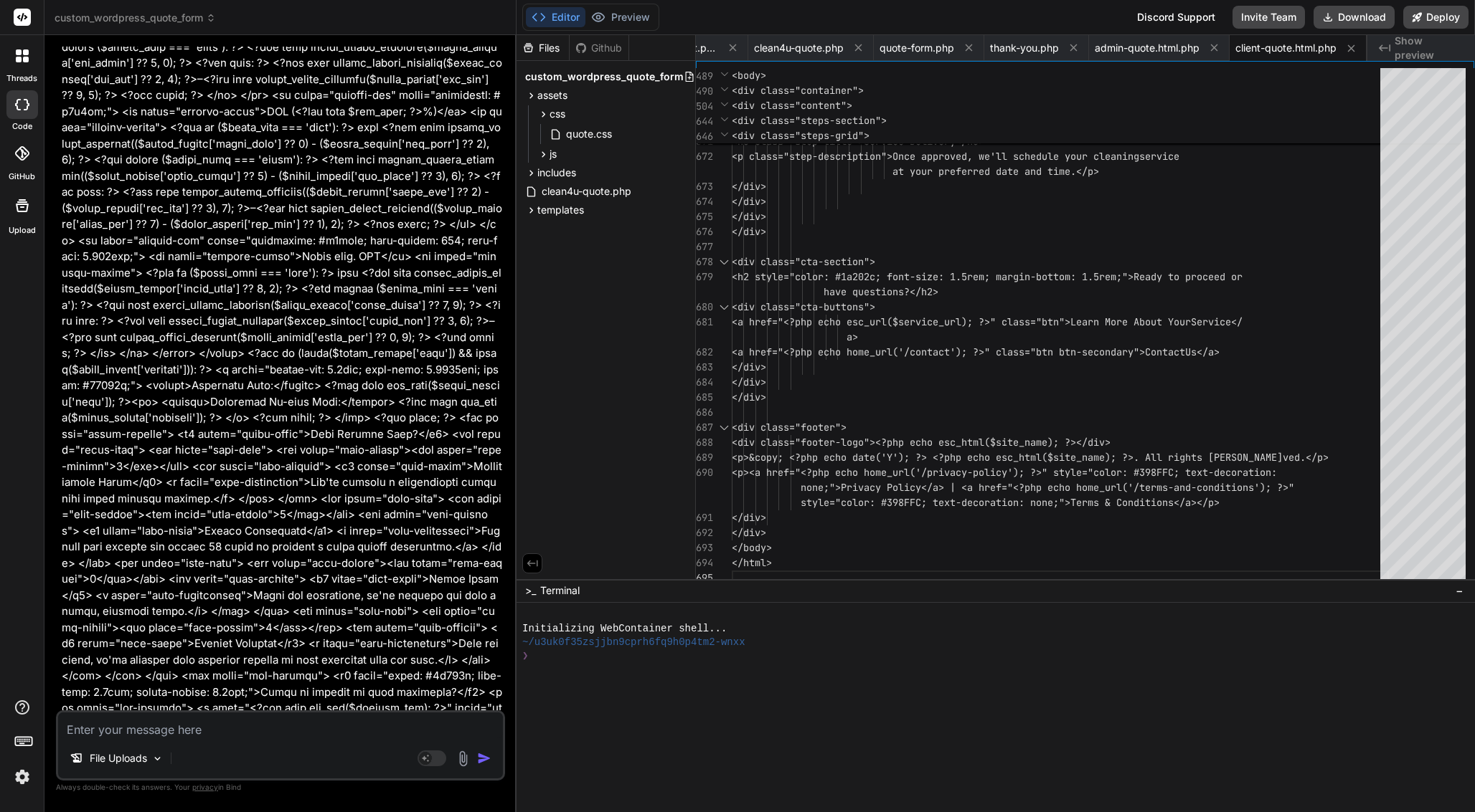
drag, startPoint x: 85, startPoint y: 413, endPoint x: 177, endPoint y: 704, distance: 305.2
copy div "Bind AI I currently have the following files in the system: clean4u-quote.php i…"
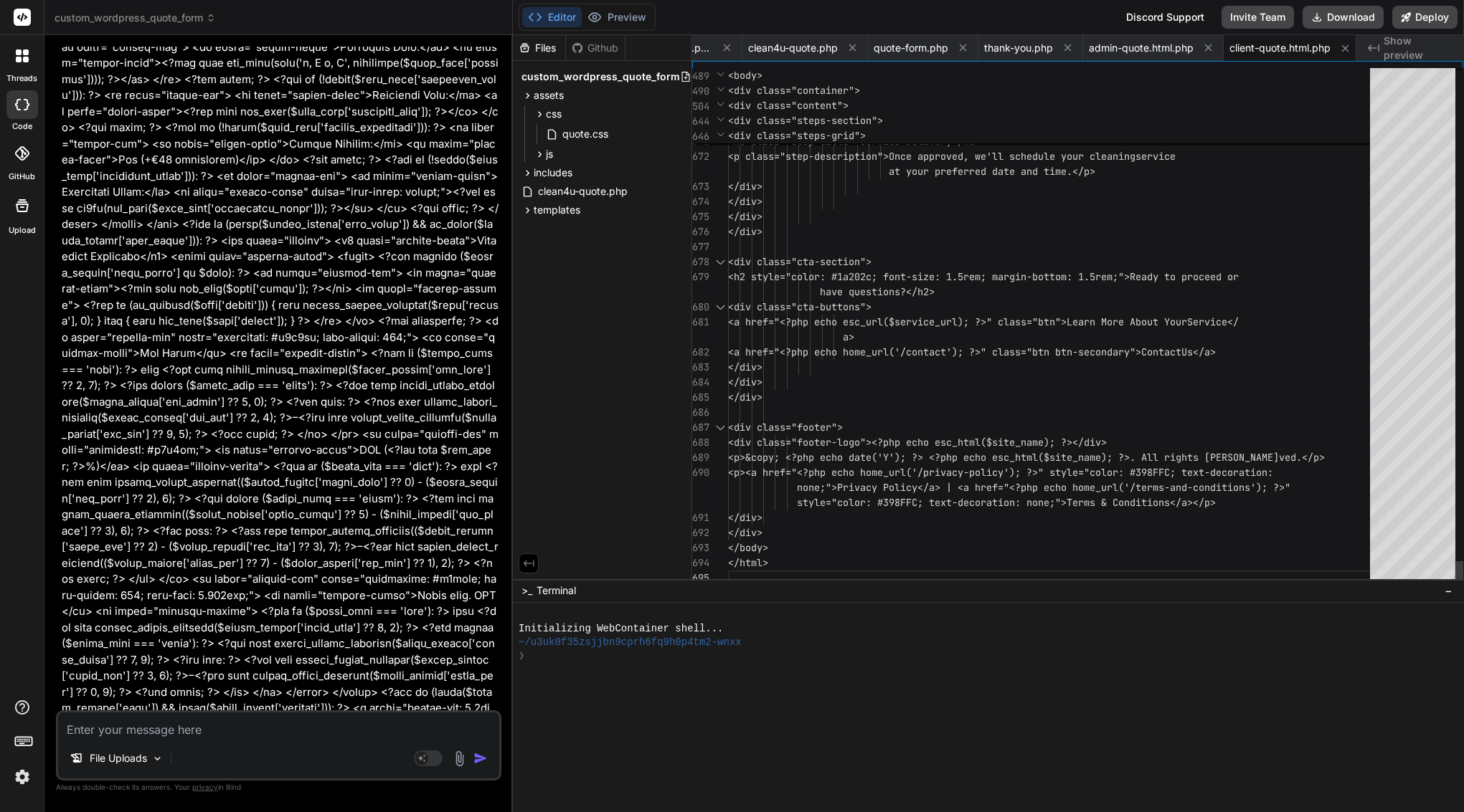
scroll to position [0, 0]
click at [1346, 13] on button "Download" at bounding box center [1342, 17] width 81 height 23
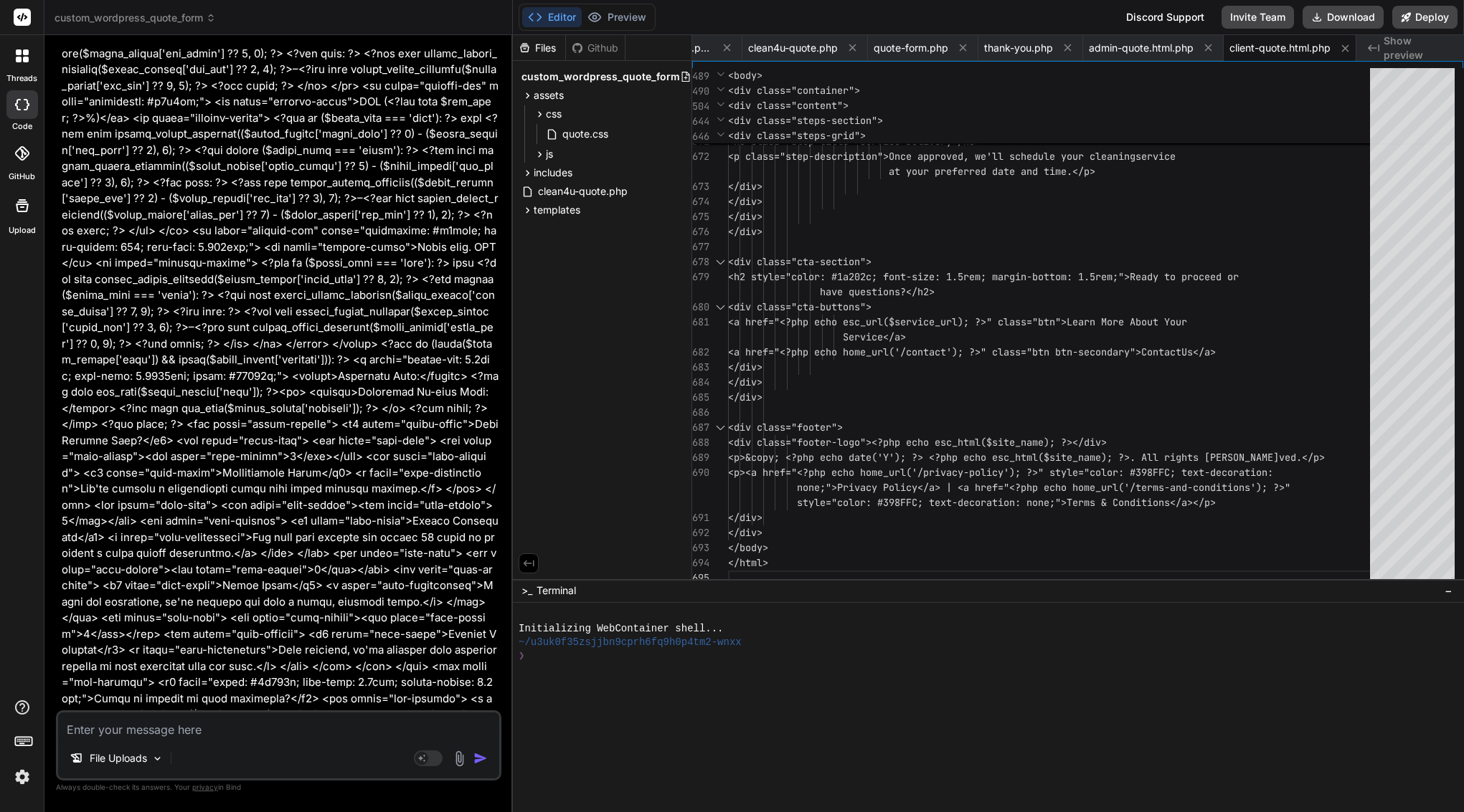
scroll to position [43017, 0]
drag, startPoint x: 344, startPoint y: 516, endPoint x: 213, endPoint y: 513, distance: 131.0
copy li "[clean4u_quote_form]"
click at [309, 722] on textarea at bounding box center [278, 725] width 441 height 26
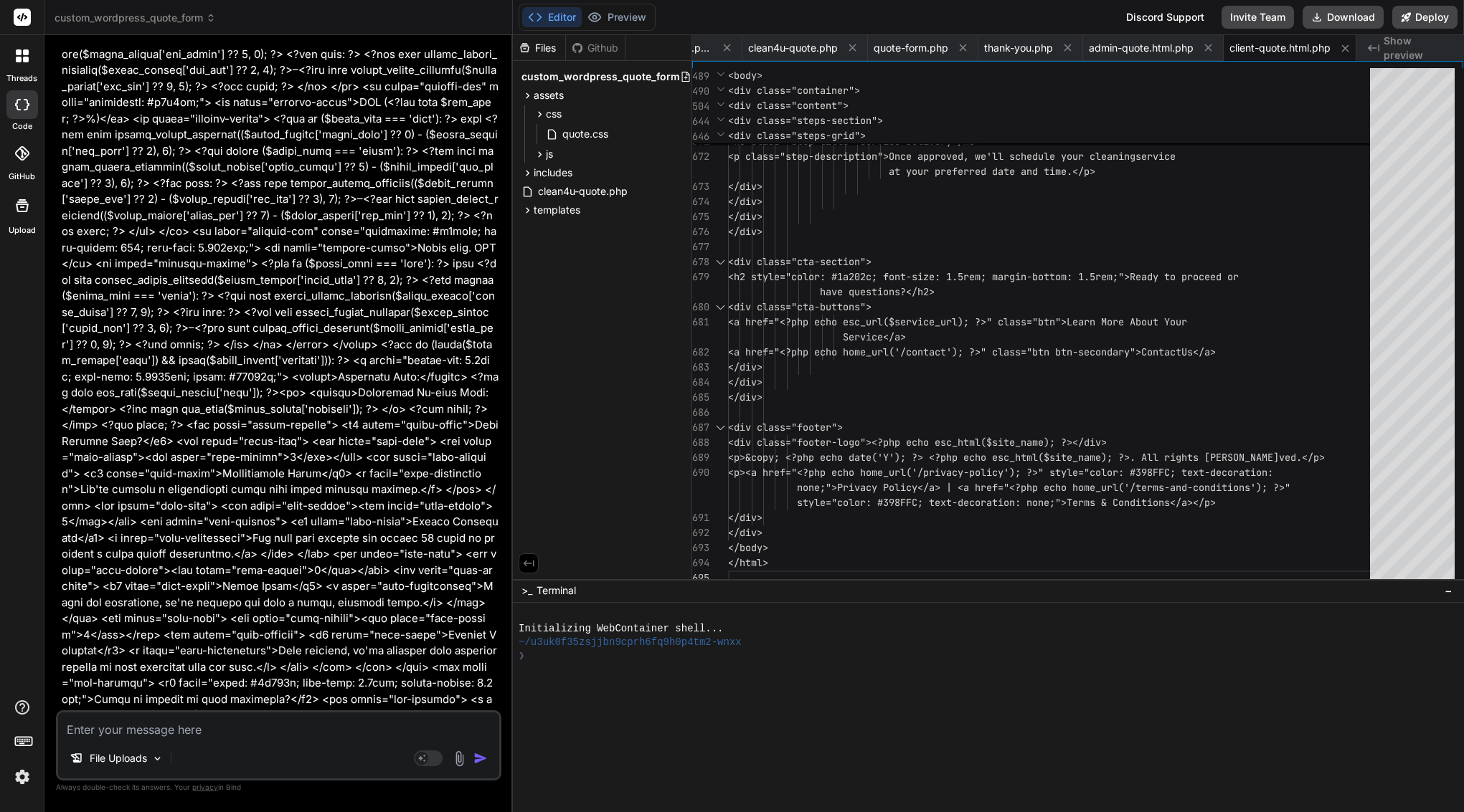
paste textarea "Lore’i d sitam, cons-adipi elitse doe Temp IN ut laboreetd mag ali enimadminim …"
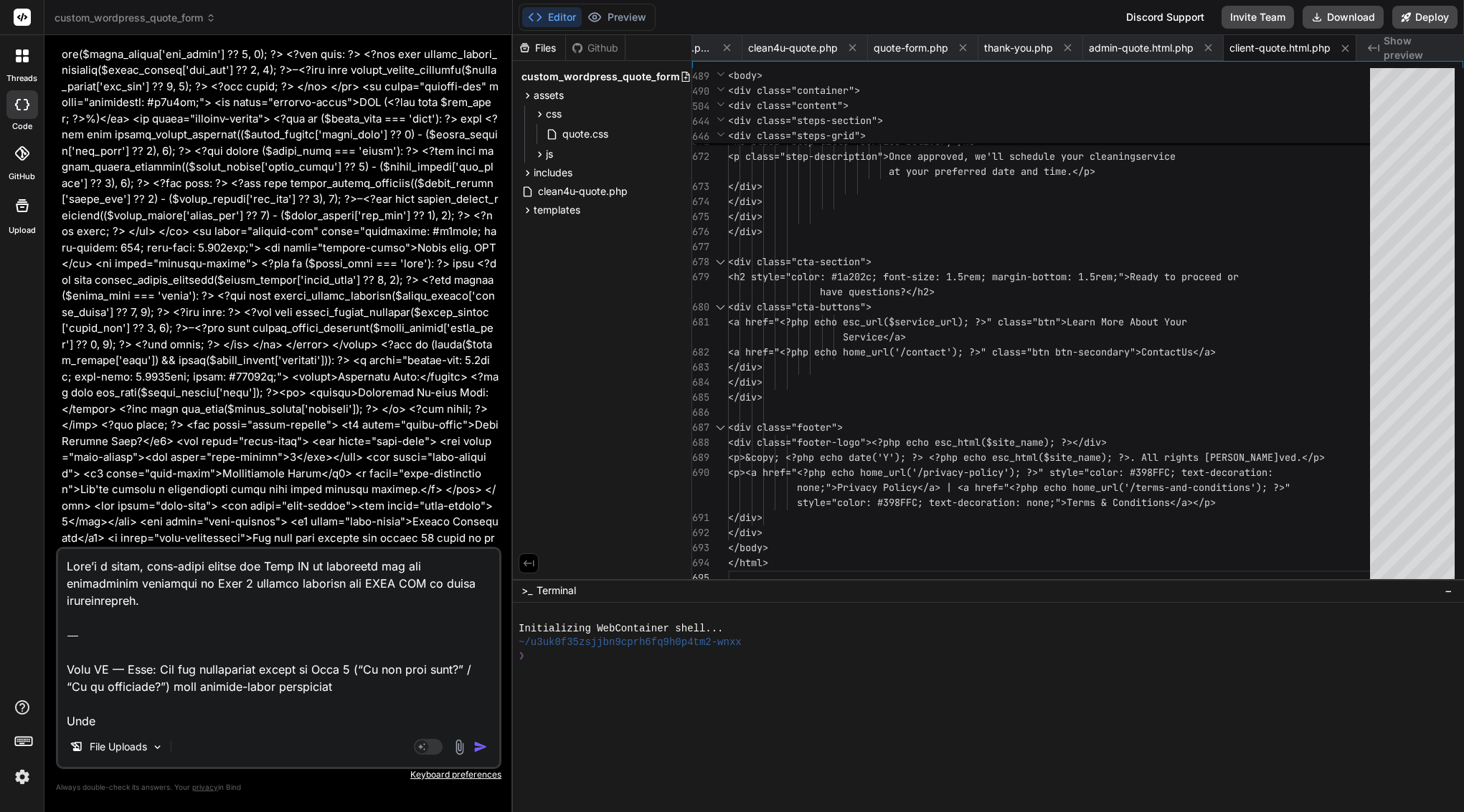
scroll to position [0, 0]
drag, startPoint x: 66, startPoint y: 671, endPoint x: 47, endPoint y: 527, distance: 145.2
click at [47, 527] on div "Bind AI Web Search Created with Pixso. Code Generator You Bind AI Certainly, I …" at bounding box center [278, 423] width 468 height 776
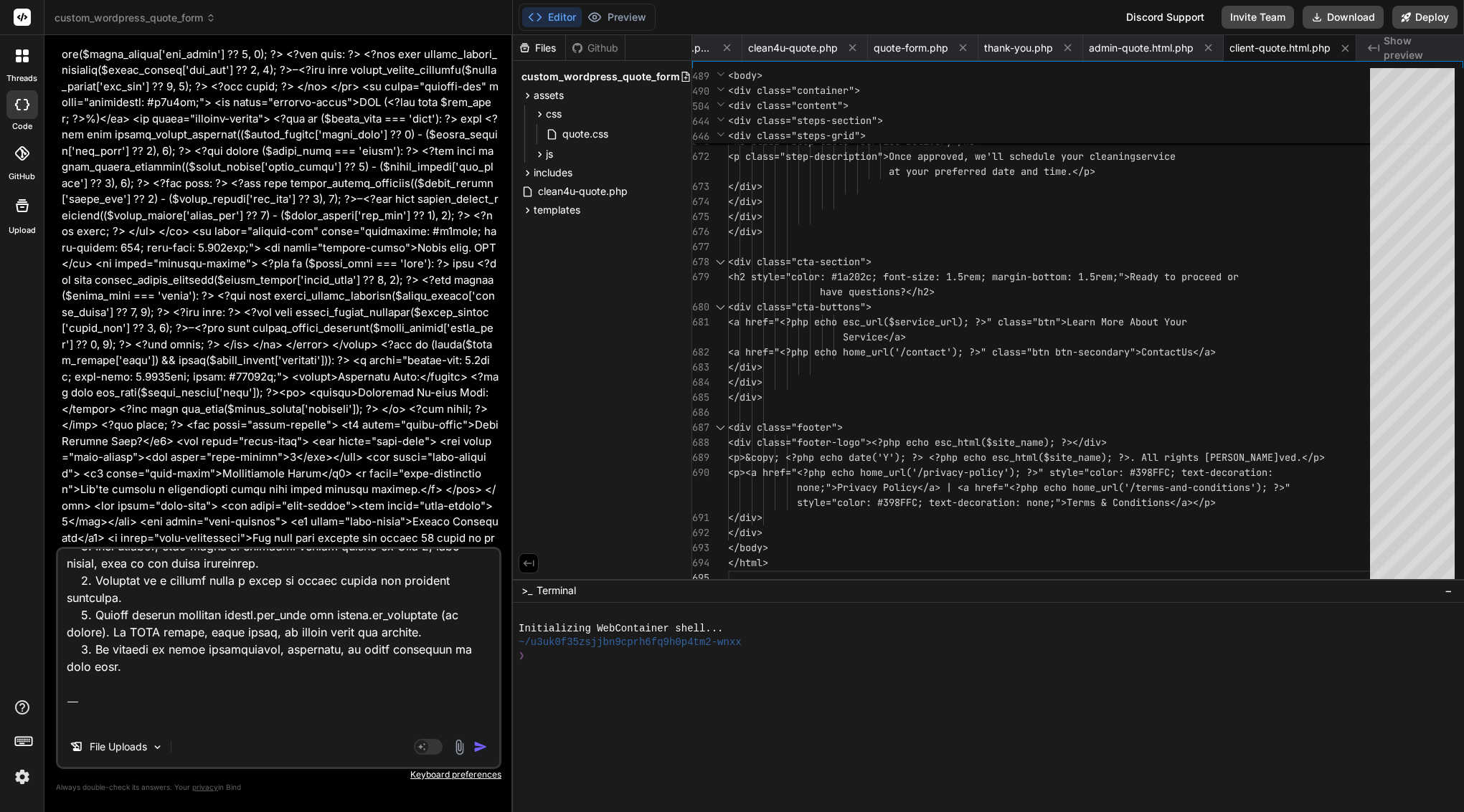
click at [478, 748] on img "button" at bounding box center [480, 747] width 14 height 14
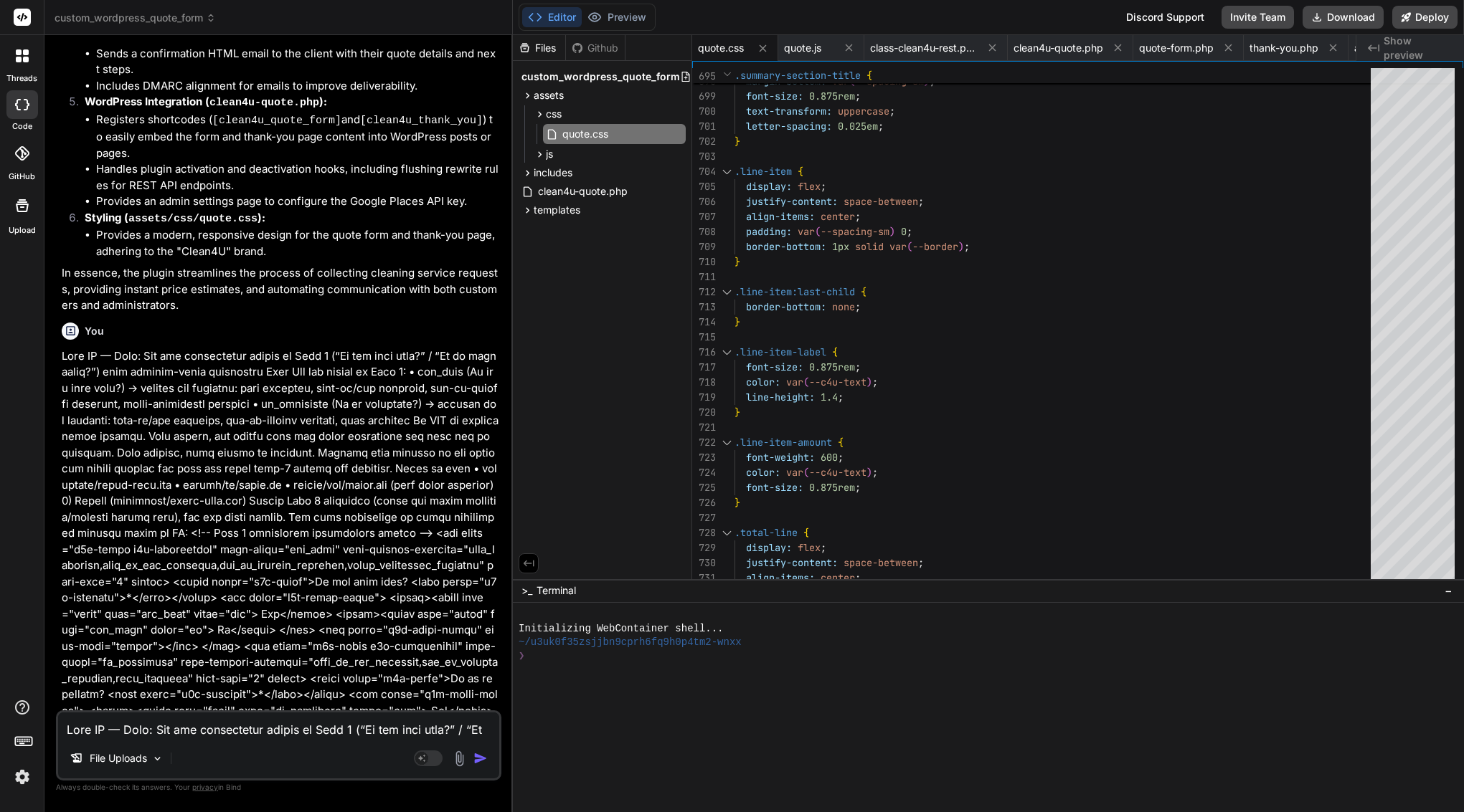
drag, startPoint x: 85, startPoint y: 178, endPoint x: 345, endPoint y: 681, distance: 566.2
copy div "Bind AI Certainly! I will add the two conditional fields "Do you have pets?" an…"
click at [294, 727] on textarea at bounding box center [278, 725] width 441 height 26
paste textarea "Loremip — dol sitame con adi Elit sed doei temp, in utlabo etdolore magnaal eni…"
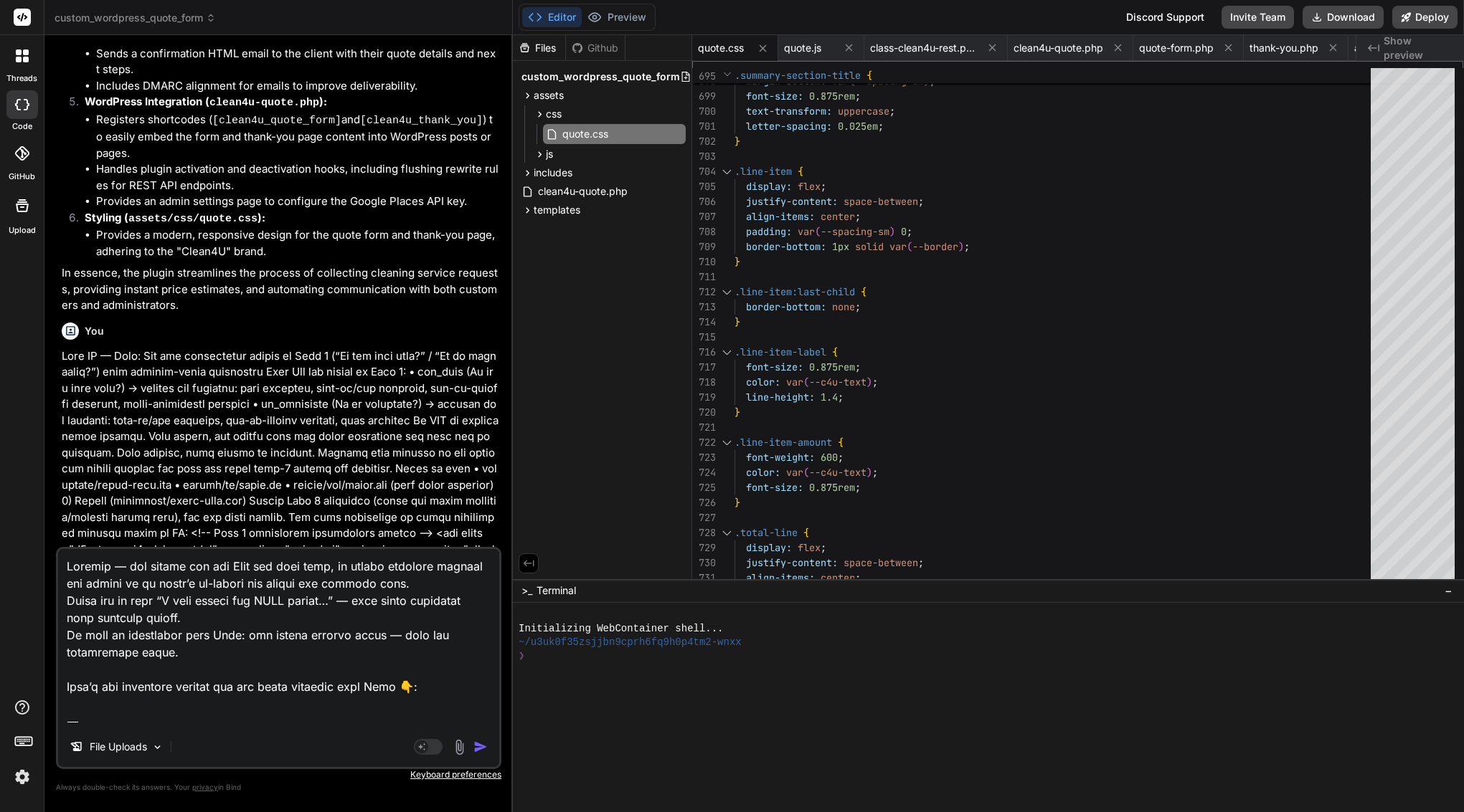
scroll to position [1035, 0]
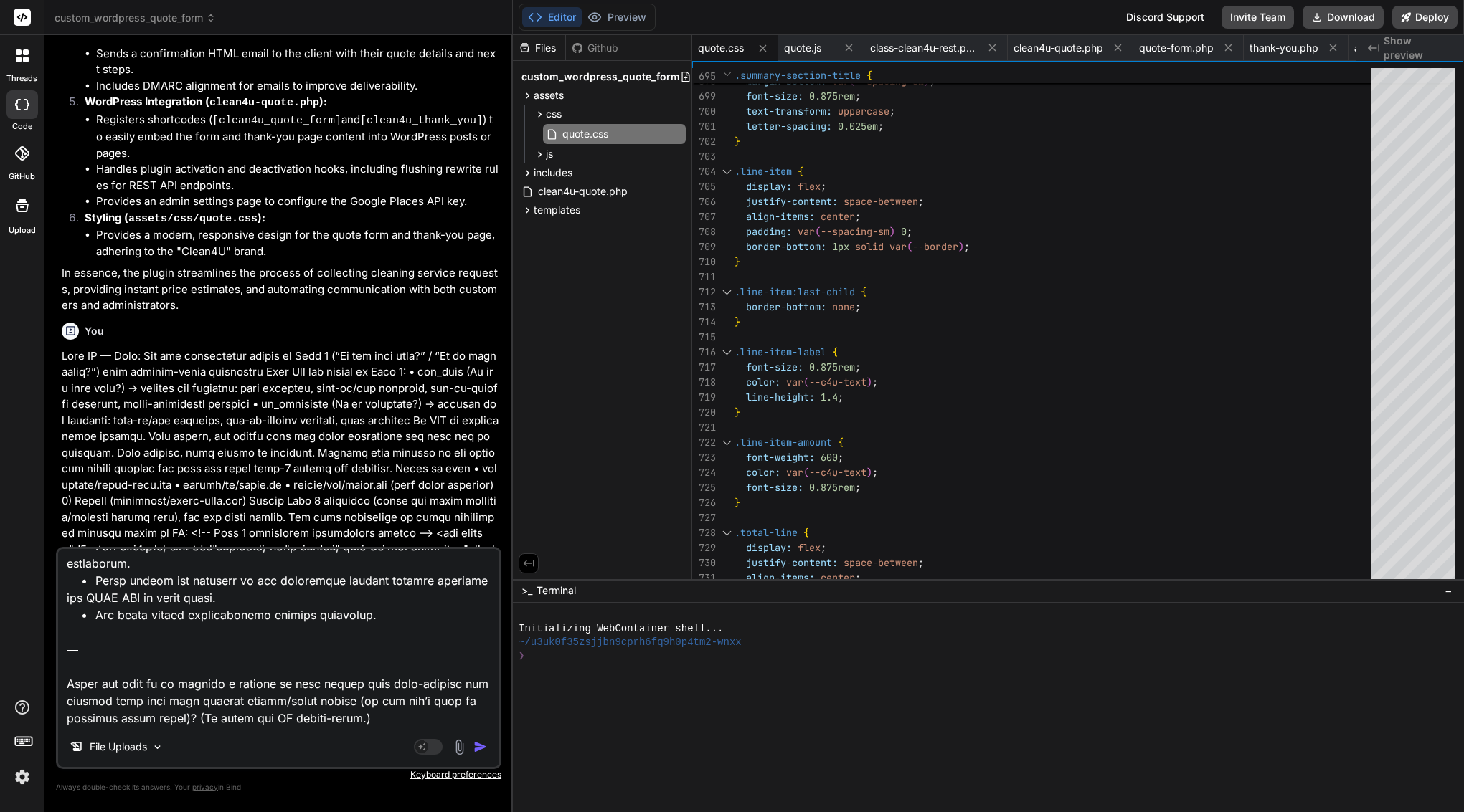
drag, startPoint x: 375, startPoint y: 715, endPoint x: 50, endPoint y: 643, distance: 332.9
click at [50, 643] on div "Bind AI Web Search Created with Pixso. Code Generator You Bind AI Certainly, I …" at bounding box center [278, 423] width 468 height 776
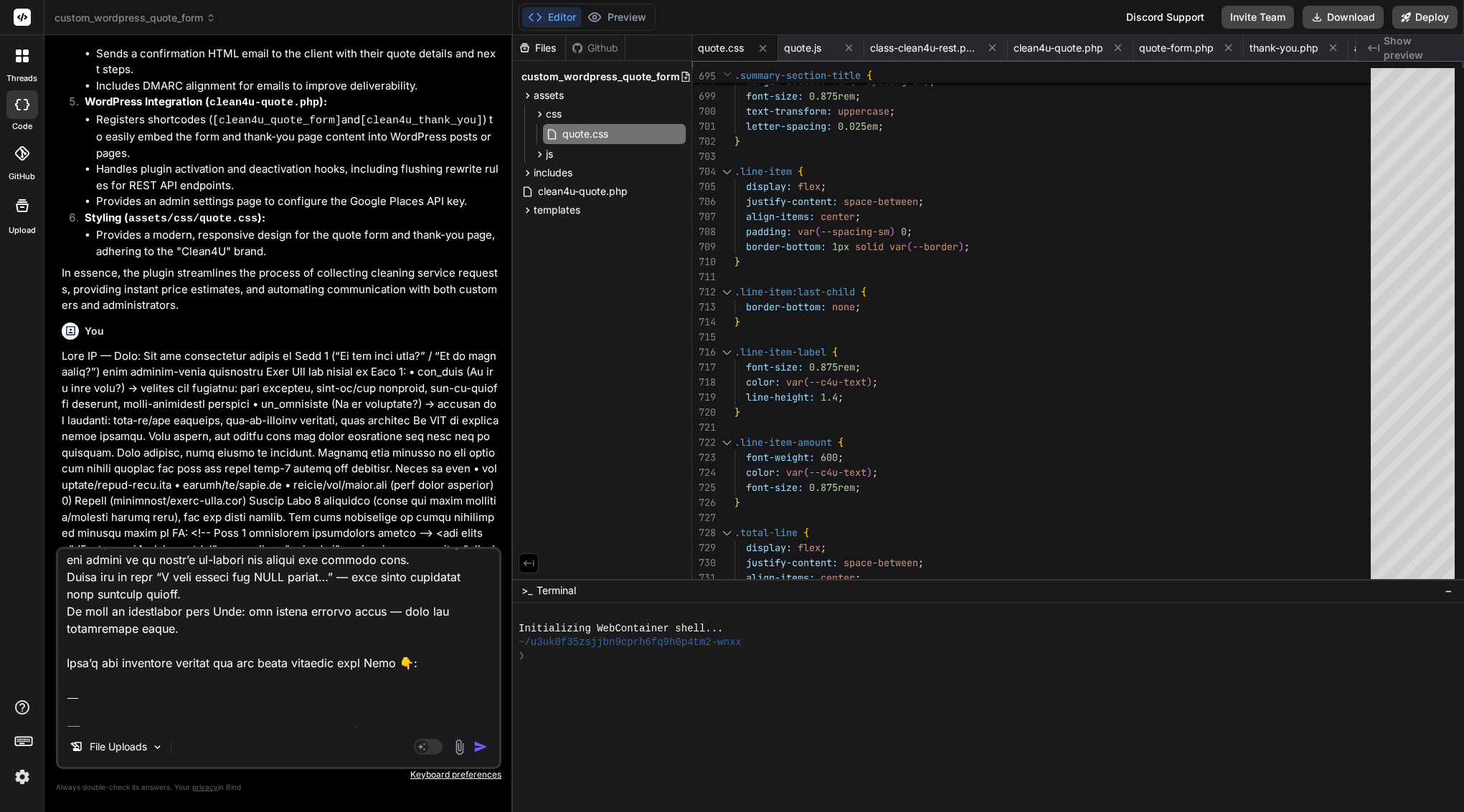
scroll to position [0, 0]
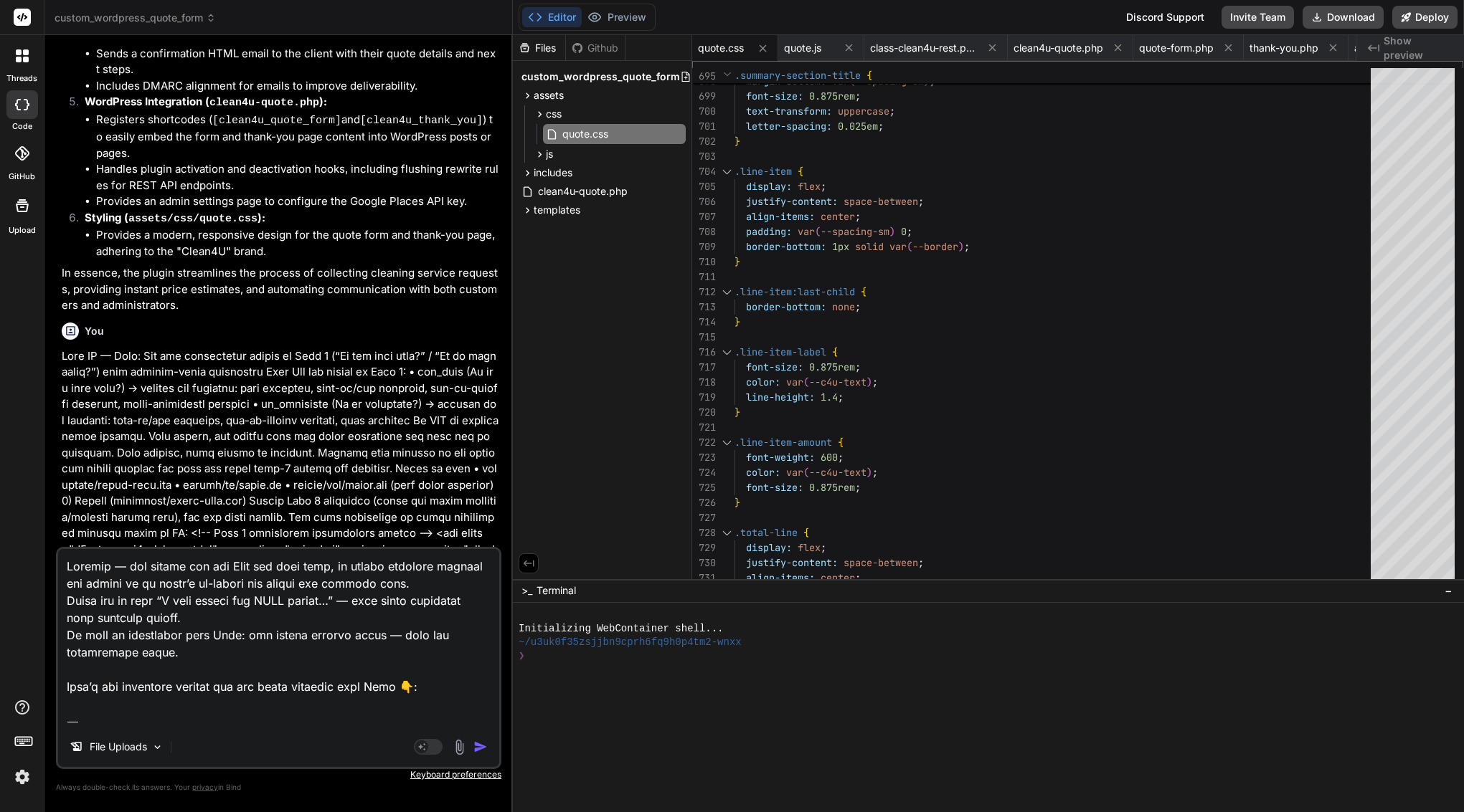
drag, startPoint x: 67, startPoint y: 659, endPoint x: 66, endPoint y: 492, distance: 167.0
click at [66, 492] on div "You Bind AI Certainly, I can help you create the quote.css file with the provid…" at bounding box center [278, 429] width 445 height 765
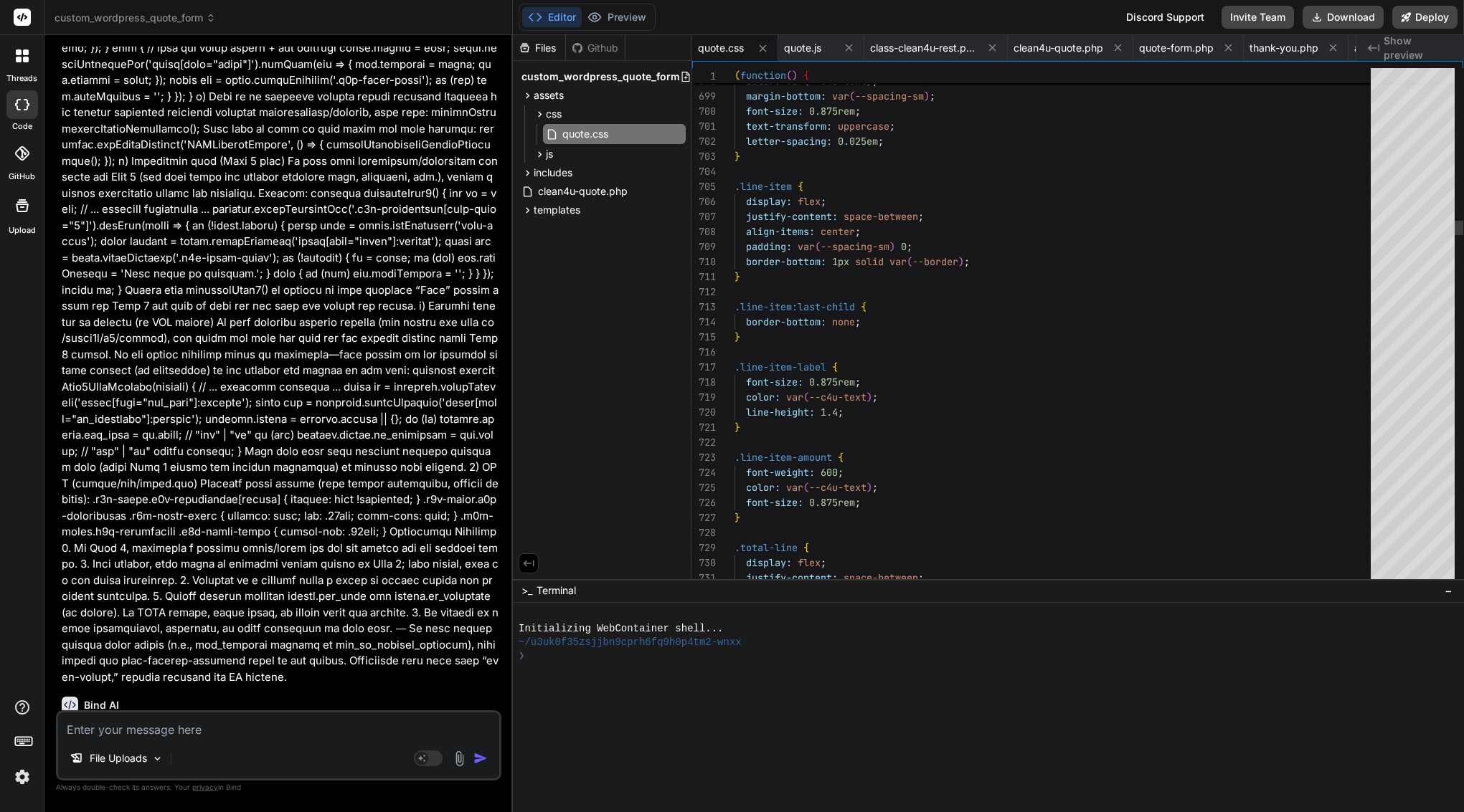
scroll to position [45788, 0]
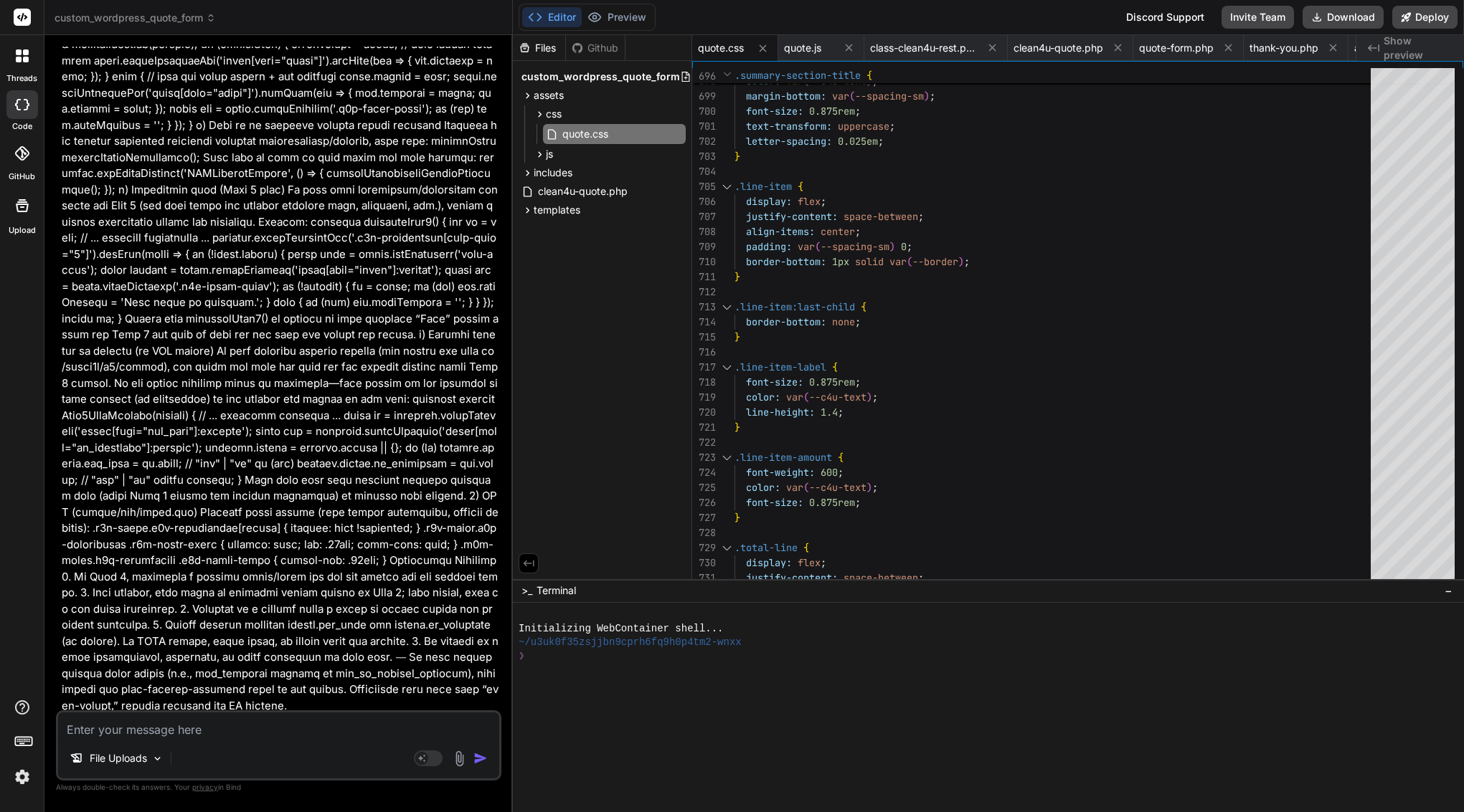
drag, startPoint x: 85, startPoint y: 185, endPoint x: 314, endPoint y: 681, distance: 546.3
copy div "Bind AI It appears that the changes you requested in the "Implementation Plan" …"
click at [1179, 50] on span "quote-form.php" at bounding box center [1176, 48] width 75 height 14
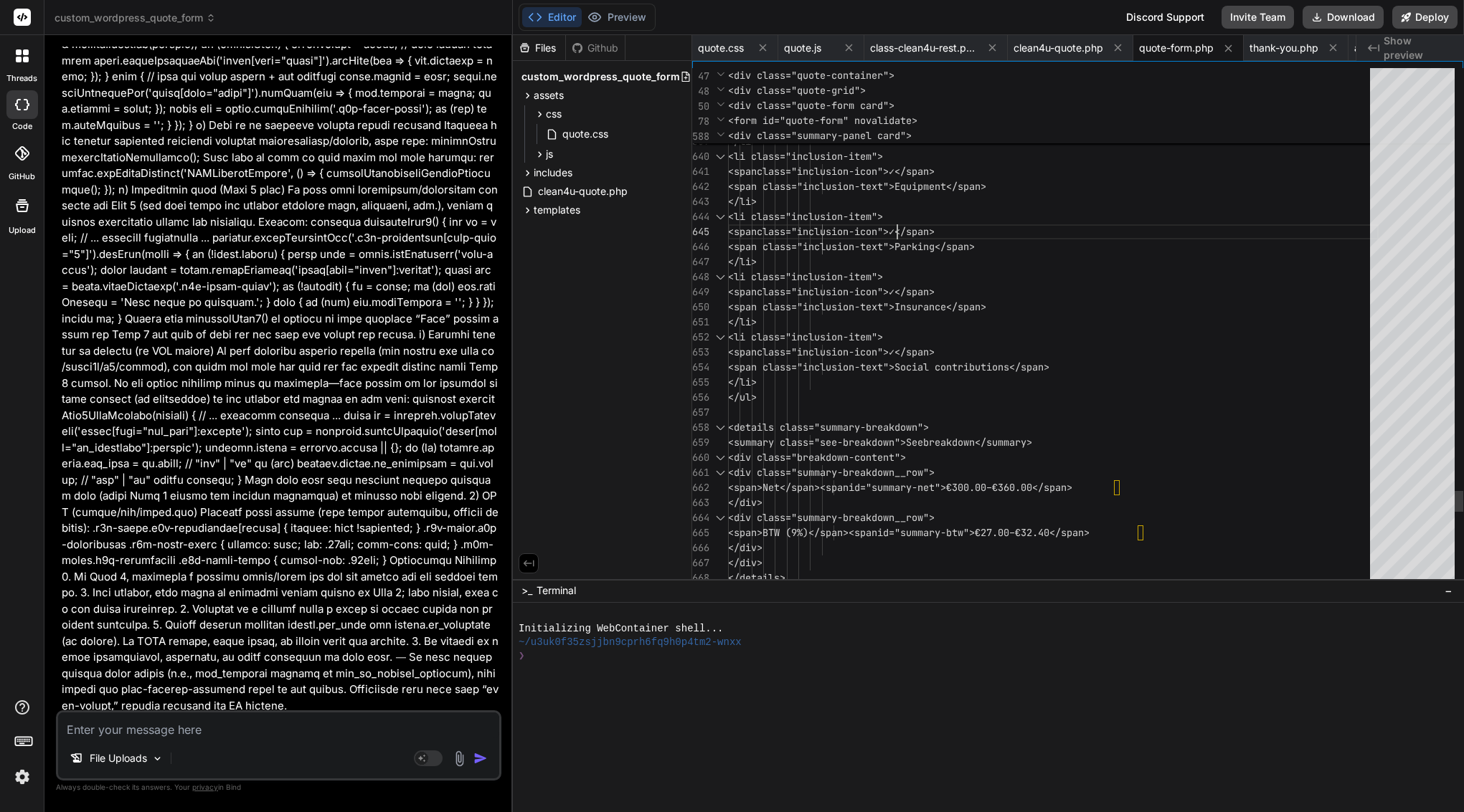
click at [899, 231] on span "class="inclusion-icon">✓</span>" at bounding box center [845, 231] width 178 height 13
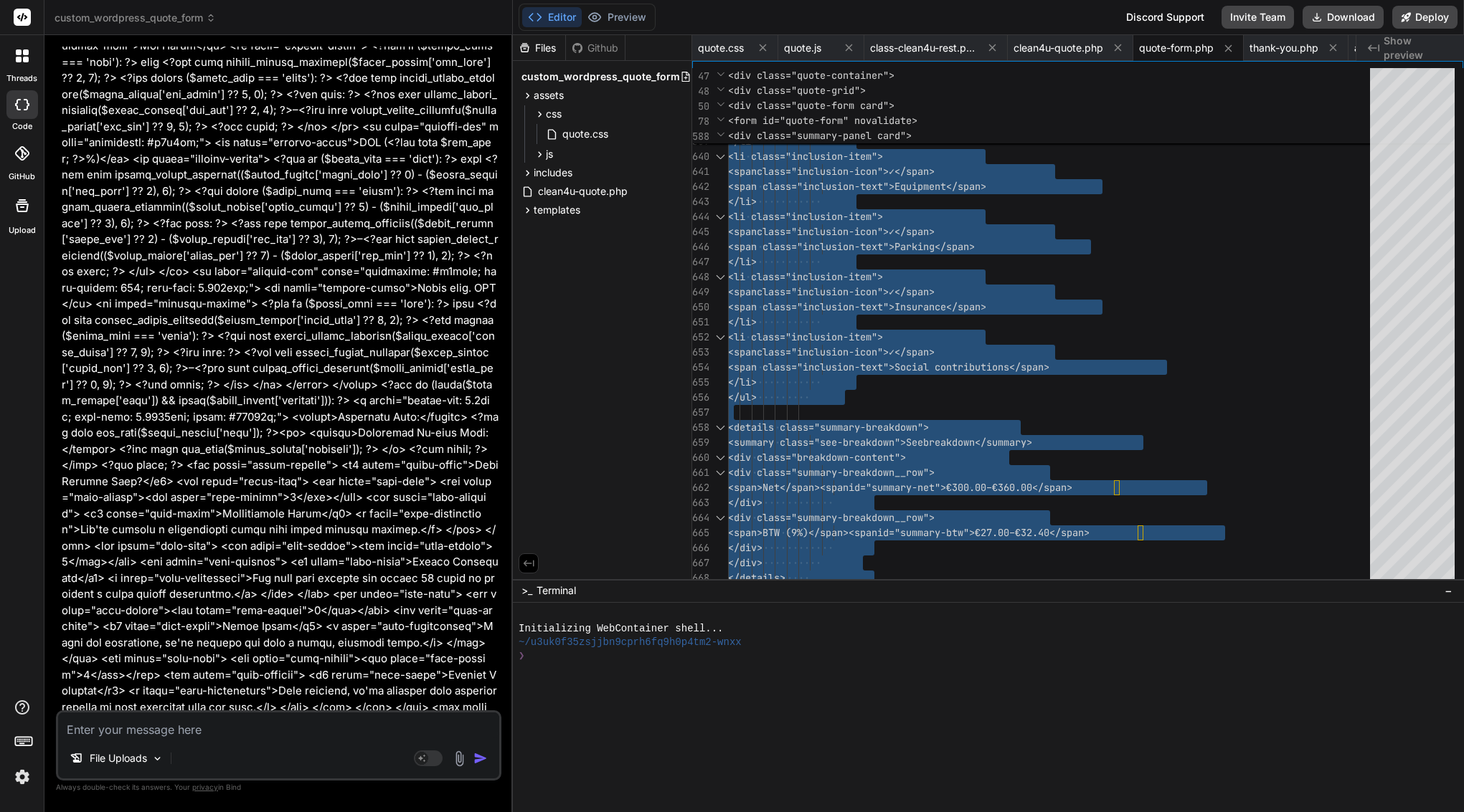
scroll to position [43089, 0]
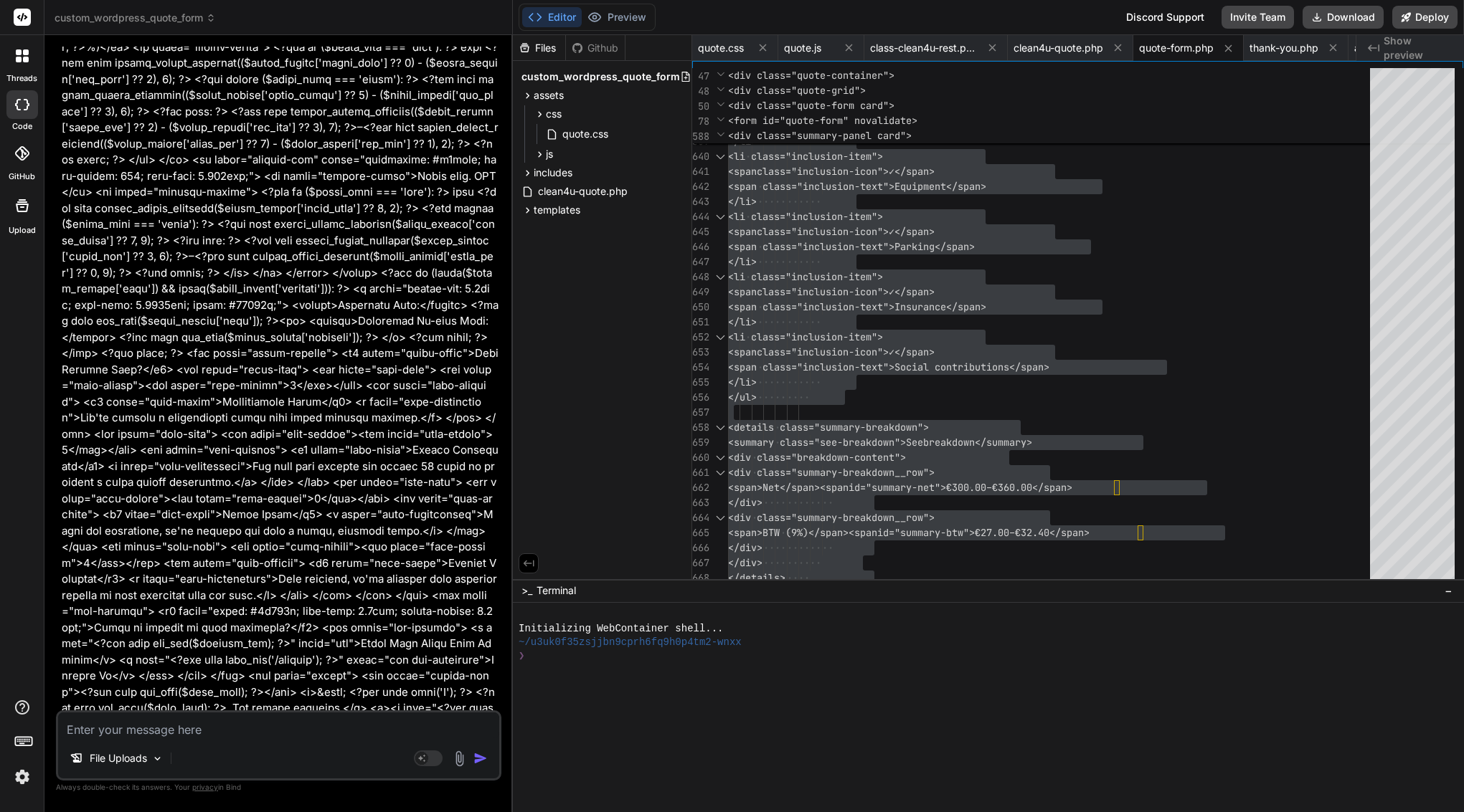
drag, startPoint x: 368, startPoint y: 446, endPoint x: 109, endPoint y: 463, distance: 259.6
copy li "[clean4u_thank_you]"
click at [934, 256] on div "</li>" at bounding box center [1053, 261] width 651 height 15
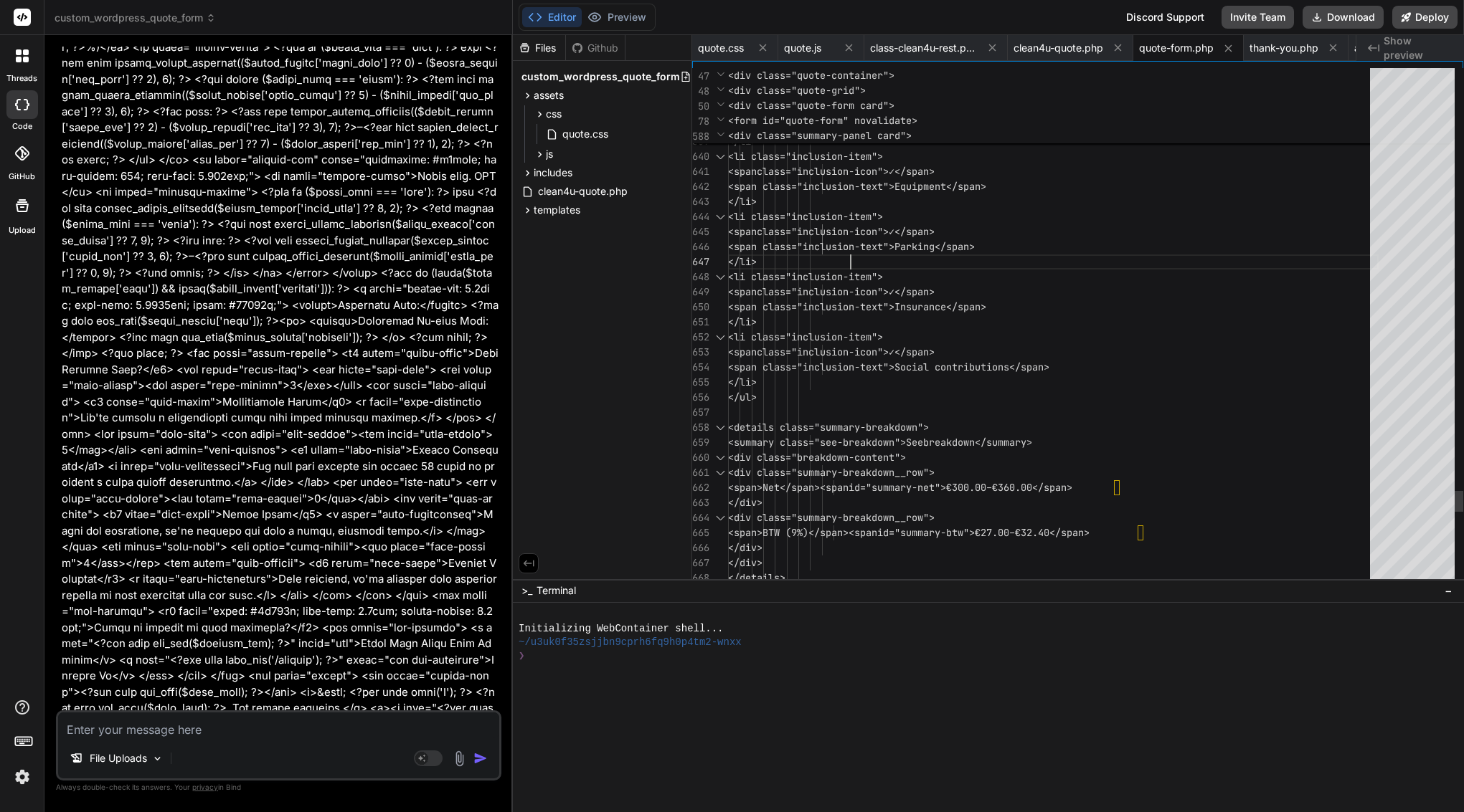
scroll to position [136, 0]
click at [934, 256] on div "</li>" at bounding box center [1053, 261] width 651 height 15
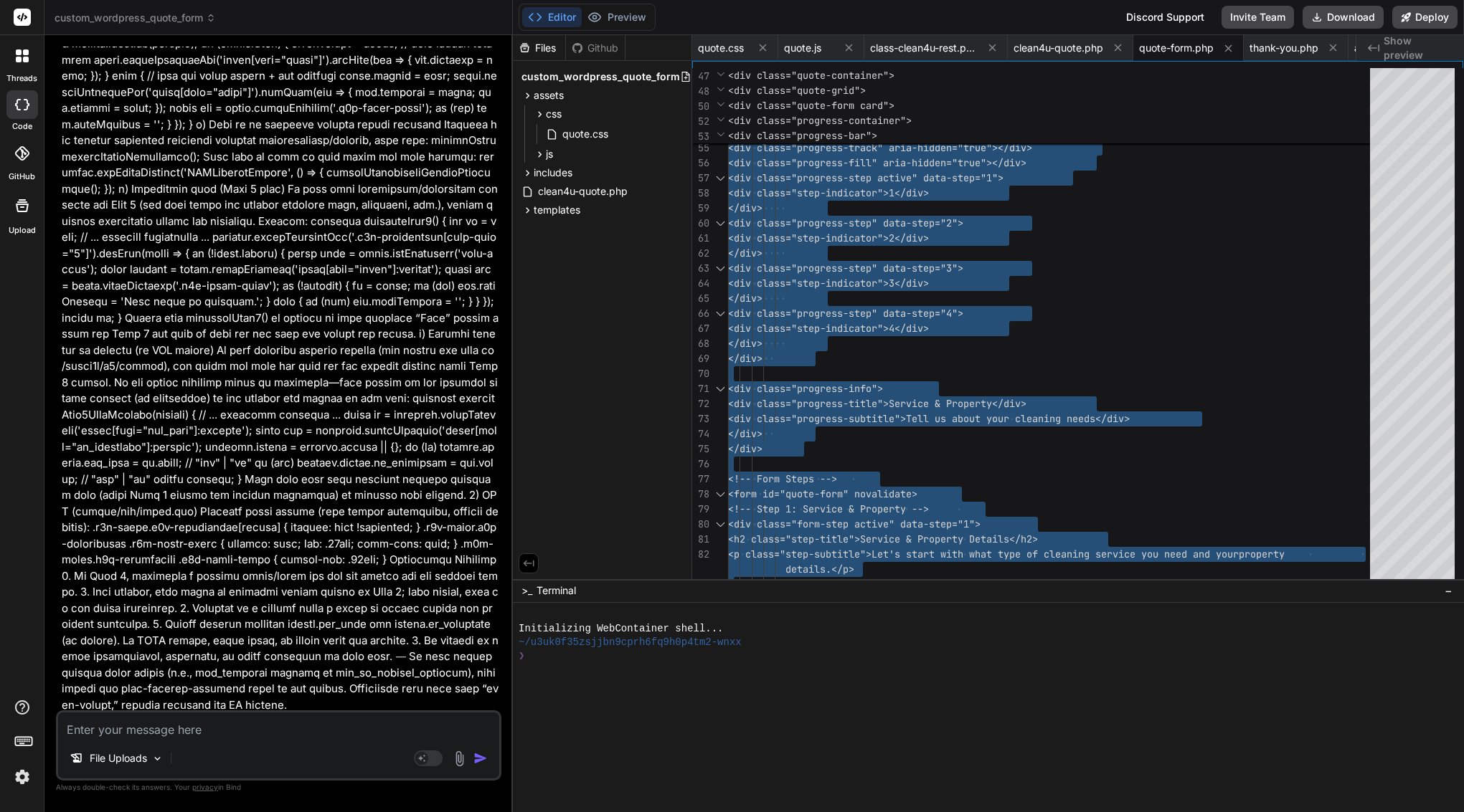
scroll to position [45788, 0]
click at [562, 114] on span "css" at bounding box center [554, 114] width 16 height 14
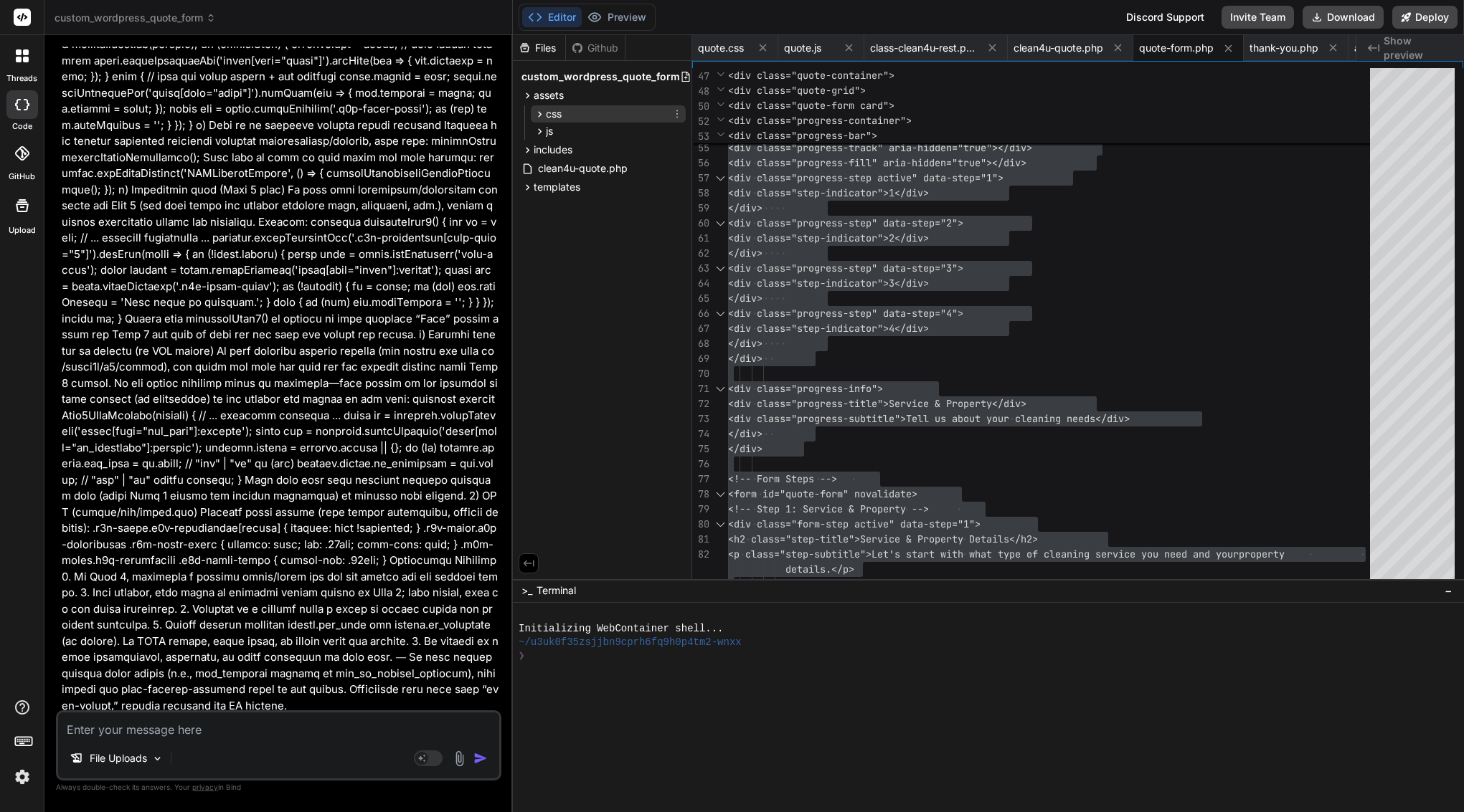
click at [562, 114] on span "css" at bounding box center [554, 114] width 16 height 14
click at [565, 139] on span "quote.css" at bounding box center [585, 134] width 49 height 17
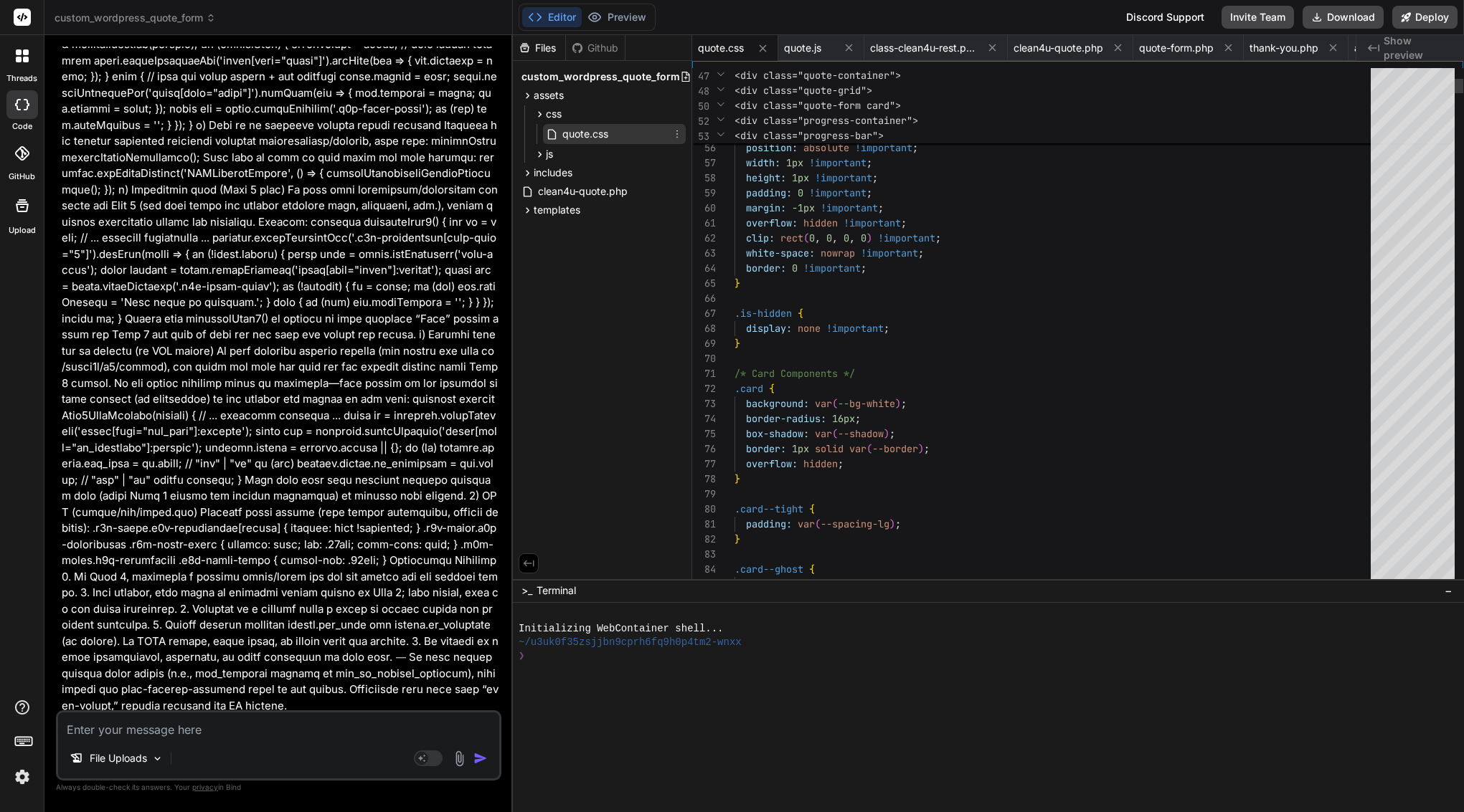
scroll to position [60, 0]
click at [850, 209] on span "!important" at bounding box center [848, 207] width 57 height 13
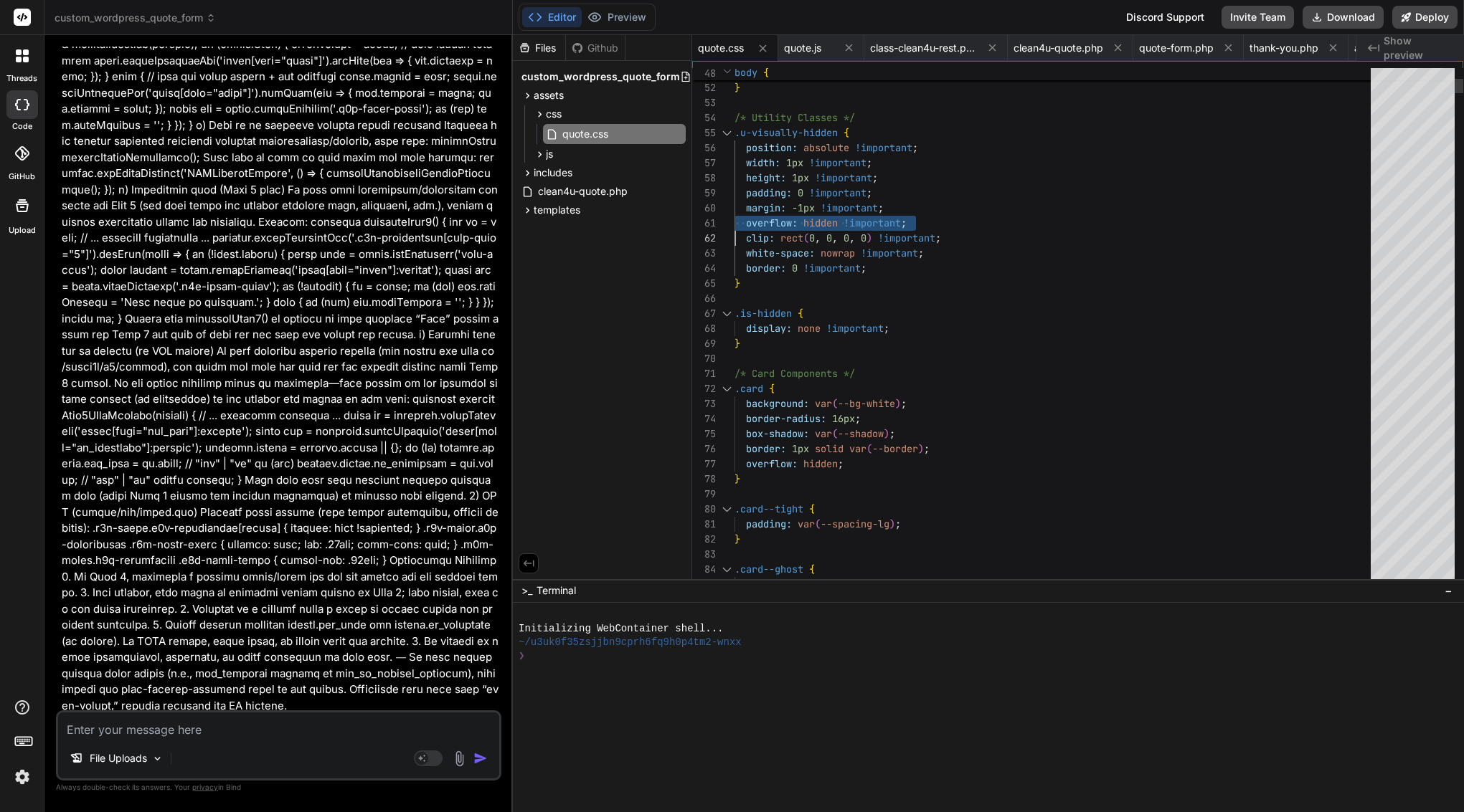
click at [850, 209] on span "!important" at bounding box center [848, 207] width 57 height 13
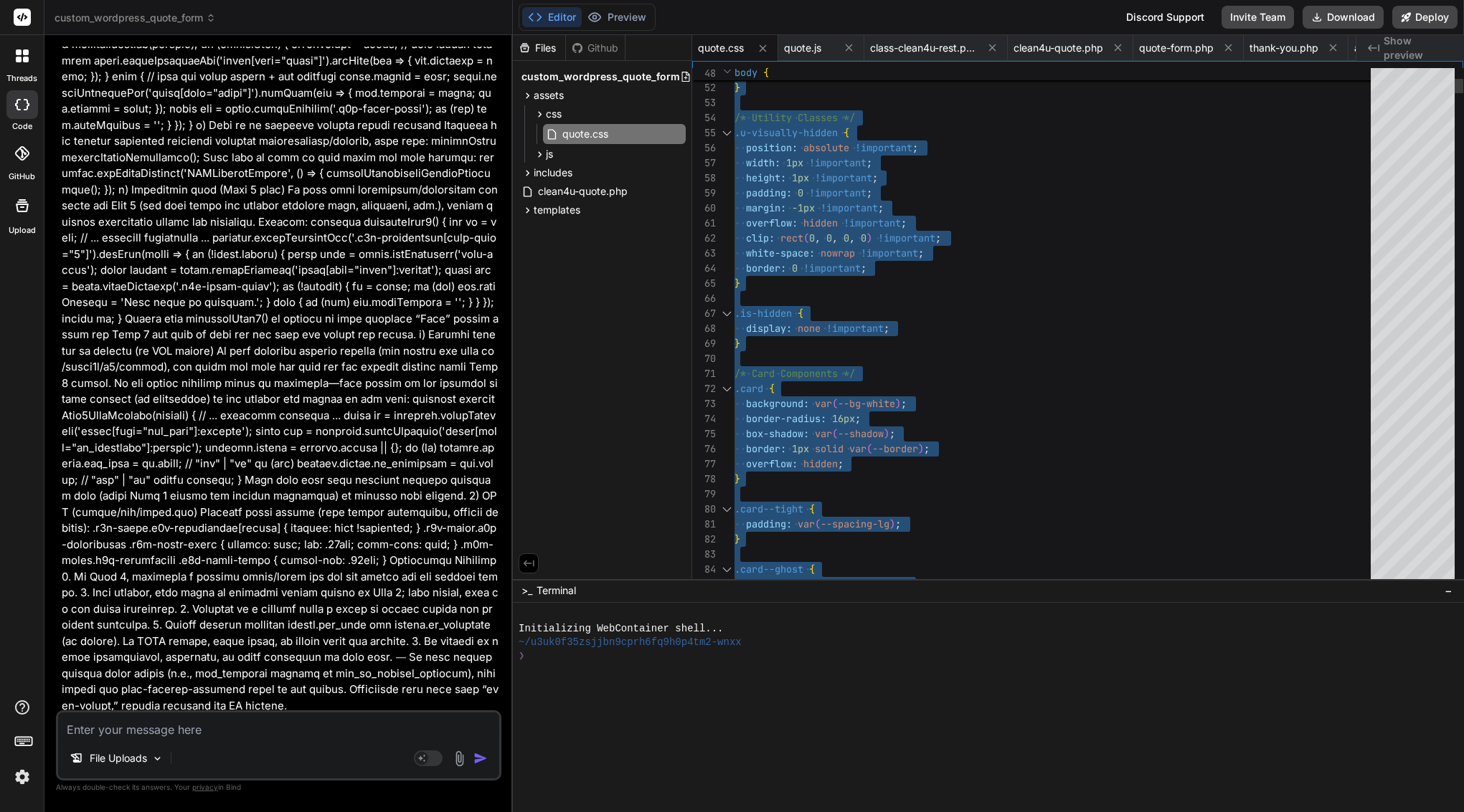
click at [850, 209] on span "!important" at bounding box center [848, 207] width 57 height 13
click at [559, 157] on div "js" at bounding box center [608, 154] width 155 height 17
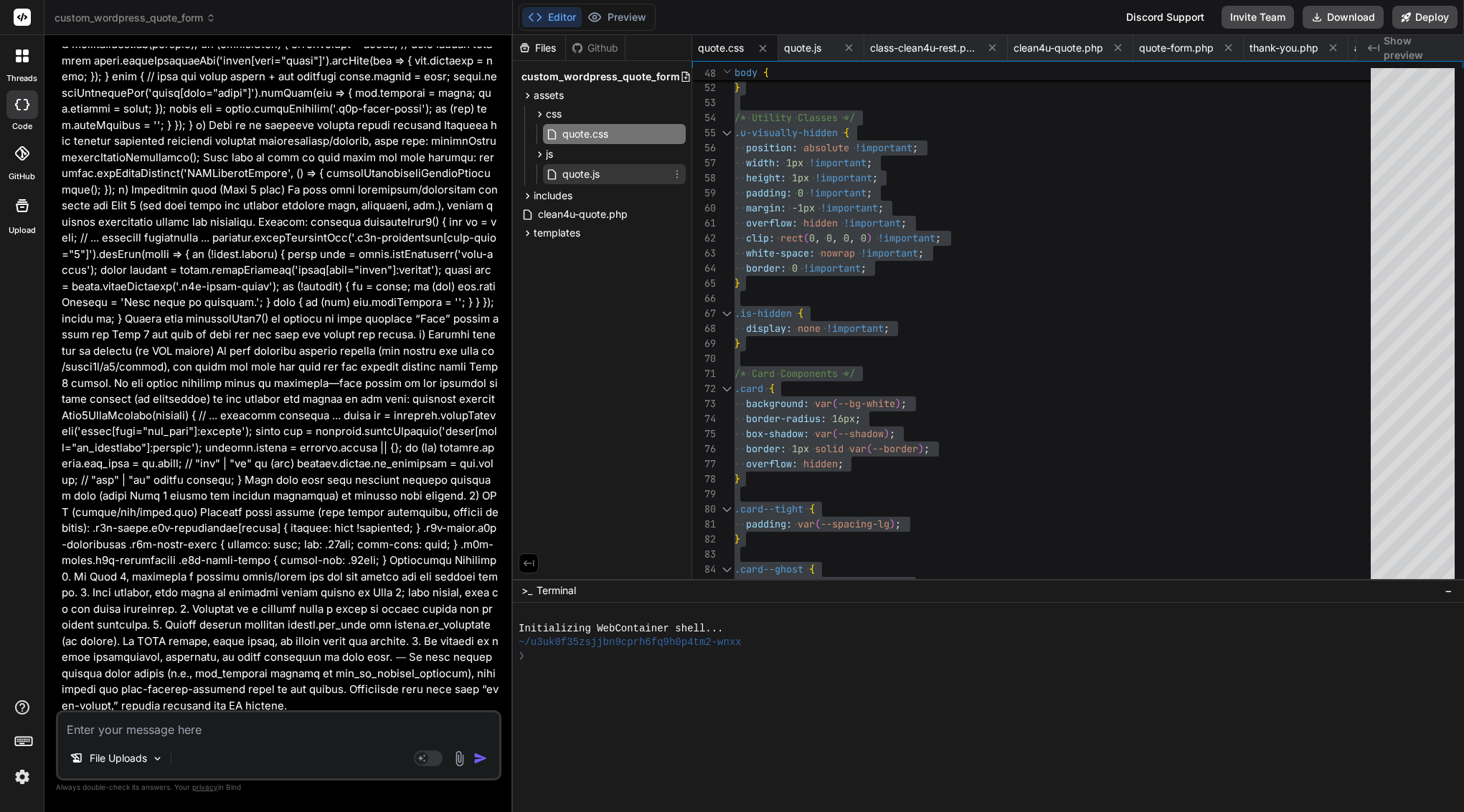
click at [570, 173] on span "quote.js" at bounding box center [581, 174] width 40 height 17
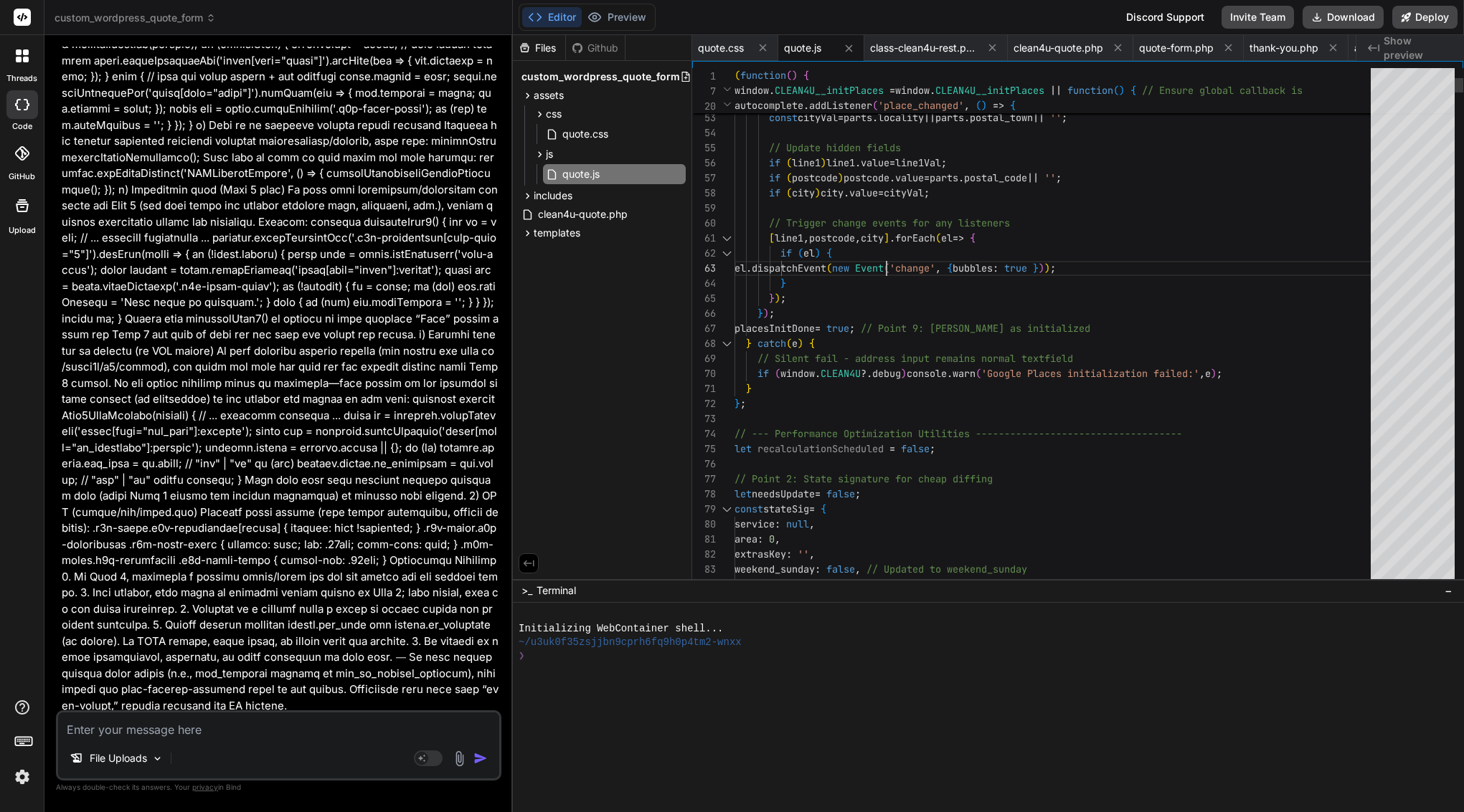
scroll to position [45, 0]
click at [826, 261] on span "dispatchEvent" at bounding box center [788, 267] width 75 height 13
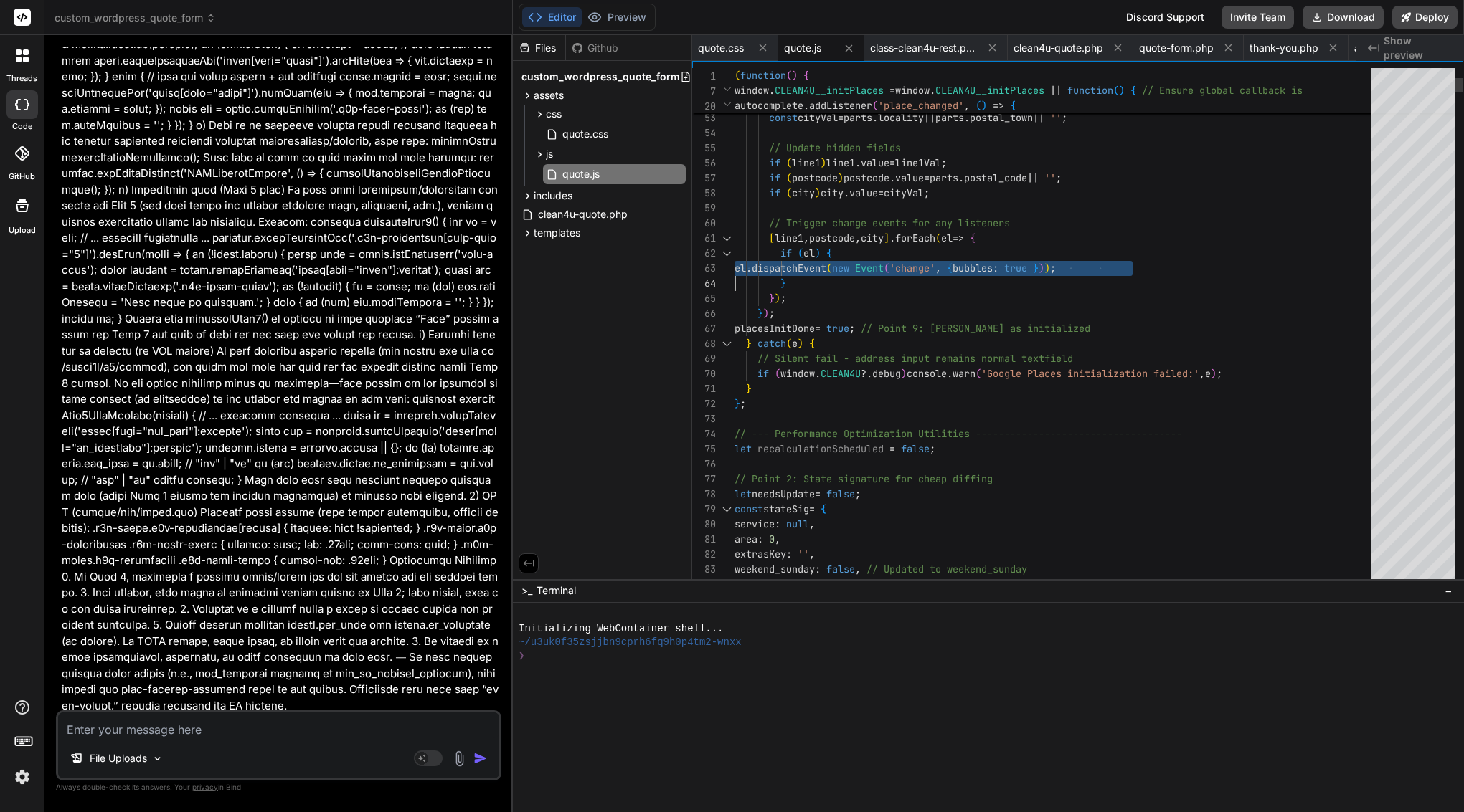
click at [826, 261] on span "dispatchEvent" at bounding box center [788, 267] width 75 height 13
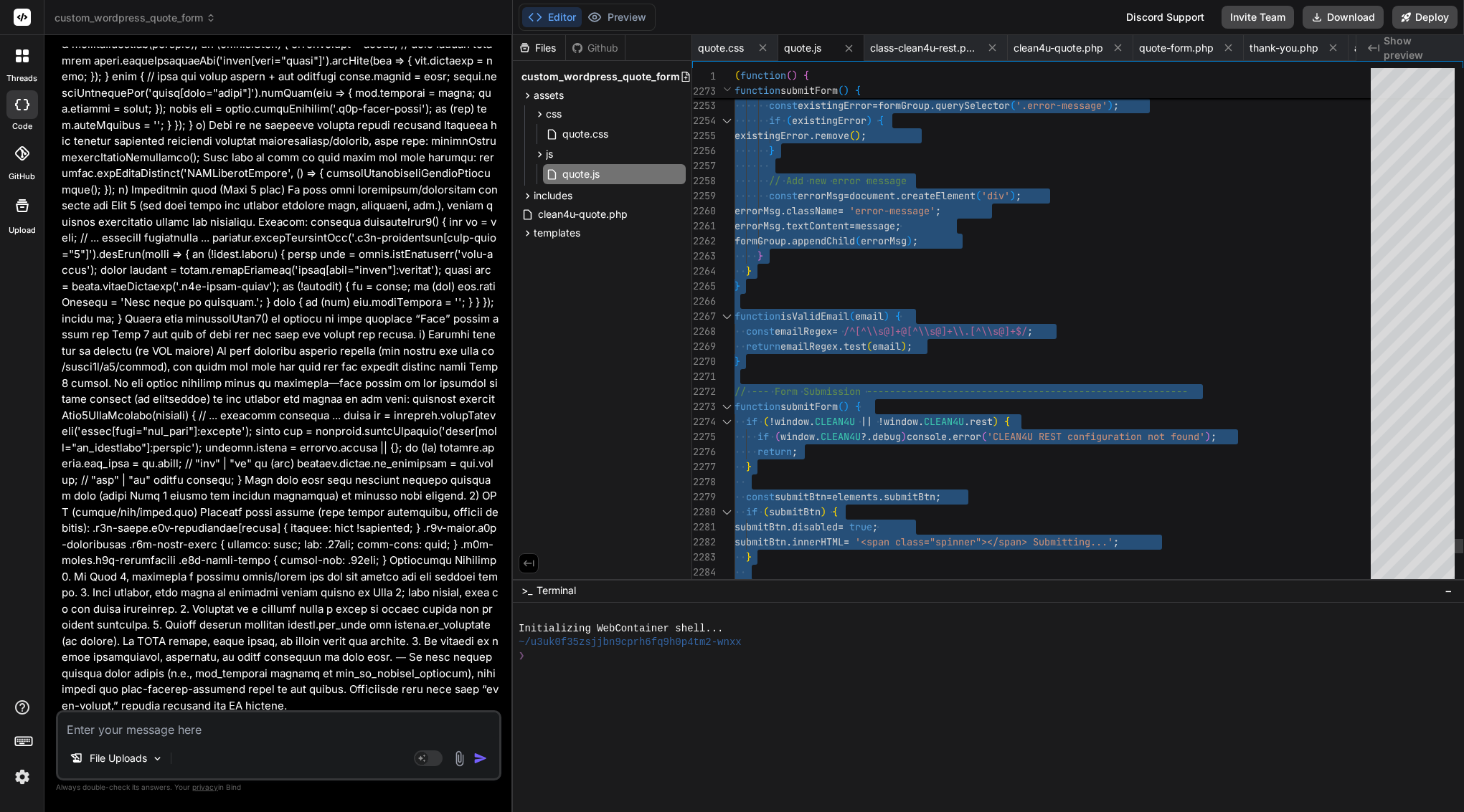
scroll to position [0, 0]
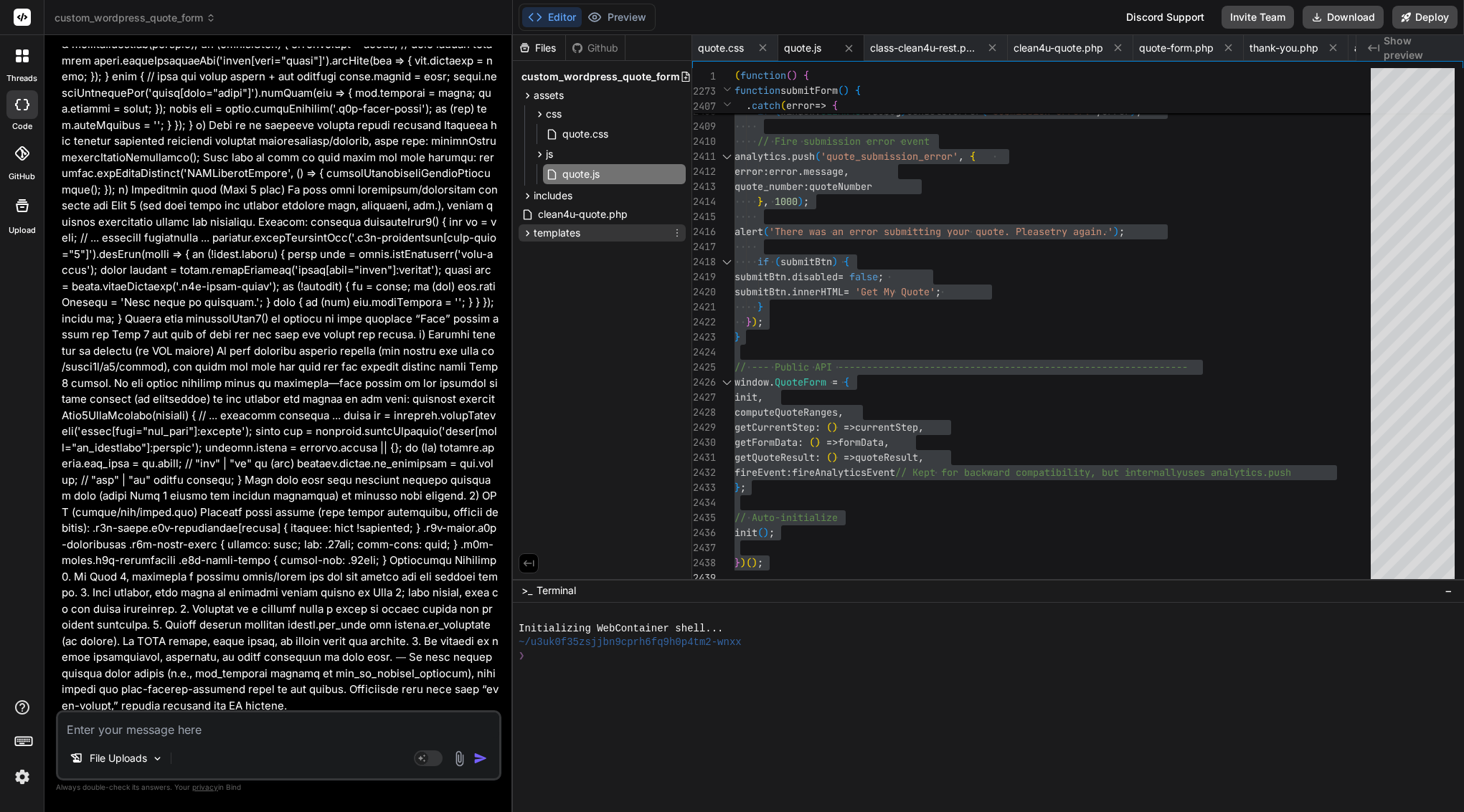
click at [559, 235] on span "templates" at bounding box center [557, 232] width 47 height 14
